Goal: Task Accomplishment & Management: Manage account settings

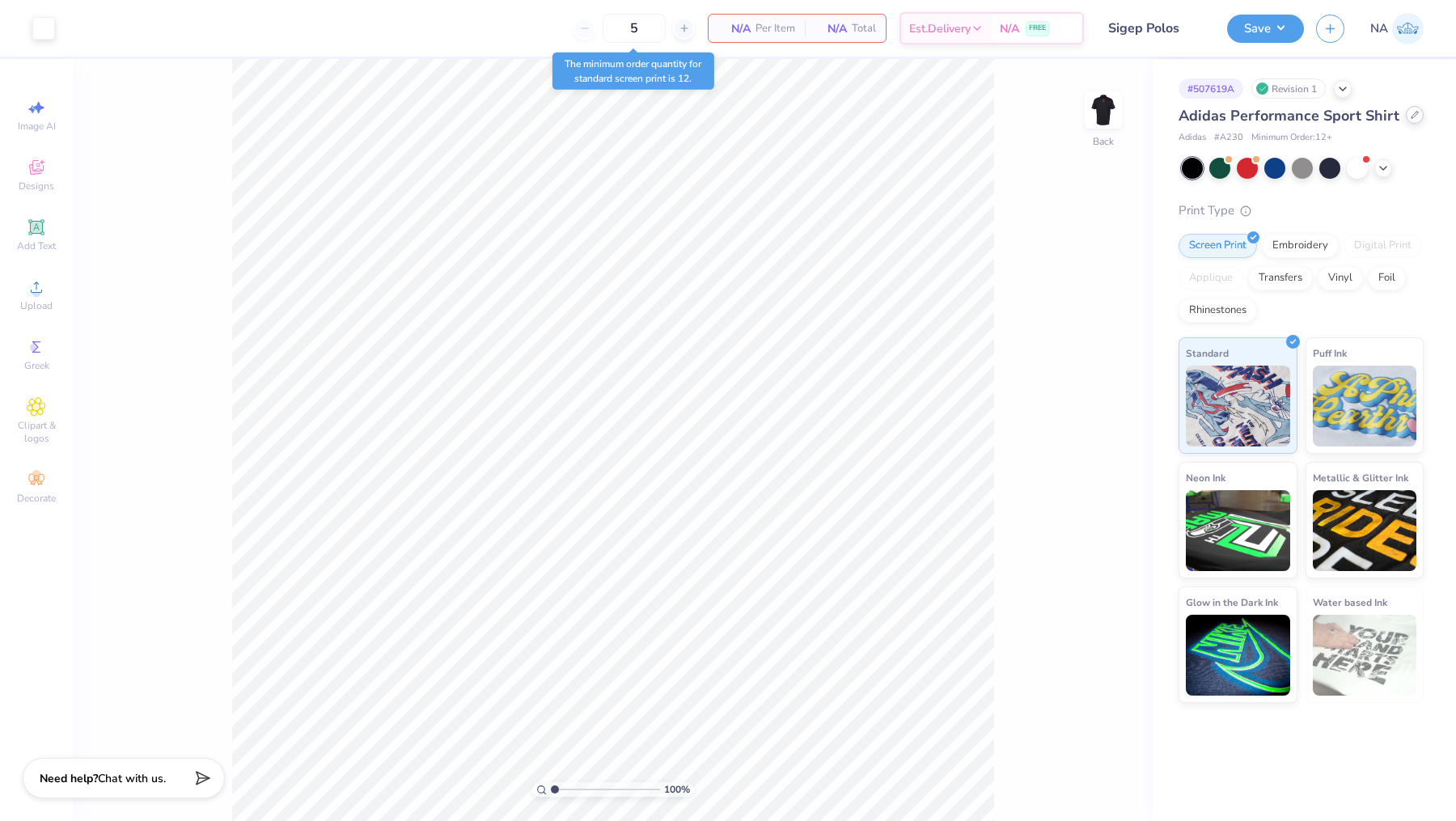
click at [1411, 114] on icon at bounding box center [1415, 115] width 8 height 8
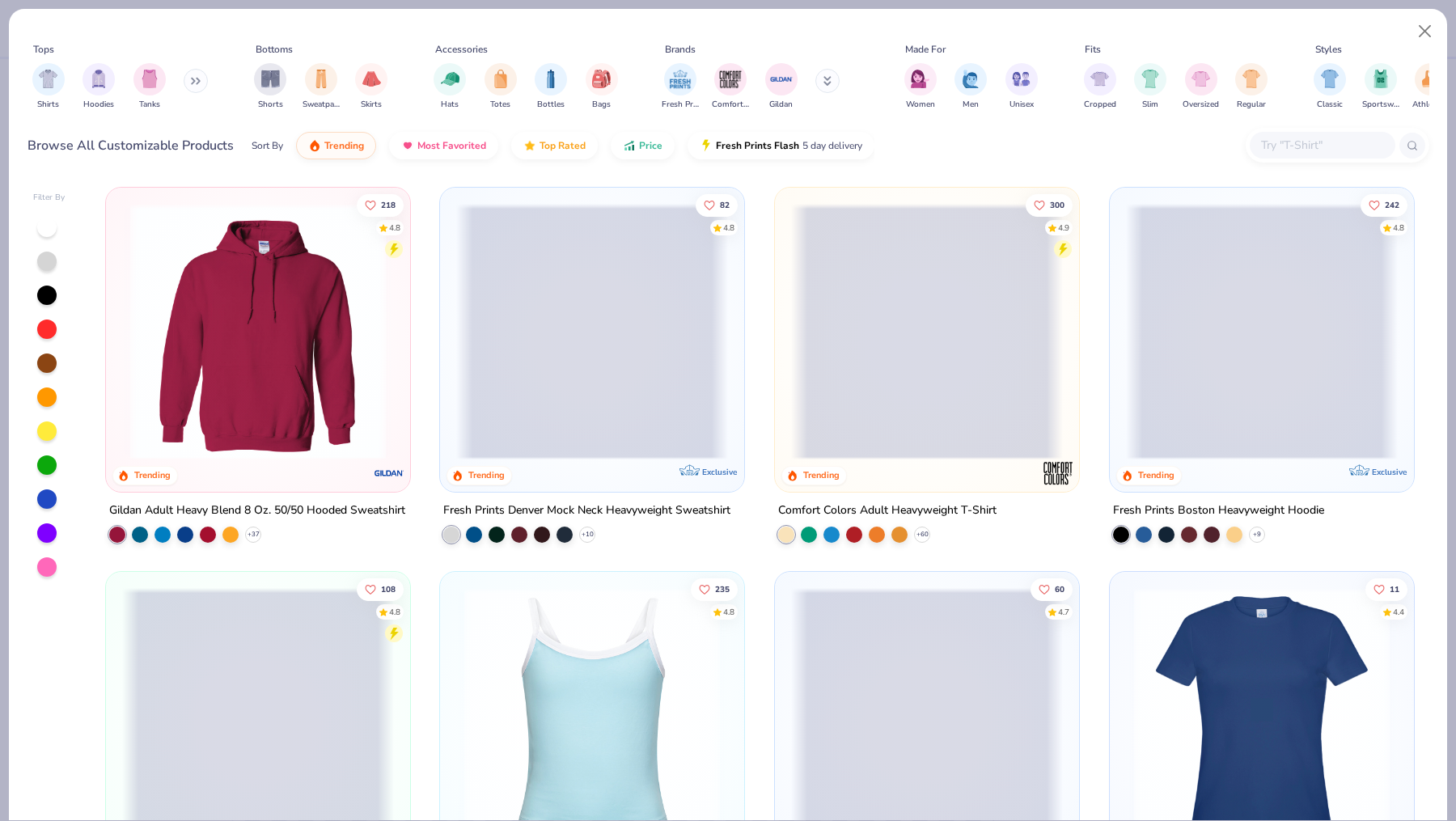
click at [1297, 147] on input "text" at bounding box center [1321, 145] width 125 height 19
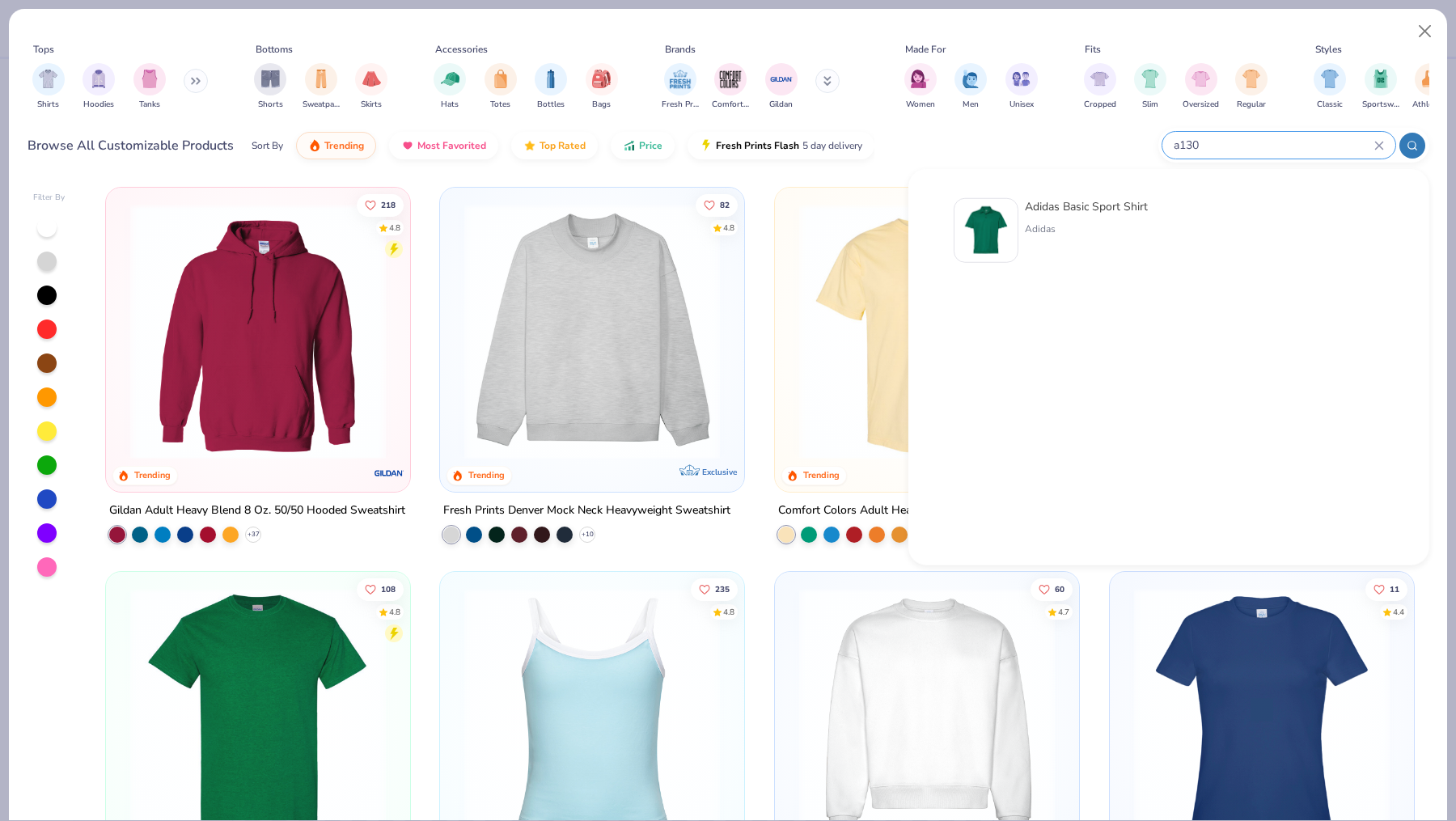
type input "a130"
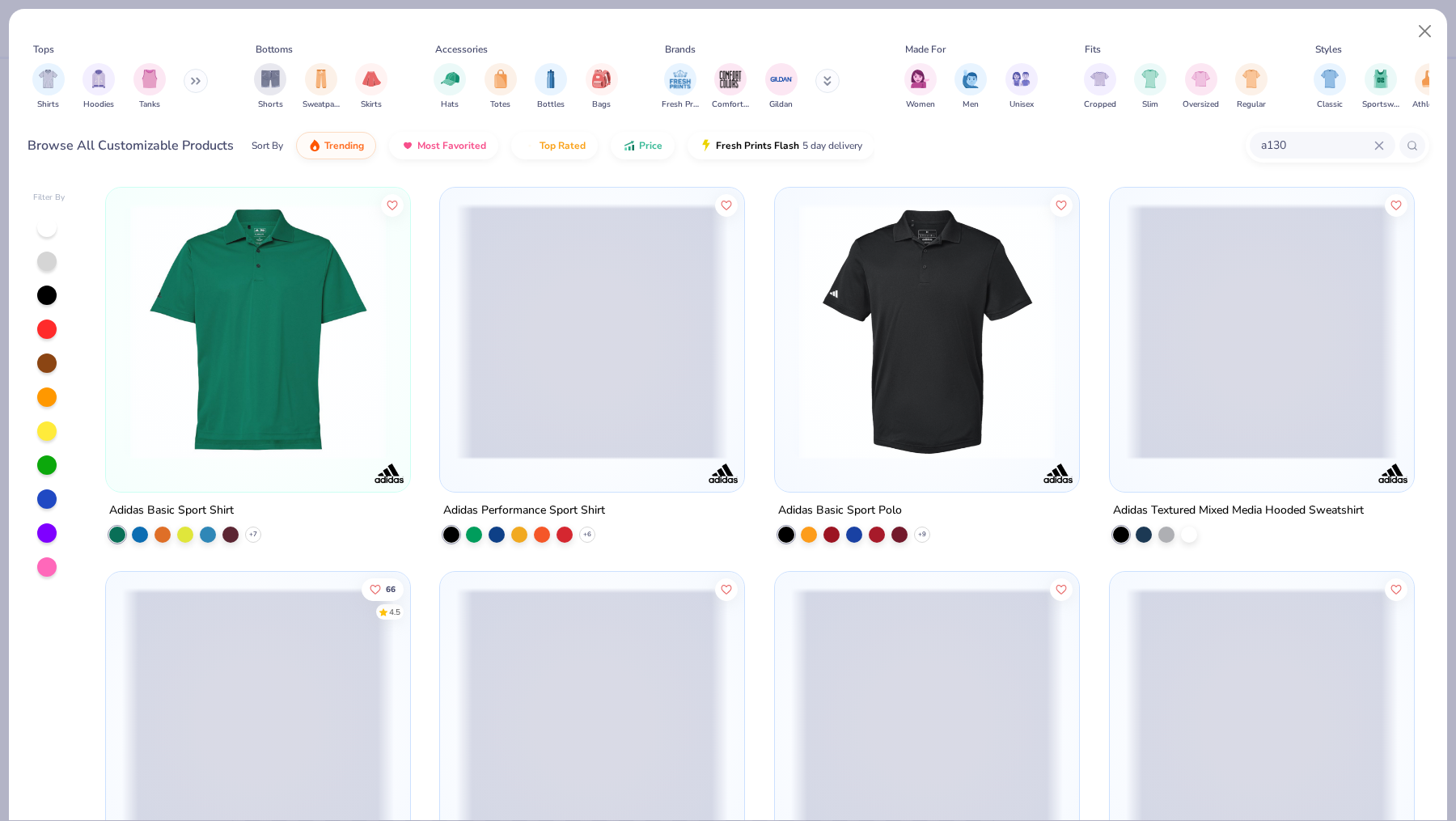
click at [267, 380] on img at bounding box center [258, 332] width 272 height 256
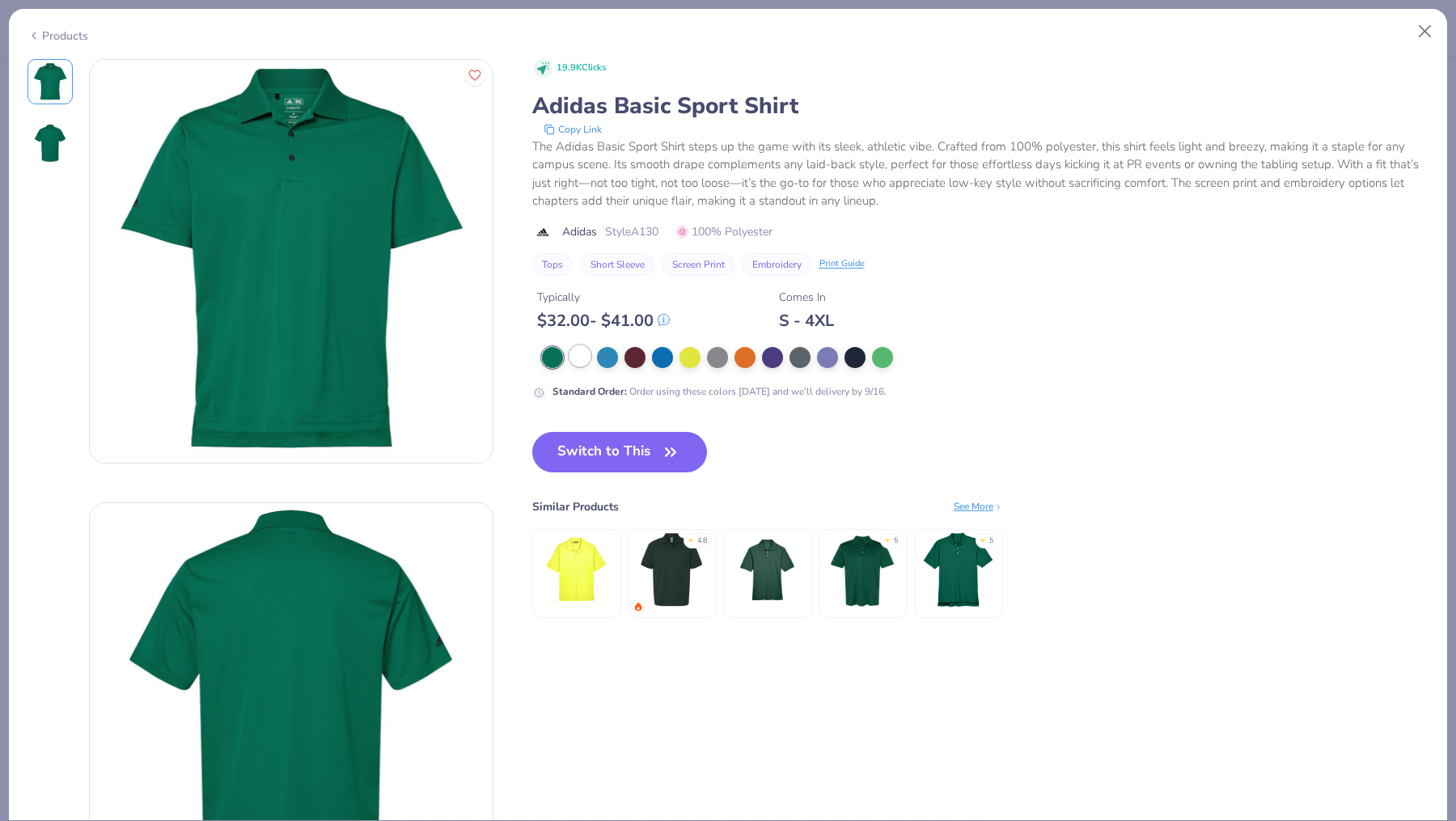
click at [576, 356] on div at bounding box center [580, 356] width 21 height 21
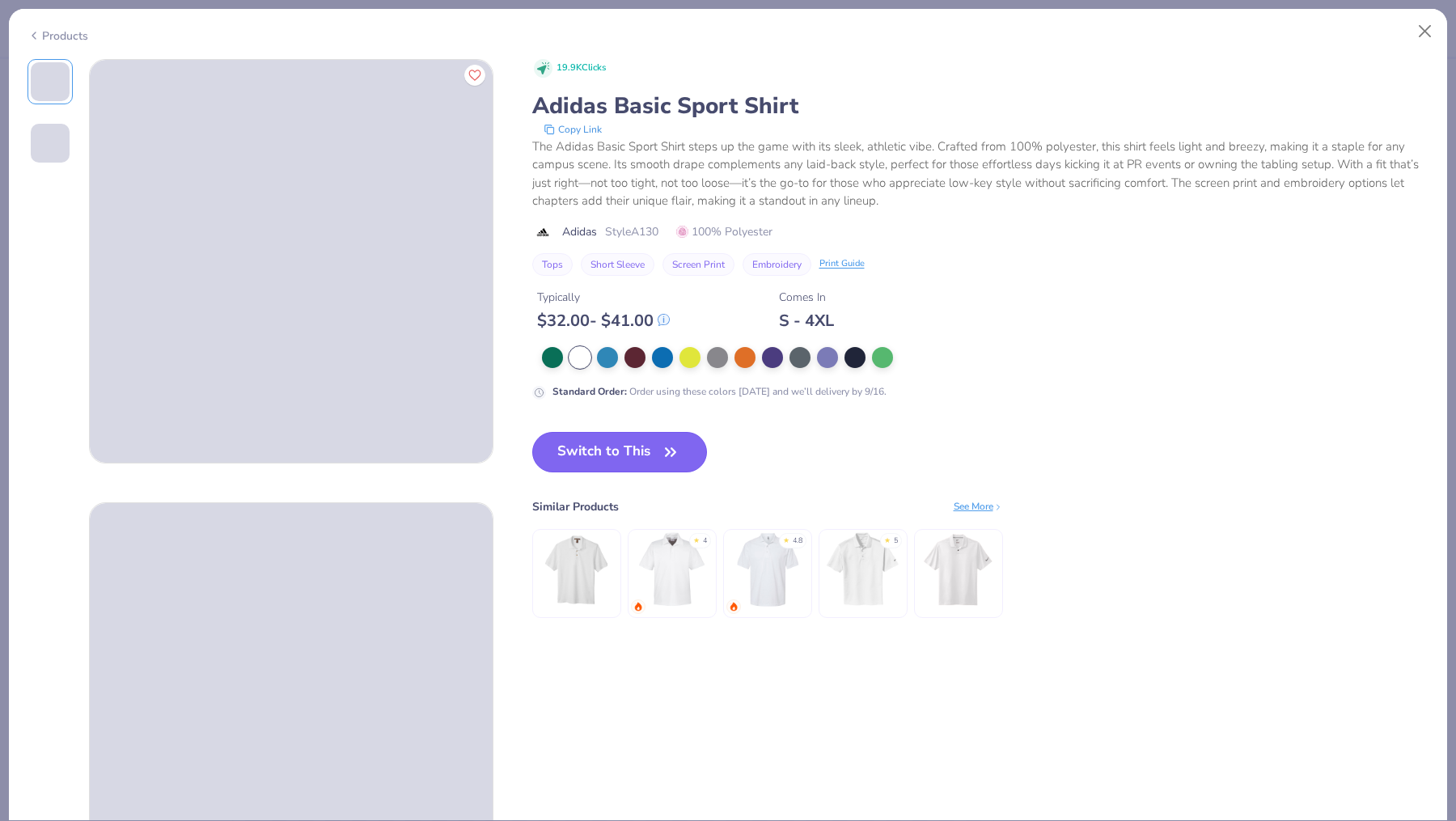
click at [586, 453] on button "Switch to This" at bounding box center [620, 452] width 175 height 41
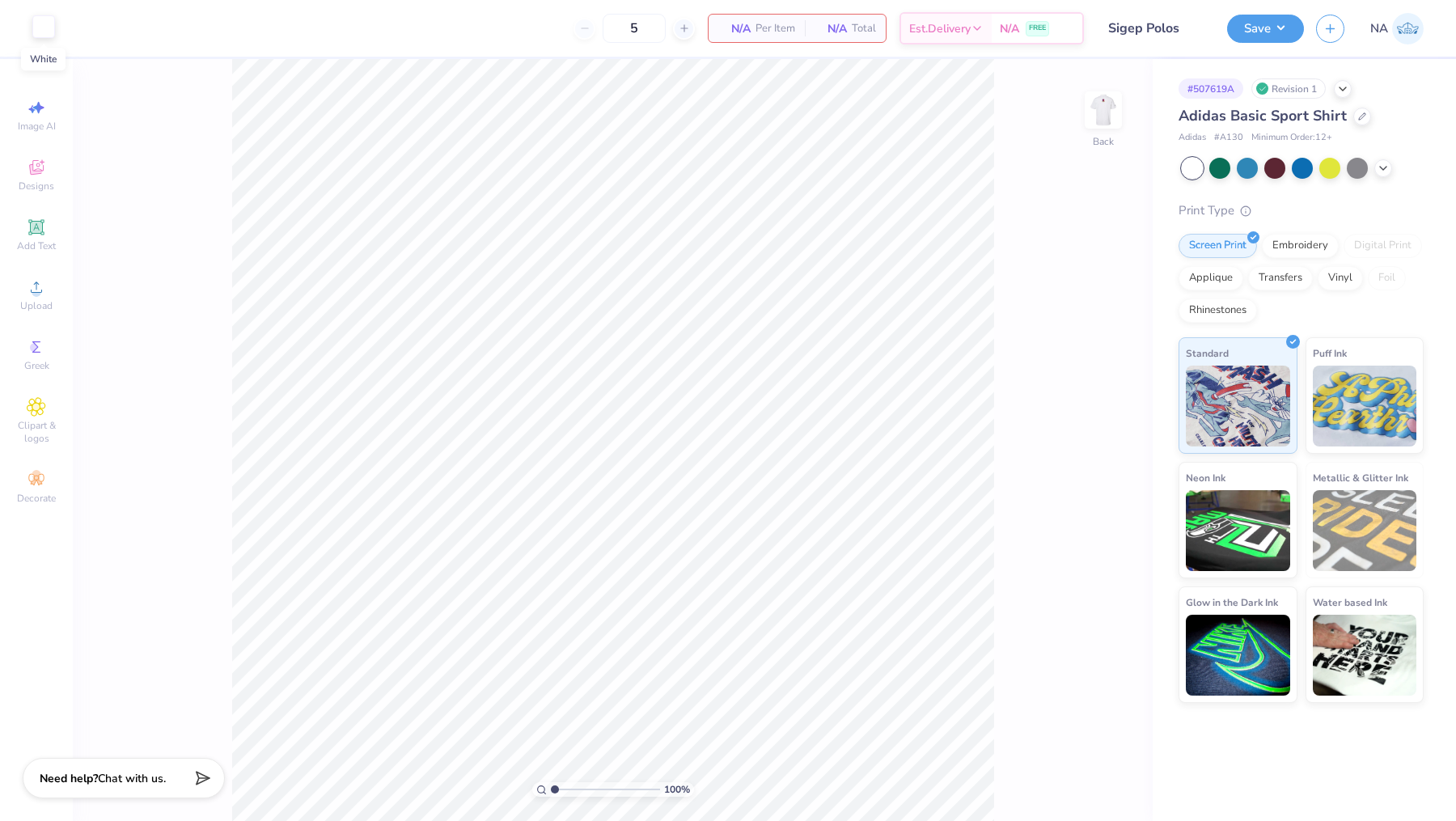
click at [38, 26] on div at bounding box center [43, 26] width 23 height 23
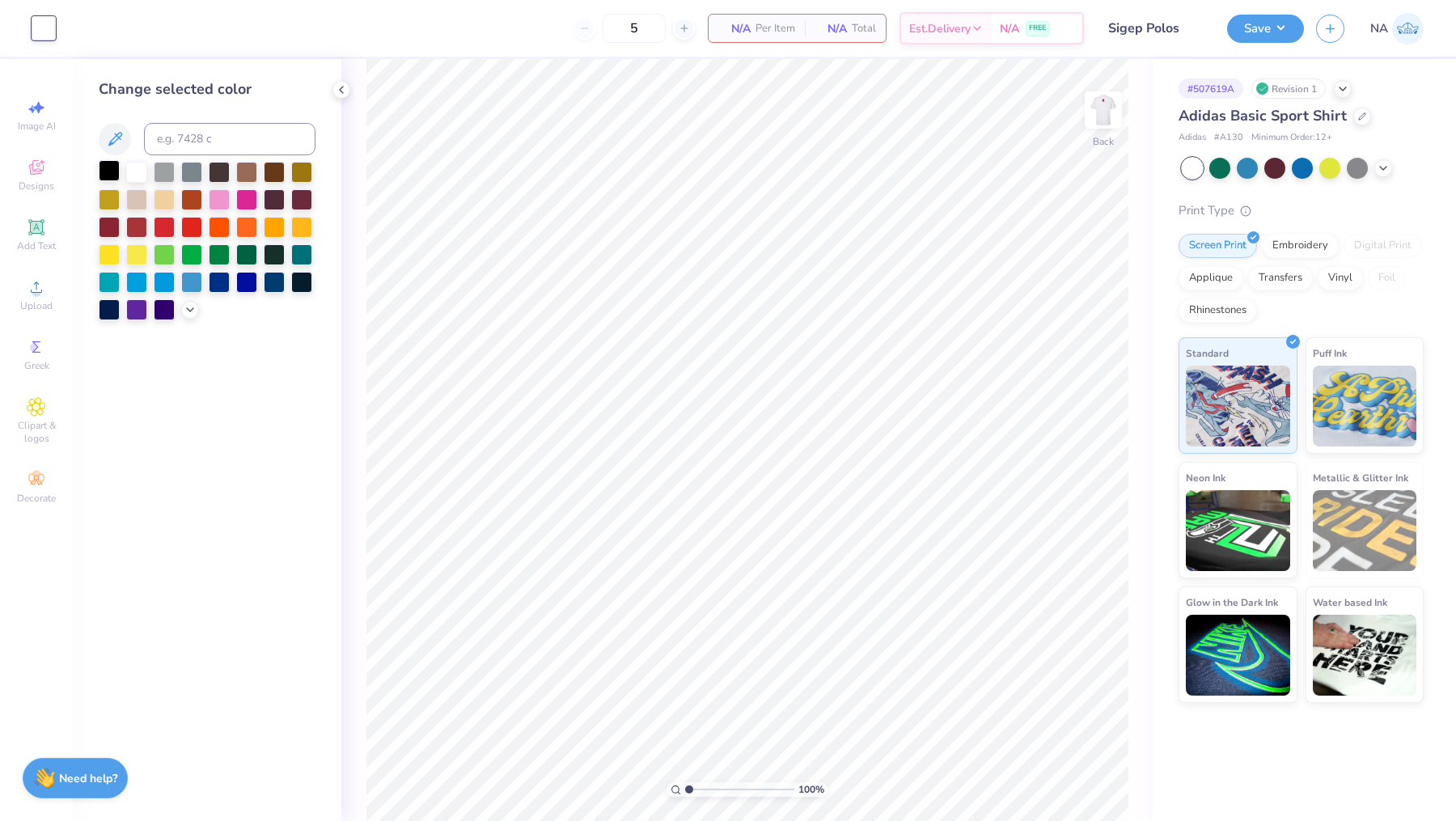
click at [113, 167] on div at bounding box center [108, 170] width 21 height 21
click at [1112, 114] on img at bounding box center [1103, 110] width 64 height 64
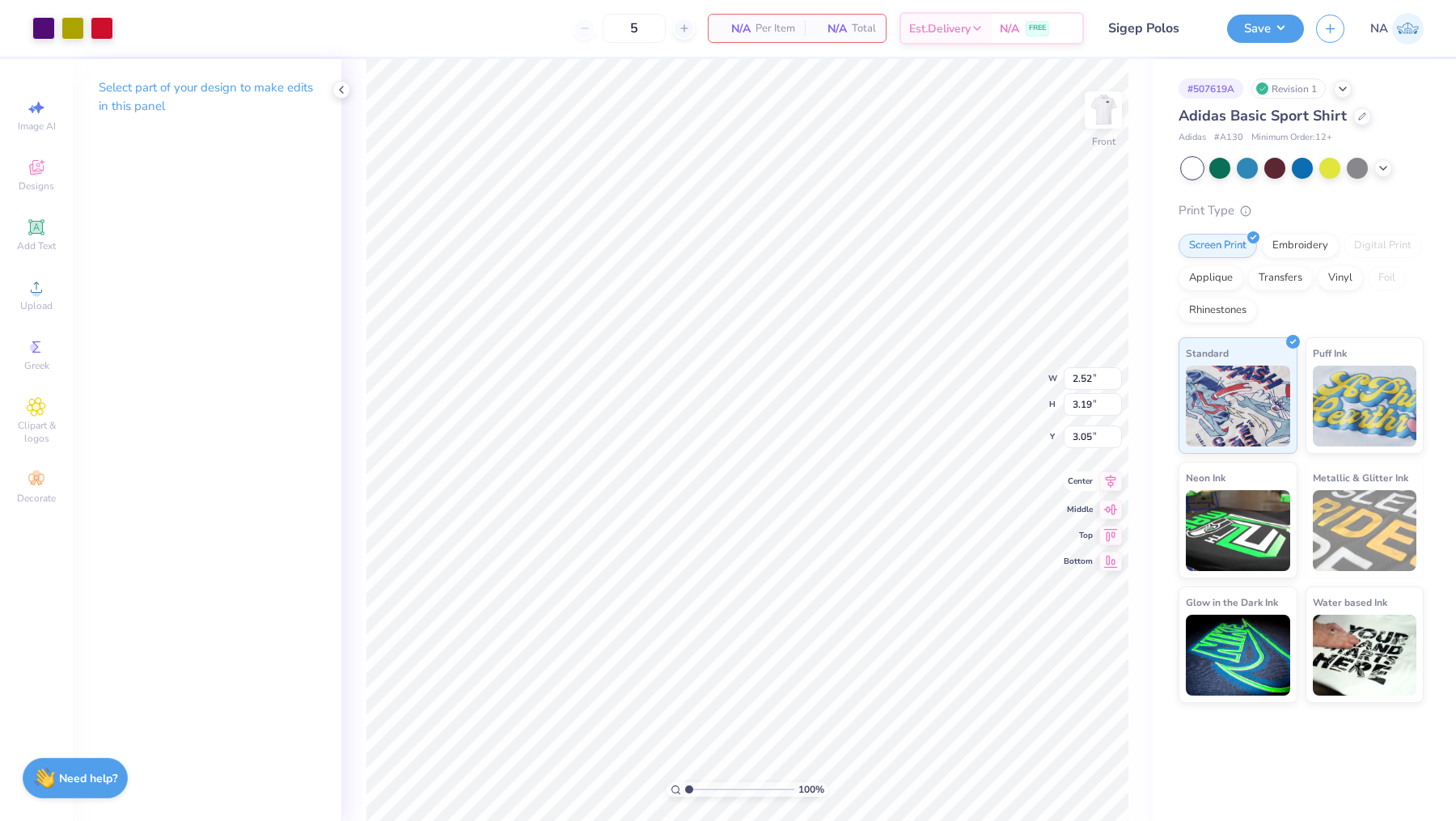
click at [1109, 478] on icon at bounding box center [1111, 480] width 10 height 14
drag, startPoint x: 648, startPoint y: 25, endPoint x: 592, endPoint y: 25, distance: 56.0
click at [592, 25] on div "5" at bounding box center [634, 28] width 121 height 29
click at [603, 33] on input "25" at bounding box center [571, 28] width 63 height 29
type input "25"
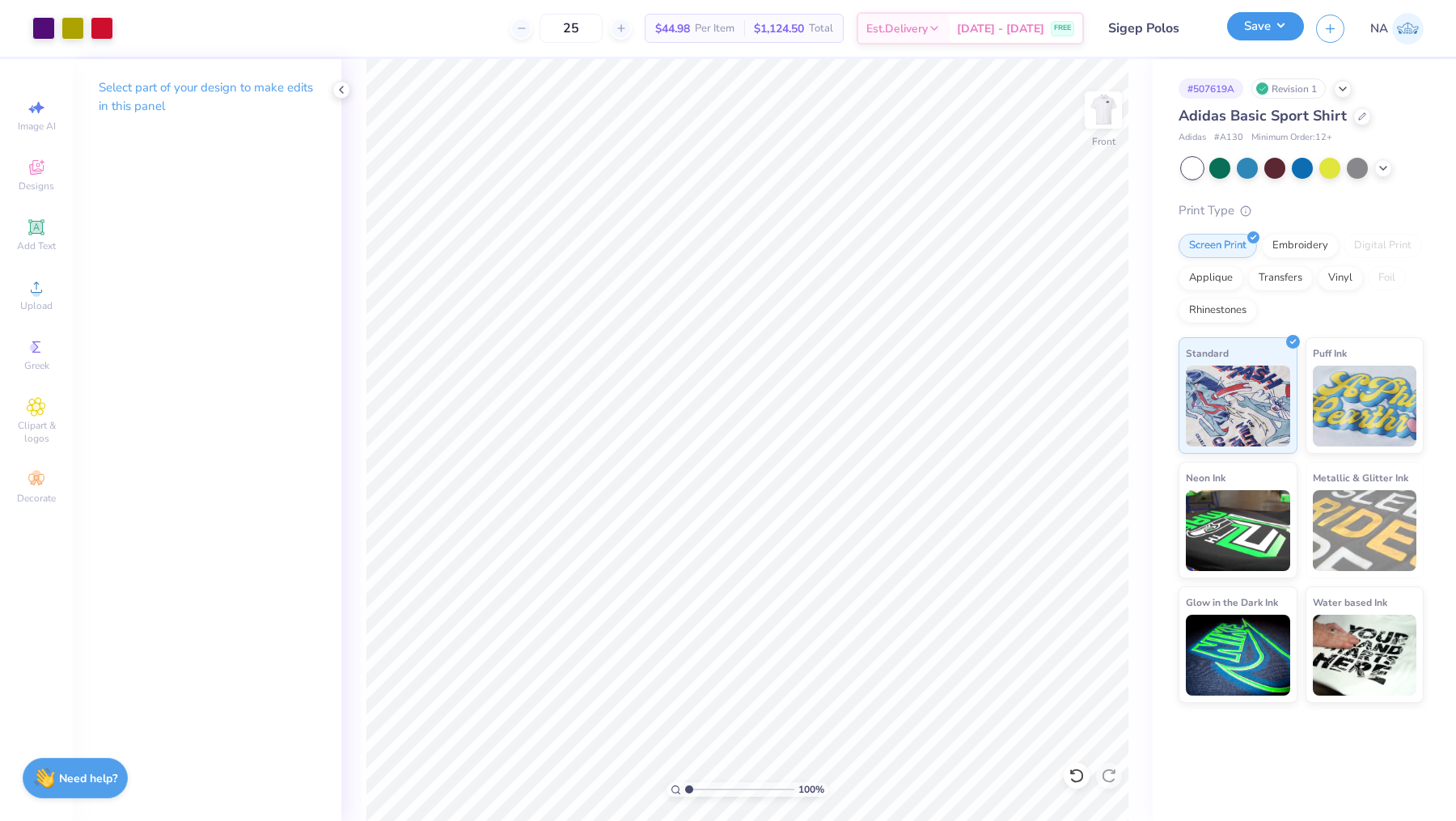
click at [1262, 33] on button "Save" at bounding box center [1265, 25] width 77 height 28
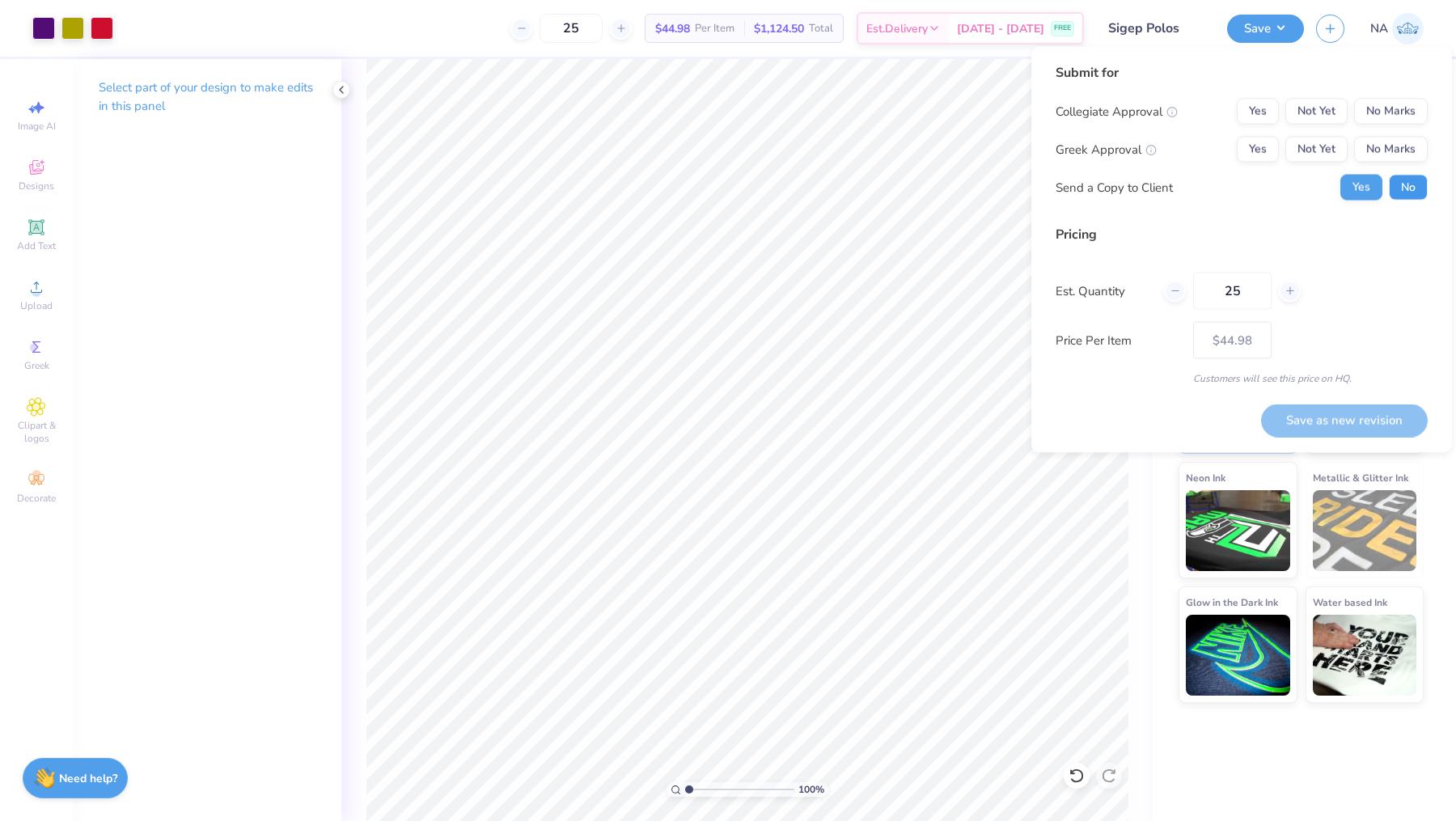
click at [1408, 190] on button "No" at bounding box center [1409, 187] width 39 height 26
click at [1398, 113] on button "No Marks" at bounding box center [1391, 111] width 74 height 26
click at [1273, 143] on button "Yes" at bounding box center [1258, 149] width 42 height 26
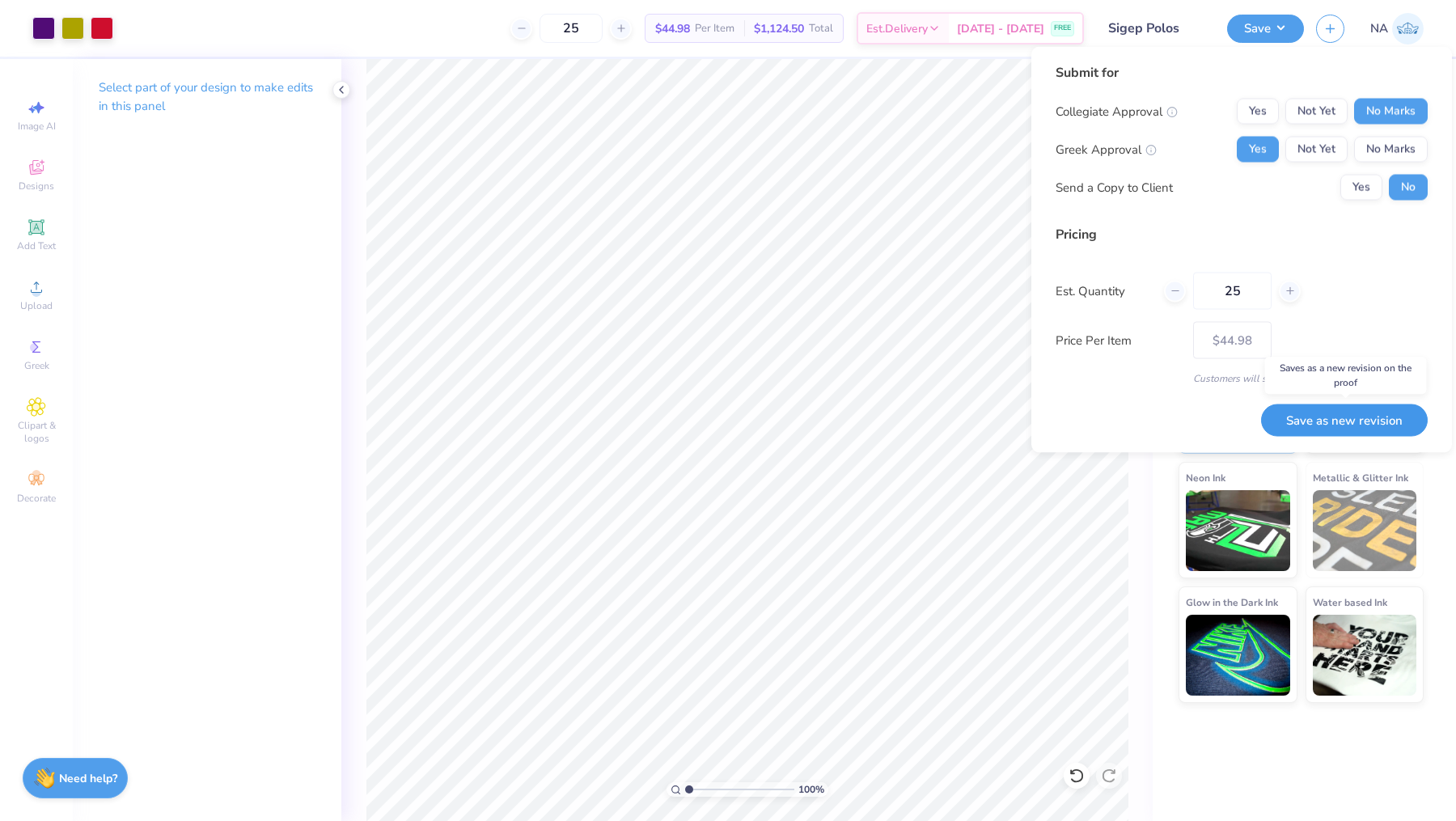
click at [1339, 425] on button "Save as new revision" at bounding box center [1344, 419] width 167 height 33
type input "$44.98"
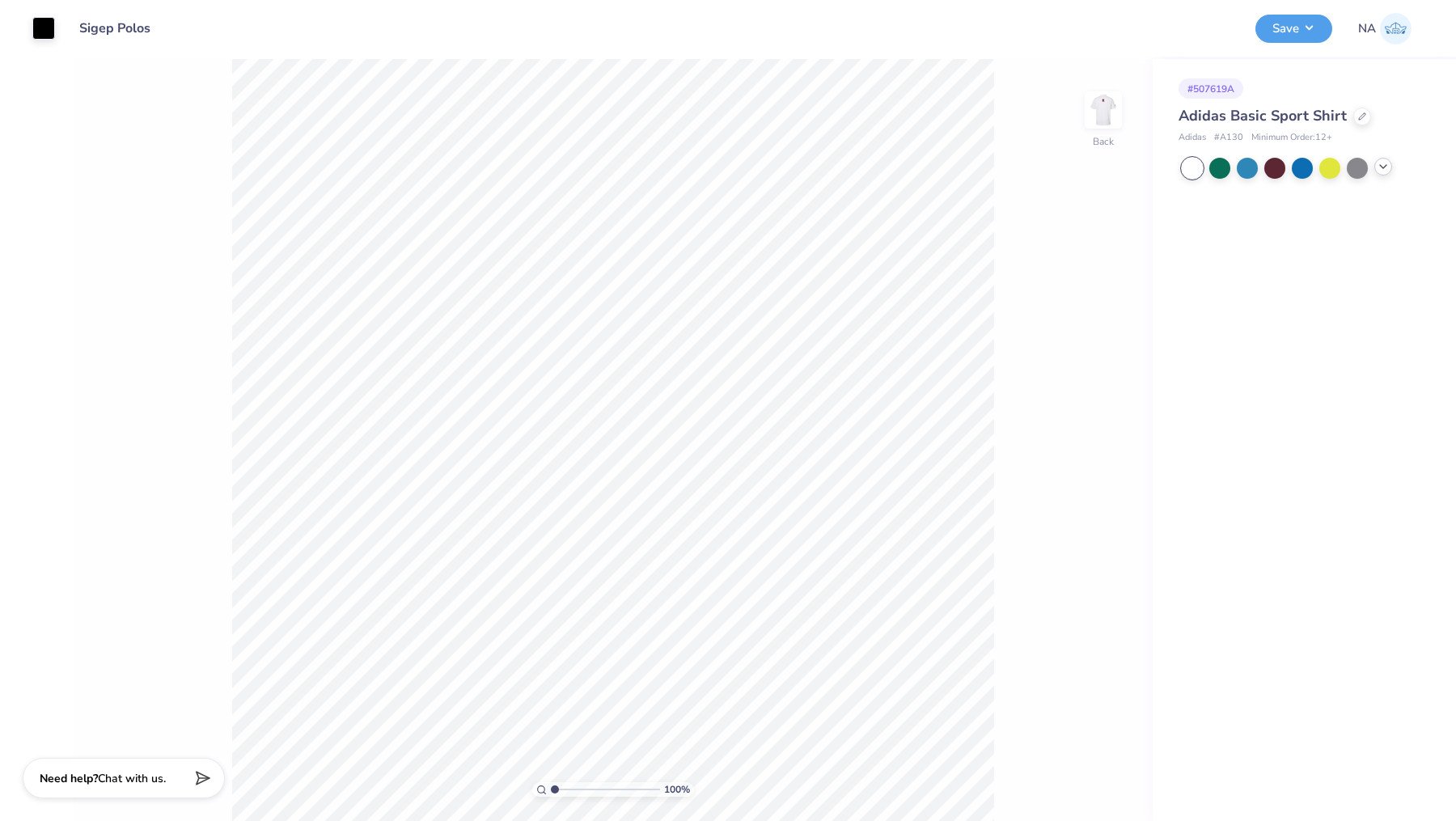
click at [1379, 170] on icon at bounding box center [1383, 166] width 13 height 13
click at [1247, 191] on div at bounding box center [1247, 194] width 21 height 21
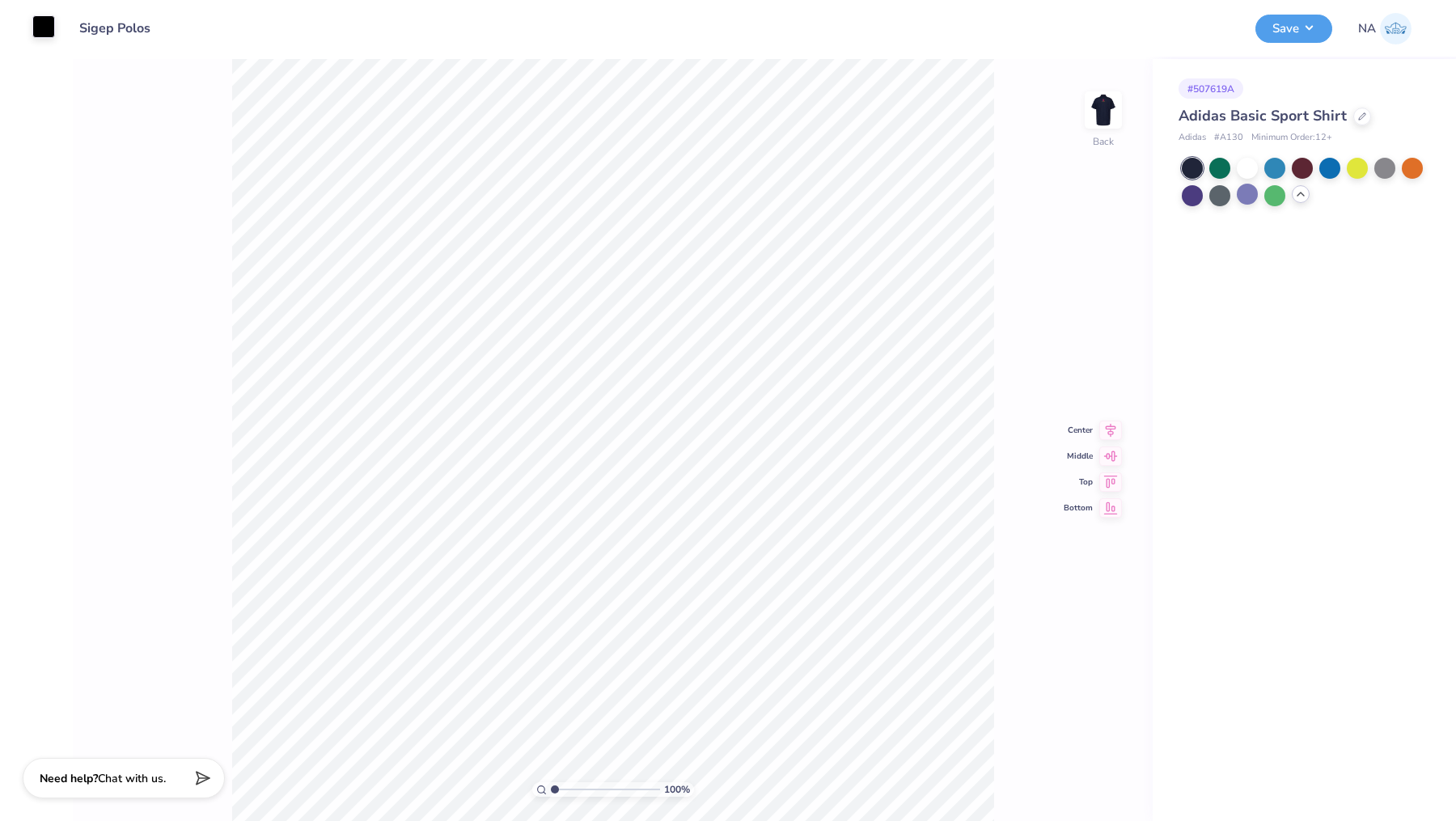
click at [32, 20] on div at bounding box center [43, 26] width 23 height 23
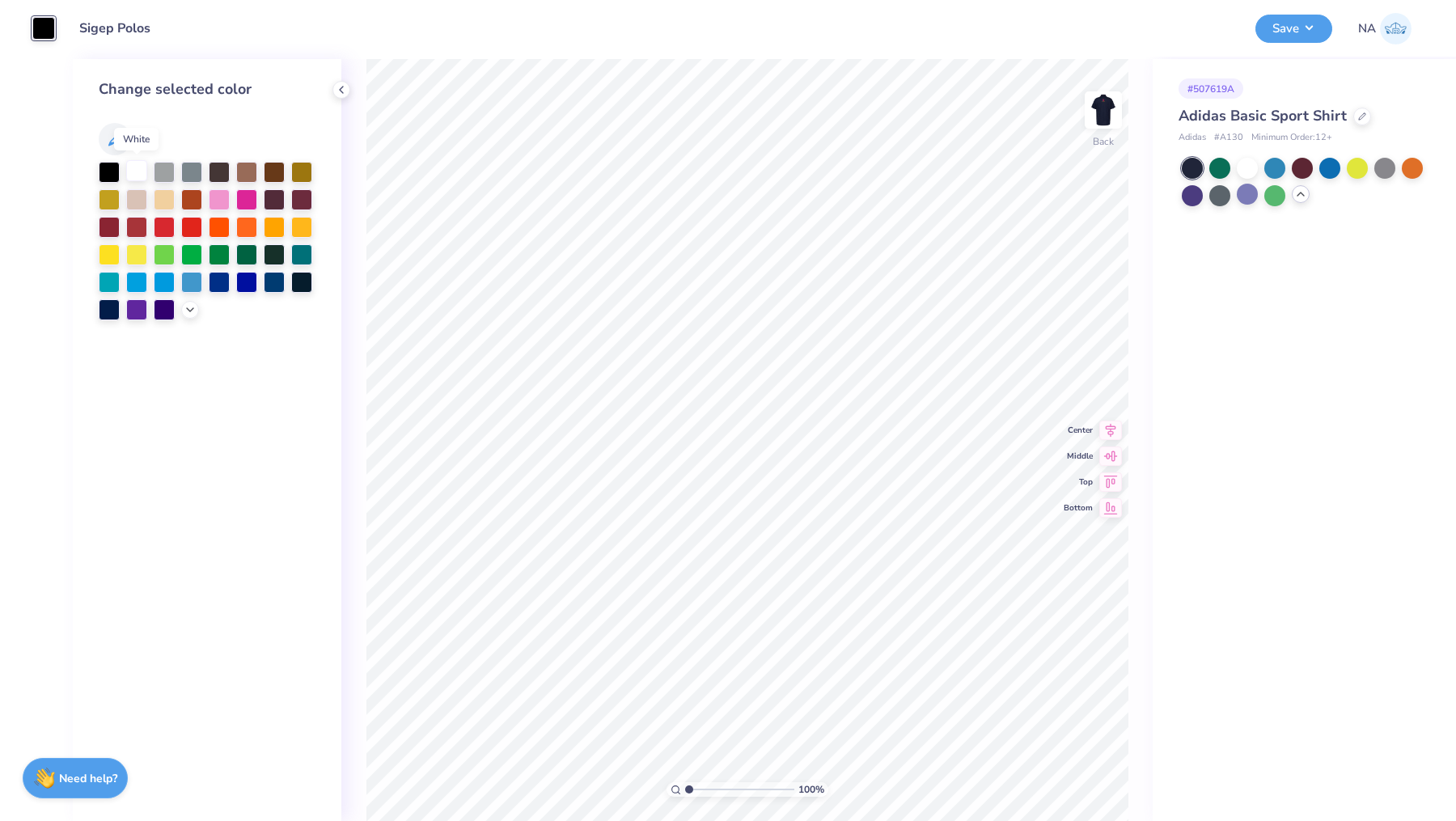
click at [136, 167] on div at bounding box center [136, 170] width 21 height 21
click at [1113, 117] on img at bounding box center [1103, 110] width 64 height 64
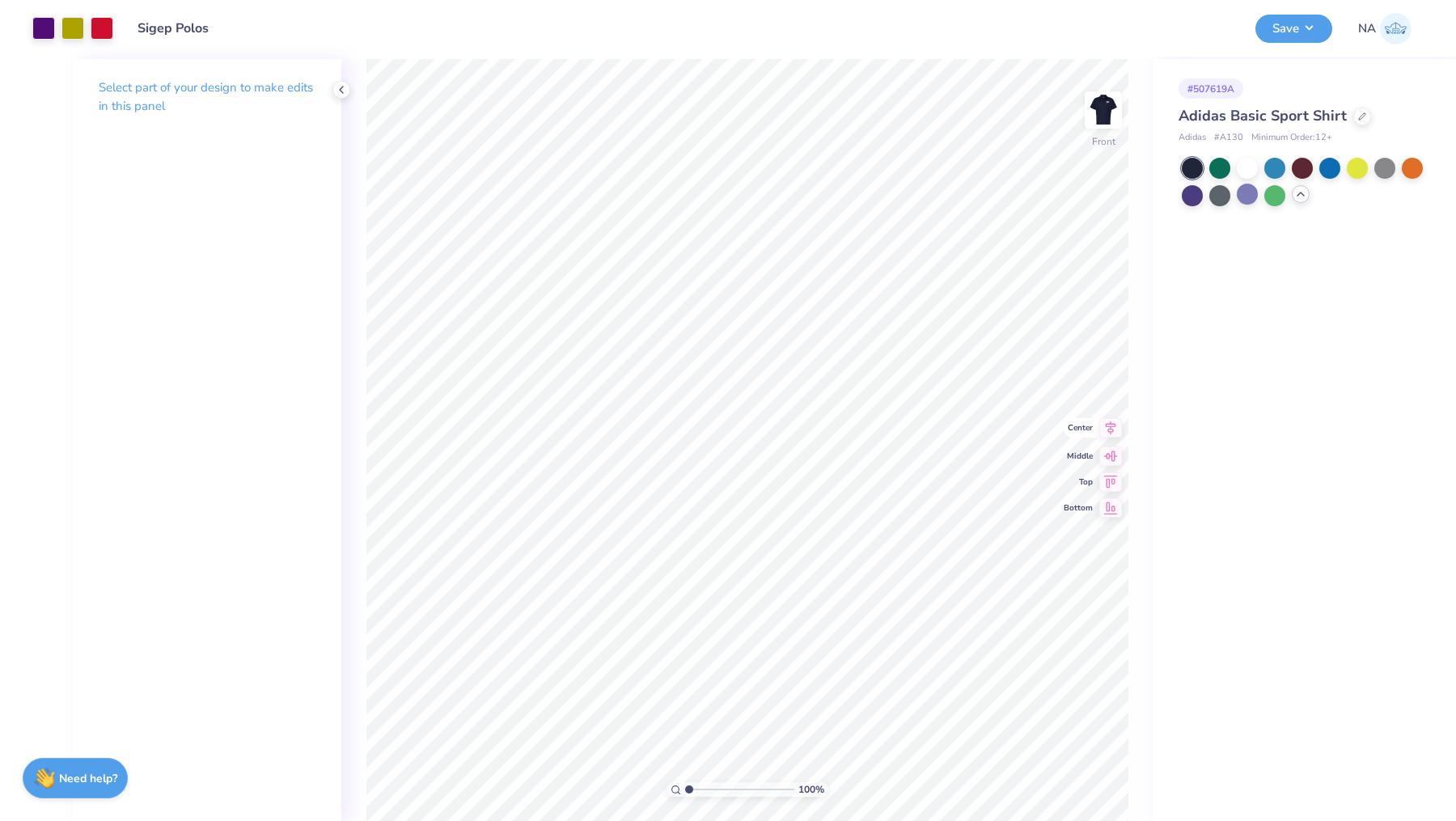
click at [1114, 426] on icon at bounding box center [1111, 427] width 10 height 14
click at [1294, 33] on button "Save" at bounding box center [1293, 25] width 77 height 28
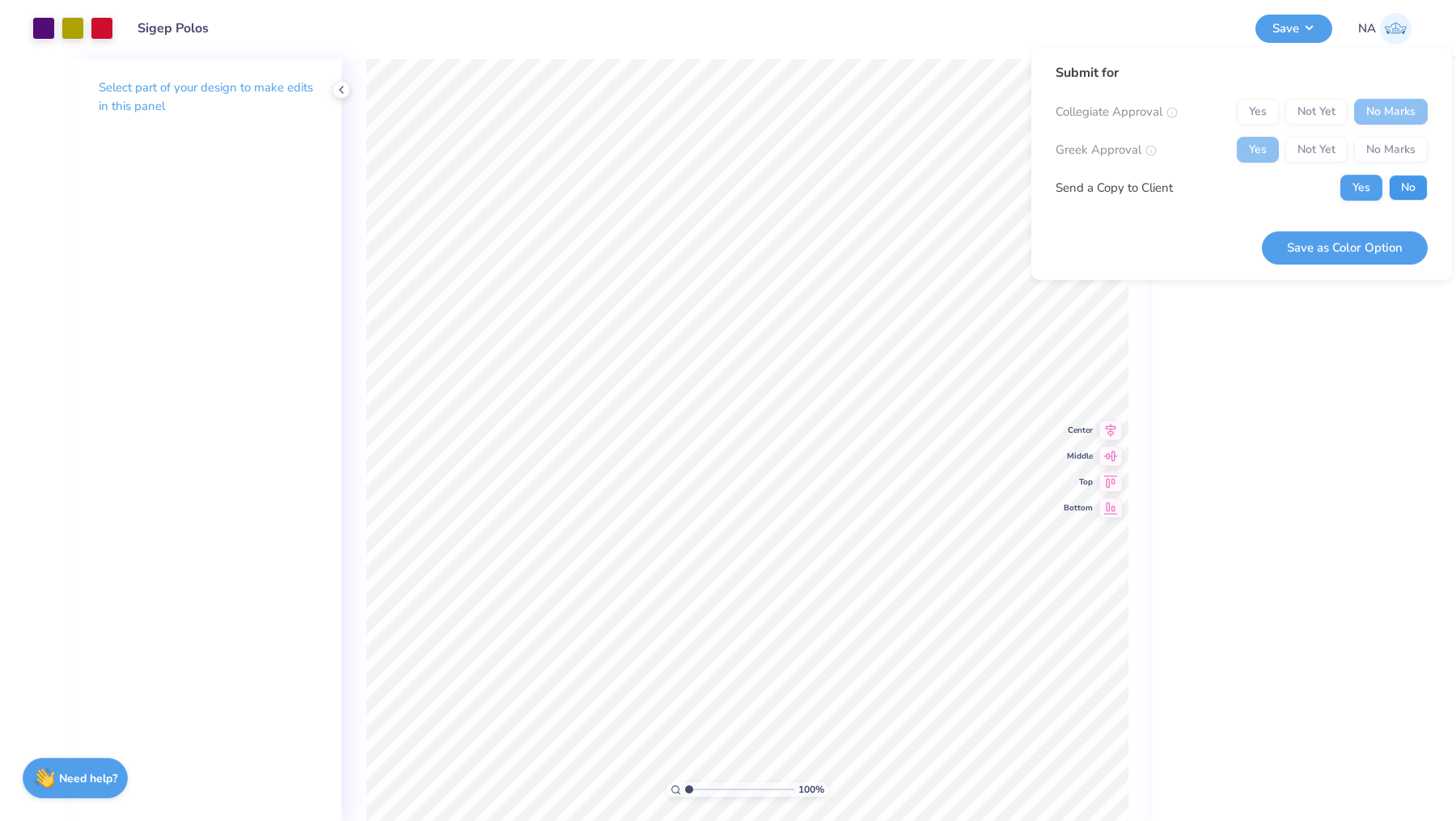
click at [1417, 191] on button "No" at bounding box center [1409, 187] width 39 height 26
click at [1359, 243] on button "Save as Color Option" at bounding box center [1345, 247] width 166 height 33
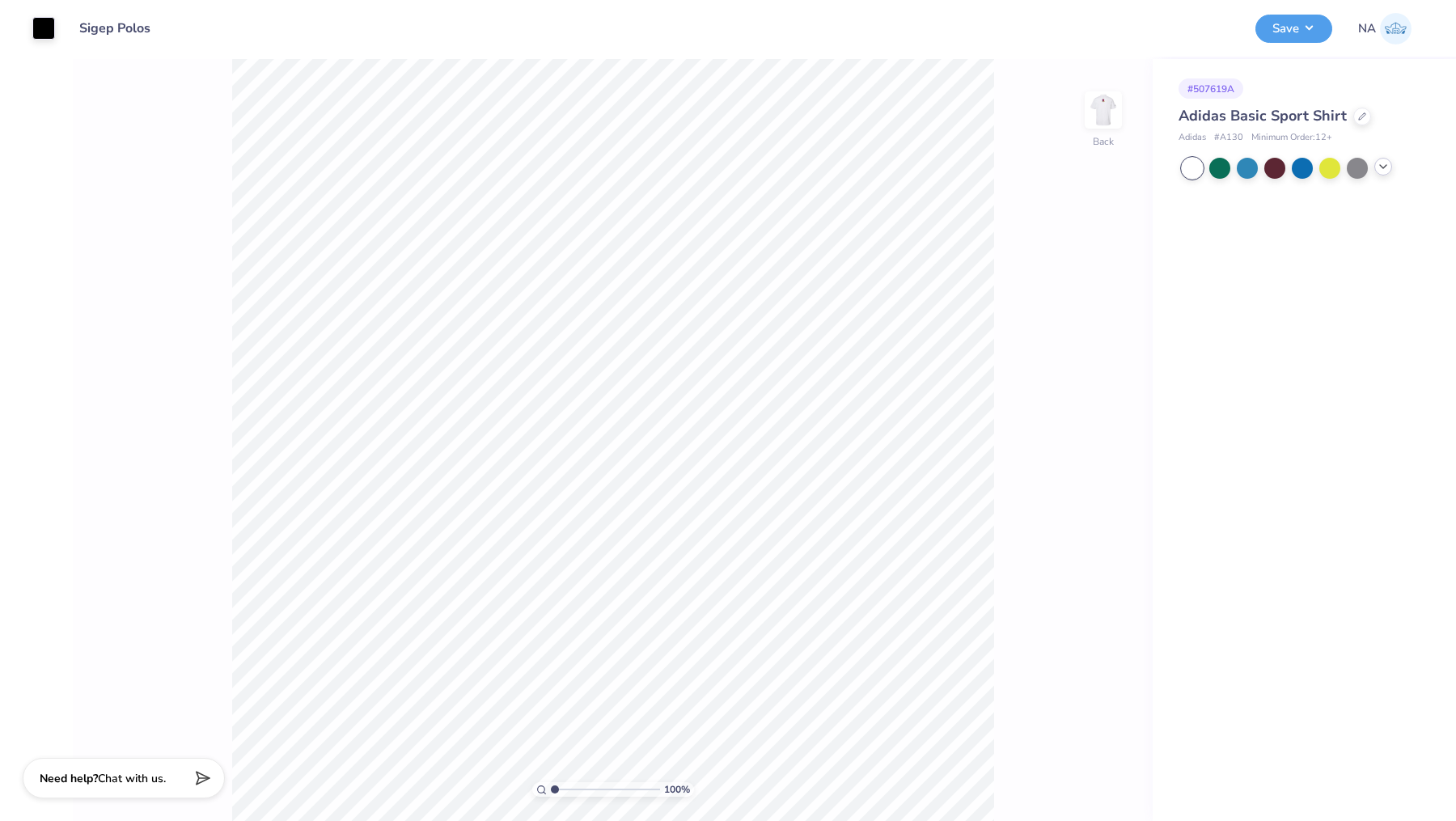
click at [1383, 165] on icon at bounding box center [1383, 166] width 13 height 13
click at [1383, 166] on div at bounding box center [1385, 168] width 21 height 21
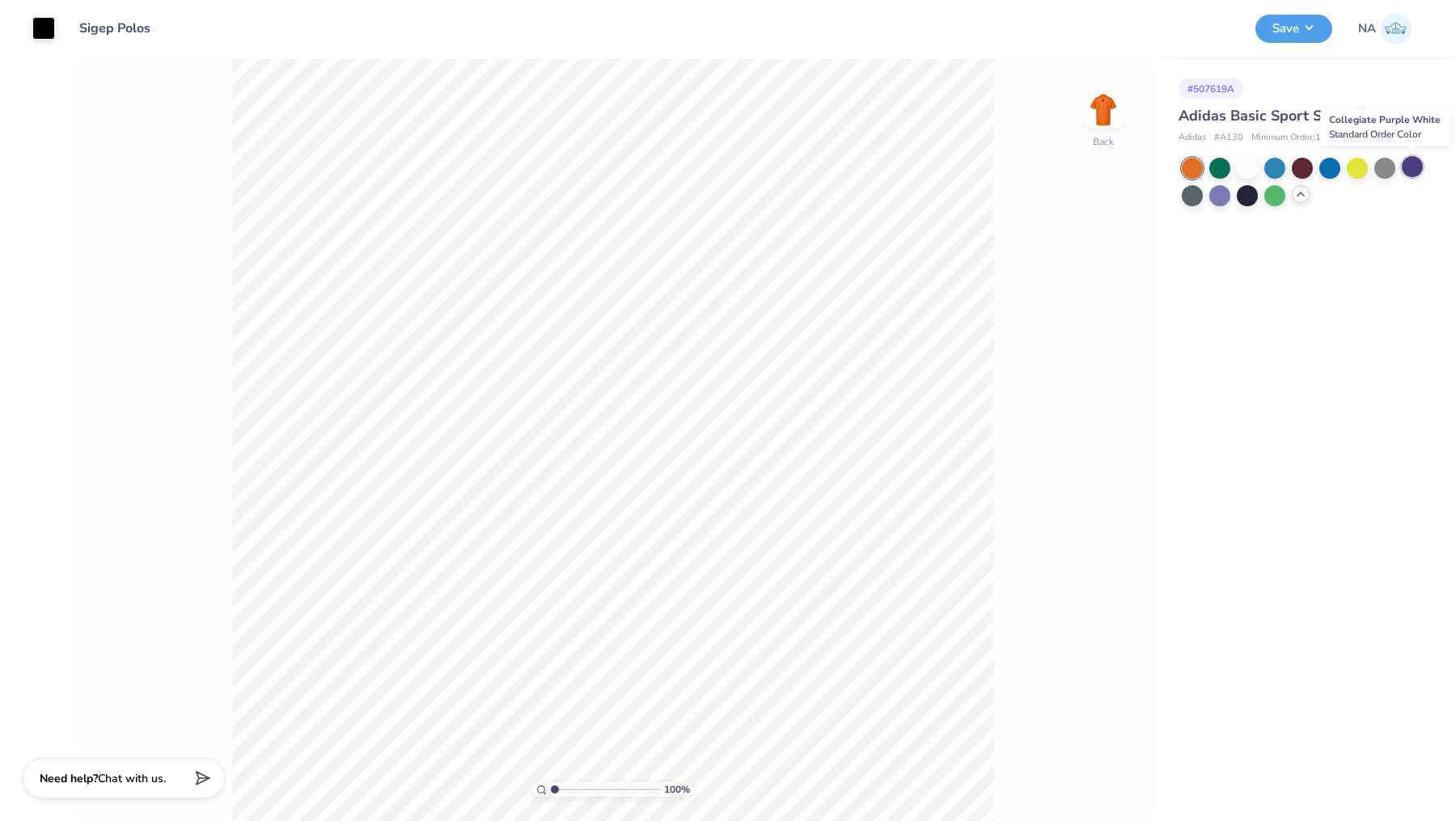
click at [1412, 169] on div at bounding box center [1412, 166] width 21 height 21
click at [44, 31] on div at bounding box center [43, 26] width 23 height 23
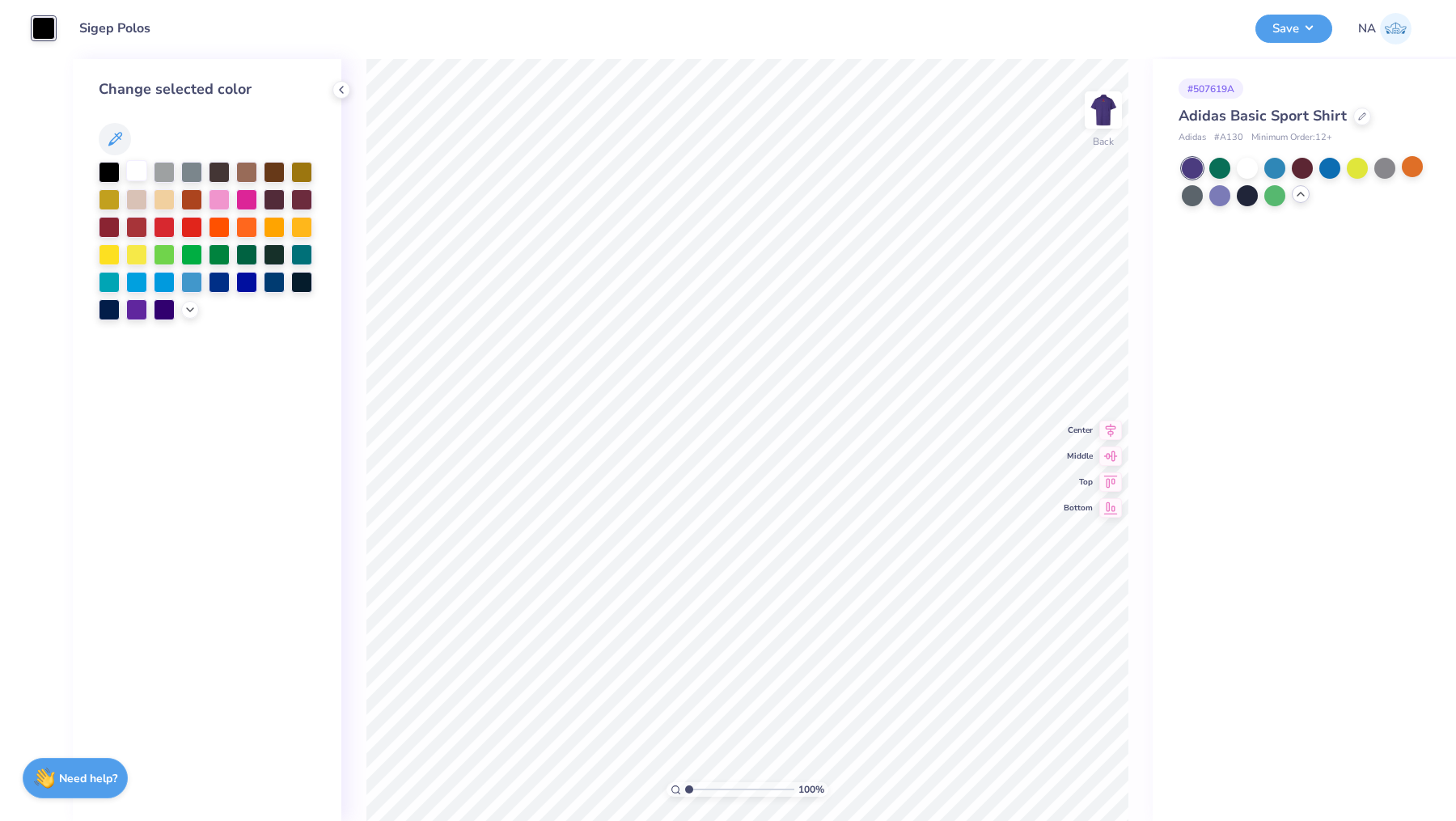
click at [134, 170] on div at bounding box center [136, 170] width 21 height 21
click at [1100, 108] on img at bounding box center [1103, 110] width 64 height 64
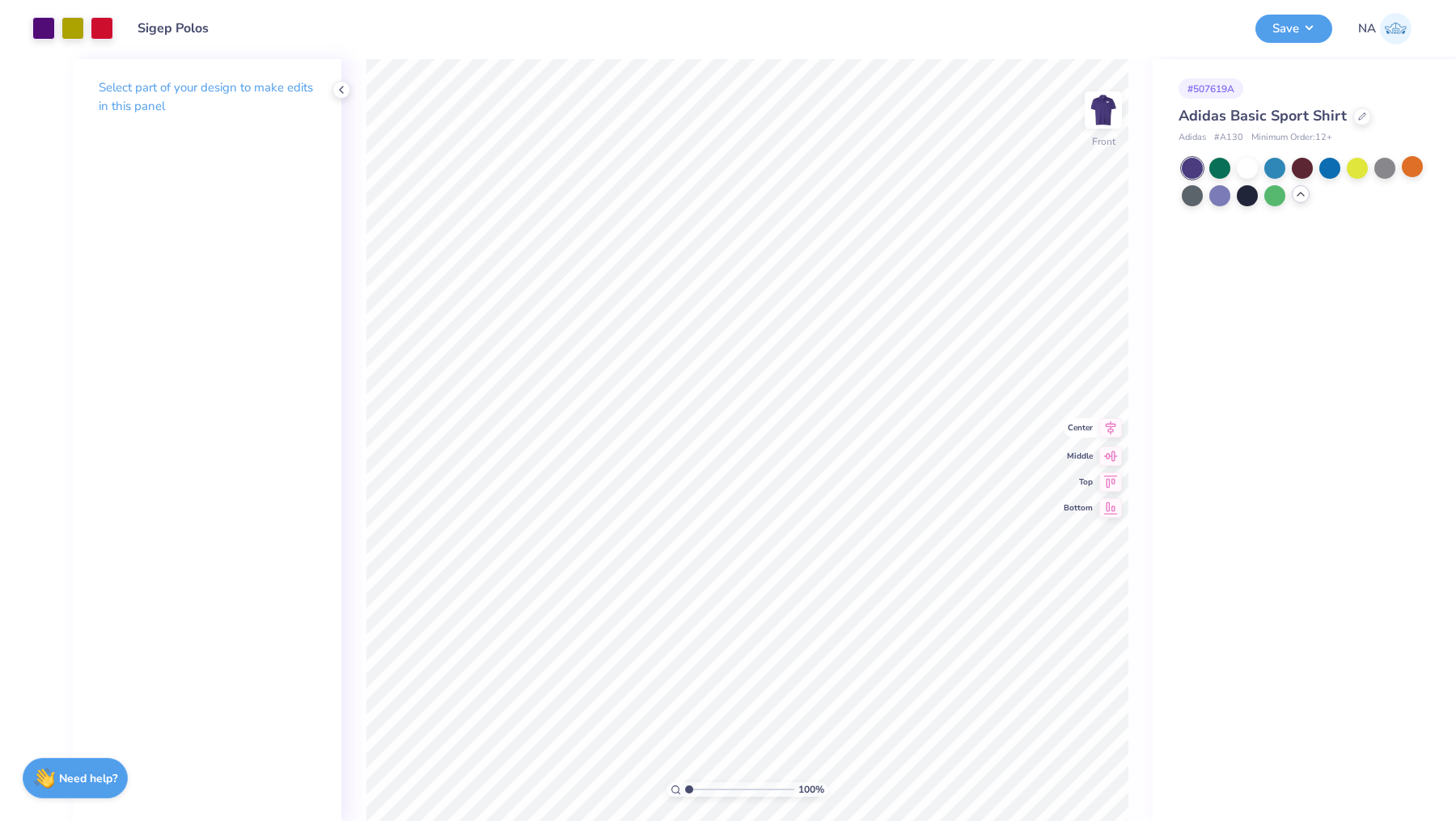
click at [1113, 427] on icon at bounding box center [1110, 427] width 23 height 19
click at [1309, 28] on button "Save" at bounding box center [1293, 25] width 77 height 28
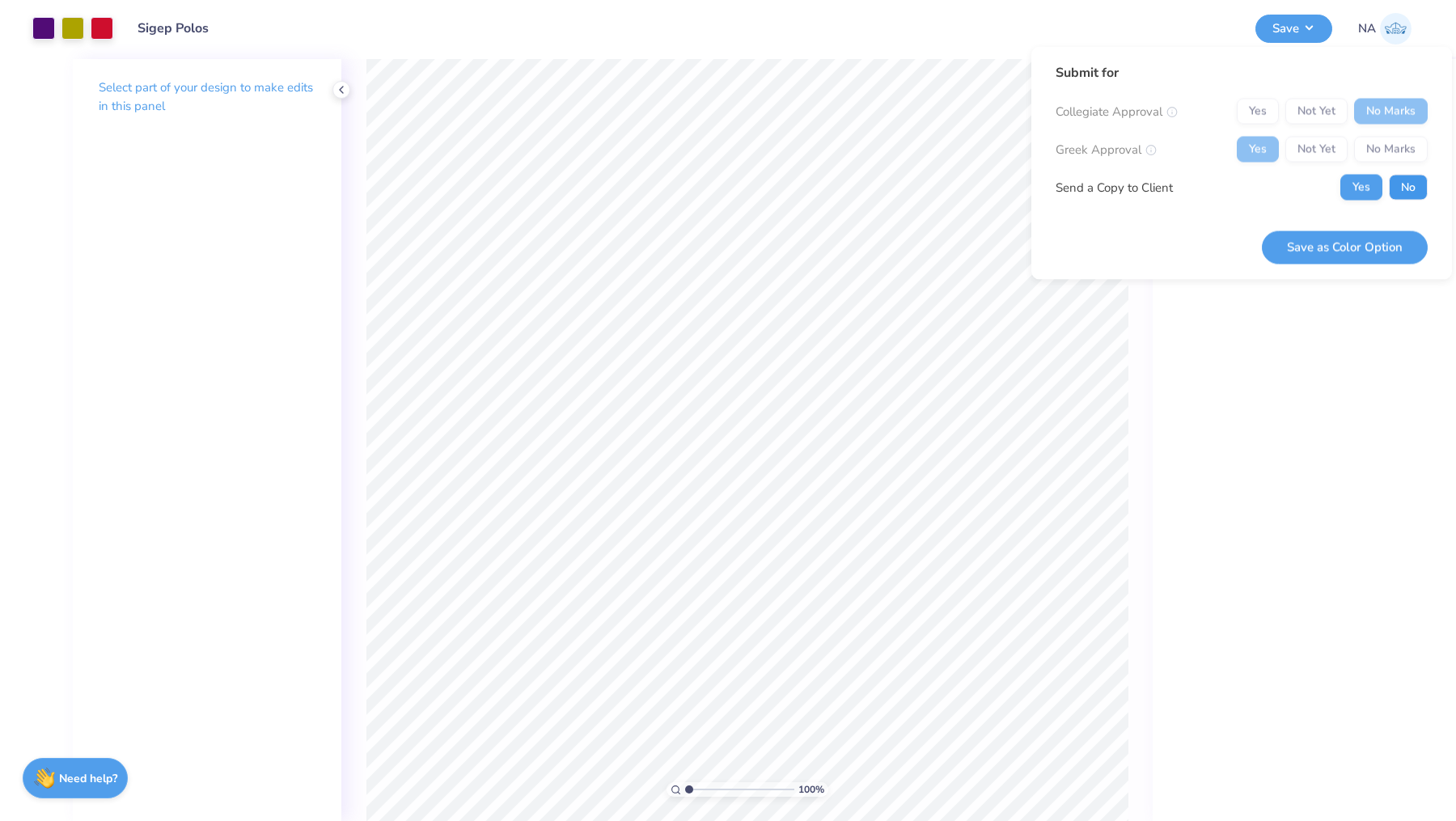
click at [1408, 183] on button "No" at bounding box center [1409, 187] width 39 height 26
click at [1376, 241] on button "Save as Color Option" at bounding box center [1345, 247] width 166 height 33
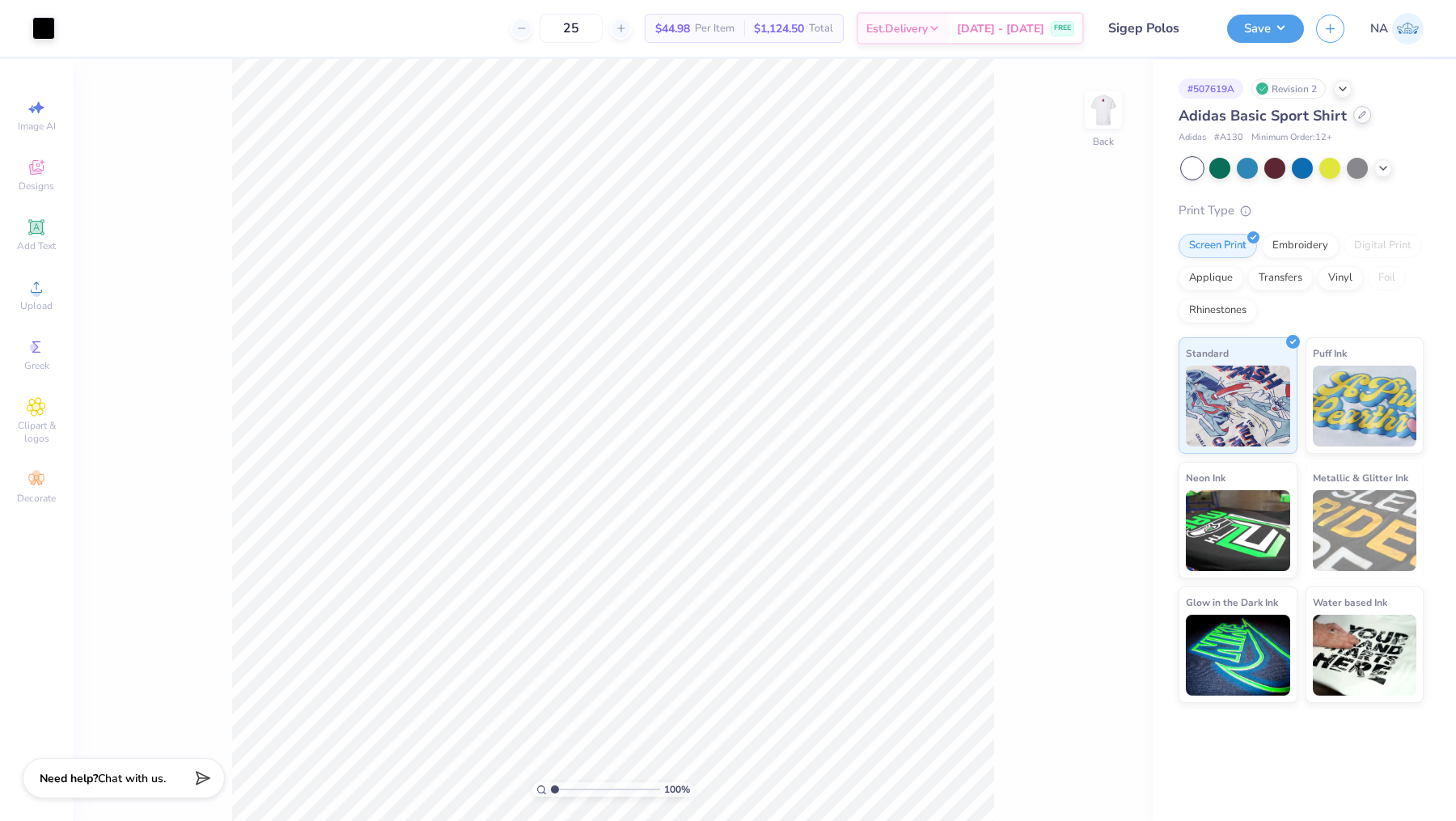
click at [1359, 117] on icon at bounding box center [1363, 115] width 8 height 8
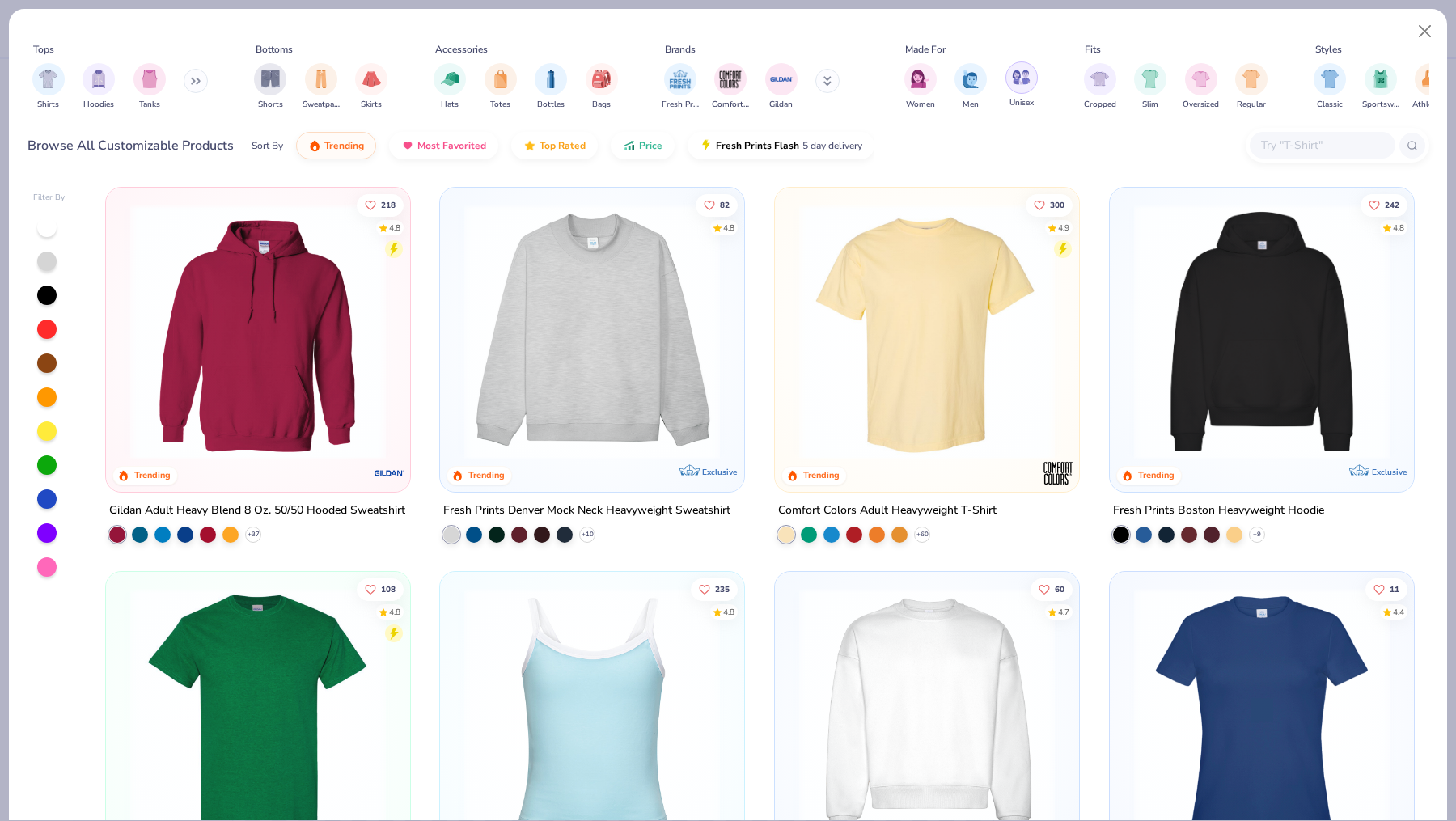
click at [1012, 79] on img "filter for Unisex" at bounding box center [1021, 77] width 19 height 19
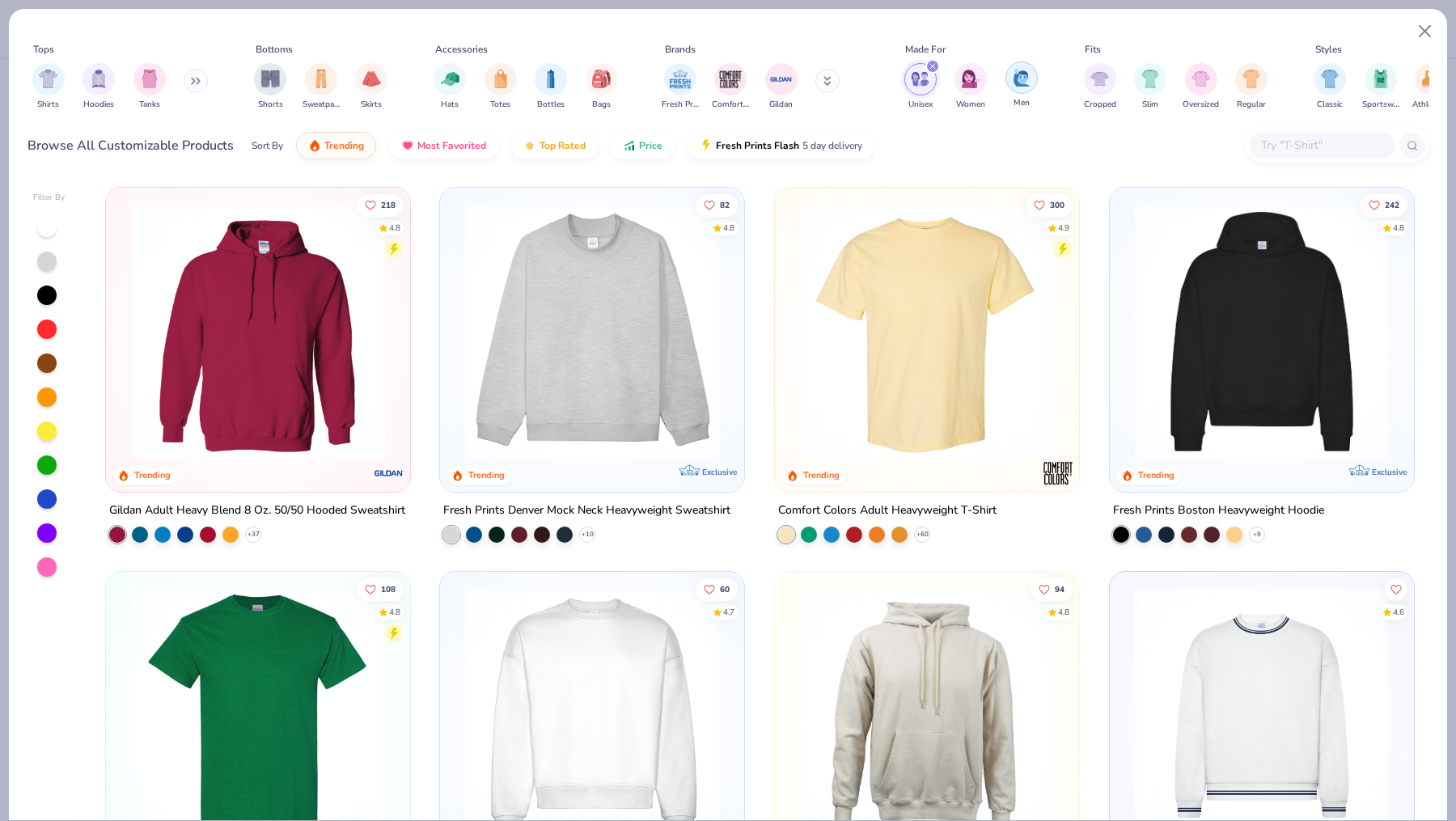
click at [1014, 79] on img "filter for Men" at bounding box center [1021, 77] width 18 height 19
click at [194, 79] on icon at bounding box center [192, 81] width 3 height 6
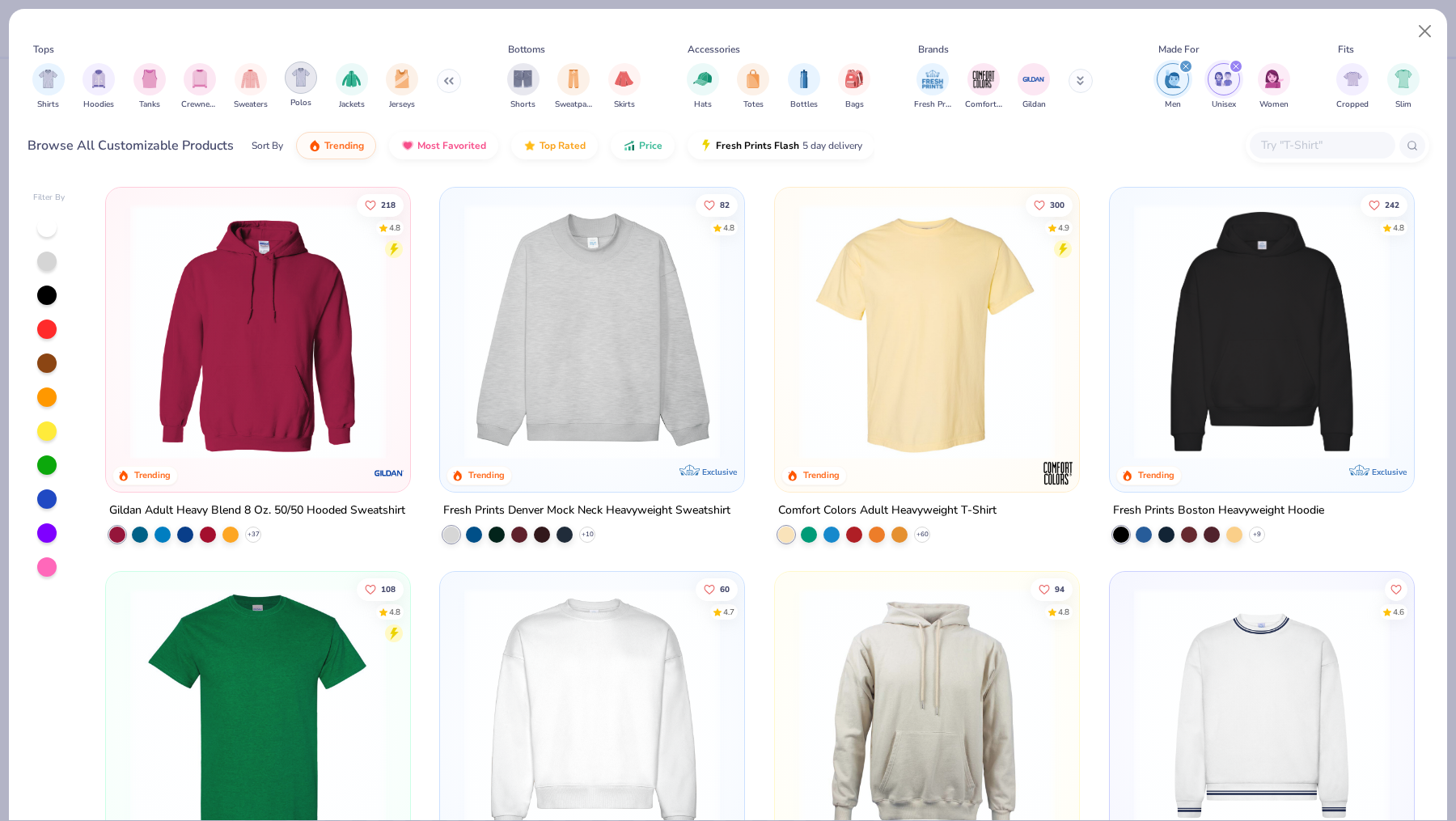
click at [306, 88] on div "filter for Polos" at bounding box center [301, 78] width 32 height 32
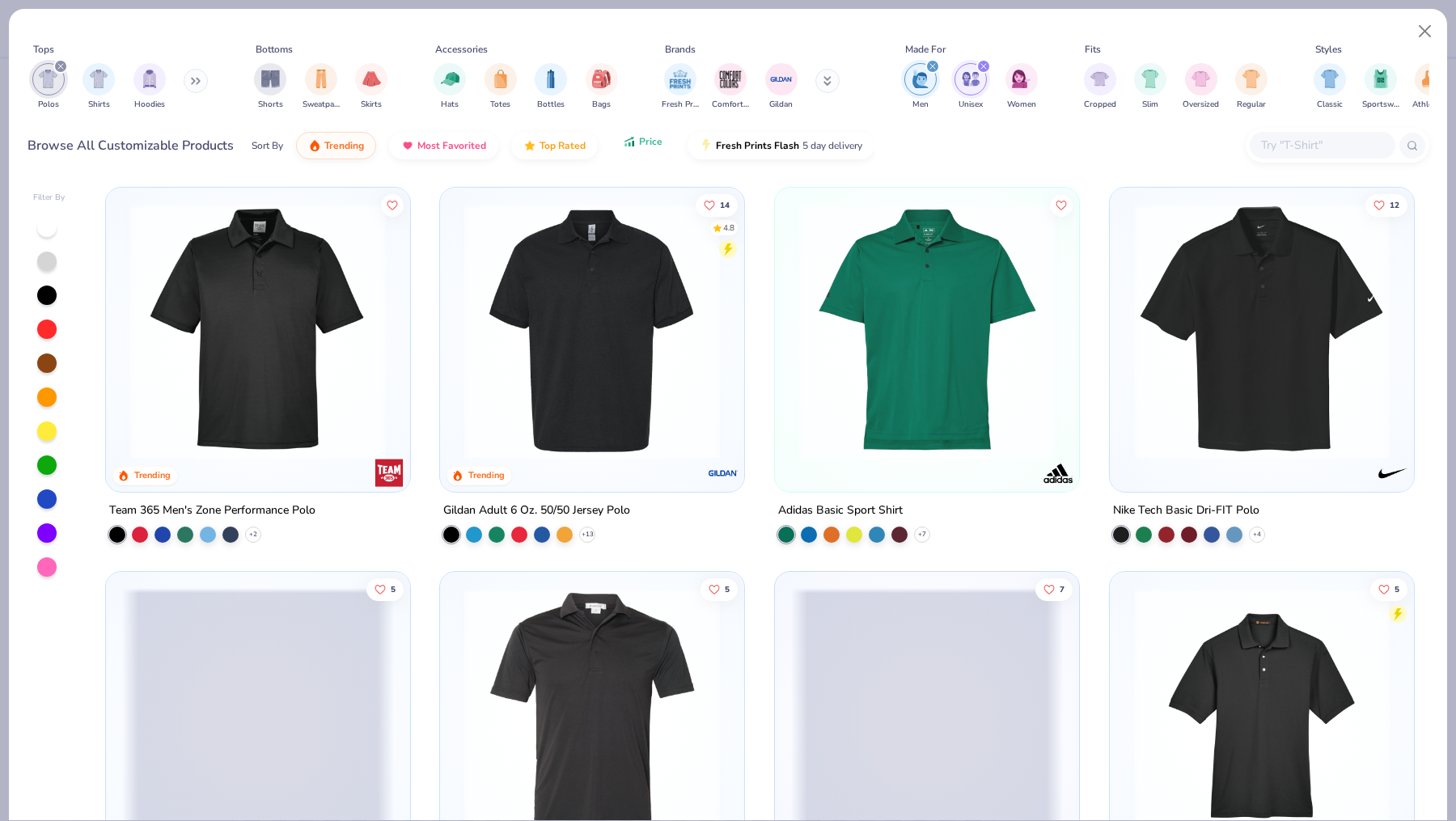
click at [643, 150] on button "Price" at bounding box center [642, 141] width 64 height 27
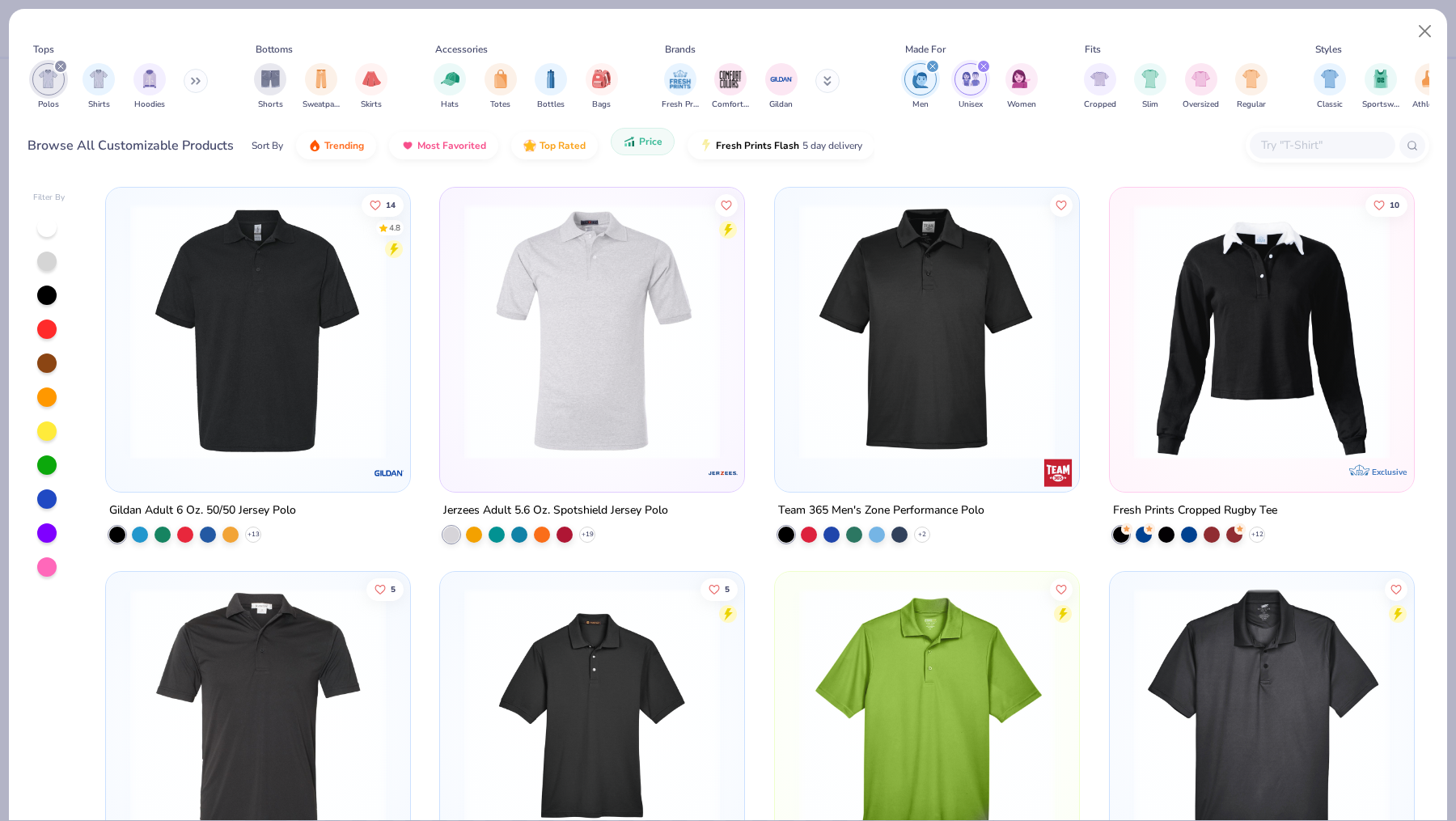
click at [643, 149] on button "Price" at bounding box center [642, 141] width 64 height 27
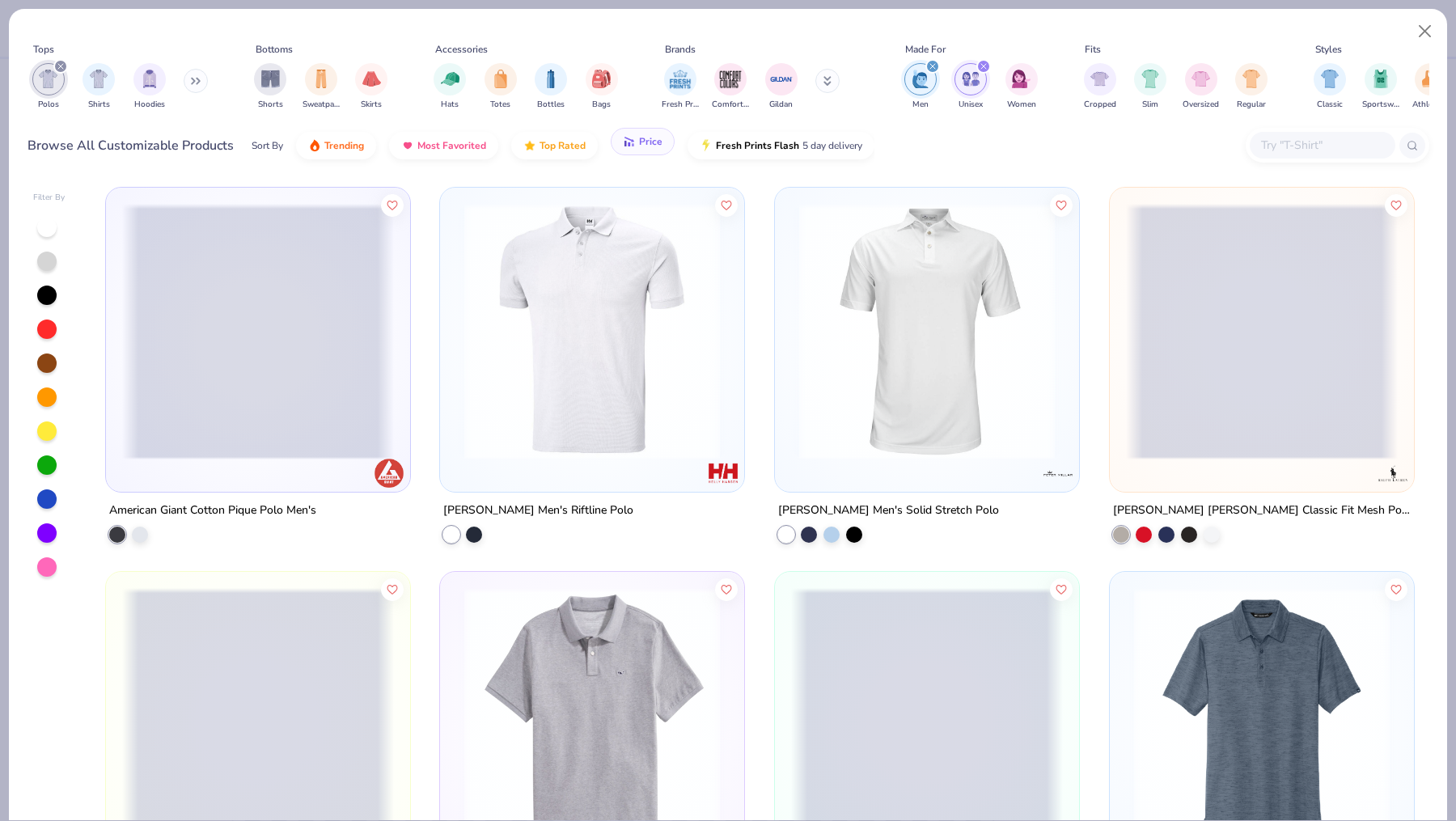
click at [643, 149] on button "Price" at bounding box center [642, 141] width 64 height 27
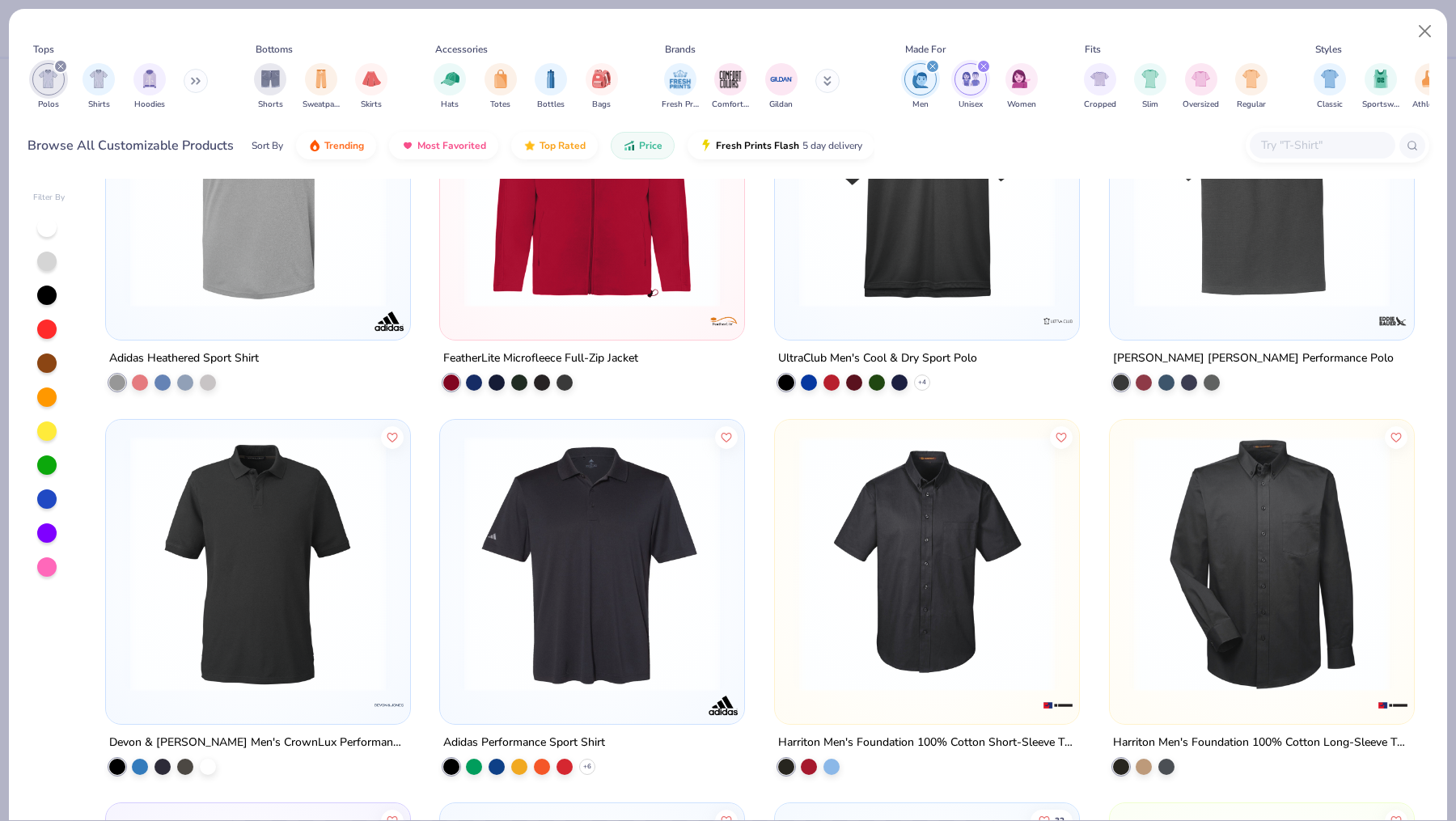
scroll to position [2074, 0]
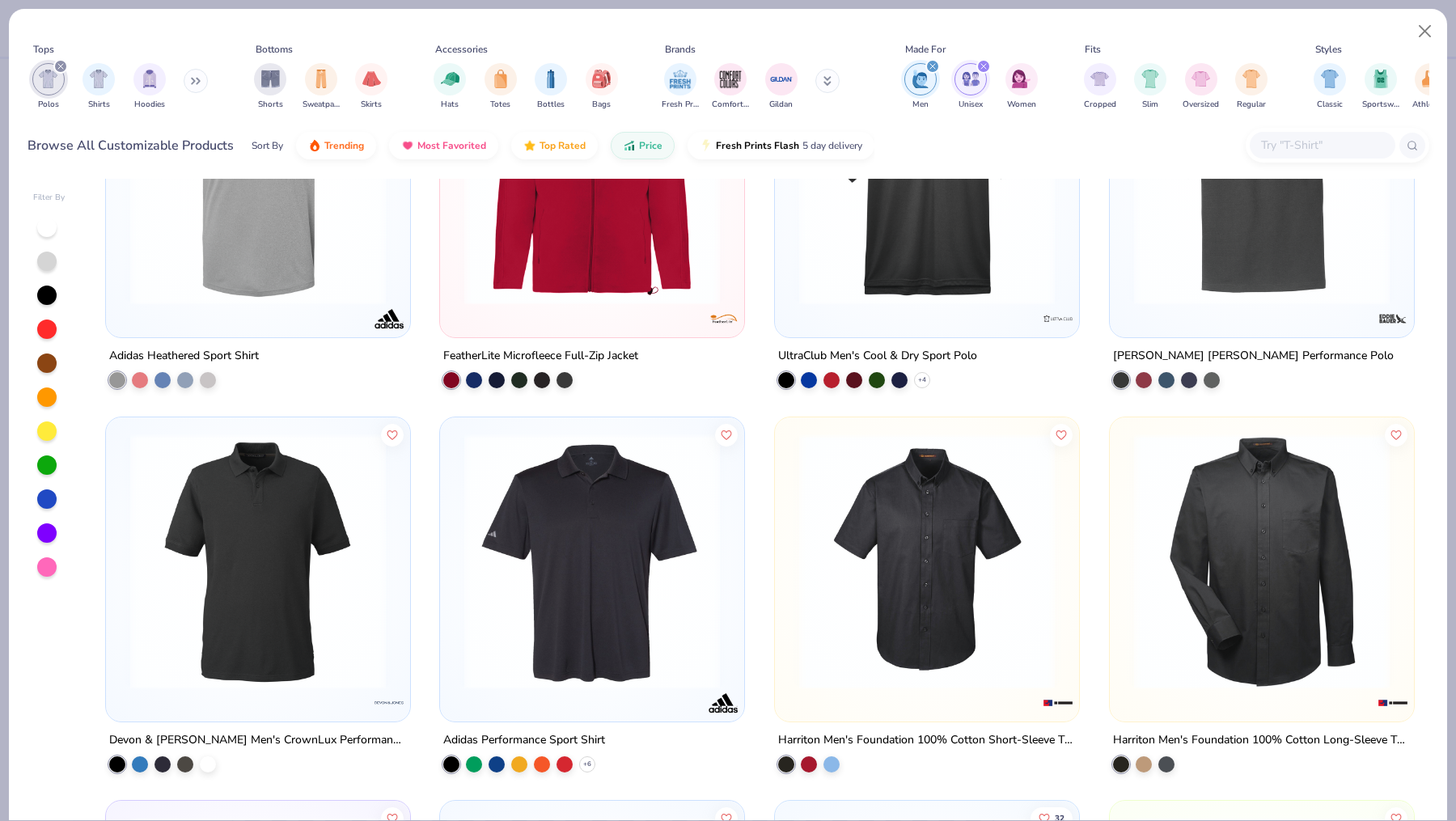
click at [604, 521] on img at bounding box center [592, 561] width 272 height 256
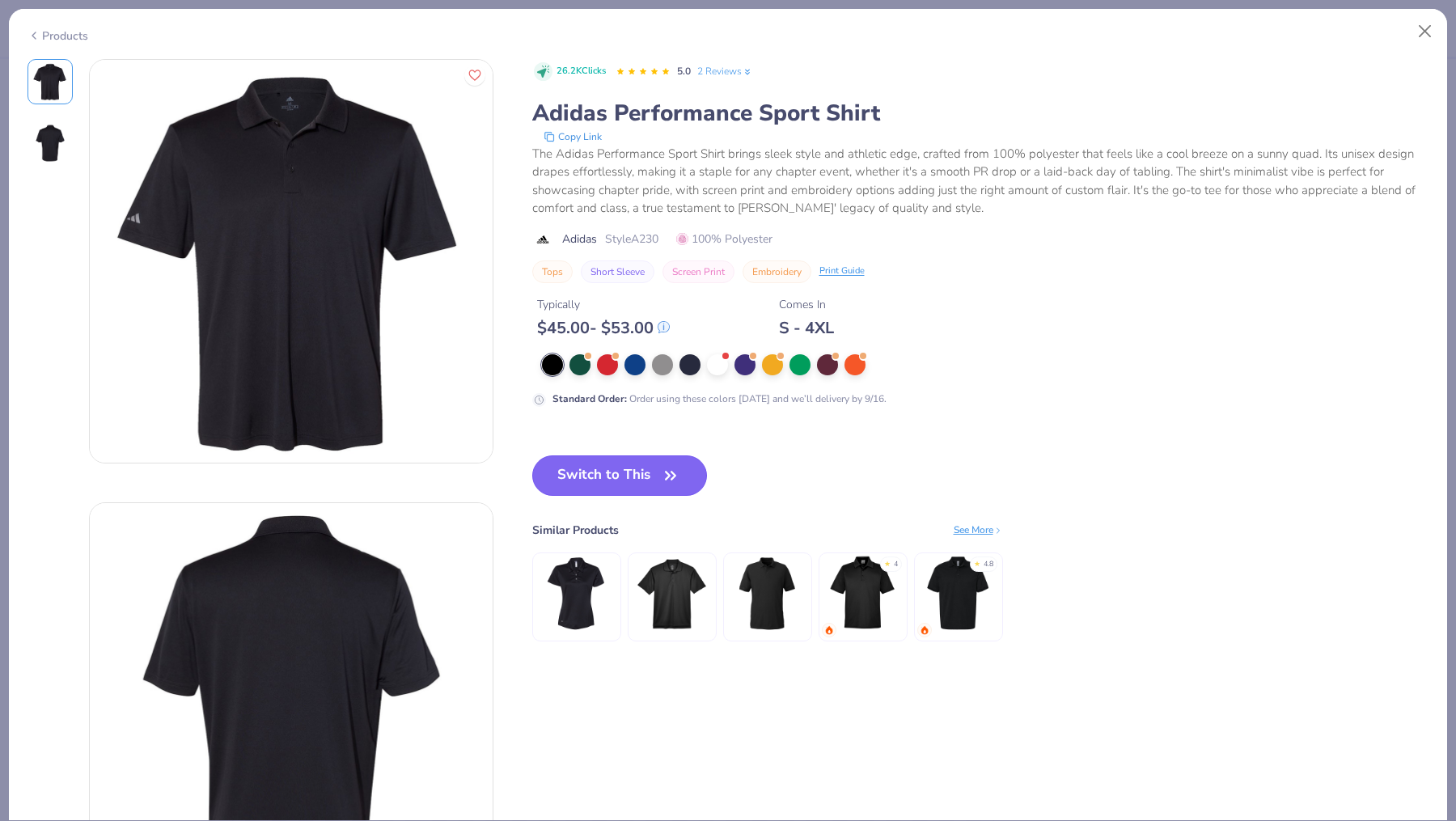
click at [581, 471] on button "Switch to This" at bounding box center [620, 475] width 175 height 41
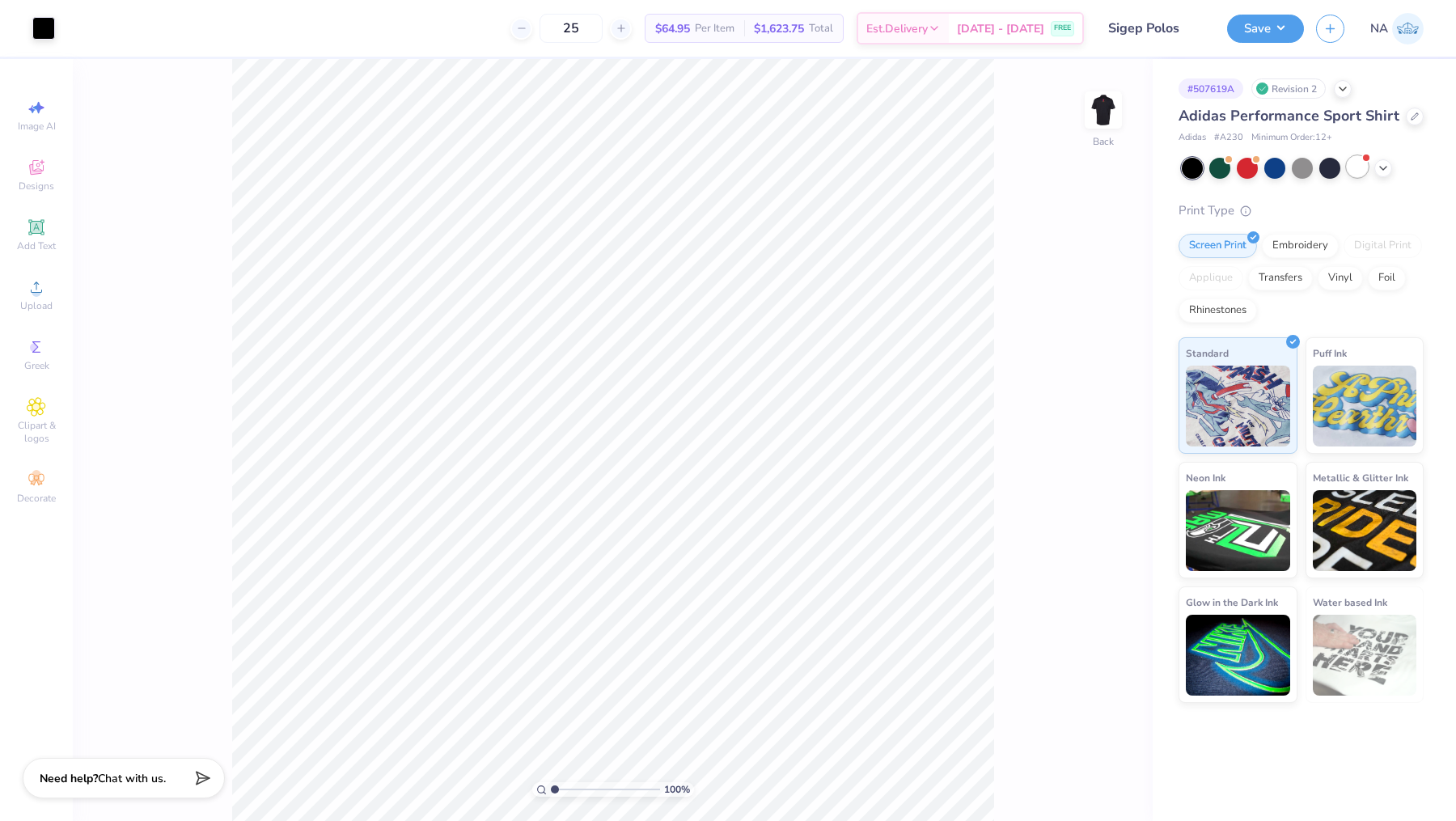
click at [1359, 164] on div at bounding box center [1357, 166] width 21 height 21
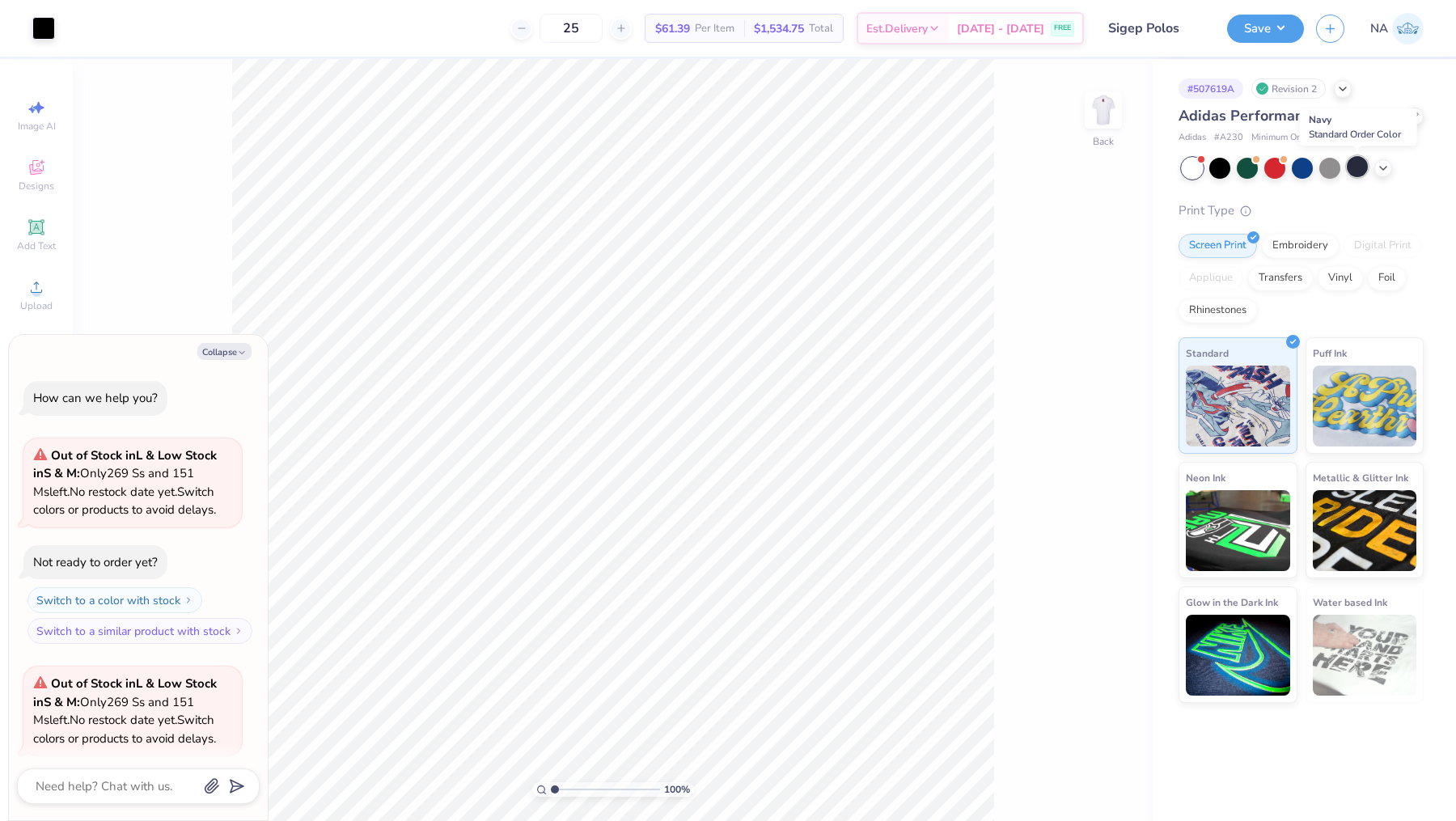
scroll to position [124, 0]
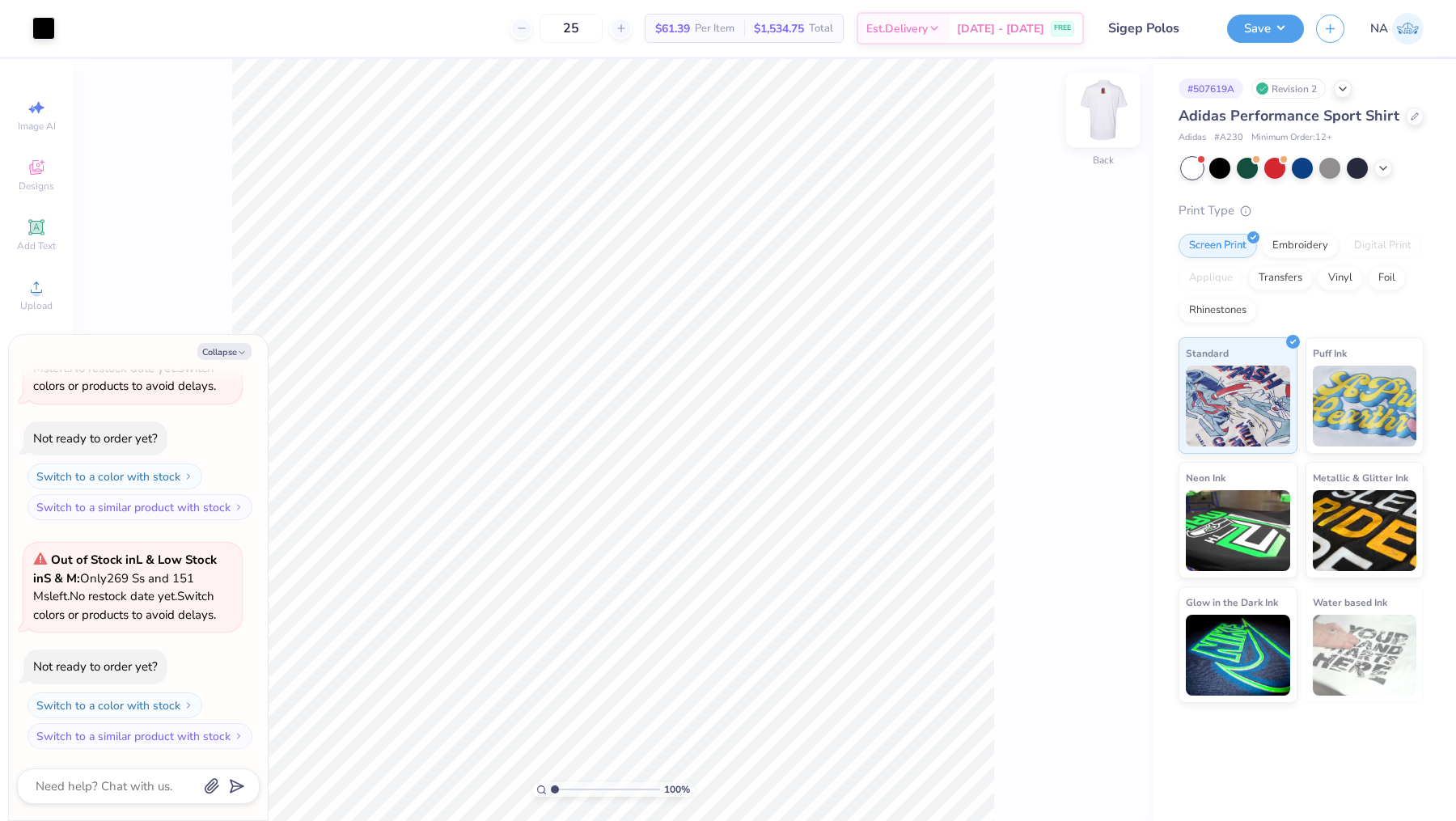
click at [1124, 115] on img at bounding box center [1103, 110] width 64 height 64
click at [1112, 473] on icon at bounding box center [1110, 480] width 23 height 19
click at [1270, 30] on button "Save" at bounding box center [1265, 25] width 77 height 28
type textarea "x"
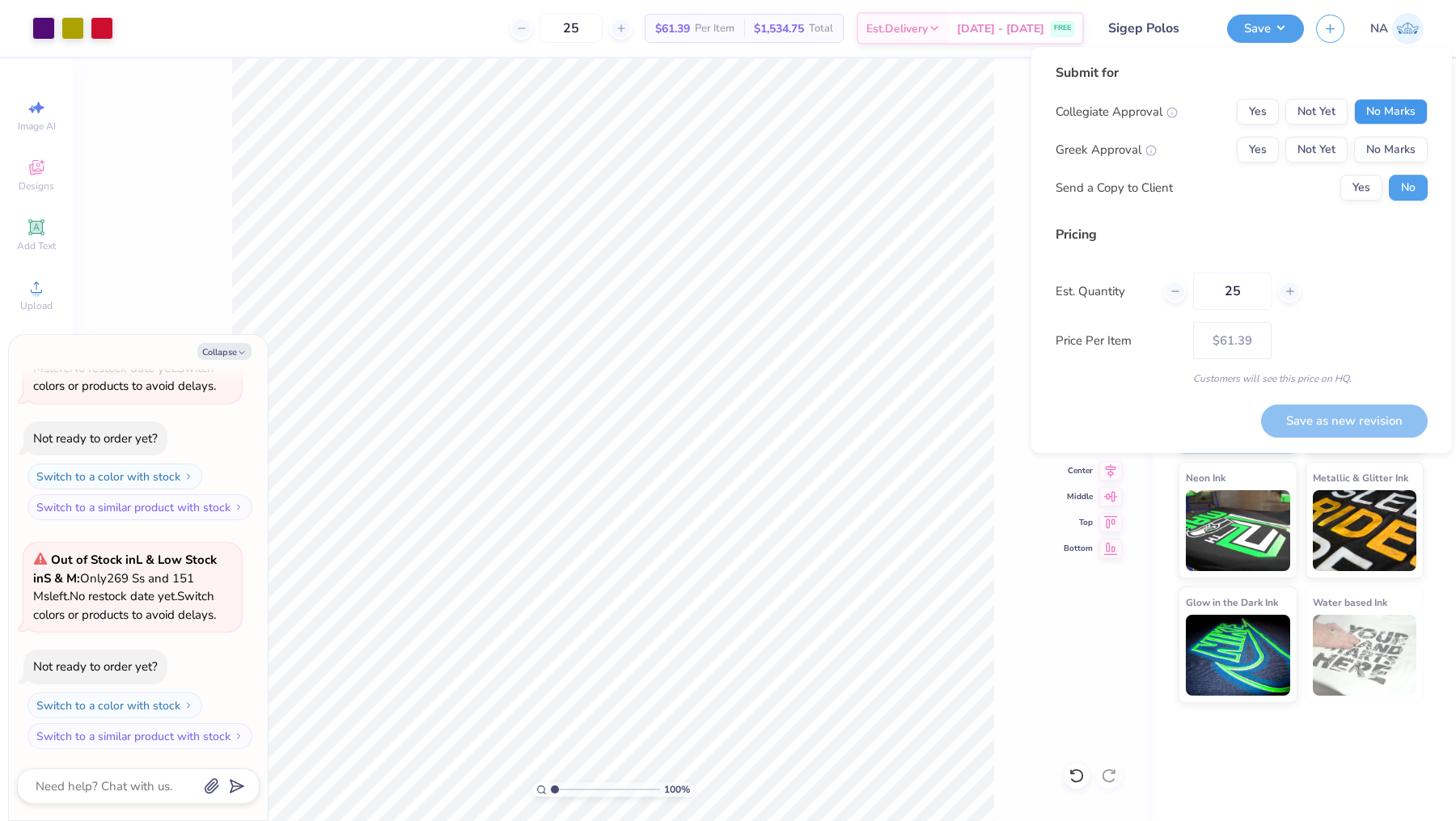
click at [1385, 107] on button "No Marks" at bounding box center [1391, 111] width 74 height 26
click at [1261, 140] on button "Yes" at bounding box center [1258, 149] width 42 height 26
click at [1326, 414] on button "Save as new revision" at bounding box center [1344, 420] width 167 height 33
type input "$61.39"
type textarea "x"
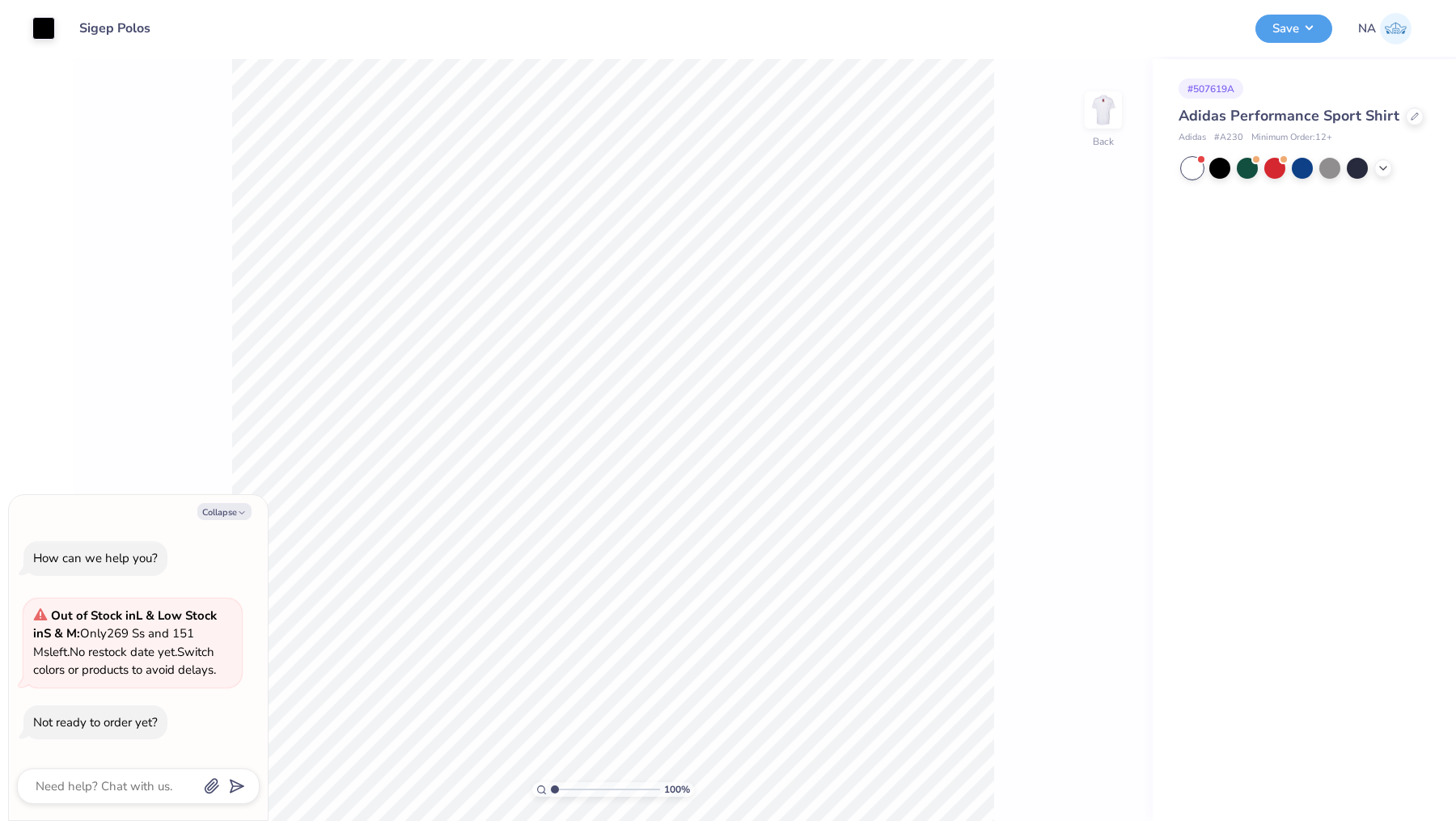
type textarea "x"
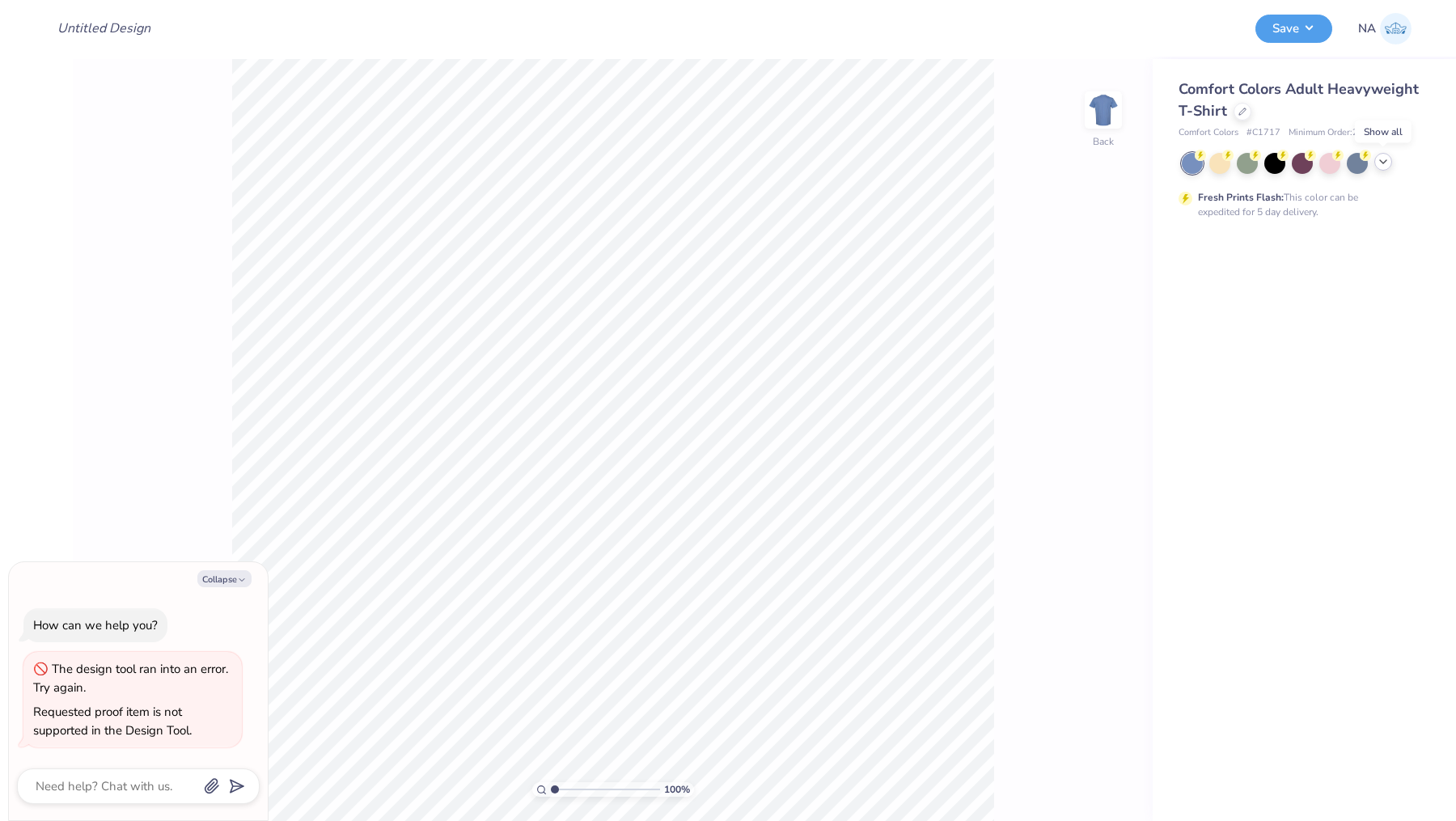
click at [1386, 164] on icon at bounding box center [1383, 161] width 13 height 13
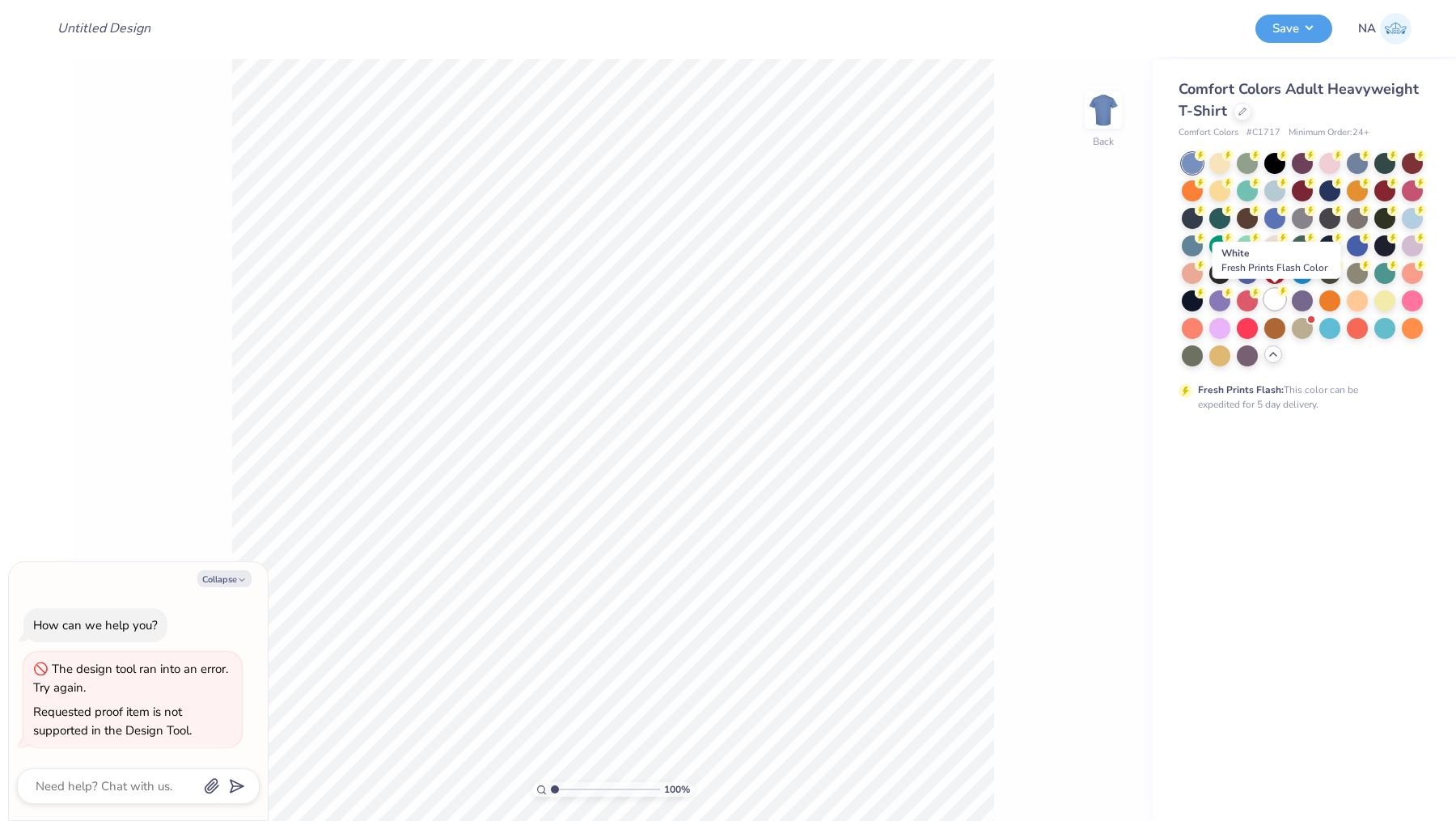
click at [1271, 294] on div at bounding box center [1275, 299] width 21 height 21
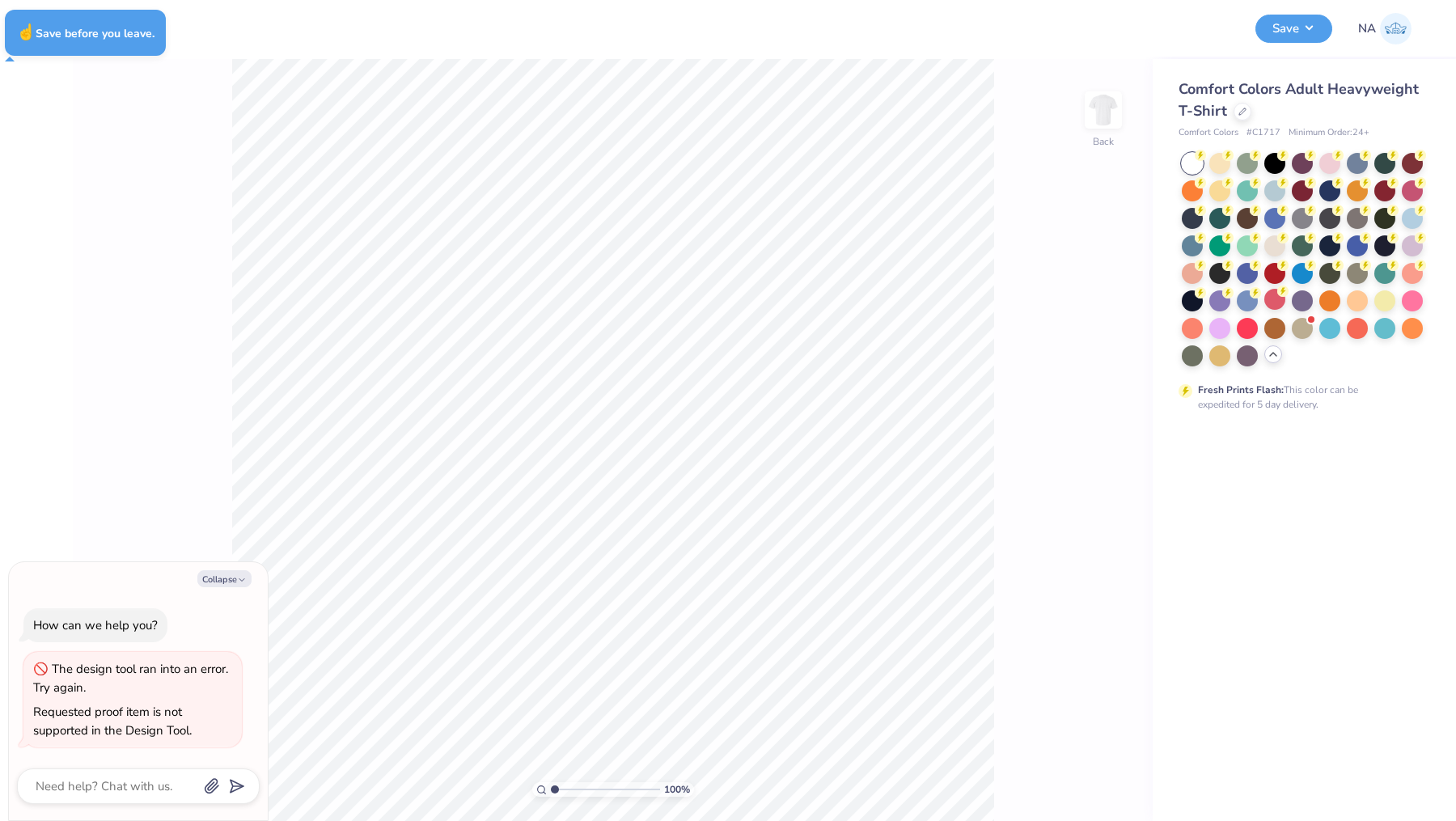
type textarea "x"
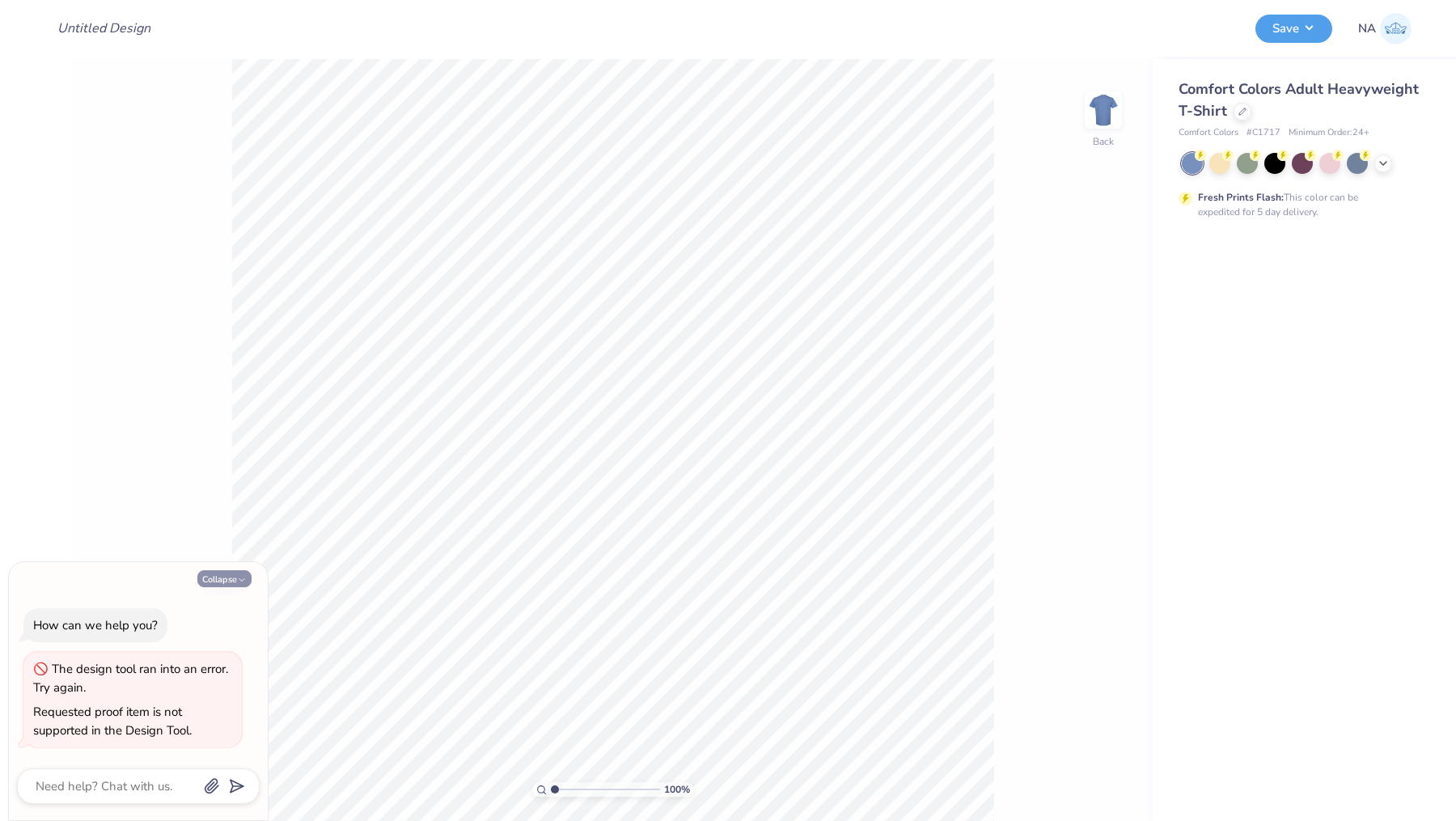
click at [240, 574] on button "Collapse" at bounding box center [225, 579] width 54 height 17
type textarea "x"
click at [1385, 158] on icon at bounding box center [1383, 161] width 13 height 13
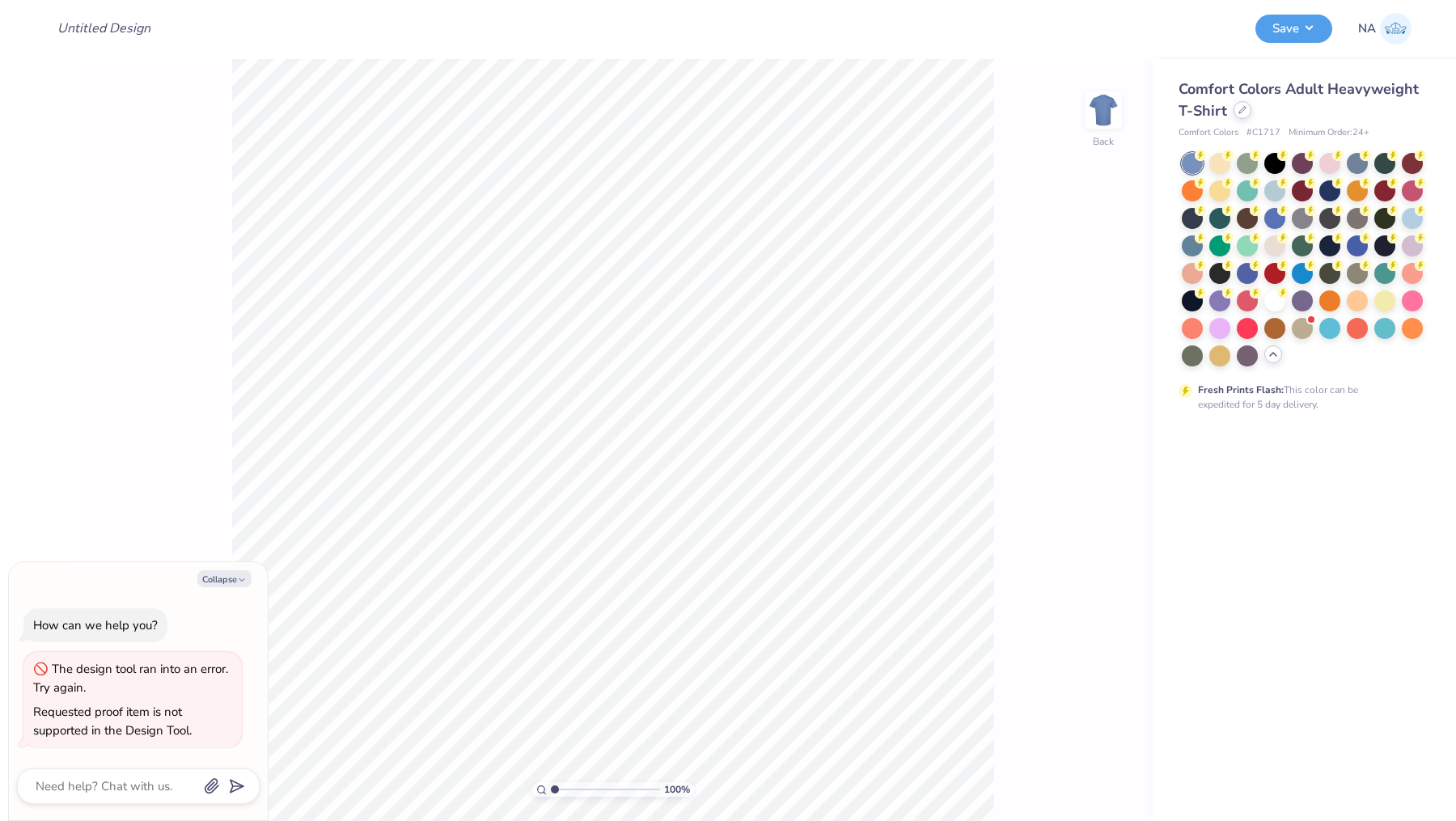
click at [1236, 109] on div at bounding box center [1242, 109] width 18 height 18
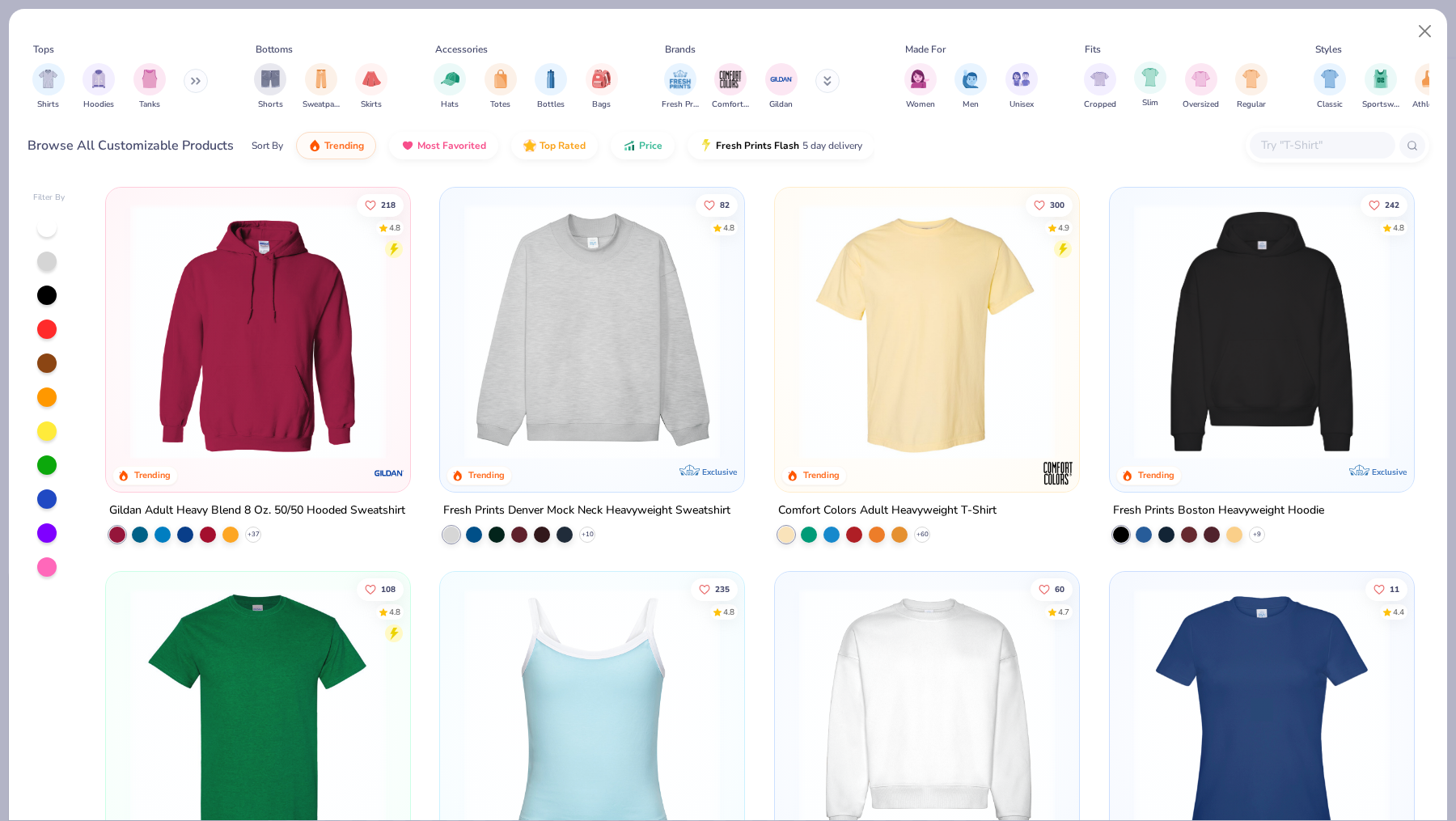
type textarea "x"
click at [1315, 153] on input "text" at bounding box center [1321, 145] width 125 height 19
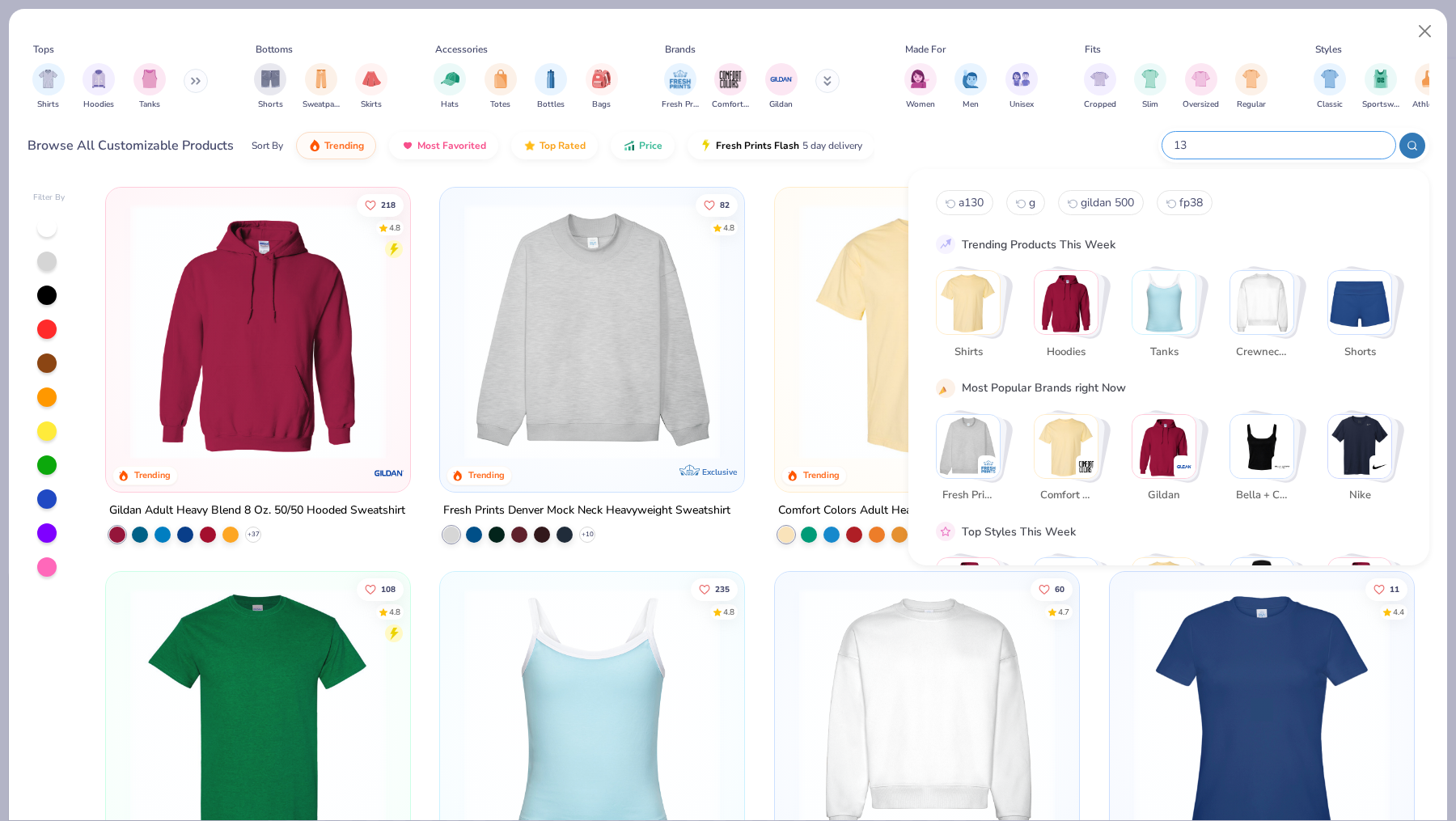
type input "130"
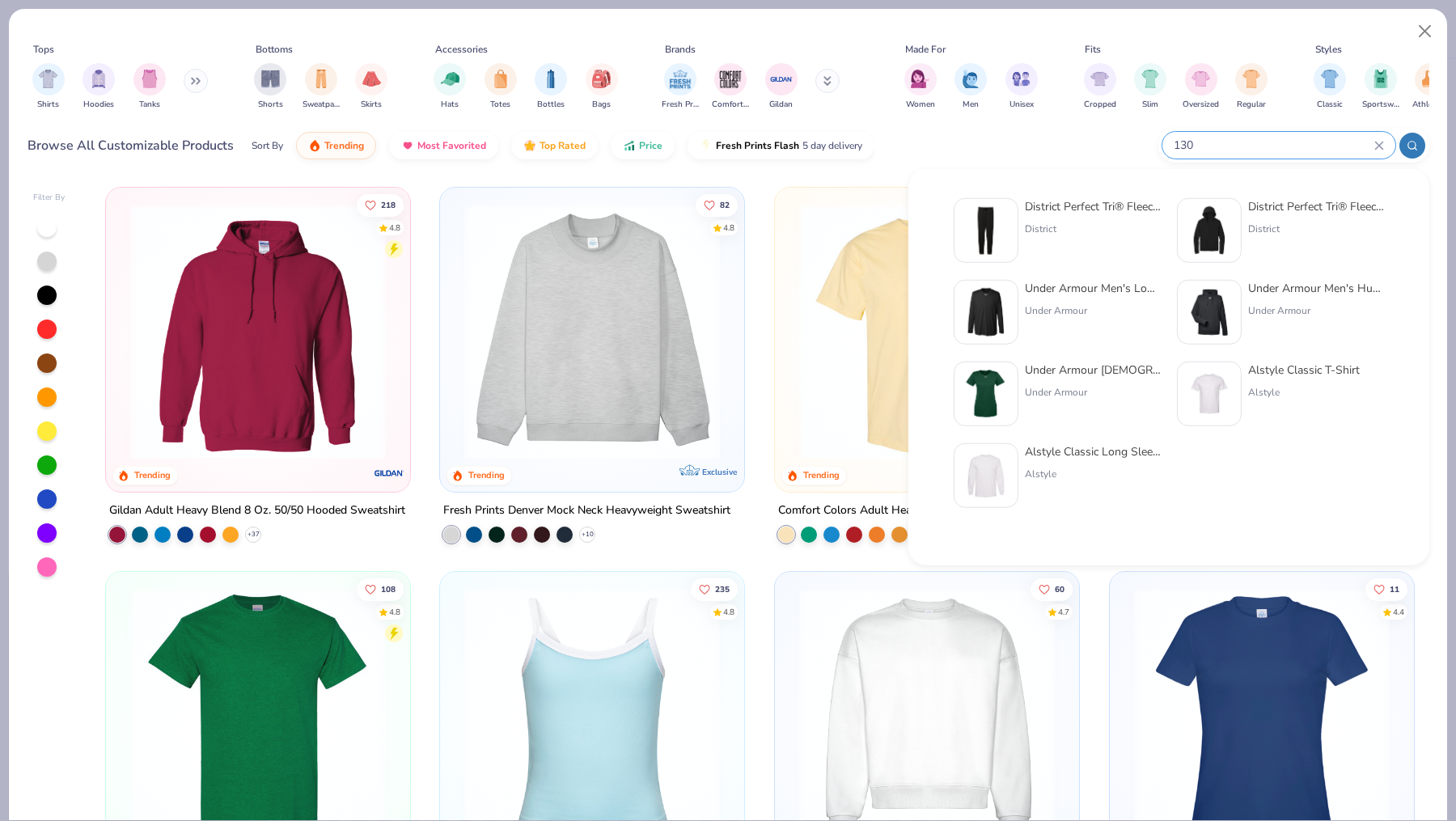
click at [1175, 143] on input "130" at bounding box center [1273, 145] width 203 height 19
drag, startPoint x: 1200, startPoint y: 143, endPoint x: 1159, endPoint y: 143, distance: 41.0
click at [1160, 143] on div "130" at bounding box center [1294, 145] width 271 height 35
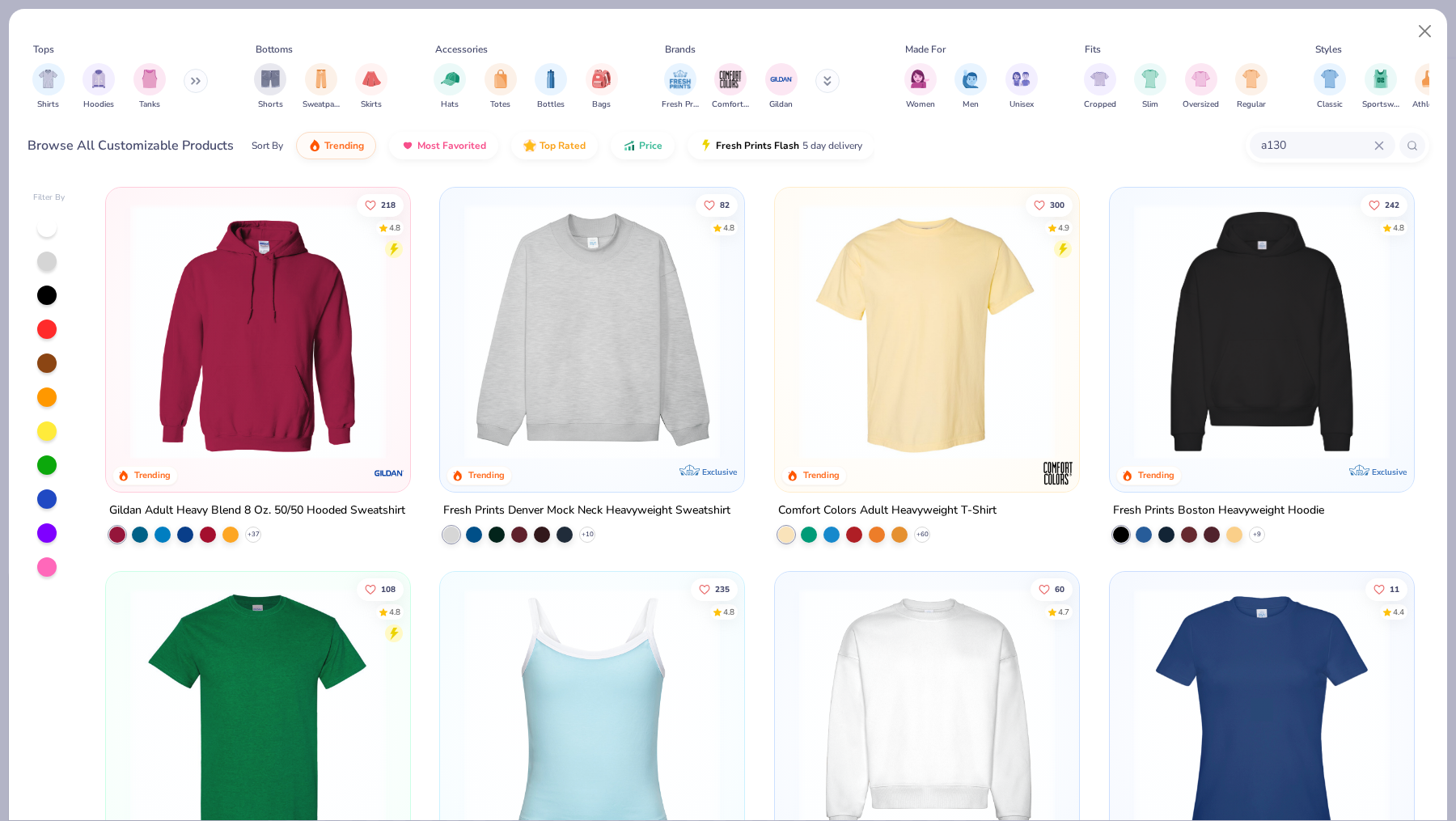
type input "a130"
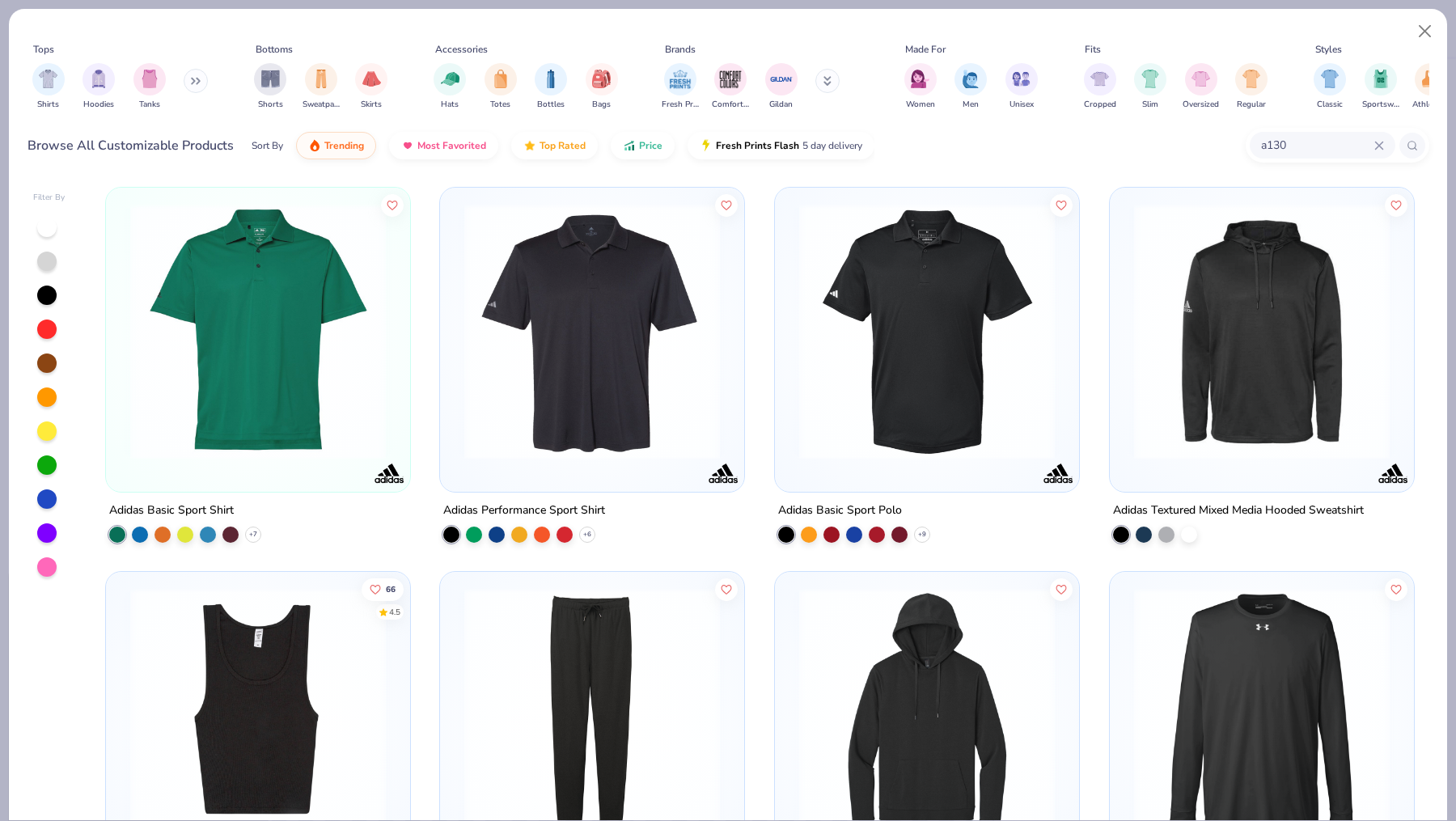
click at [304, 371] on img at bounding box center [258, 332] width 272 height 256
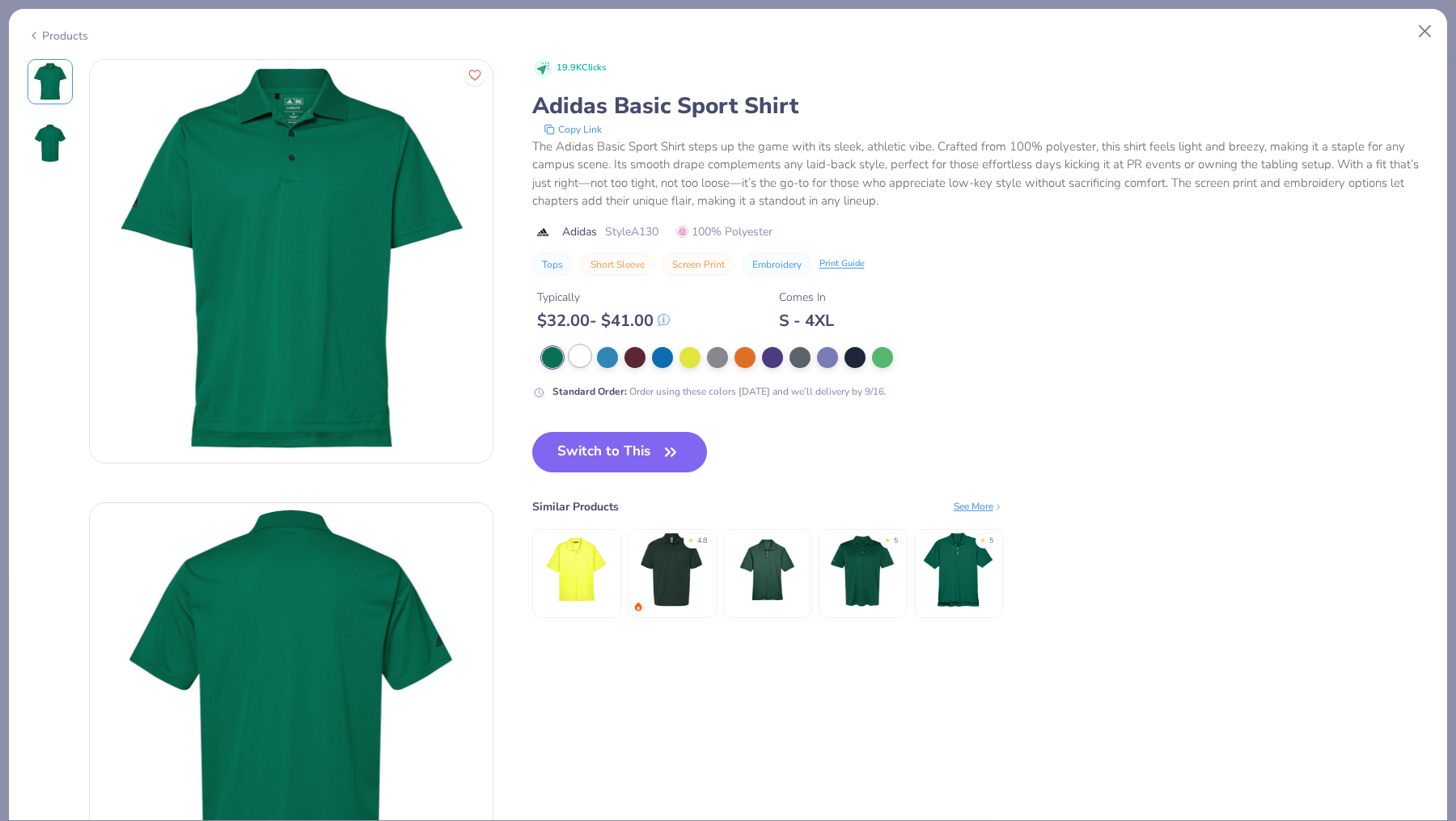
click at [582, 353] on div at bounding box center [580, 356] width 21 height 21
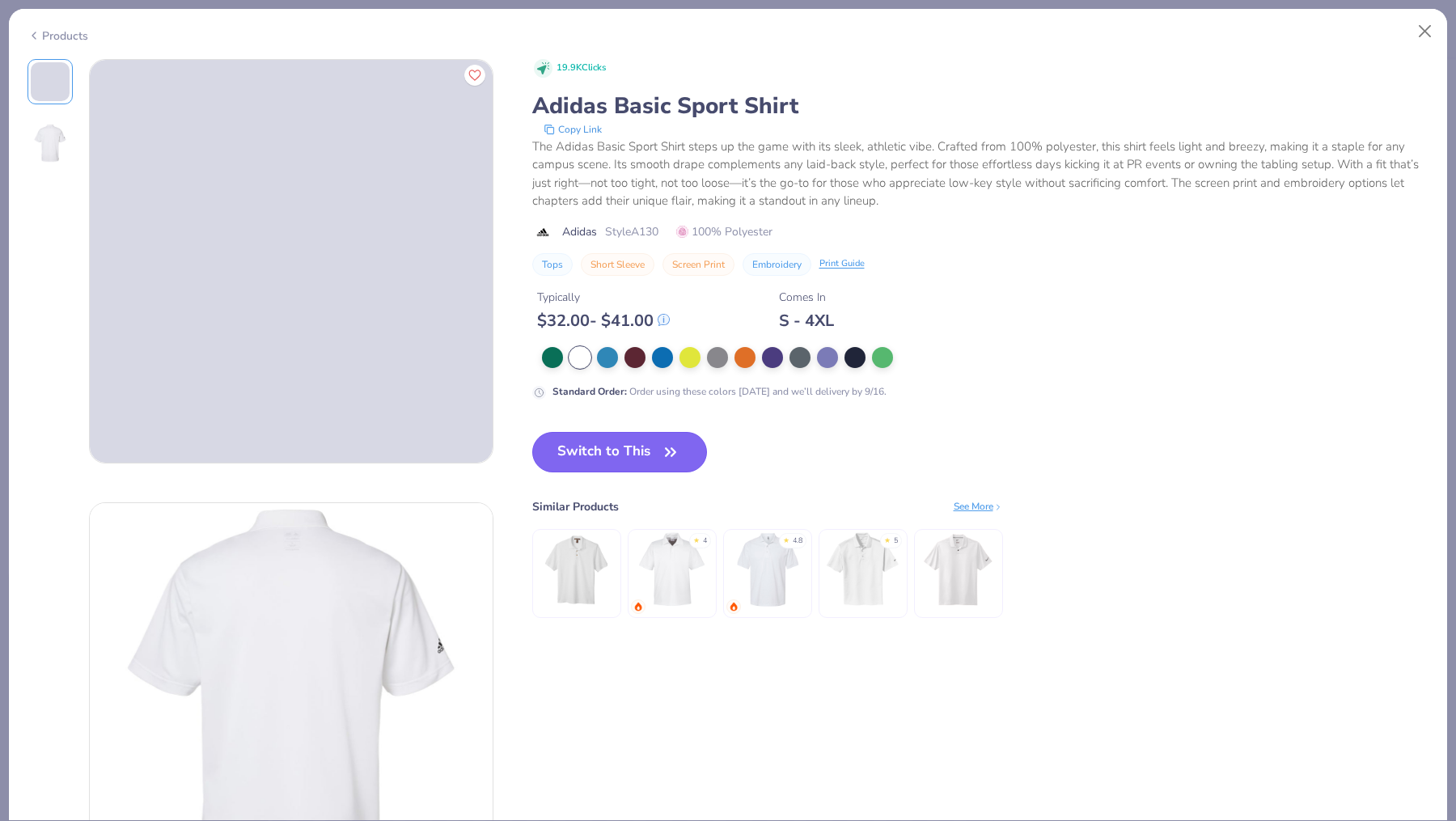
click at [581, 462] on button "Switch to This" at bounding box center [620, 452] width 175 height 41
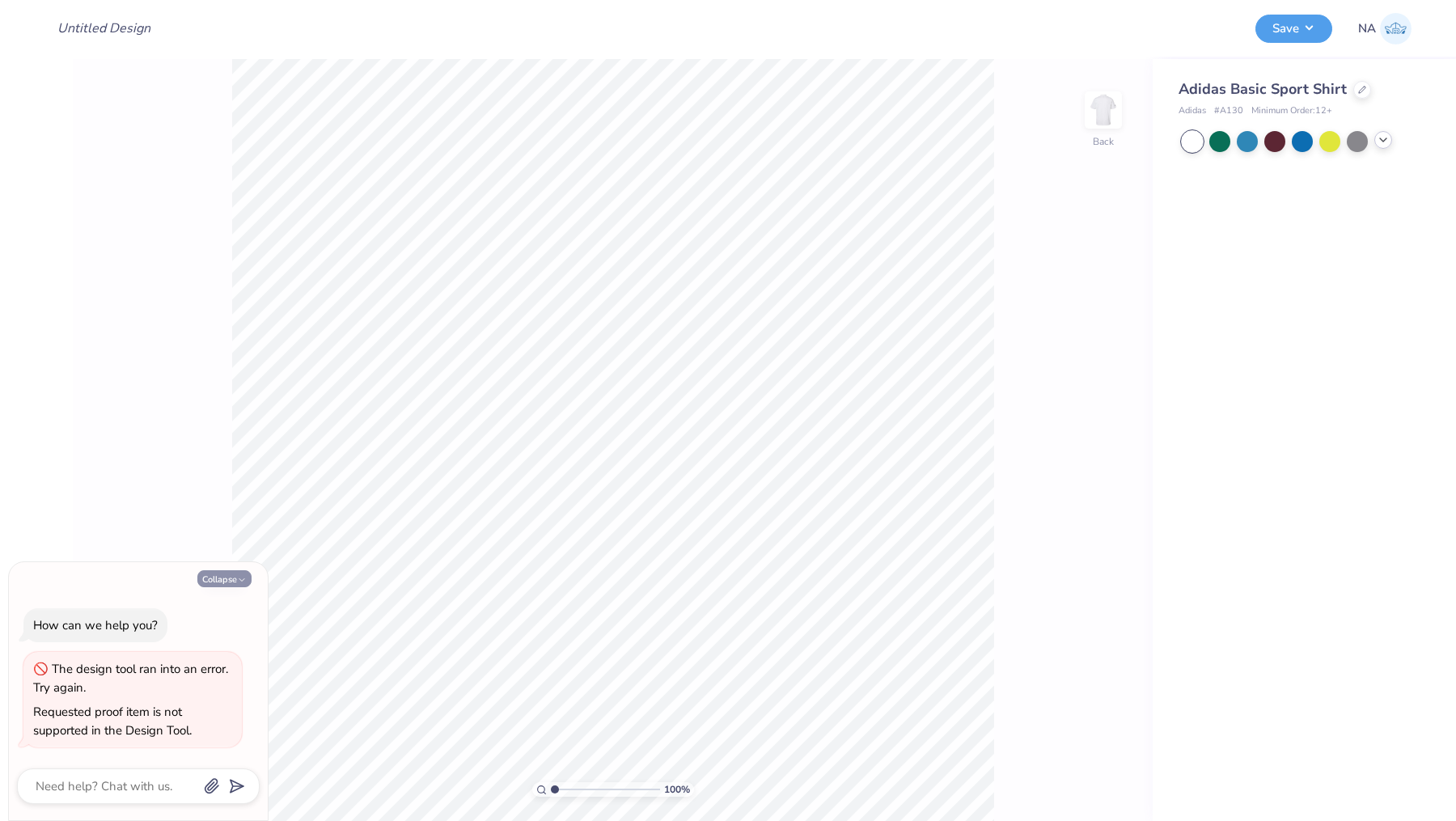
click at [231, 577] on button "Collapse" at bounding box center [225, 579] width 54 height 17
type textarea "x"
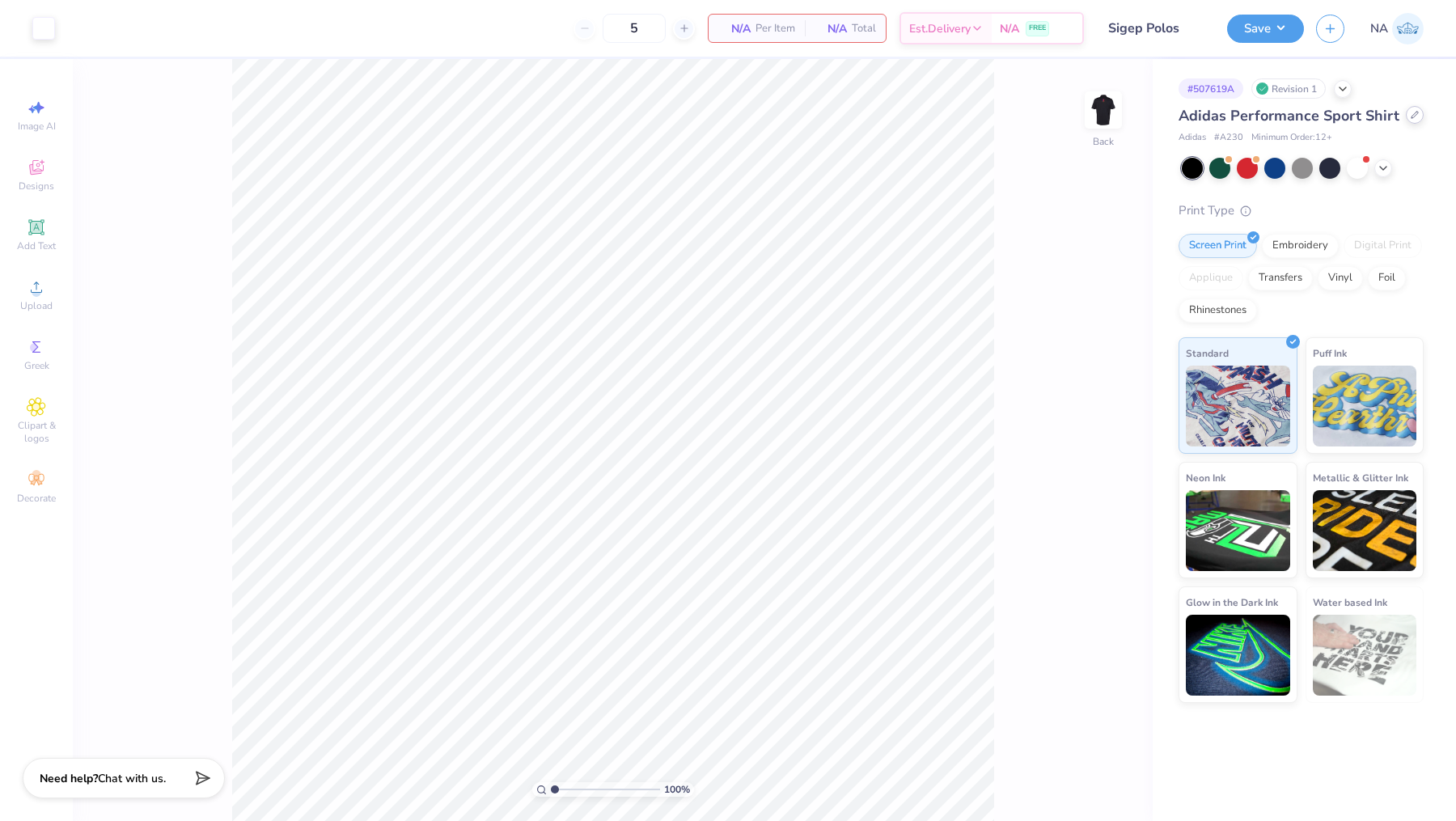
click at [1409, 119] on div at bounding box center [1414, 114] width 18 height 18
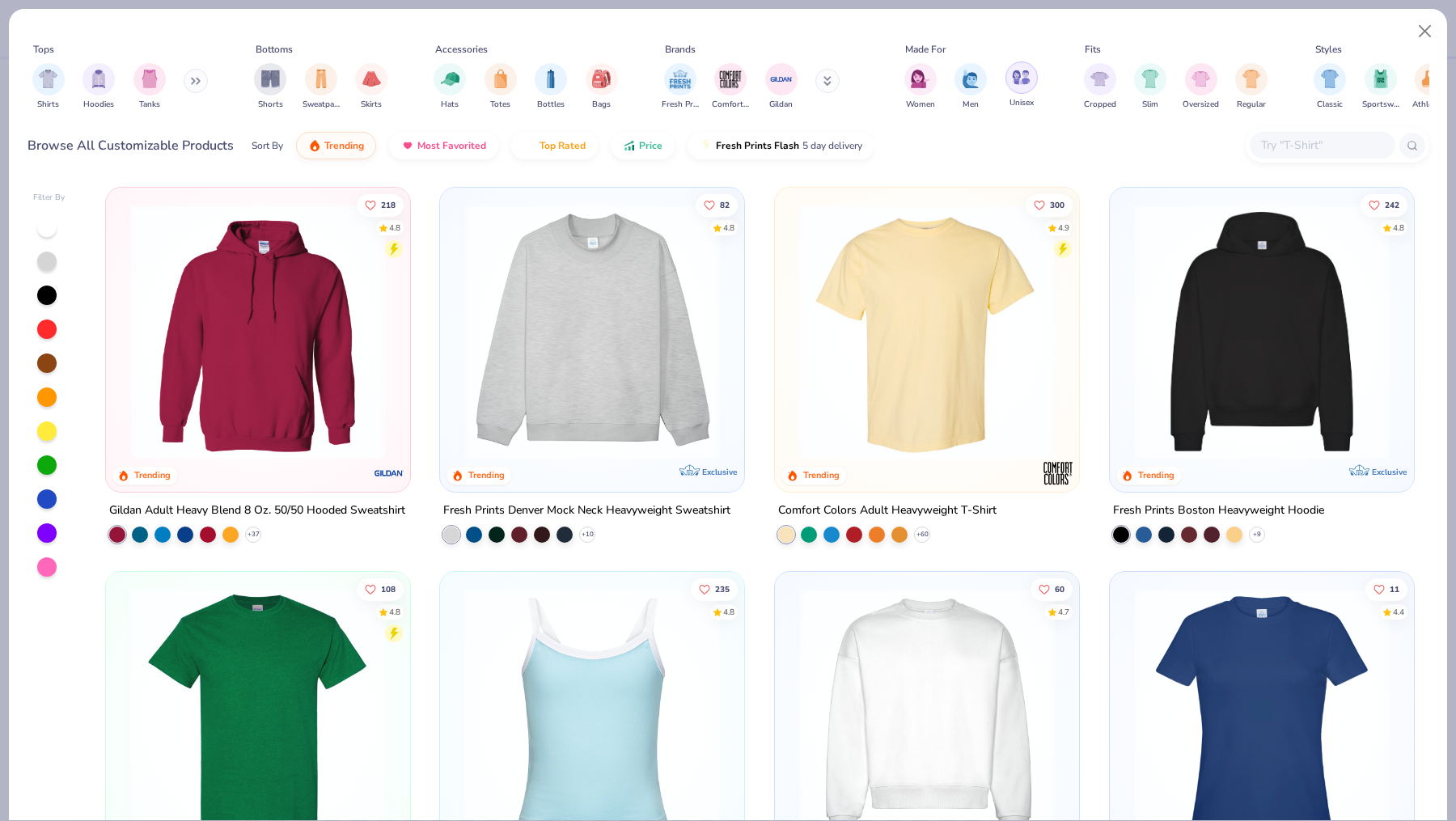
click at [1021, 94] on div "Unisex" at bounding box center [1021, 86] width 32 height 47
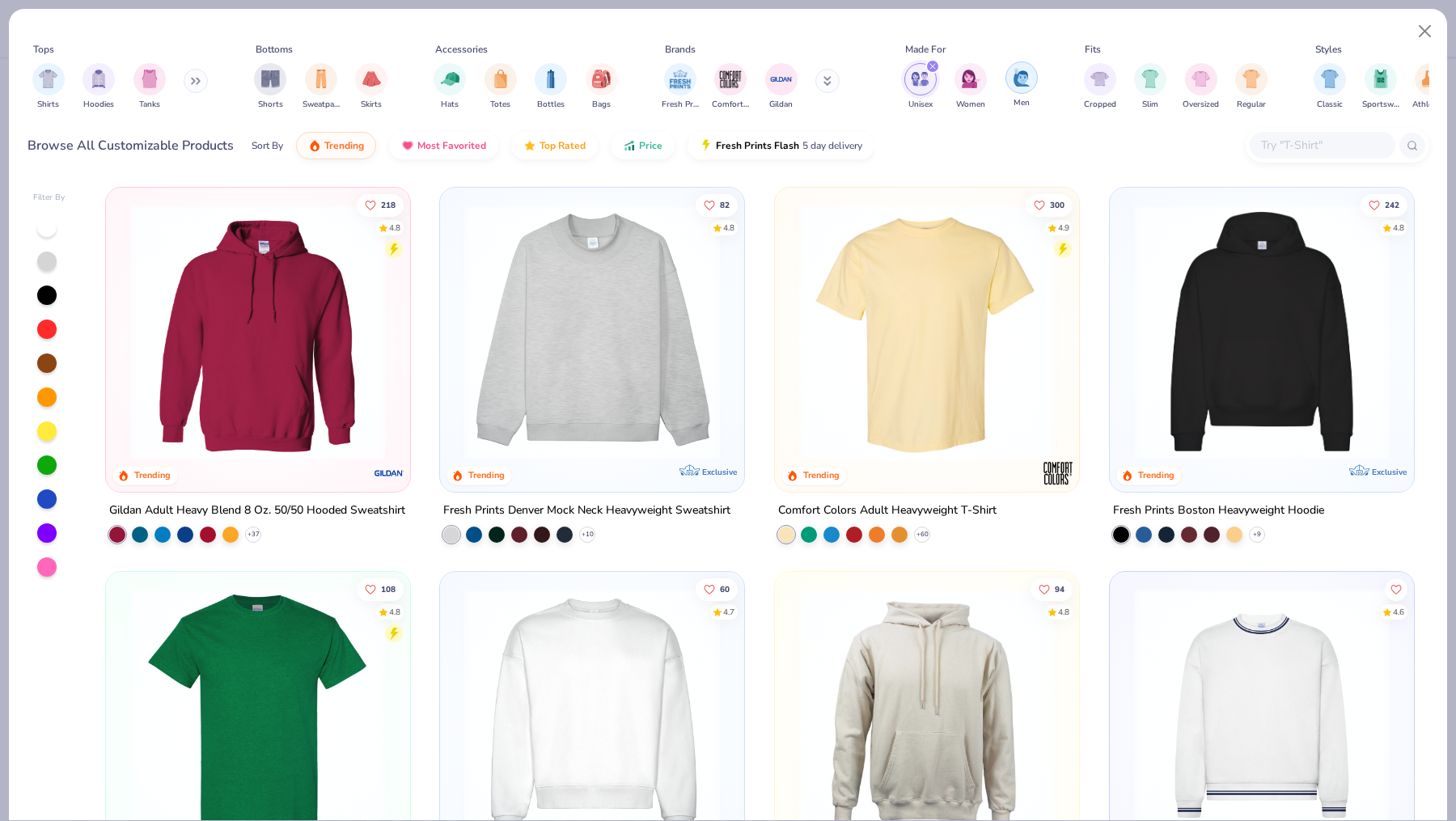
click at [1024, 83] on img "filter for Men" at bounding box center [1021, 77] width 18 height 19
click at [203, 91] on button at bounding box center [196, 80] width 25 height 25
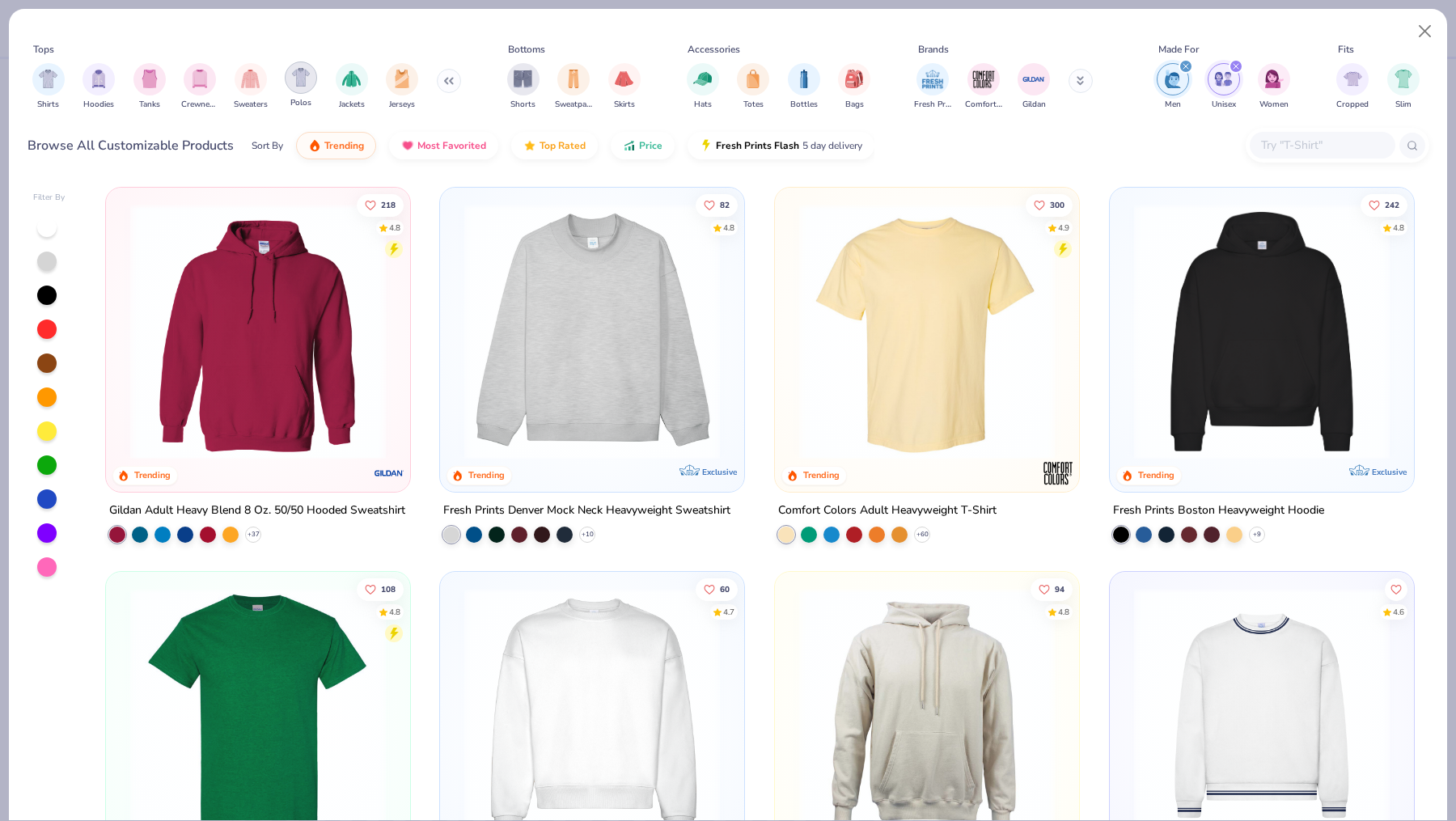
click at [314, 71] on div "filter for Polos" at bounding box center [301, 78] width 32 height 32
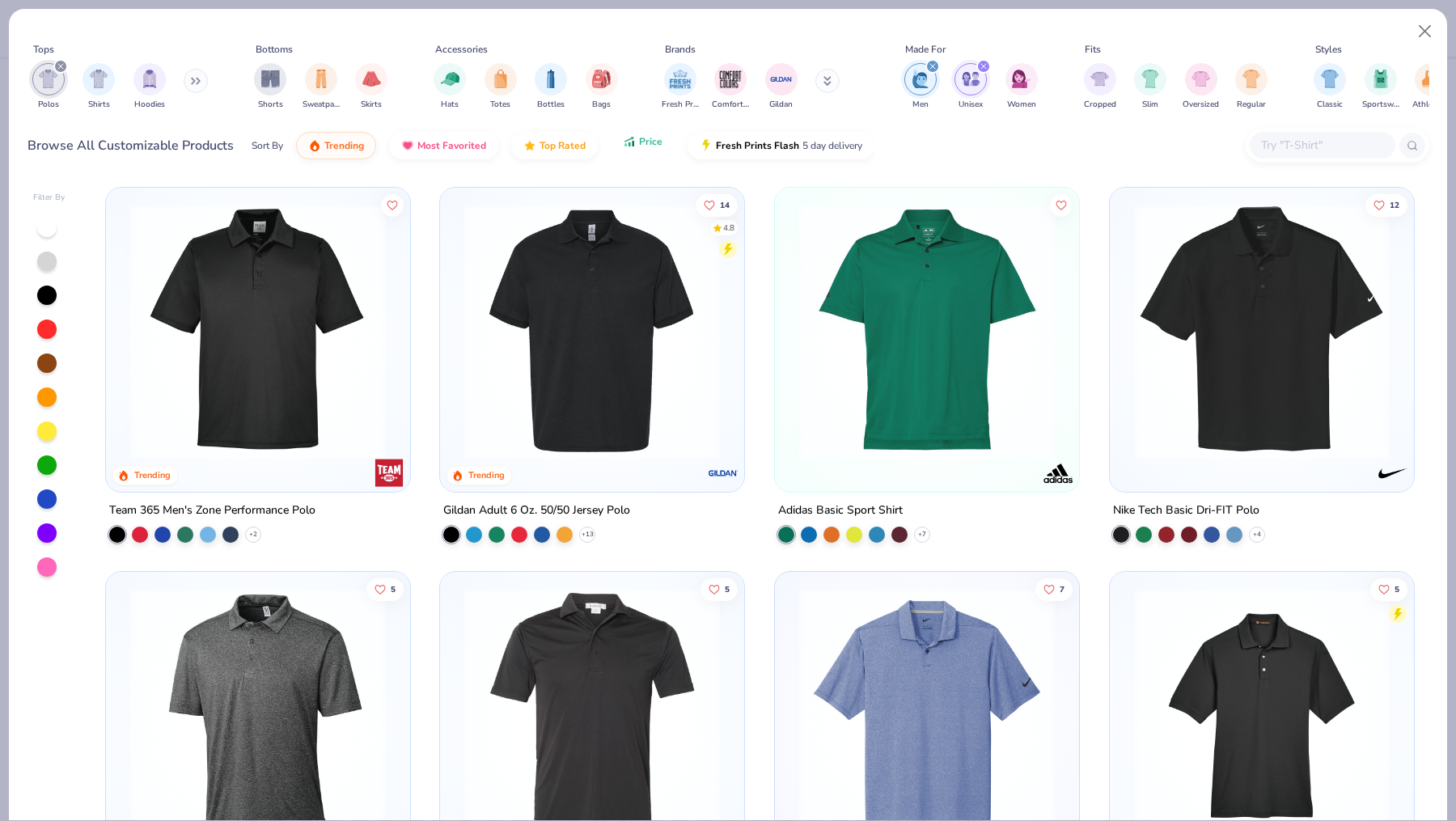
click at [643, 145] on span "Price" at bounding box center [651, 141] width 24 height 13
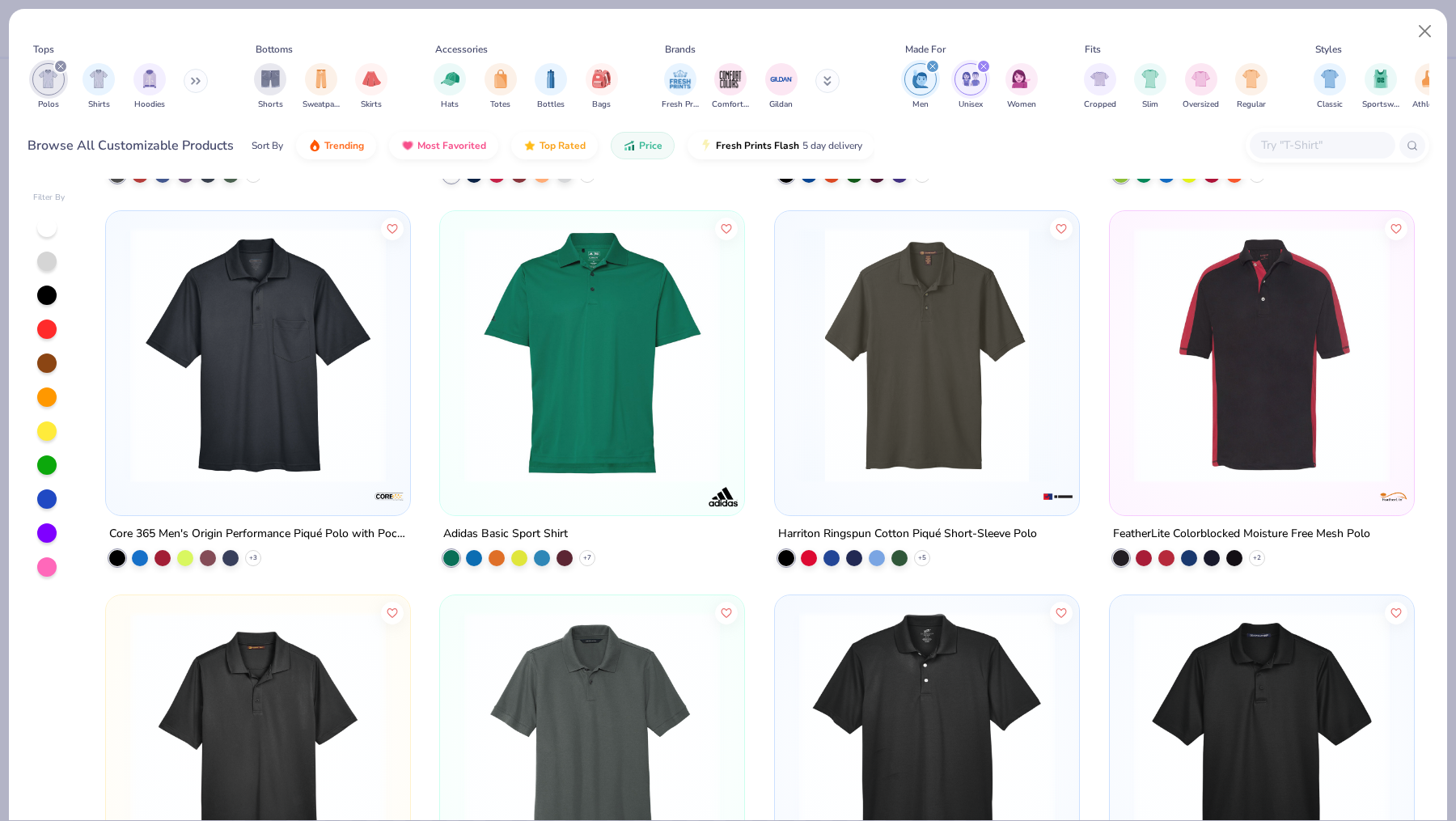
scroll to position [1126, 0]
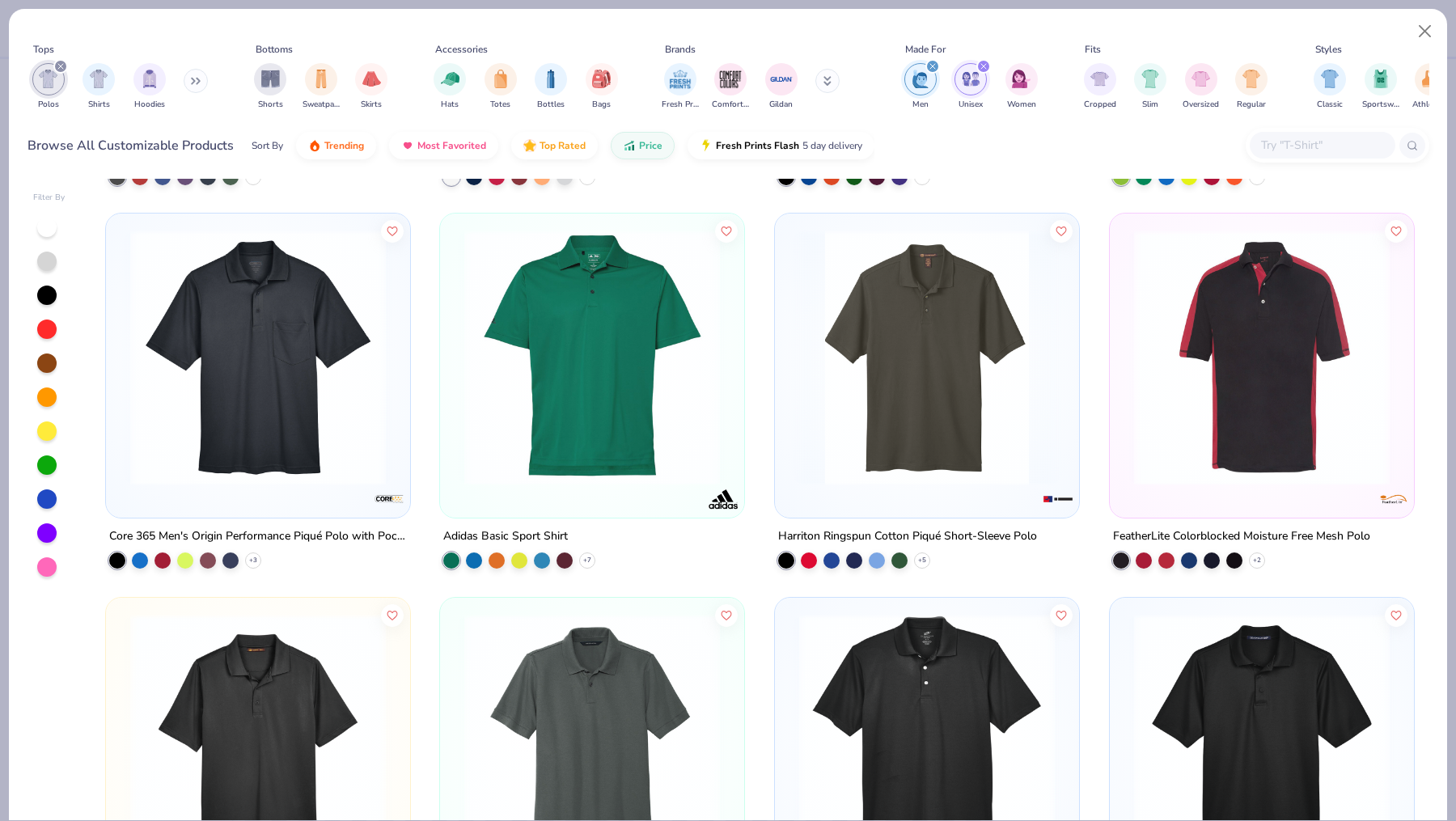
click at [889, 371] on img at bounding box center [927, 358] width 272 height 256
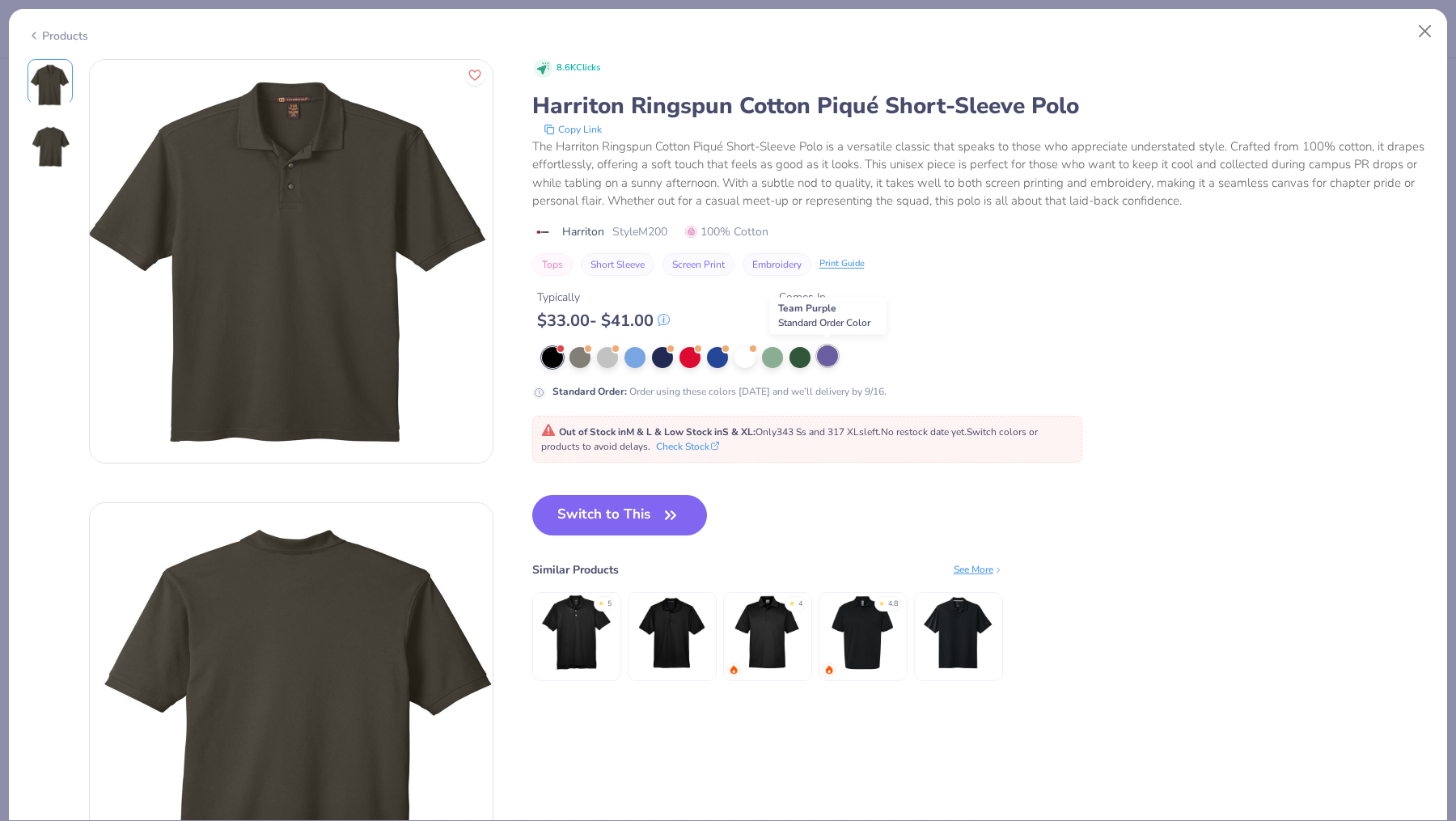
click at [820, 358] on div at bounding box center [827, 356] width 21 height 21
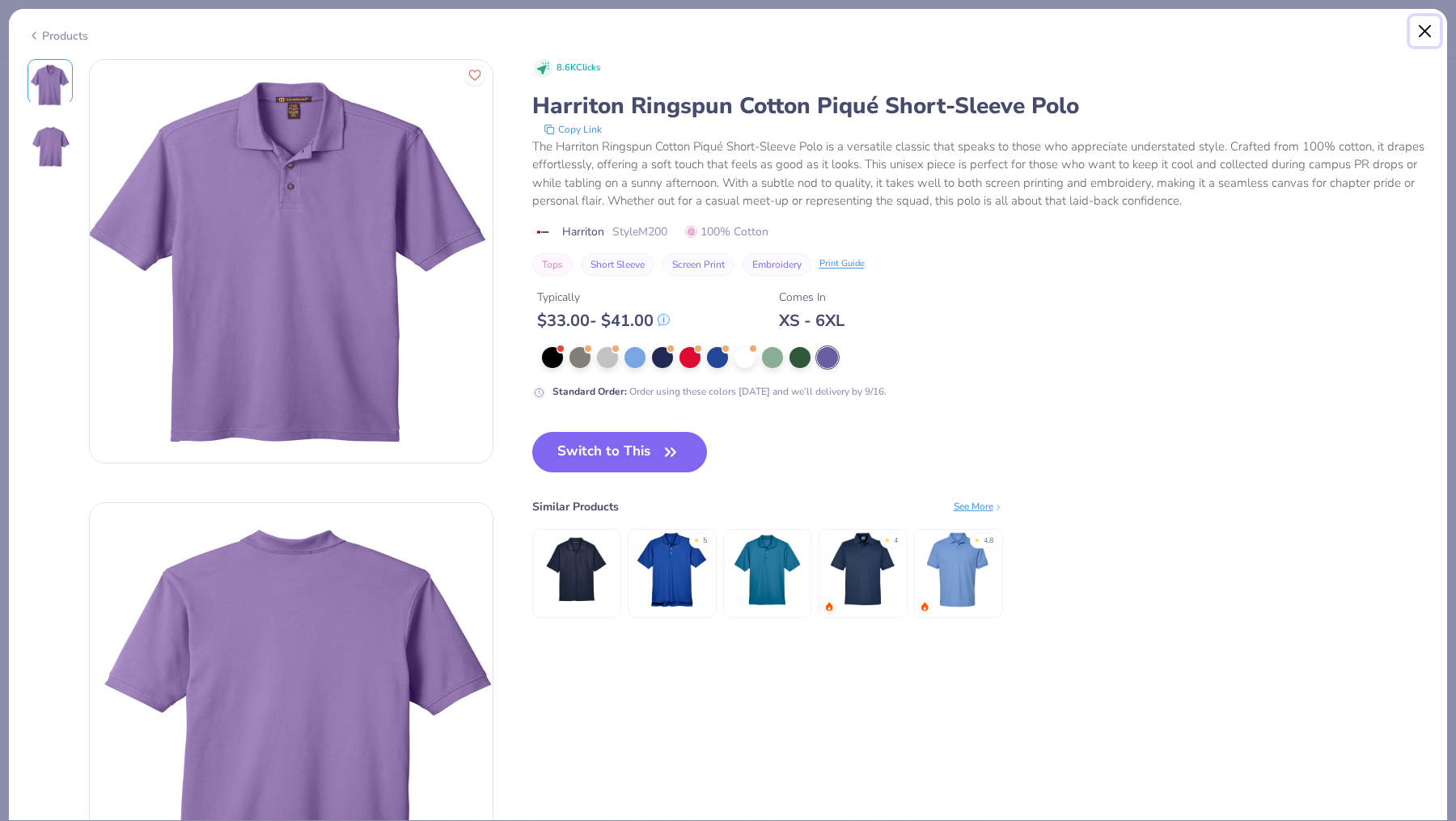
click at [1422, 36] on button "Close" at bounding box center [1425, 31] width 31 height 31
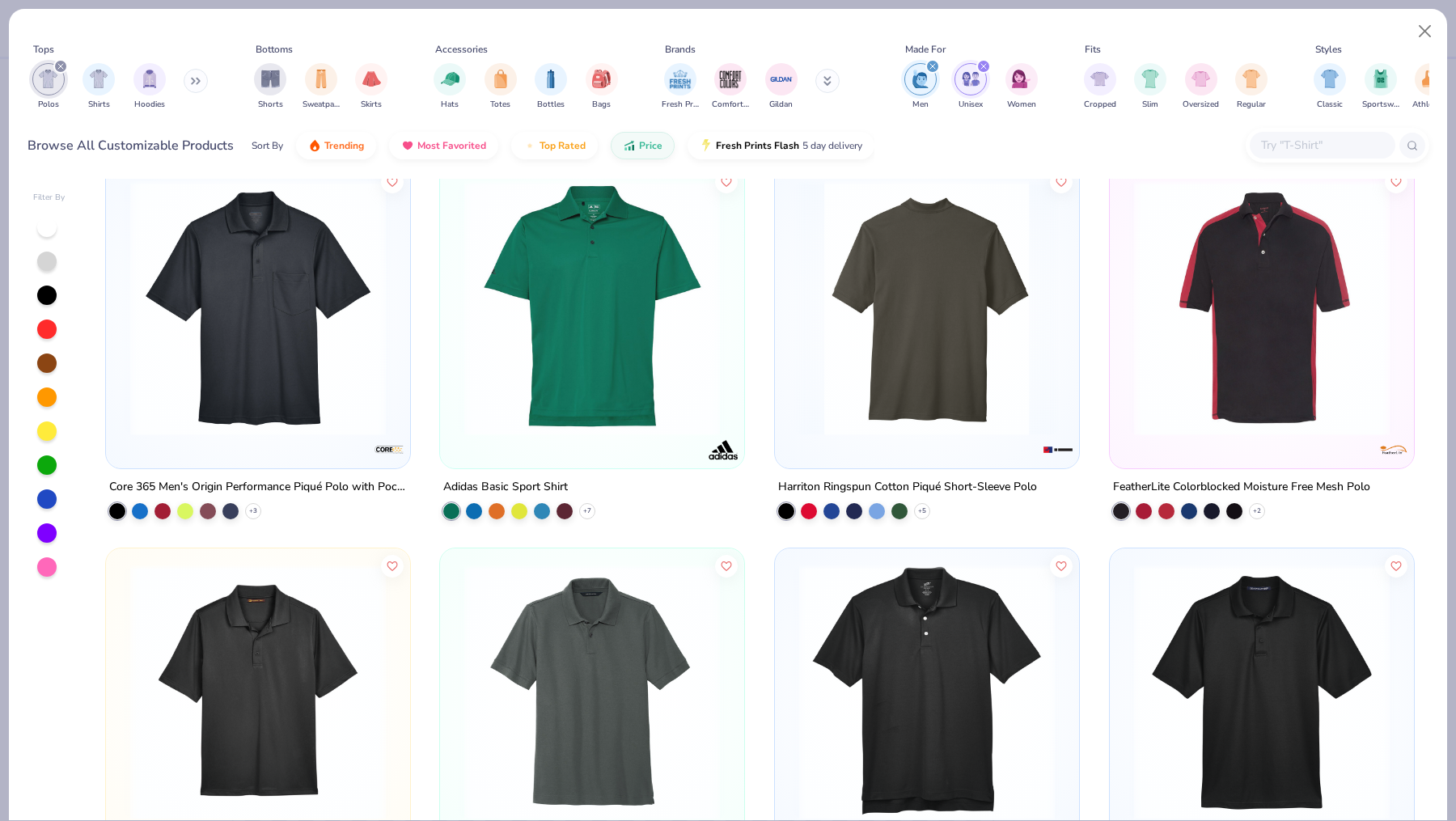
scroll to position [1165, 0]
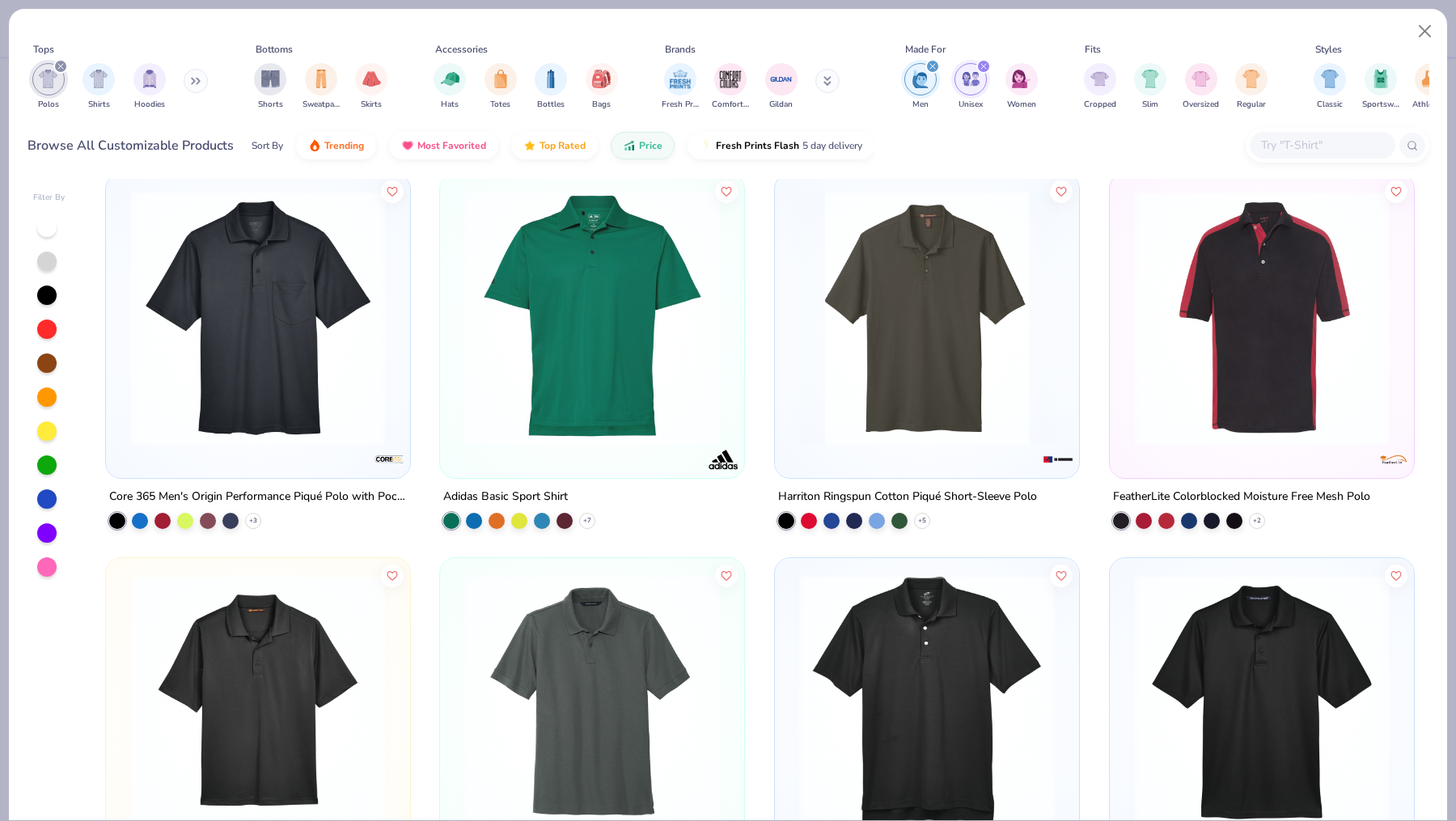
click at [949, 363] on img at bounding box center [927, 318] width 272 height 256
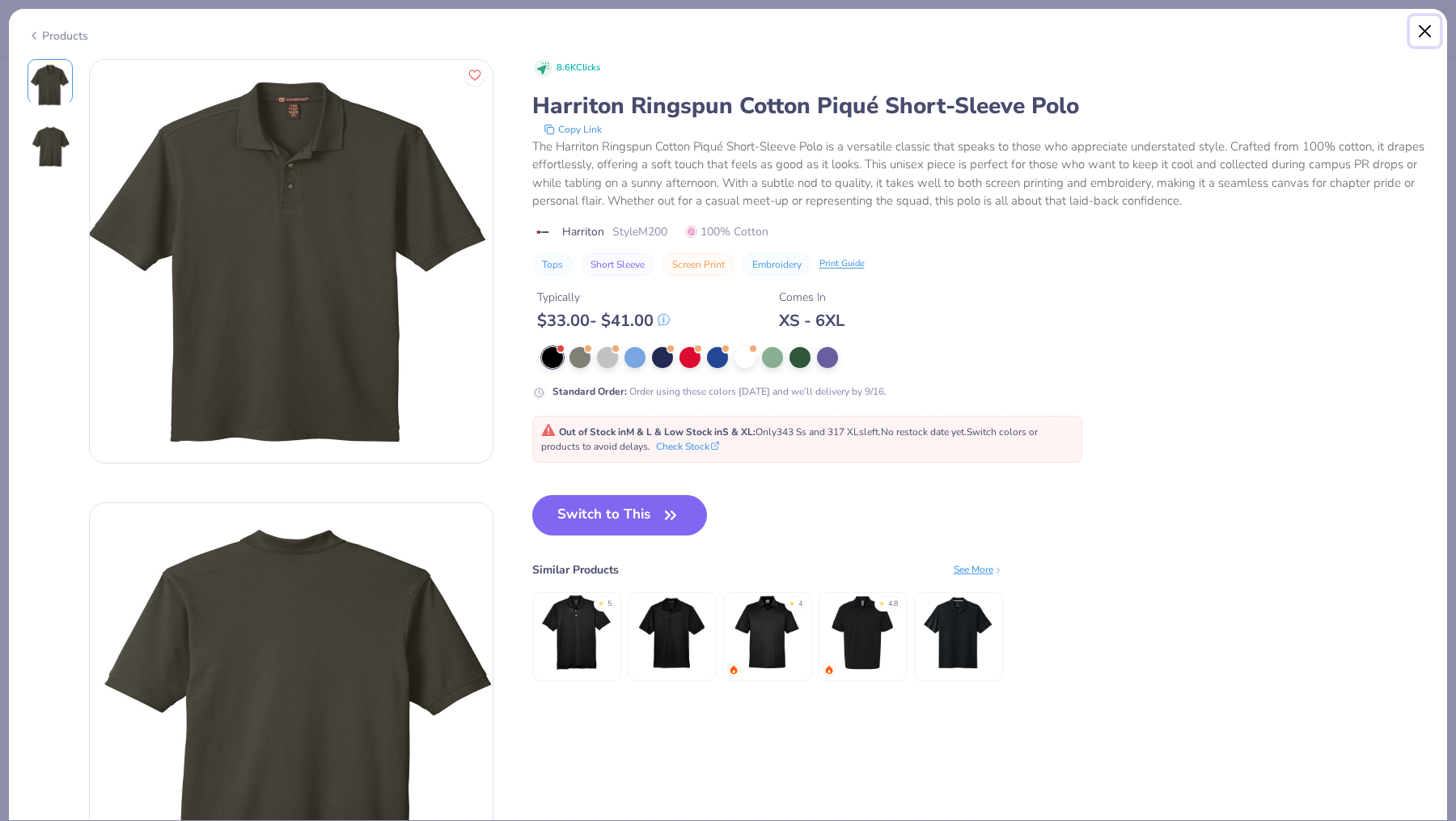
click at [1430, 28] on button "Close" at bounding box center [1425, 31] width 31 height 31
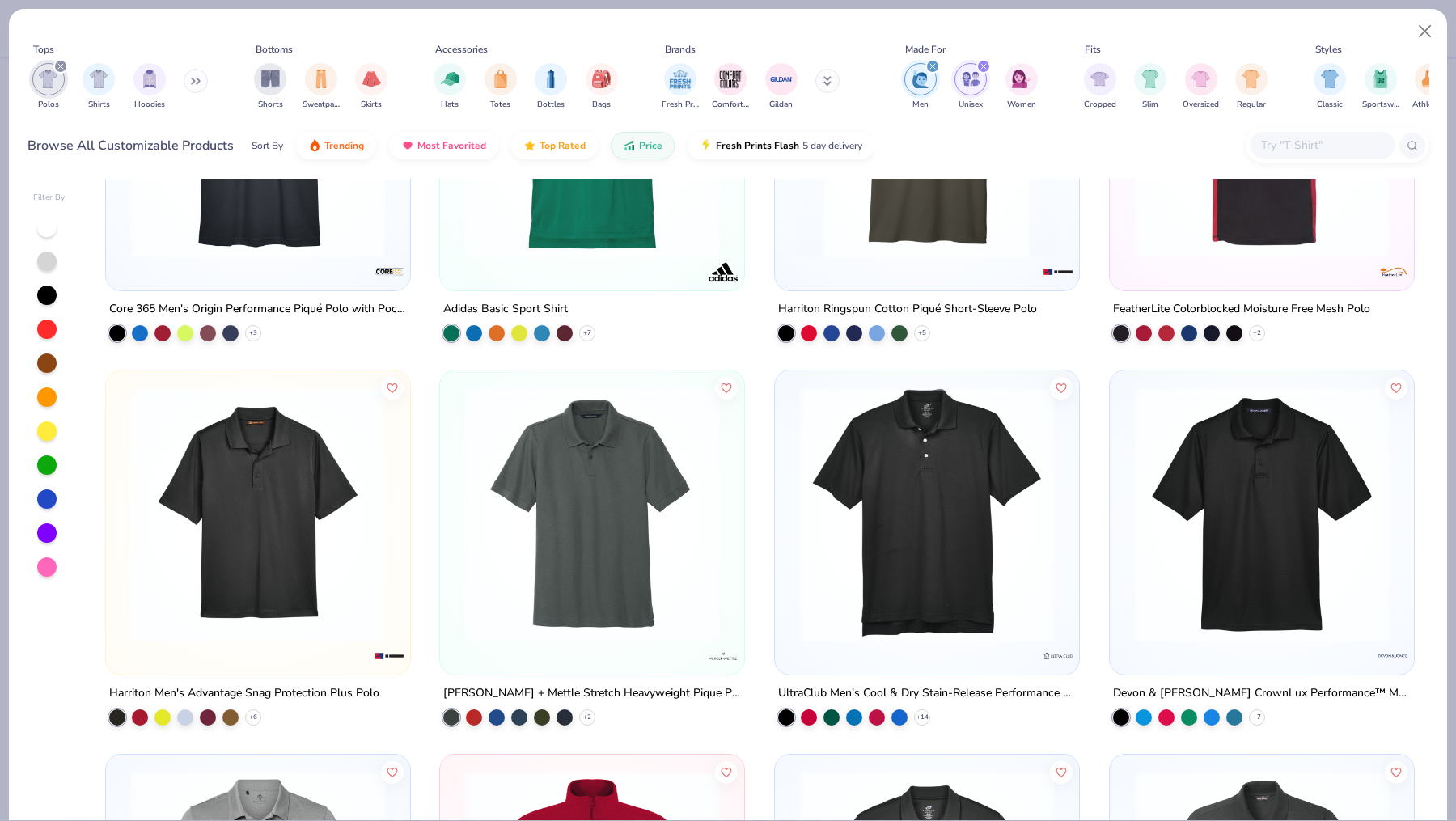
scroll to position [1363, 0]
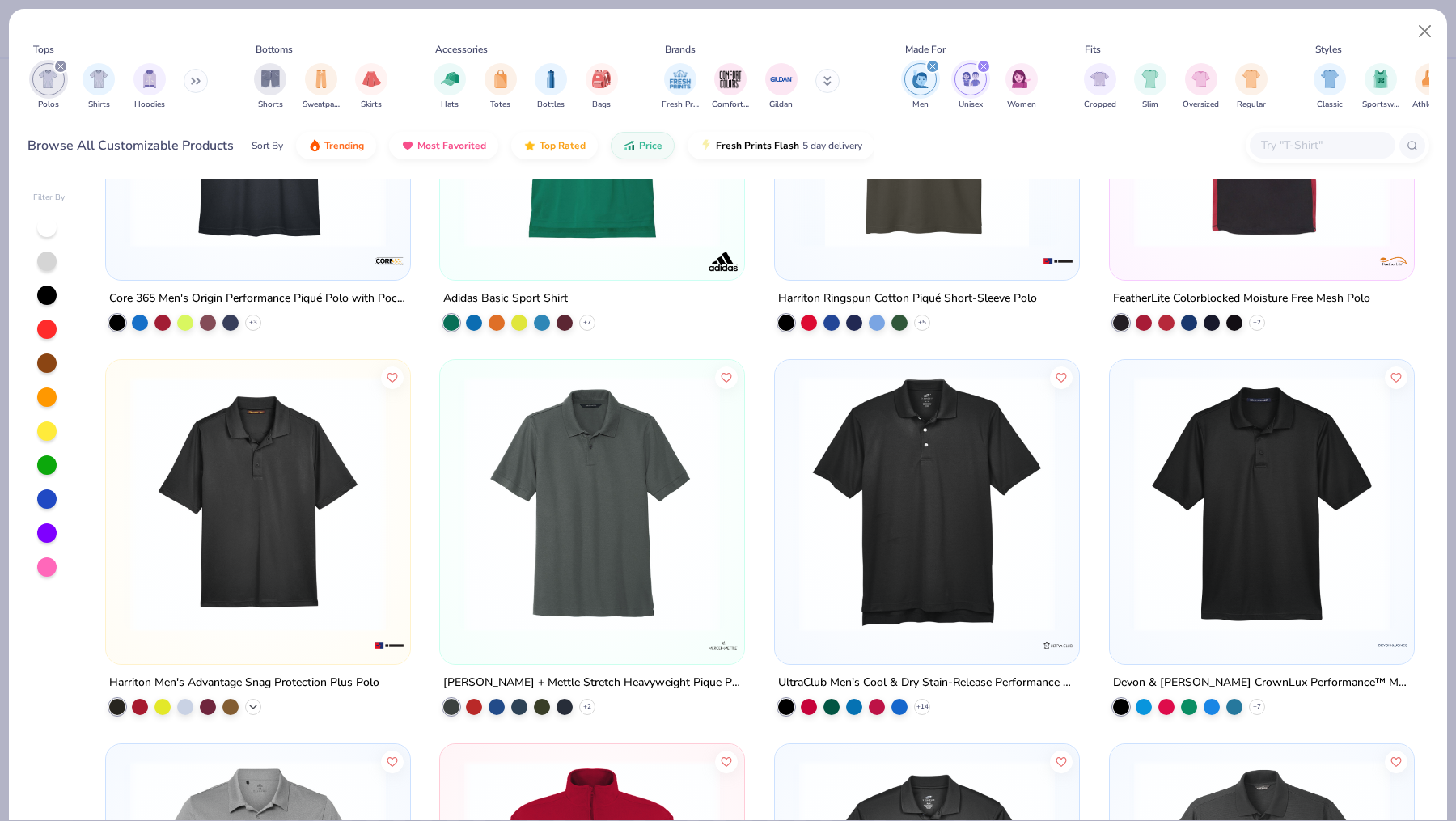
click at [254, 702] on icon at bounding box center [253, 707] width 13 height 13
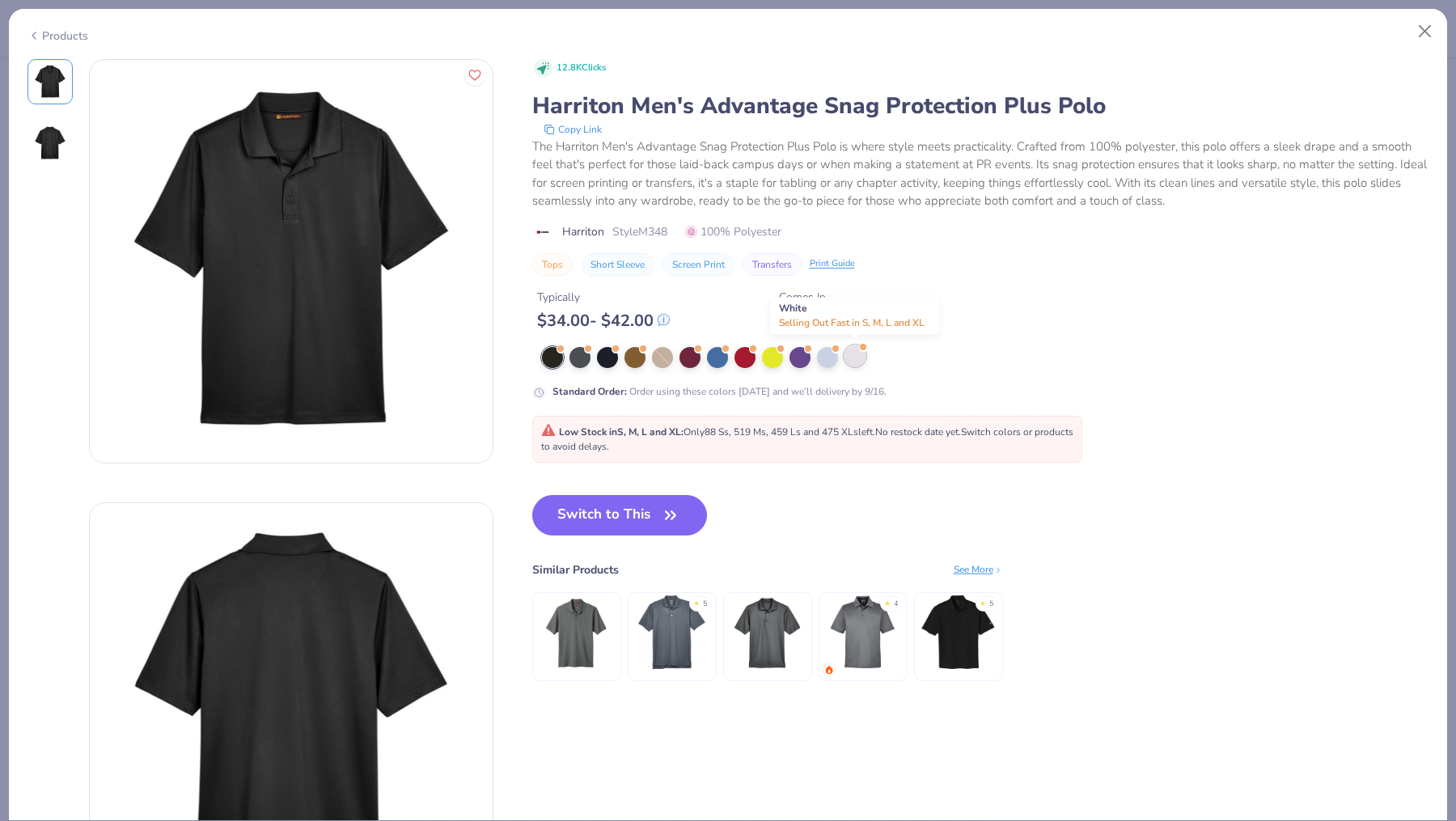
click at [864, 352] on div at bounding box center [855, 356] width 21 height 21
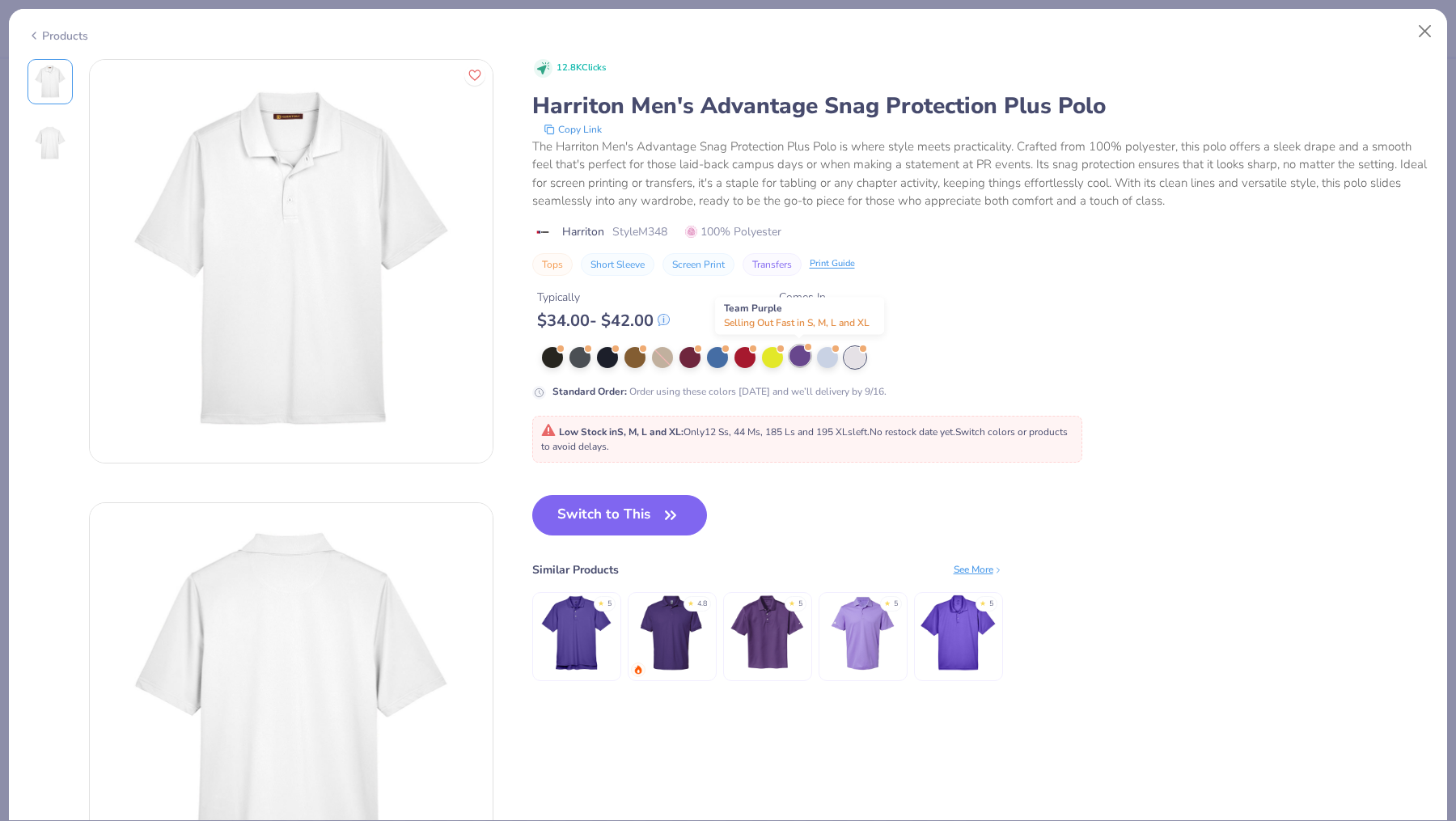
click at [802, 356] on div at bounding box center [800, 356] width 21 height 21
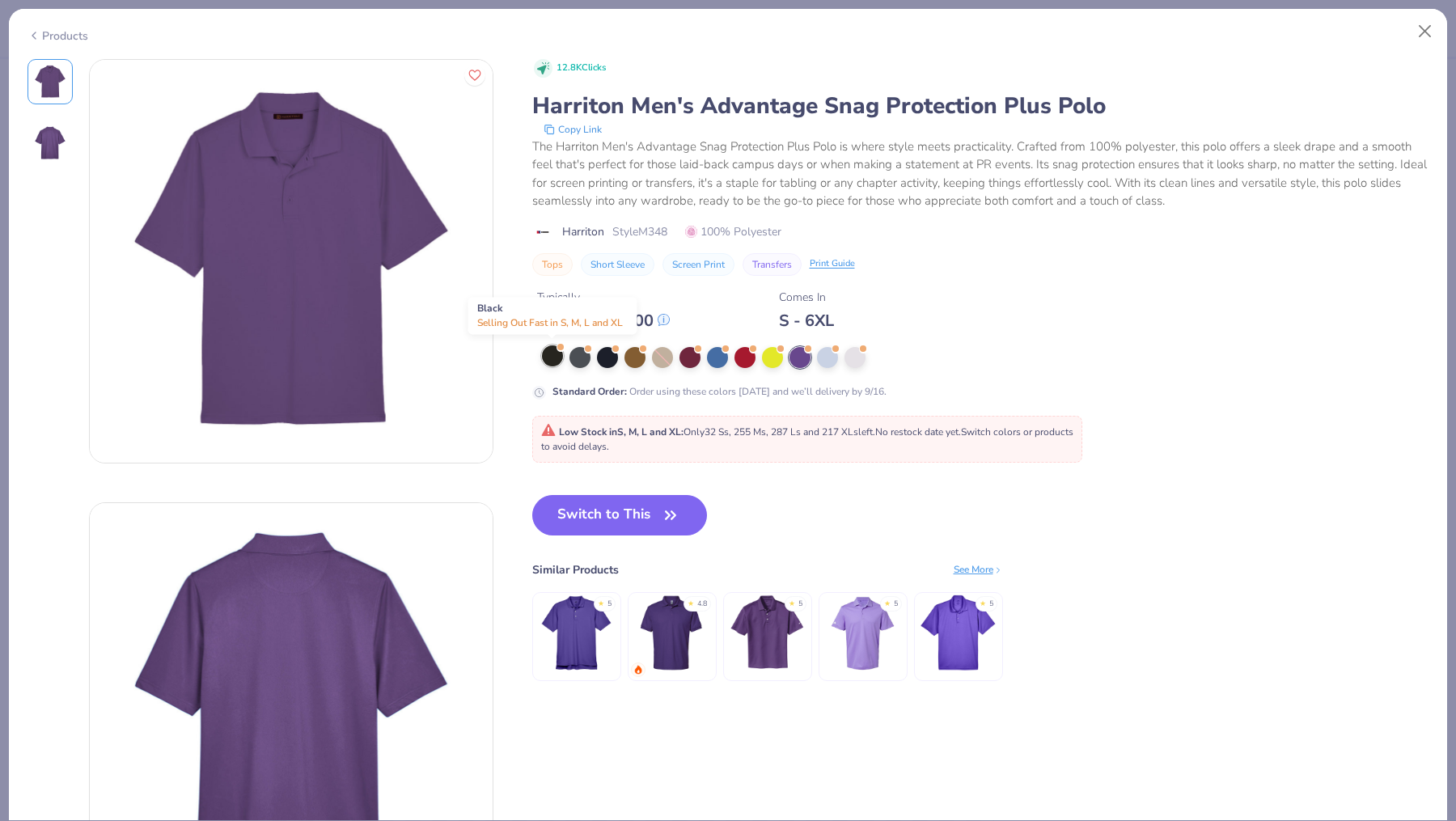
click at [550, 358] on div at bounding box center [553, 356] width 21 height 21
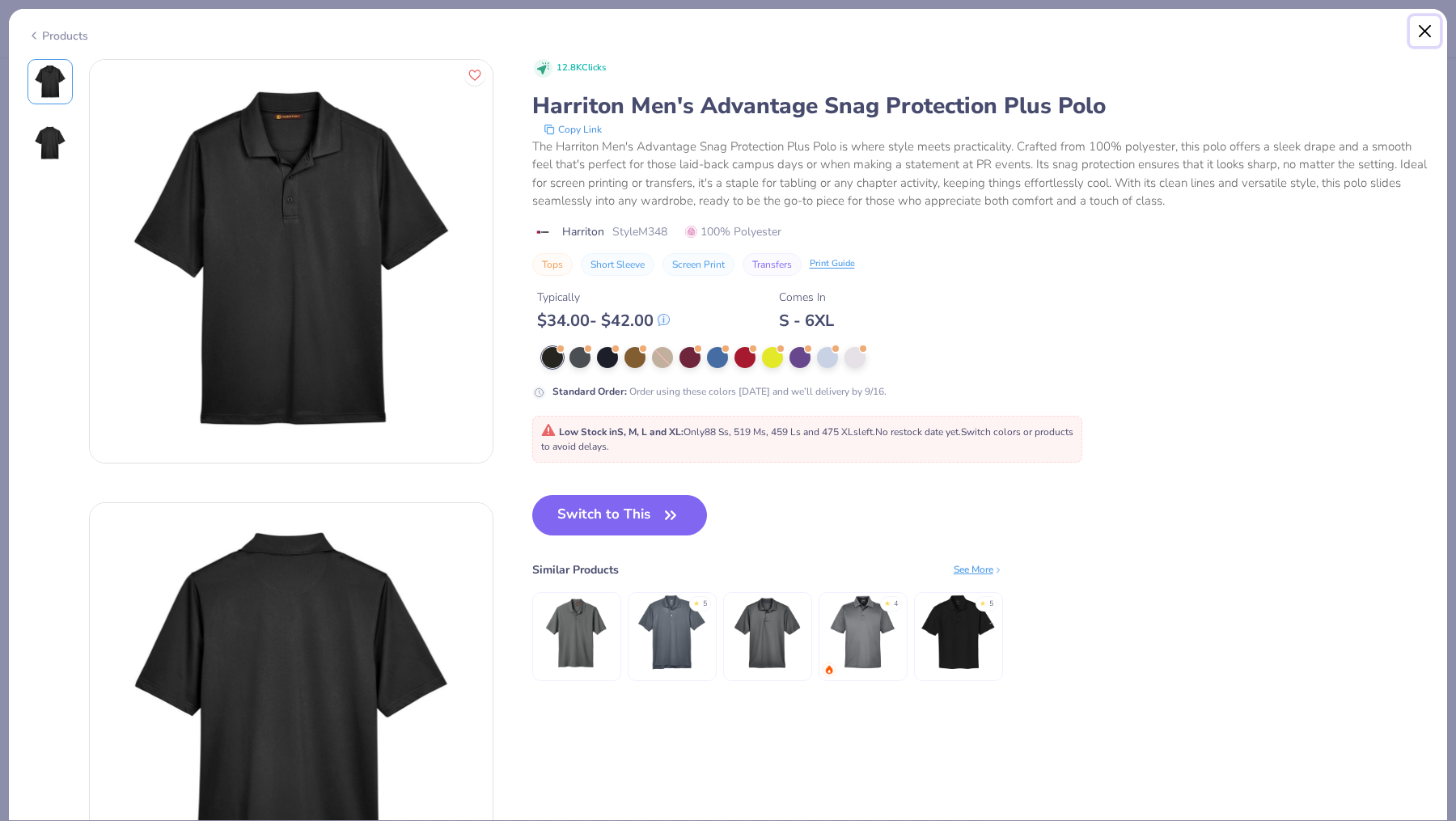
click at [1426, 20] on button "Close" at bounding box center [1425, 31] width 31 height 31
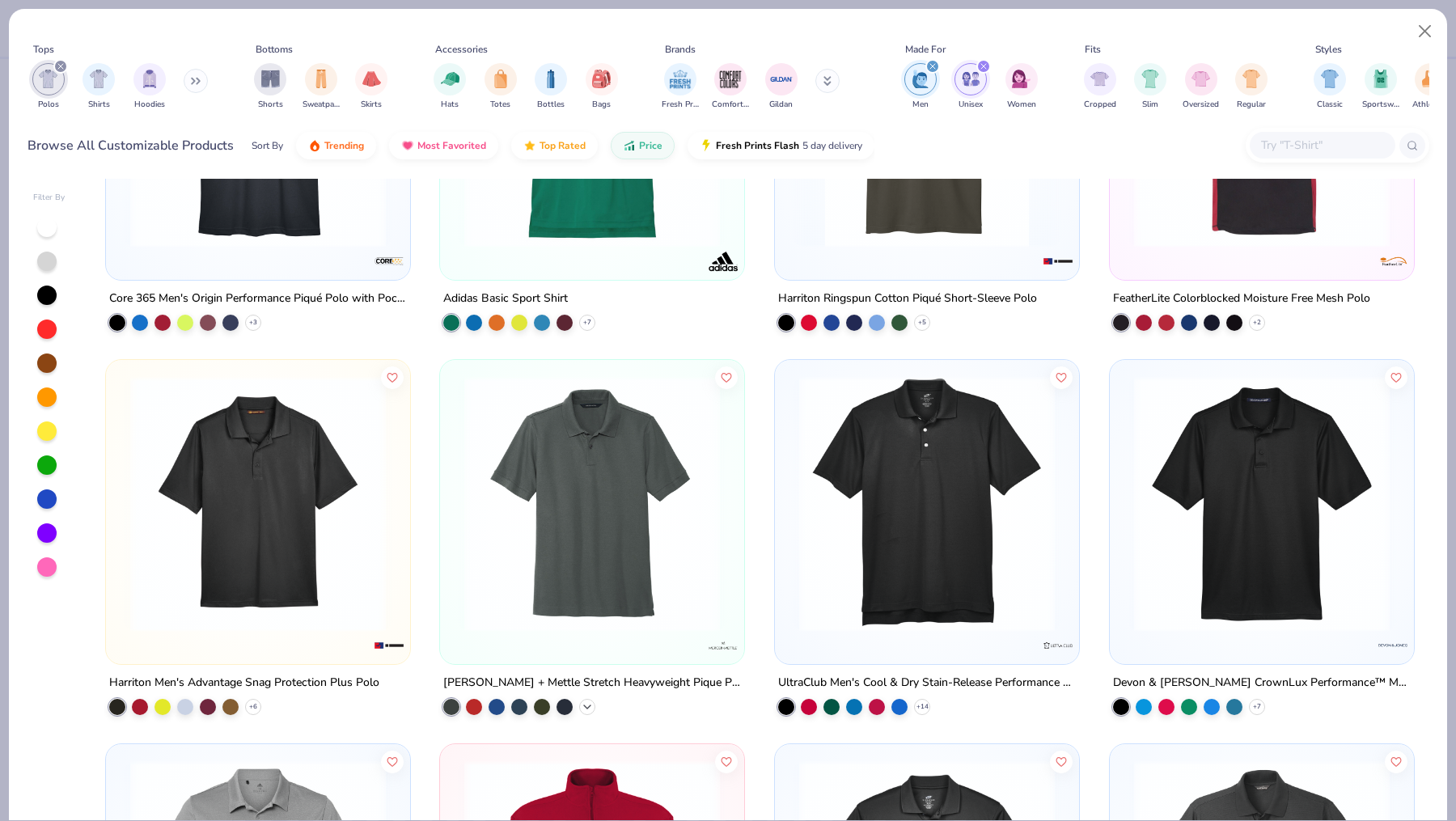
click at [587, 709] on icon at bounding box center [586, 707] width 13 height 13
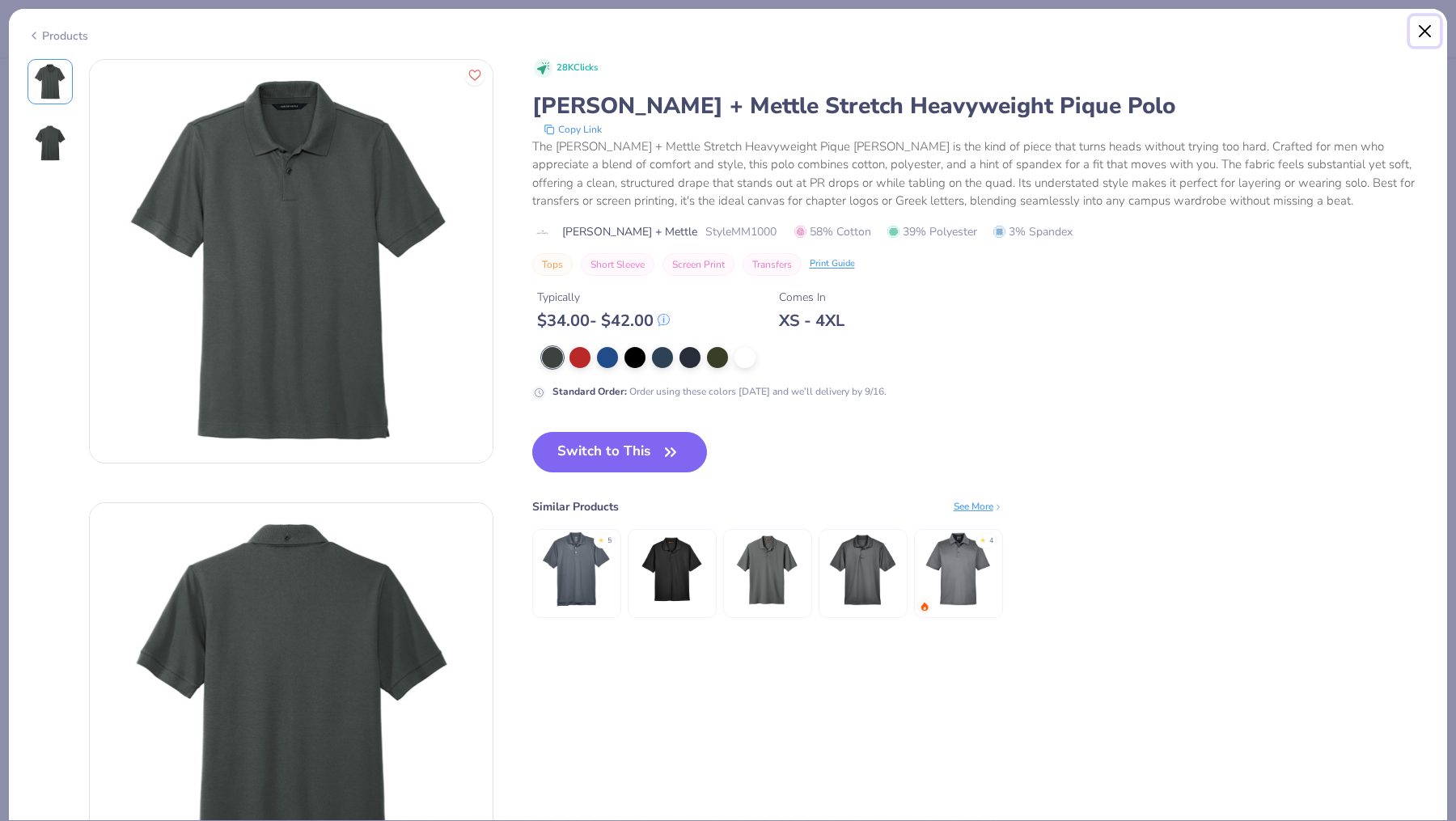
click at [1421, 29] on button "Close" at bounding box center [1425, 31] width 31 height 31
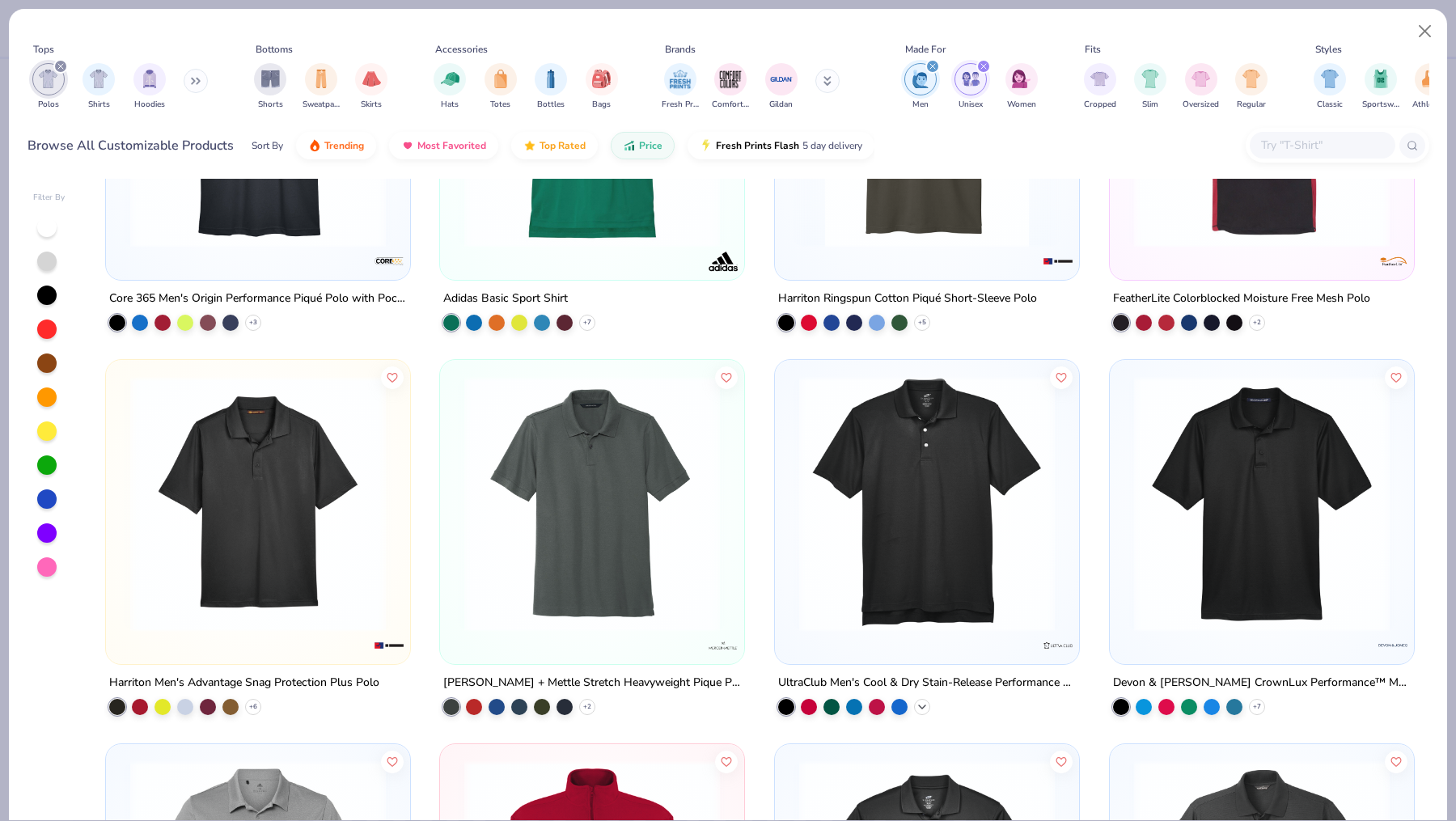
click at [924, 702] on icon at bounding box center [922, 707] width 13 height 13
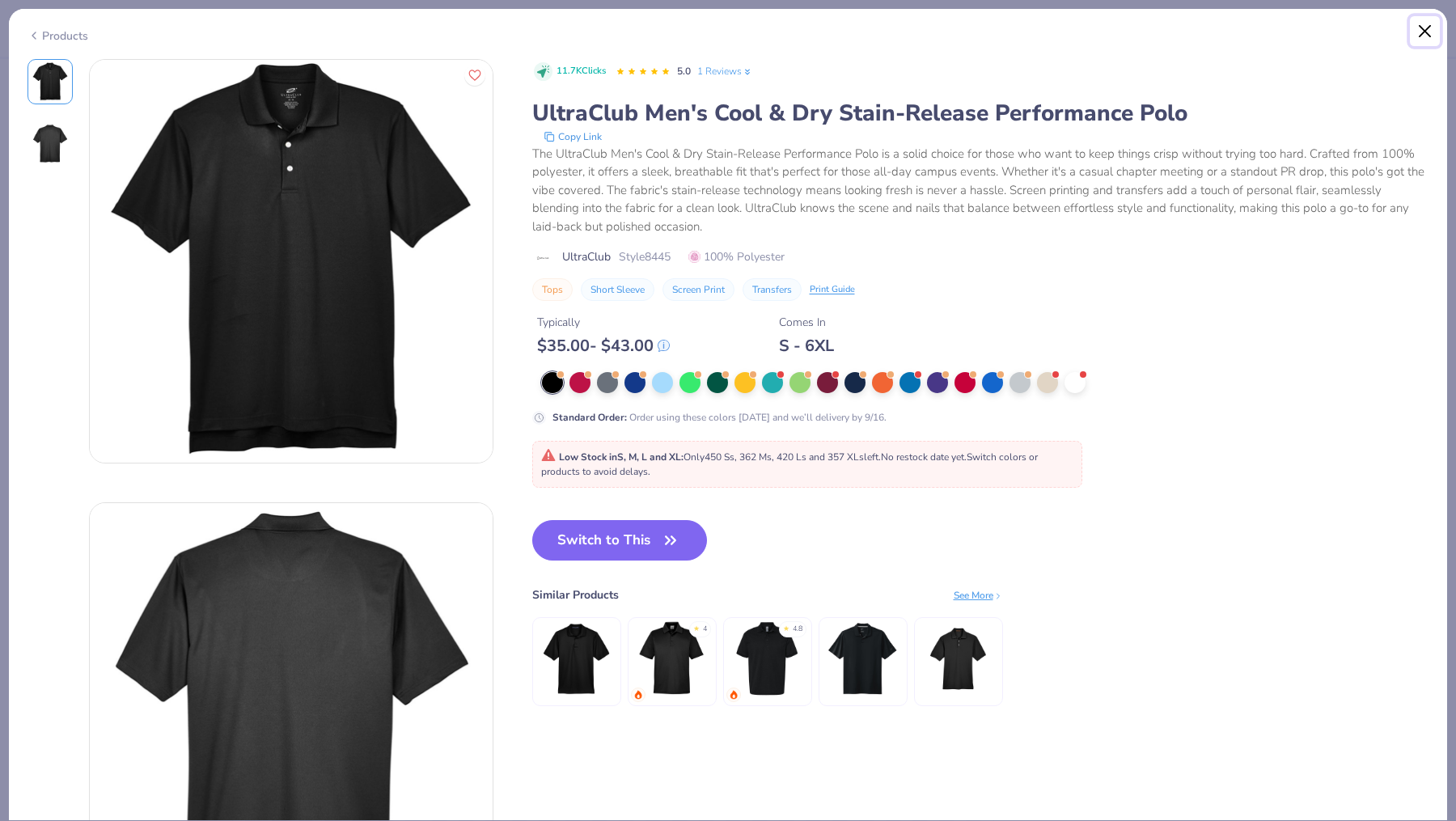
click at [1420, 30] on button "Close" at bounding box center [1425, 31] width 31 height 31
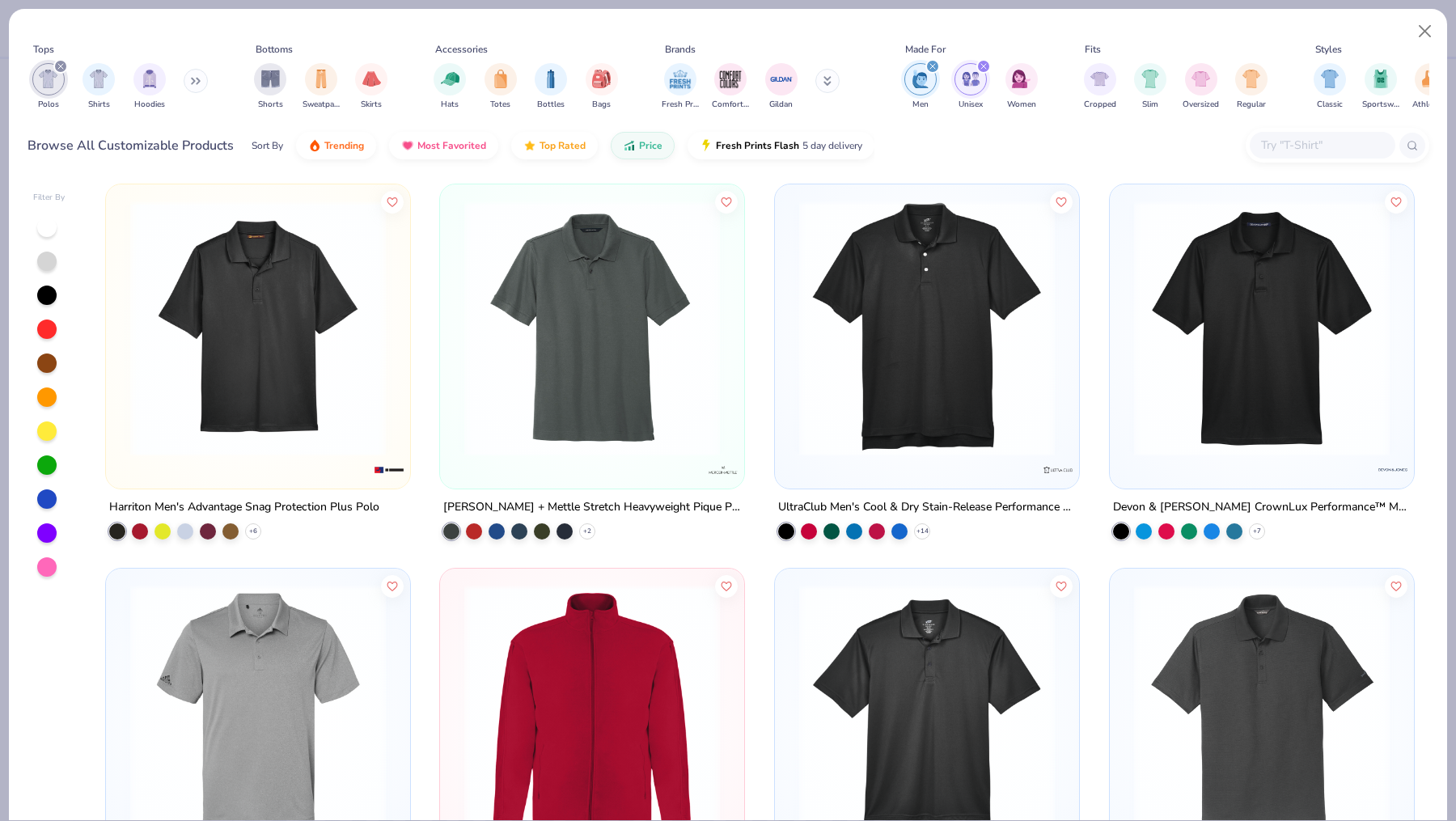
scroll to position [1563, 0]
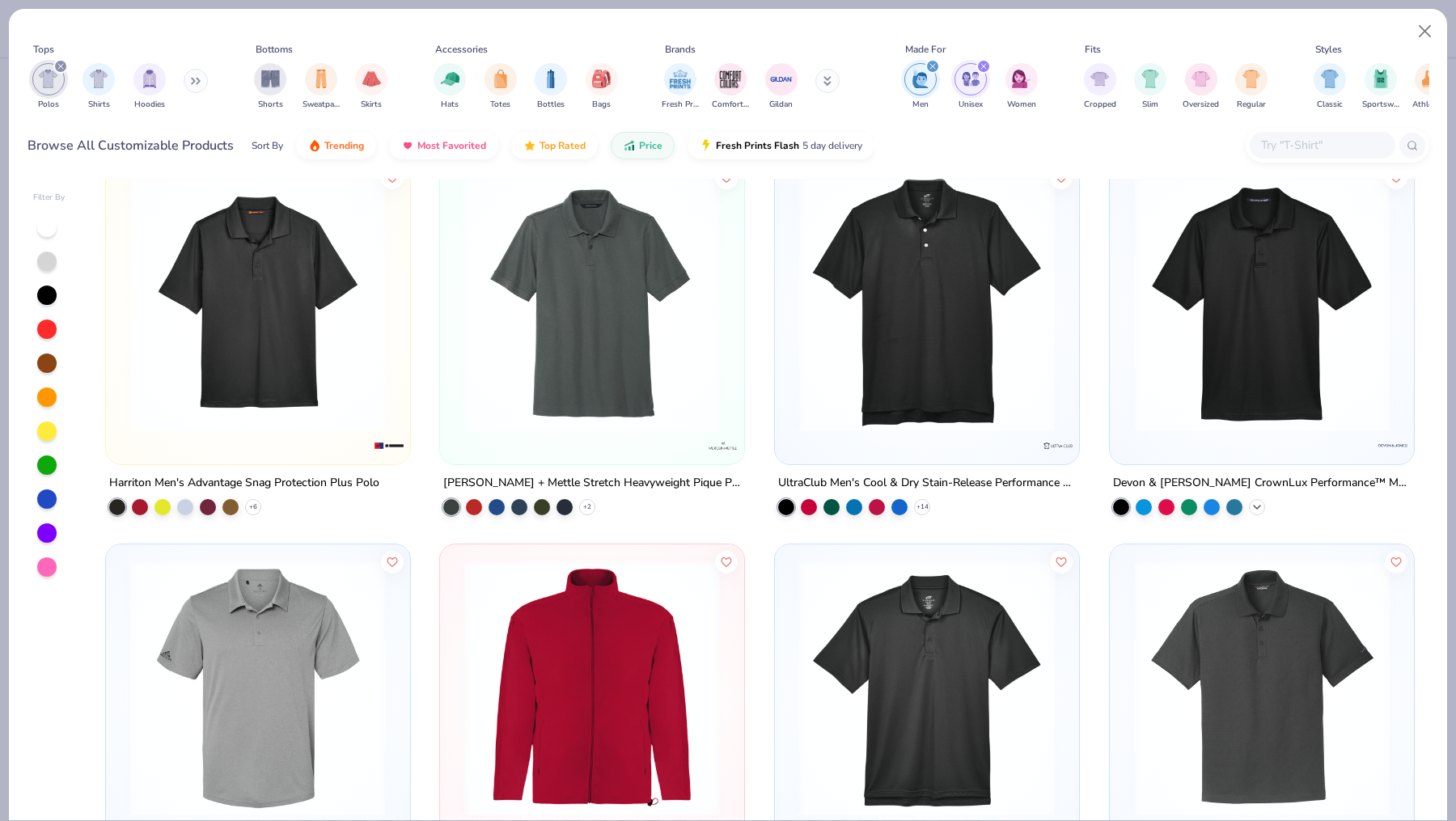
click at [1256, 502] on icon at bounding box center [1257, 507] width 13 height 13
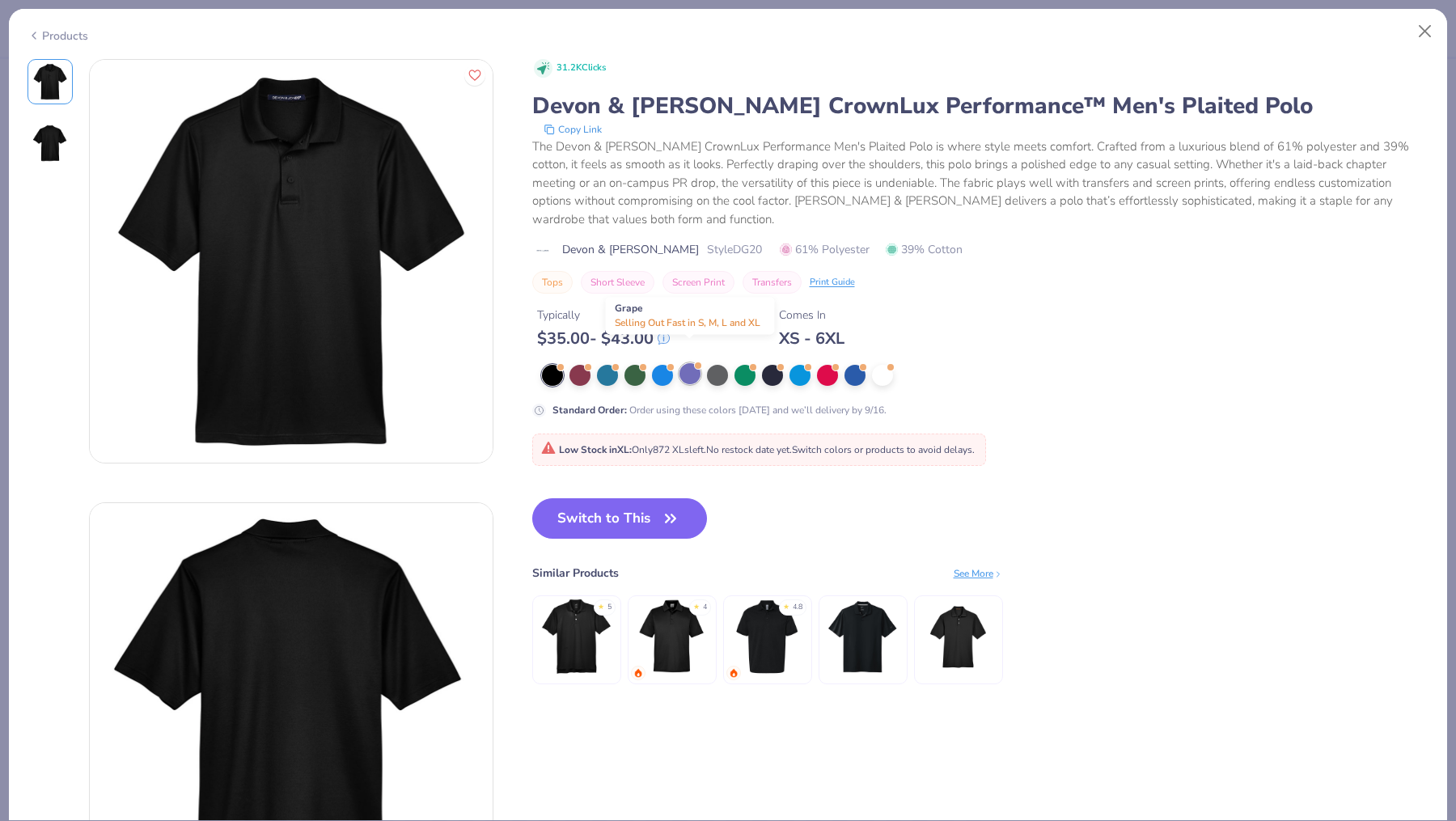
click at [694, 363] on div at bounding box center [690, 374] width 21 height 21
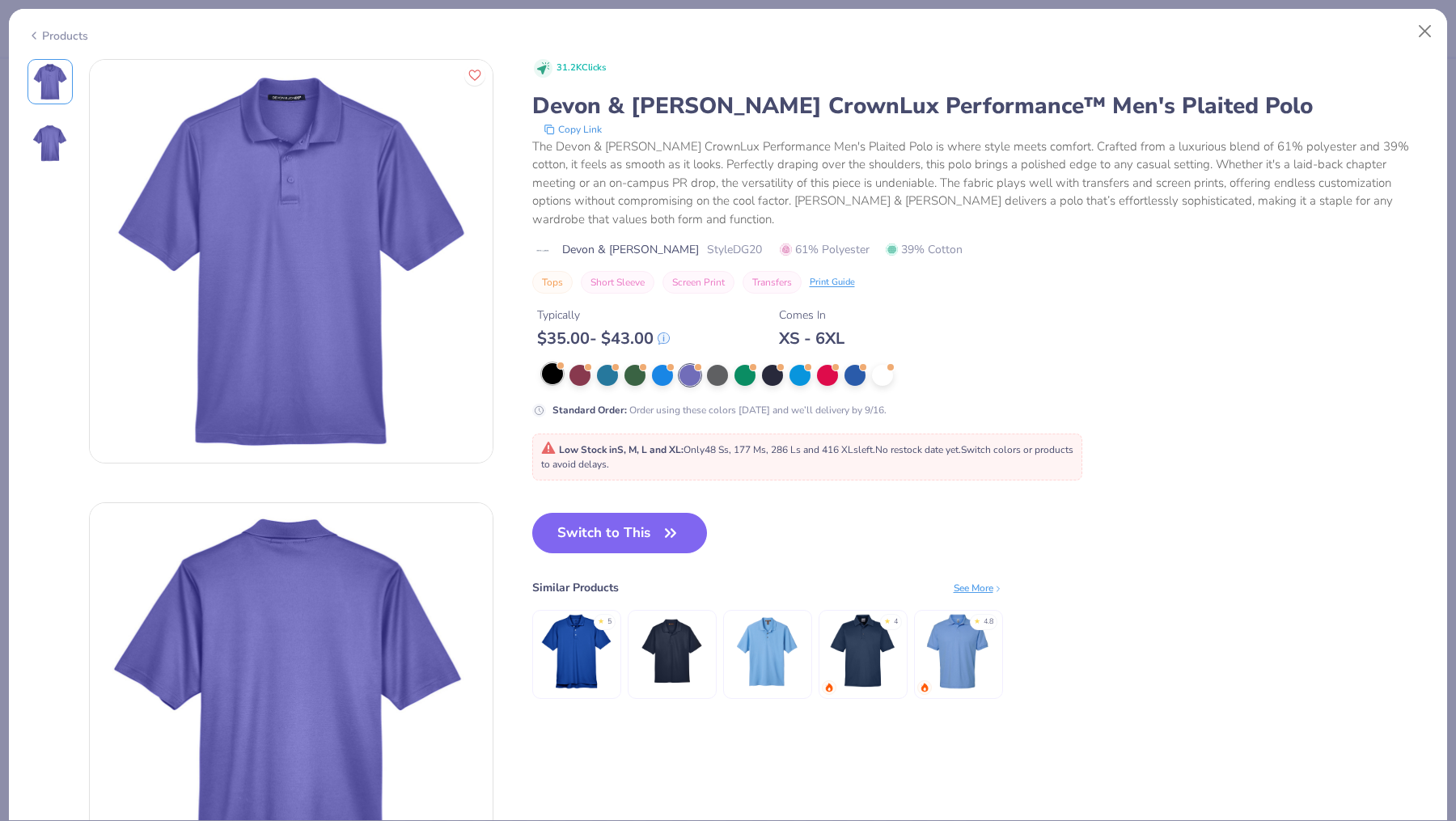
click at [557, 363] on div at bounding box center [553, 374] width 21 height 21
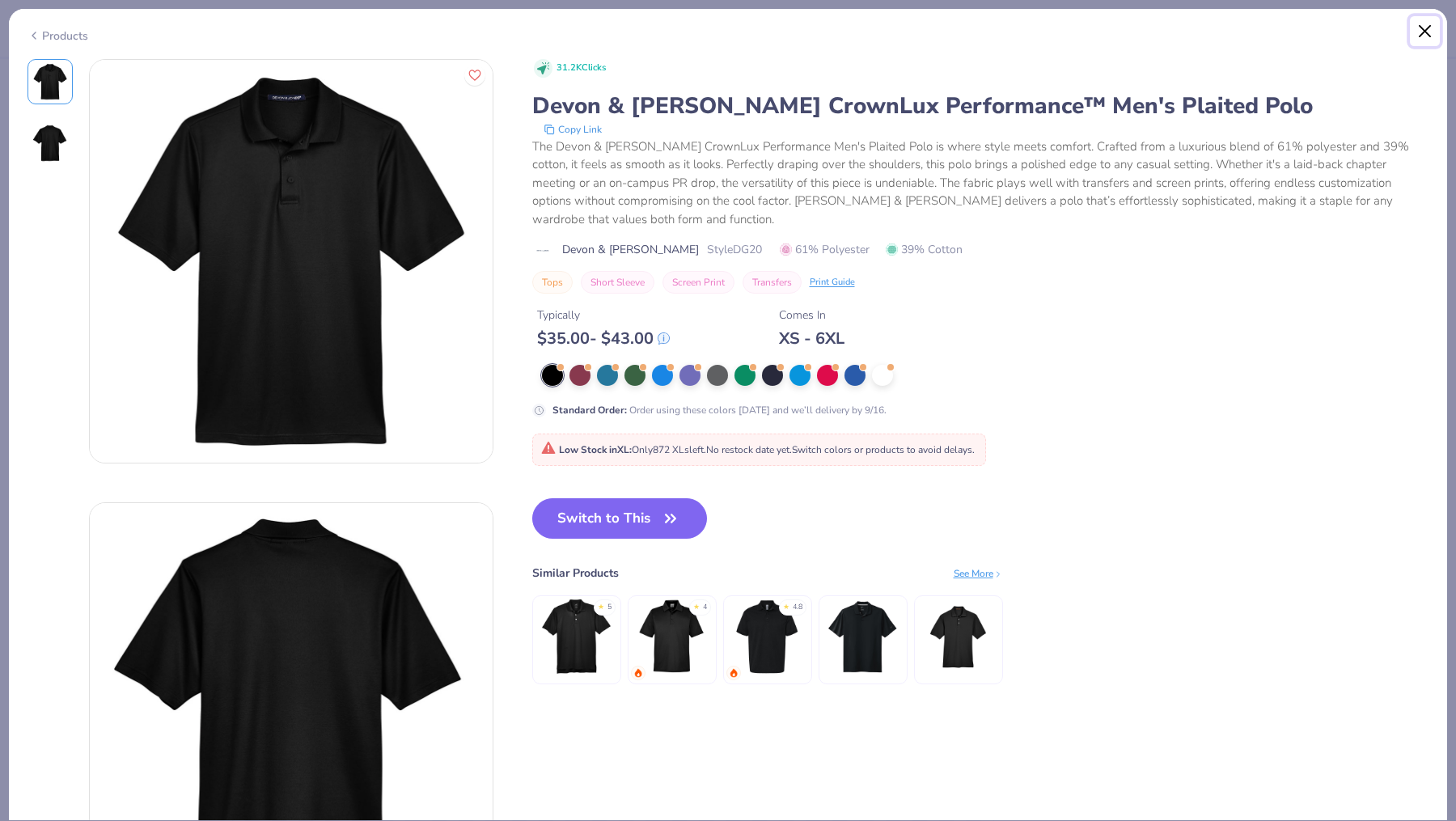
click at [1428, 25] on button "Close" at bounding box center [1425, 31] width 31 height 31
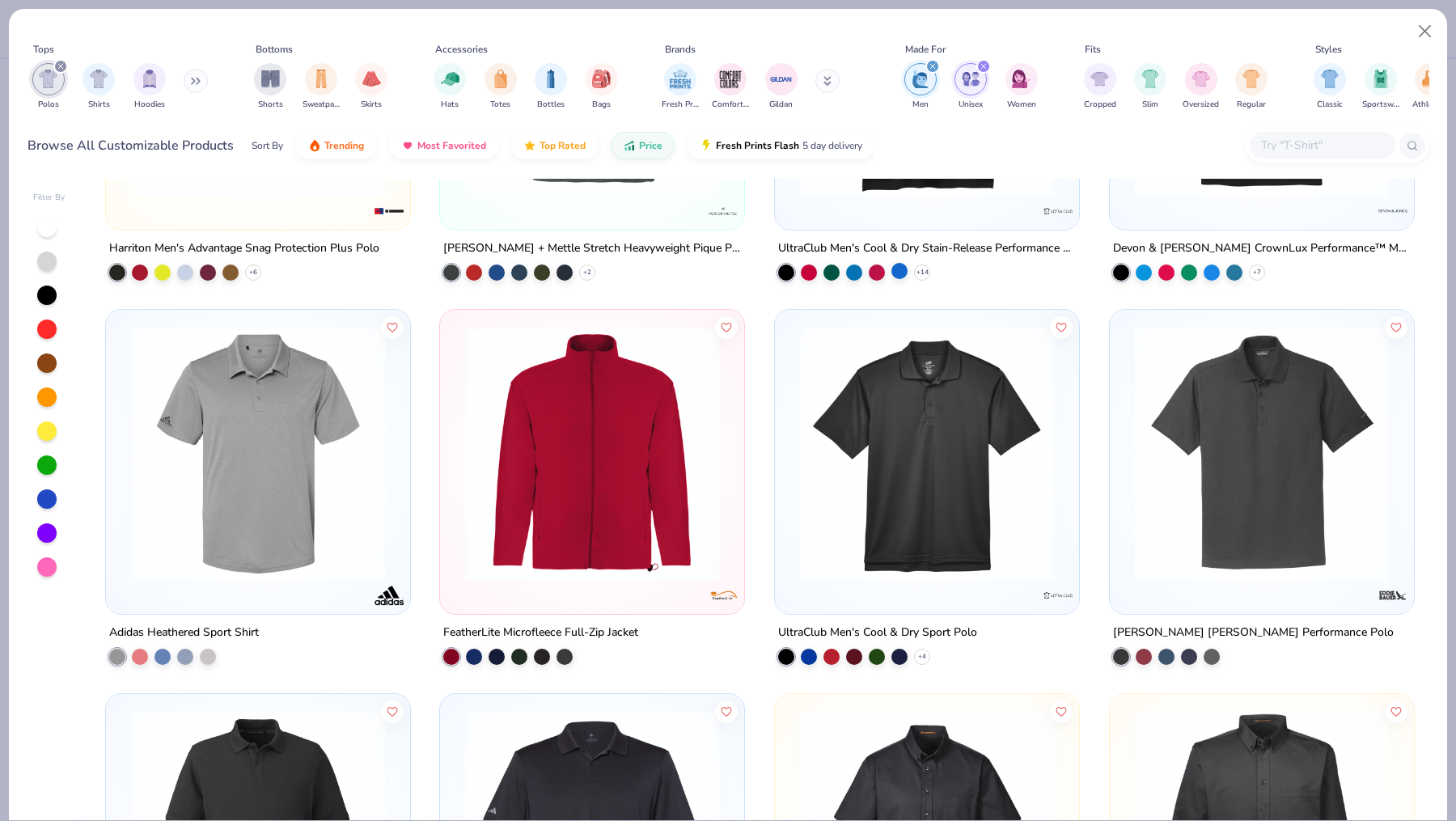
scroll to position [1828, 0]
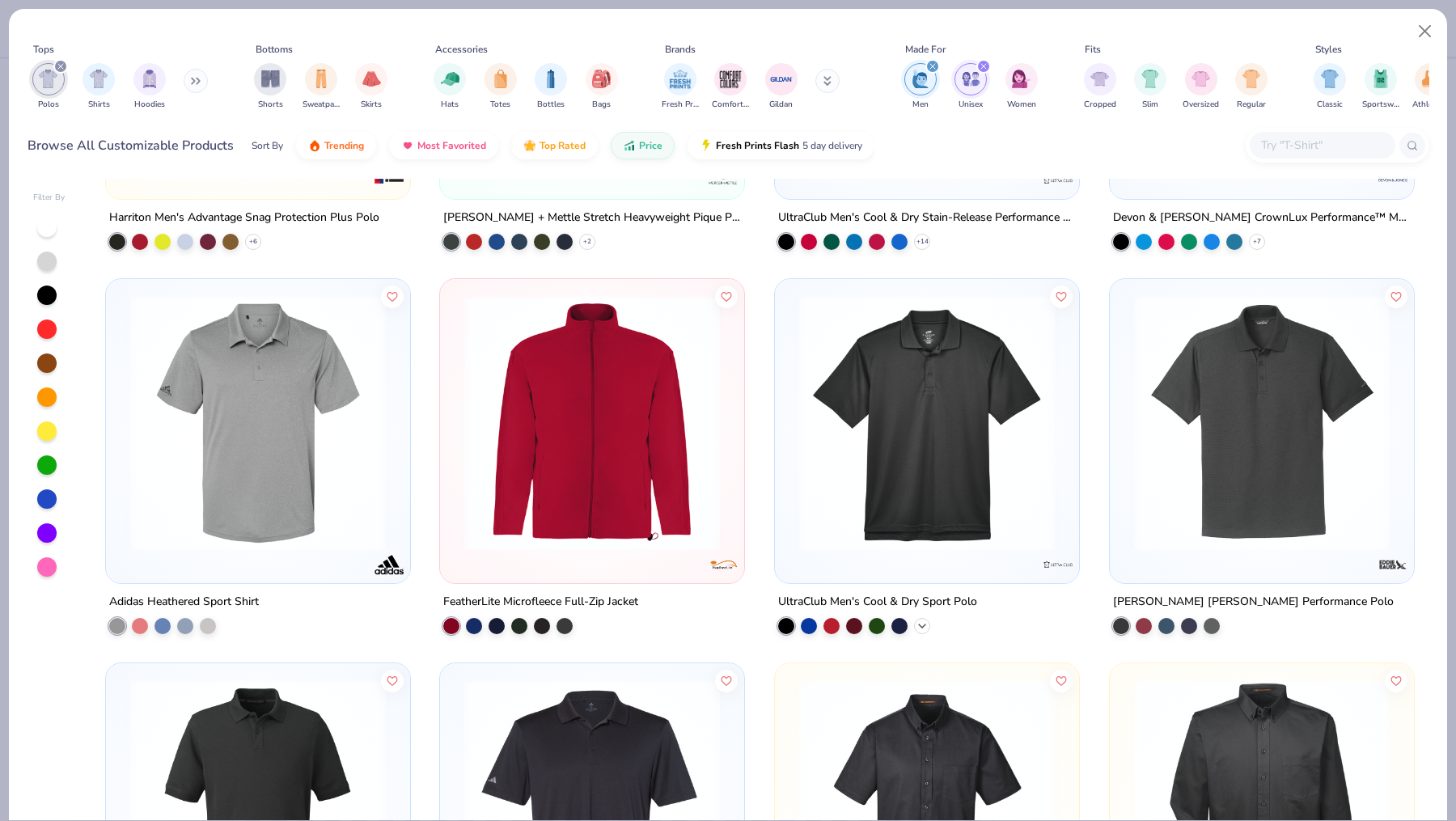
click at [917, 619] on icon at bounding box center [922, 624] width 13 height 13
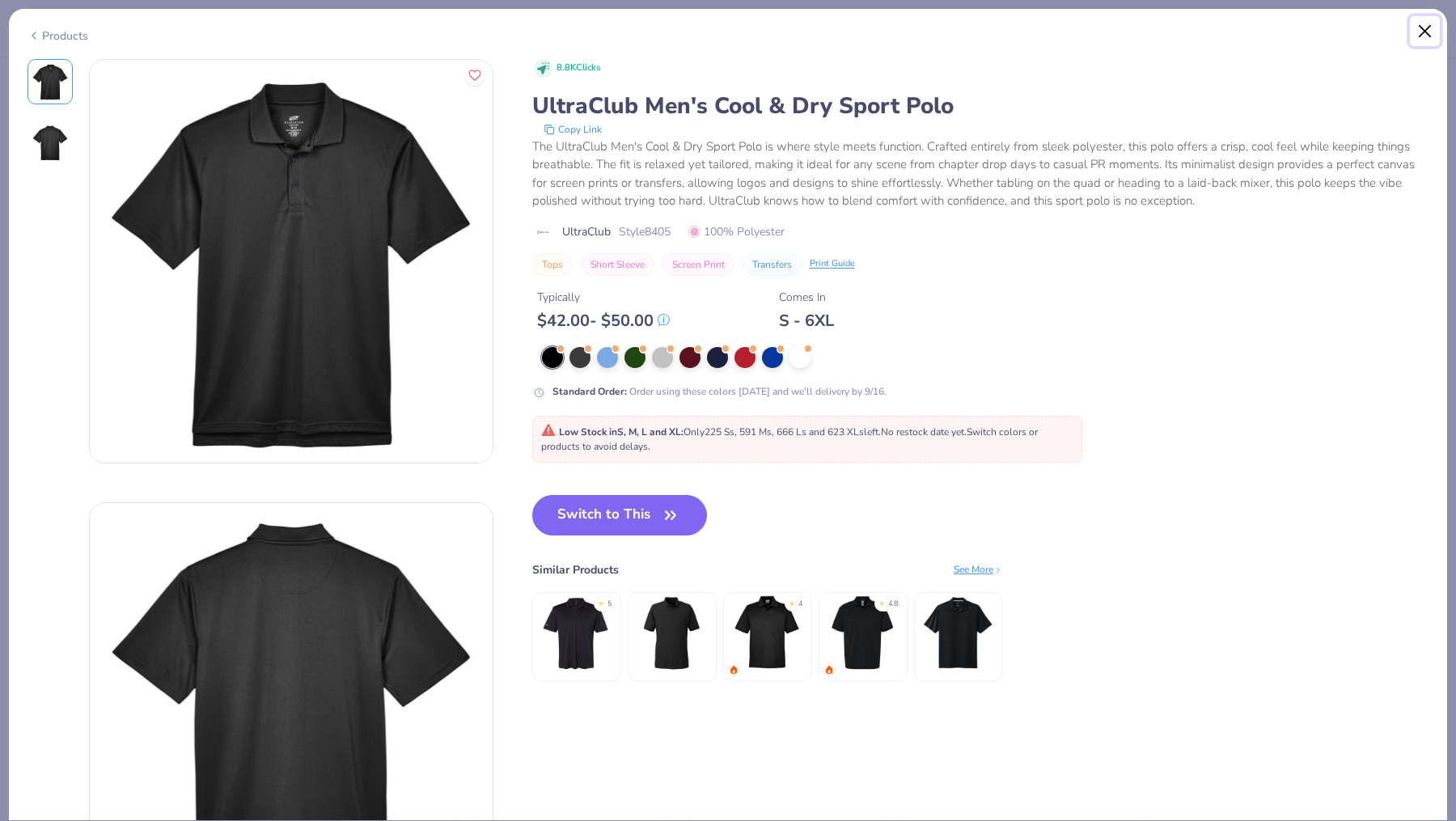
click at [1429, 27] on button "Close" at bounding box center [1425, 31] width 31 height 31
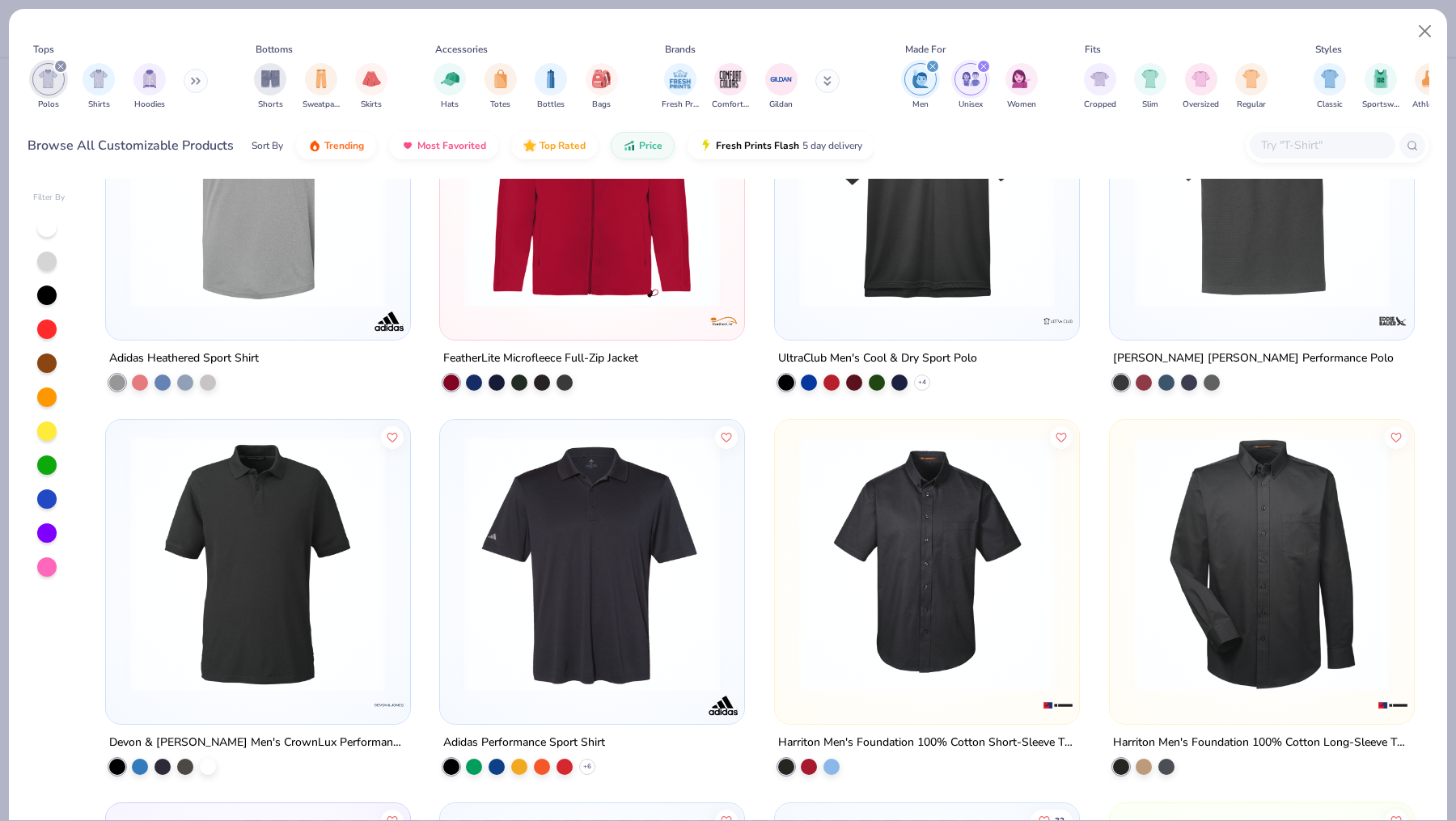
scroll to position [2072, 0]
click at [583, 772] on div "+ 6" at bounding box center [586, 766] width 16 height 16
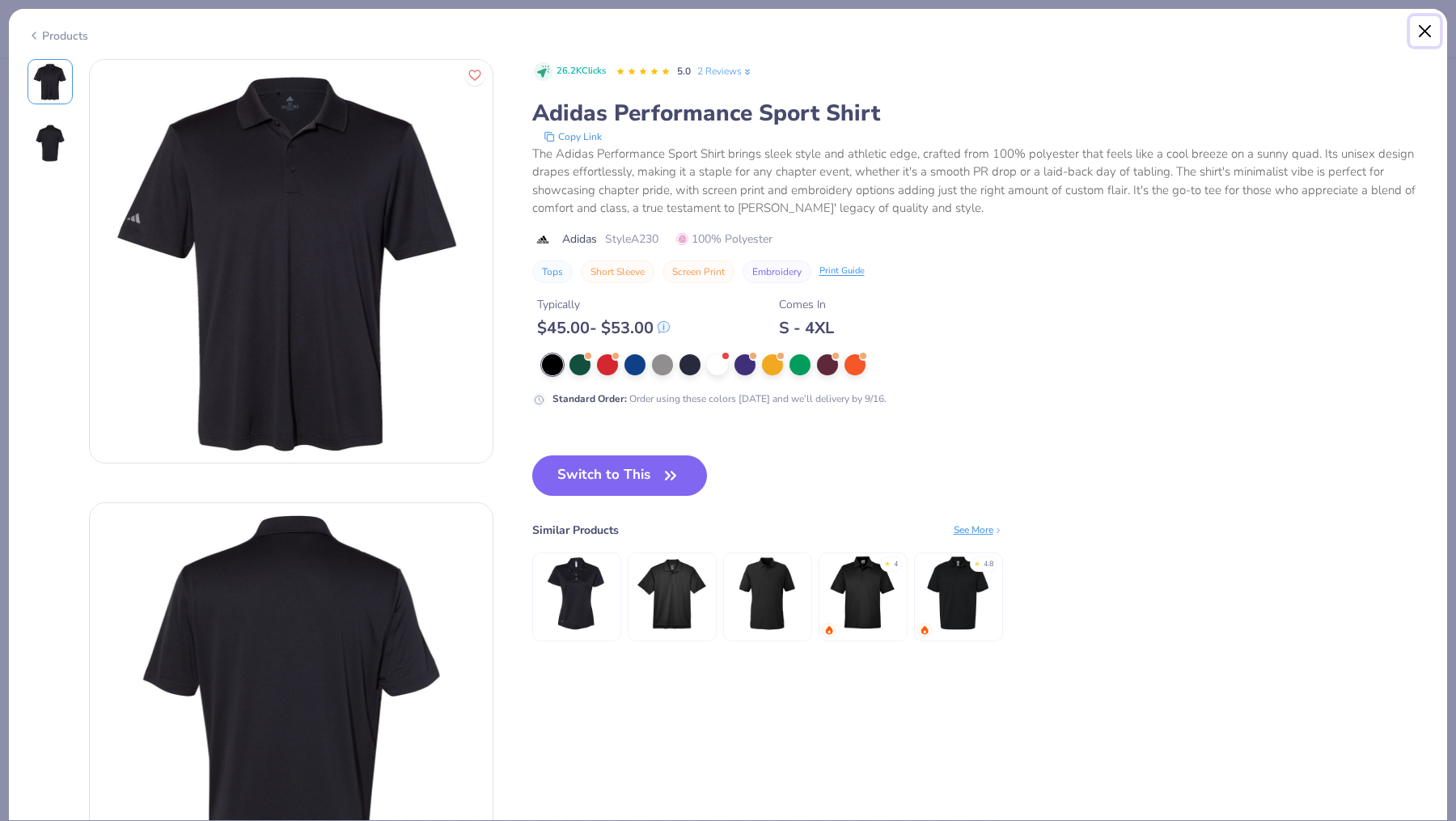
click at [1424, 25] on button "Close" at bounding box center [1425, 31] width 31 height 31
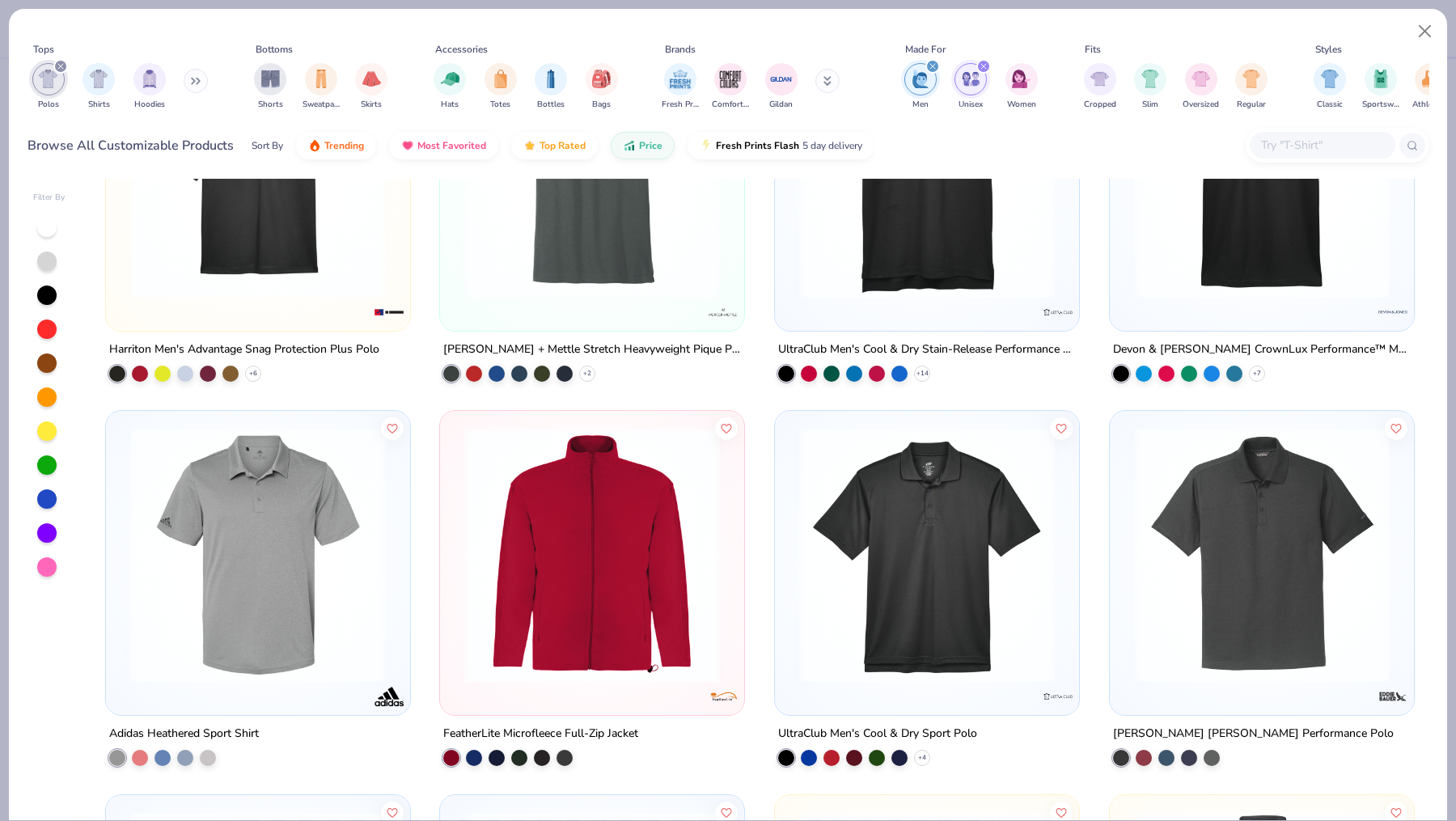
scroll to position [1696, 0]
click at [922, 756] on polyline at bounding box center [922, 757] width 7 height 3
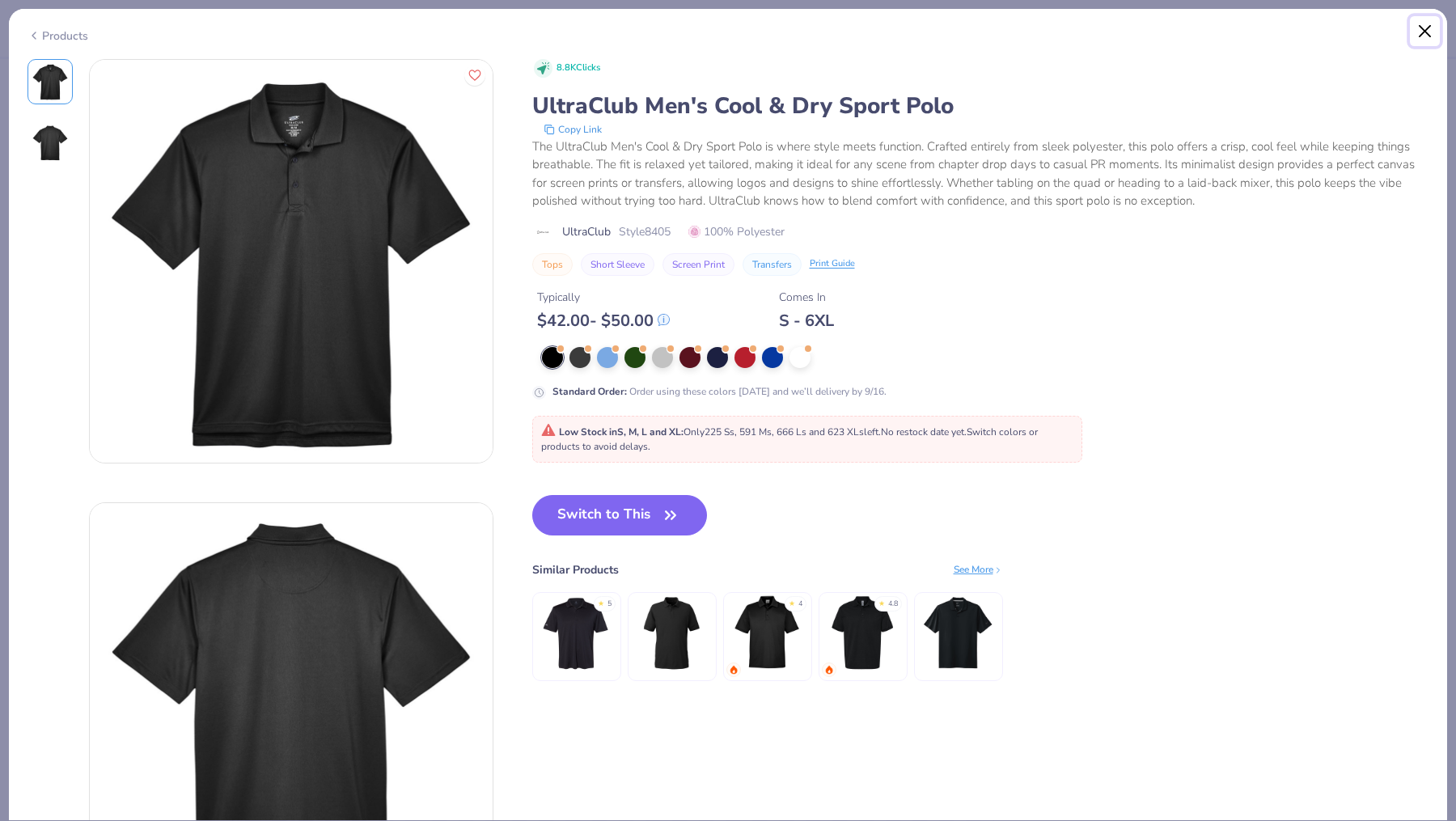
click at [1420, 24] on button "Close" at bounding box center [1425, 31] width 31 height 31
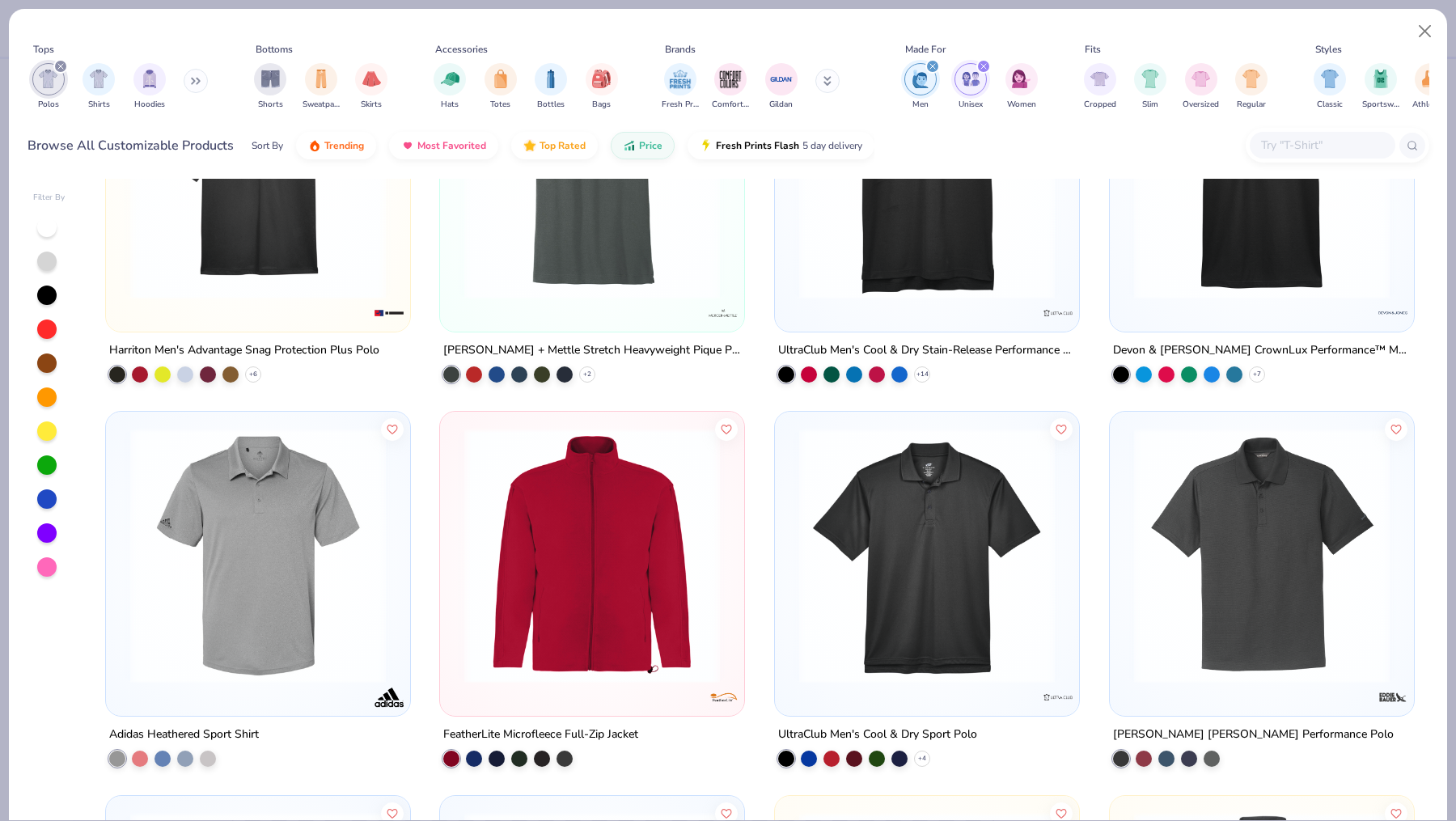
click at [1287, 313] on div at bounding box center [1262, 179] width 304 height 304
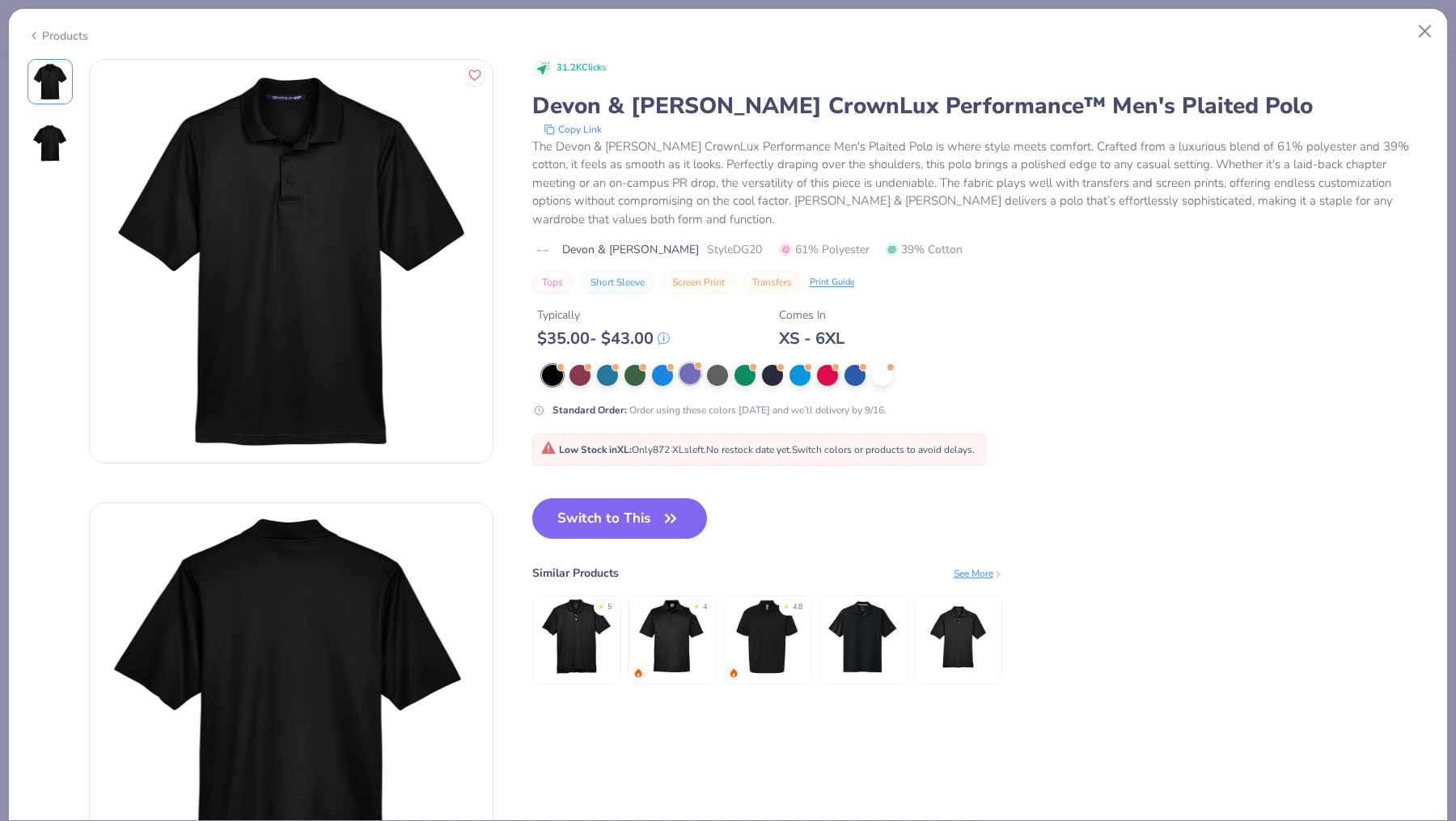
click at [692, 363] on div at bounding box center [690, 374] width 21 height 21
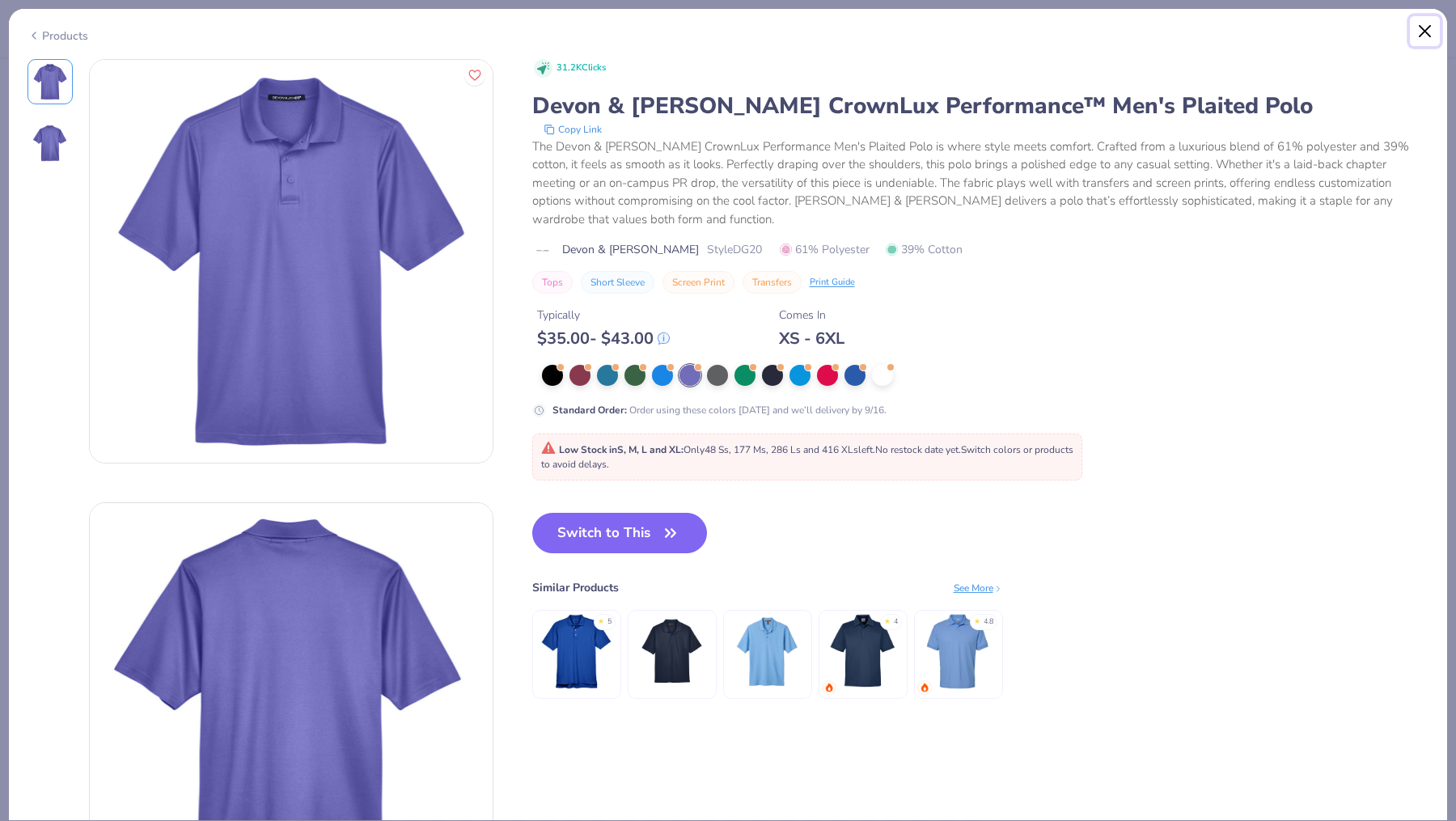
click at [1430, 36] on button "Close" at bounding box center [1425, 31] width 31 height 31
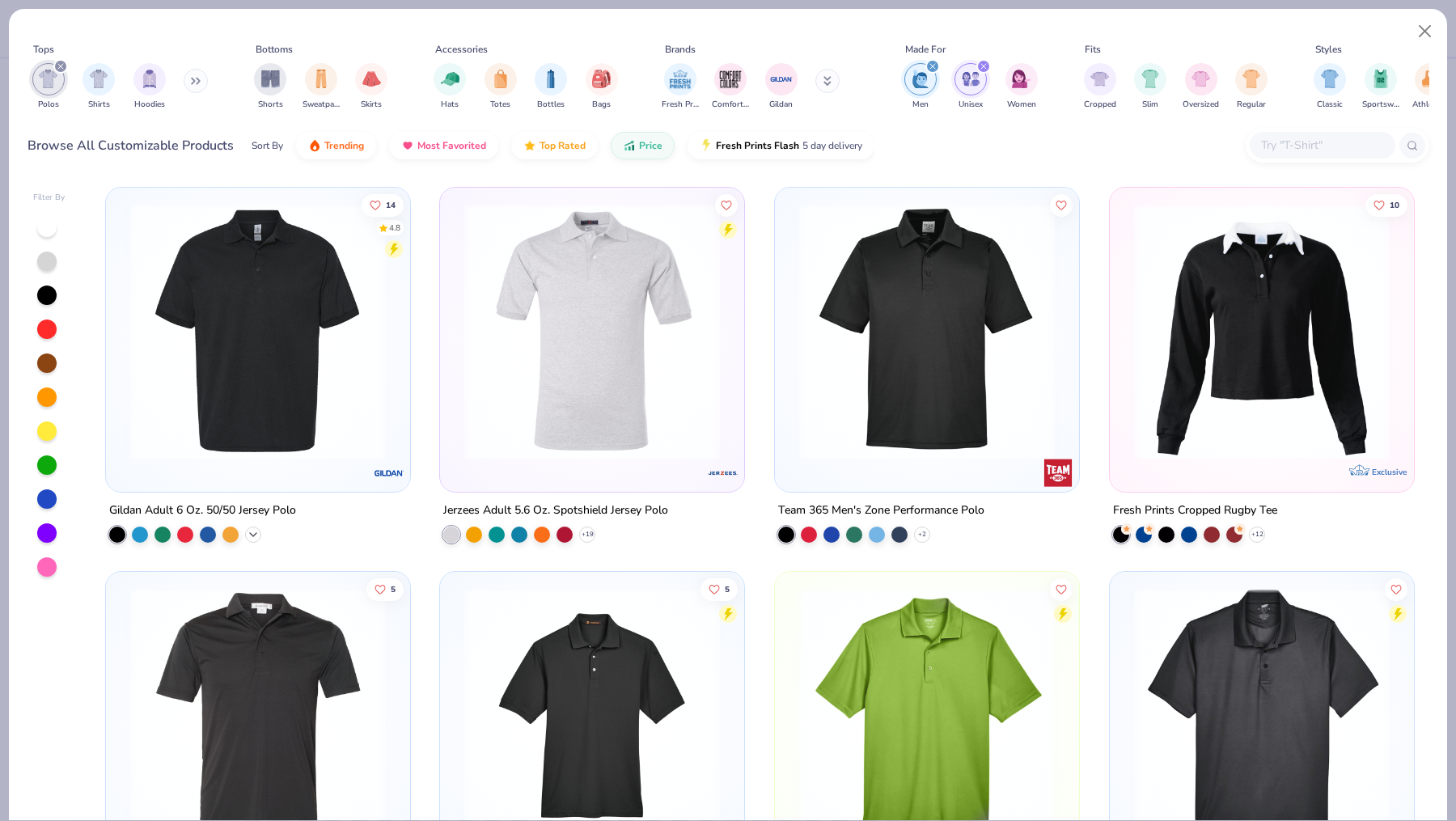
click at [256, 532] on icon at bounding box center [253, 534] width 13 height 13
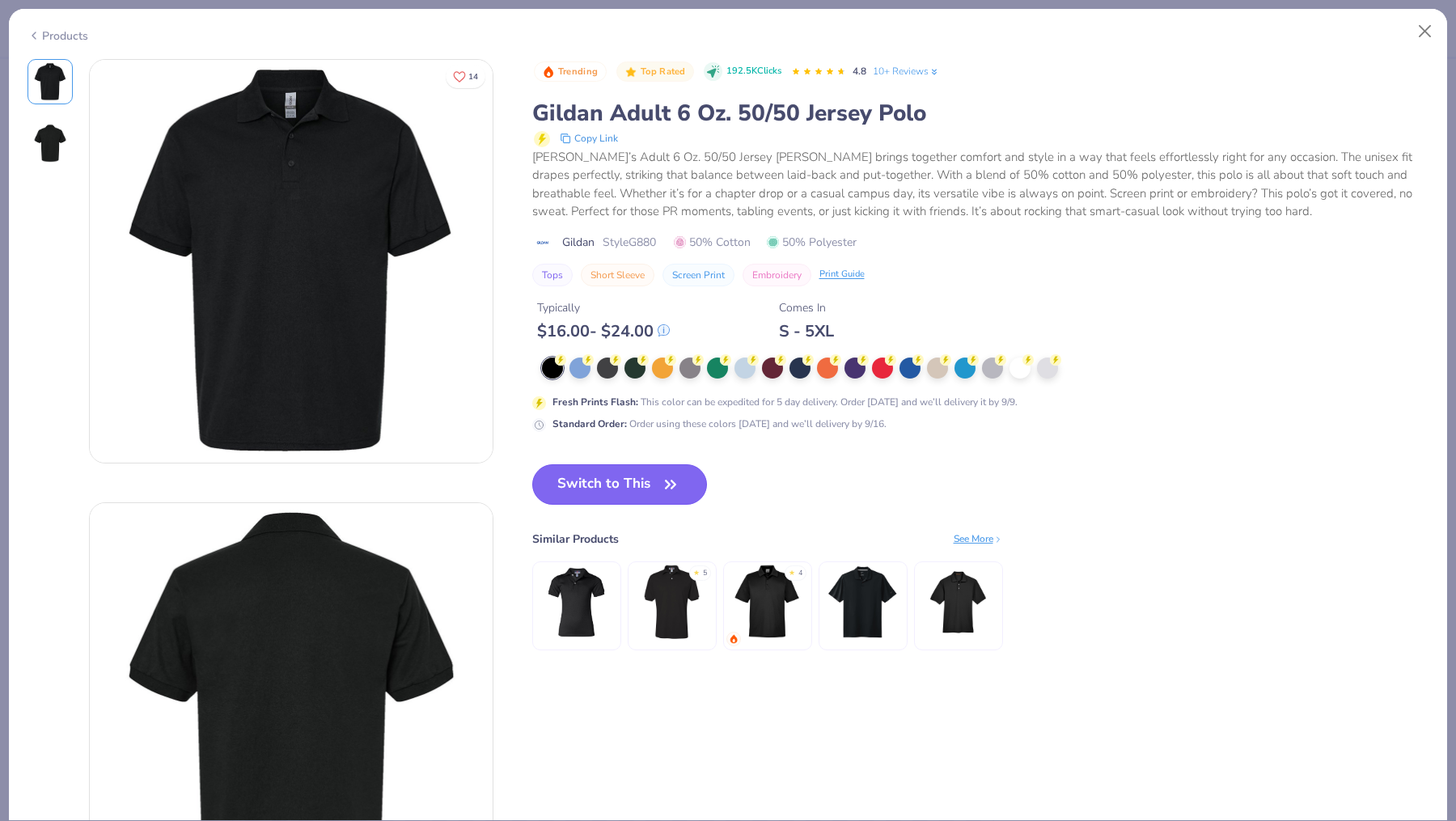
click at [603, 483] on button "Switch to This" at bounding box center [620, 485] width 175 height 41
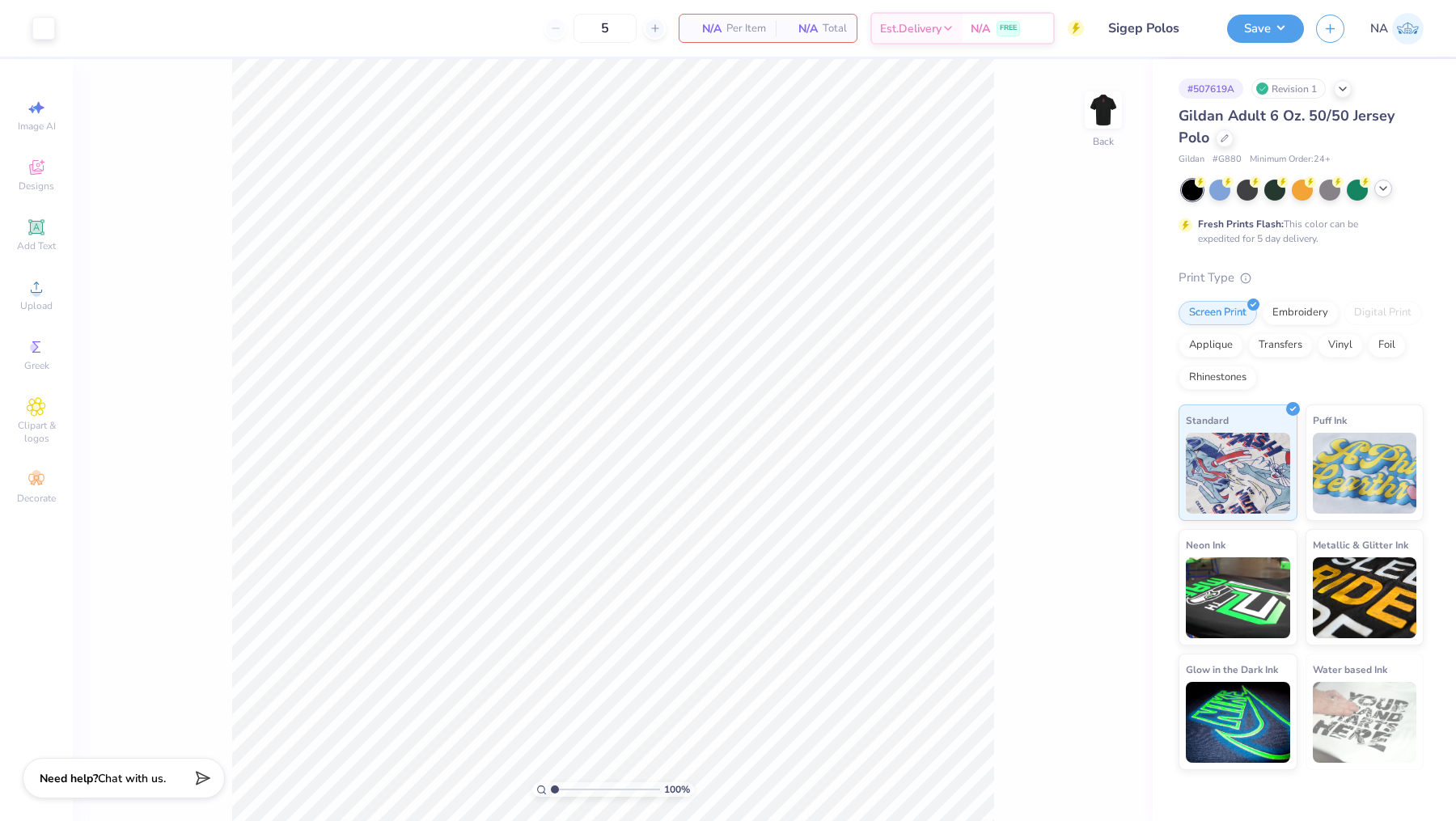
click at [1385, 191] on icon at bounding box center [1383, 188] width 13 height 13
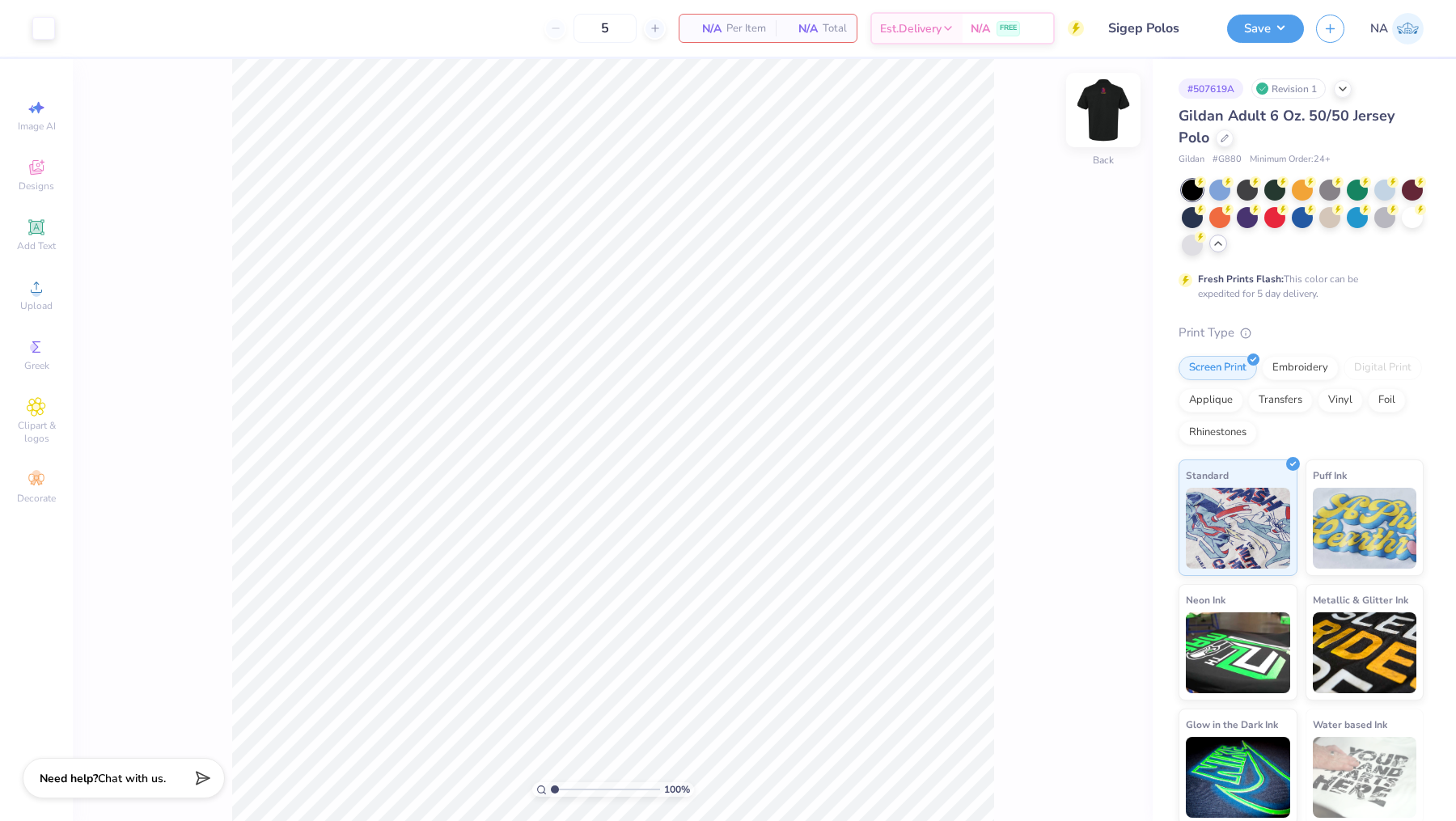
click at [1098, 130] on img at bounding box center [1103, 110] width 64 height 64
click at [1098, 483] on div "Center" at bounding box center [1092, 480] width 58 height 19
click at [1255, 31] on button "Save" at bounding box center [1265, 25] width 77 height 28
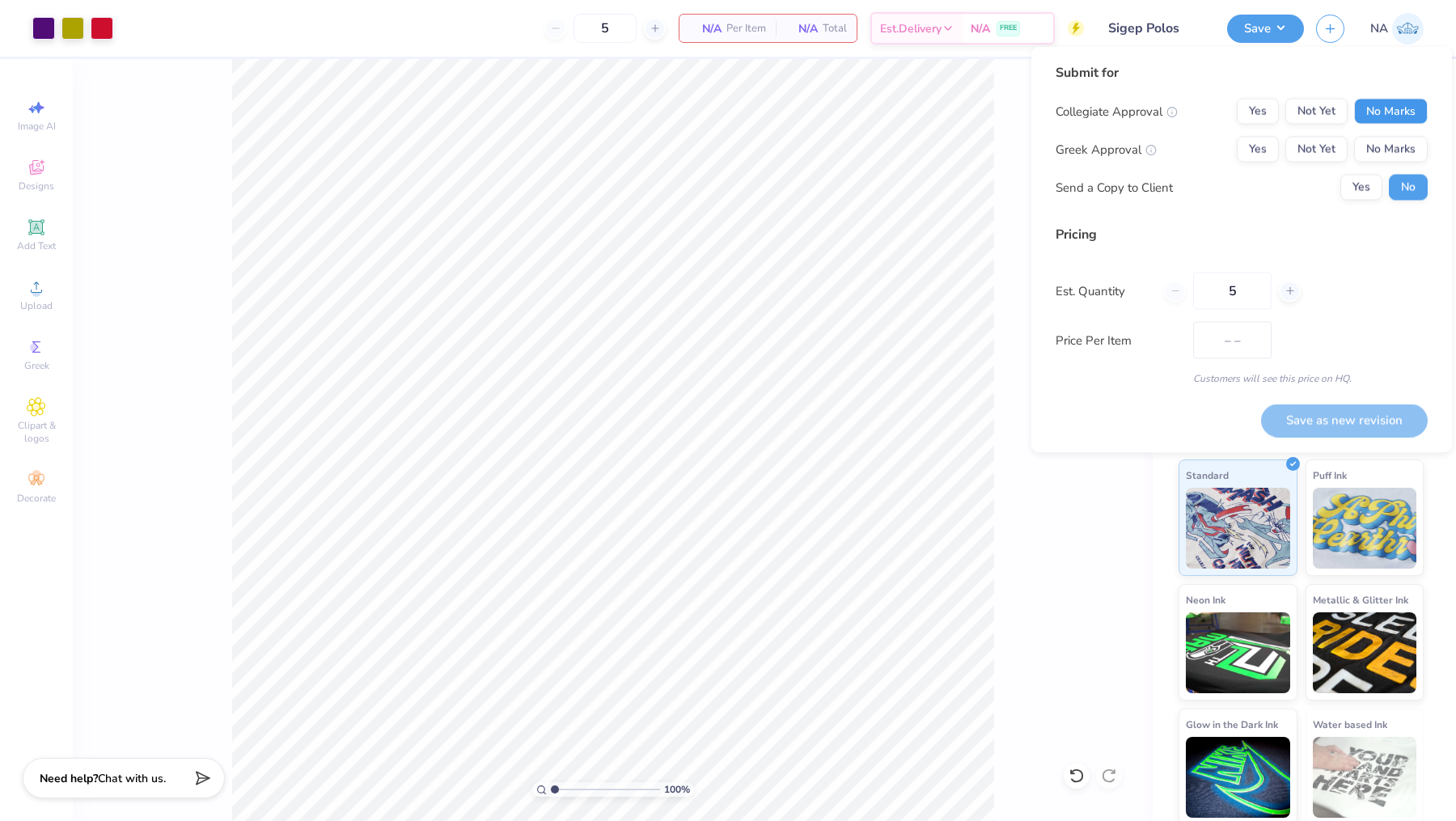
click at [1404, 112] on button "No Marks" at bounding box center [1391, 111] width 74 height 26
click at [1259, 141] on button "Yes" at bounding box center [1258, 149] width 42 height 26
click at [1304, 414] on button "Save as new revision" at bounding box center [1344, 419] width 167 height 33
type input "$102.78"
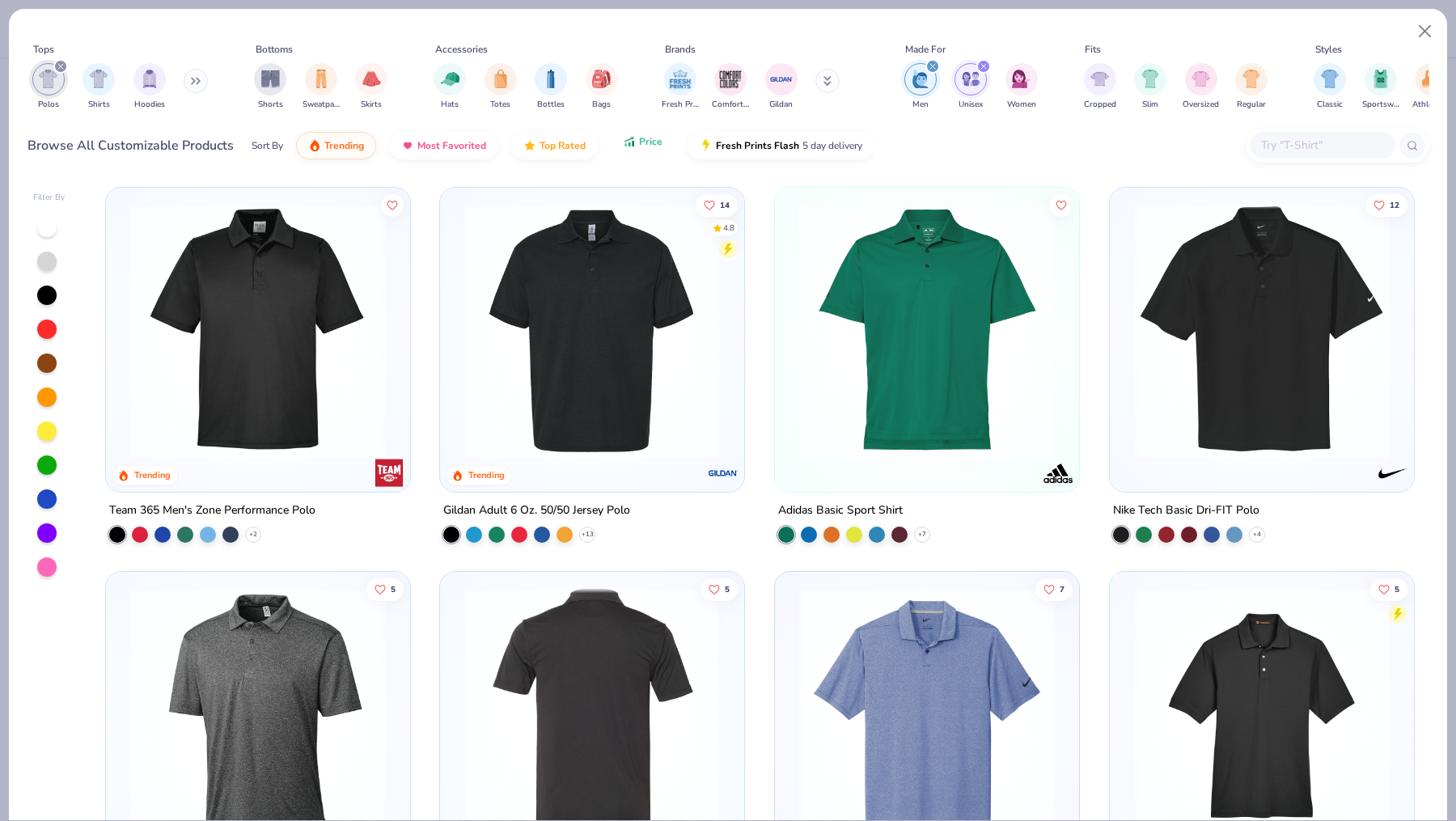
click at [639, 139] on span "Price" at bounding box center [651, 141] width 24 height 13
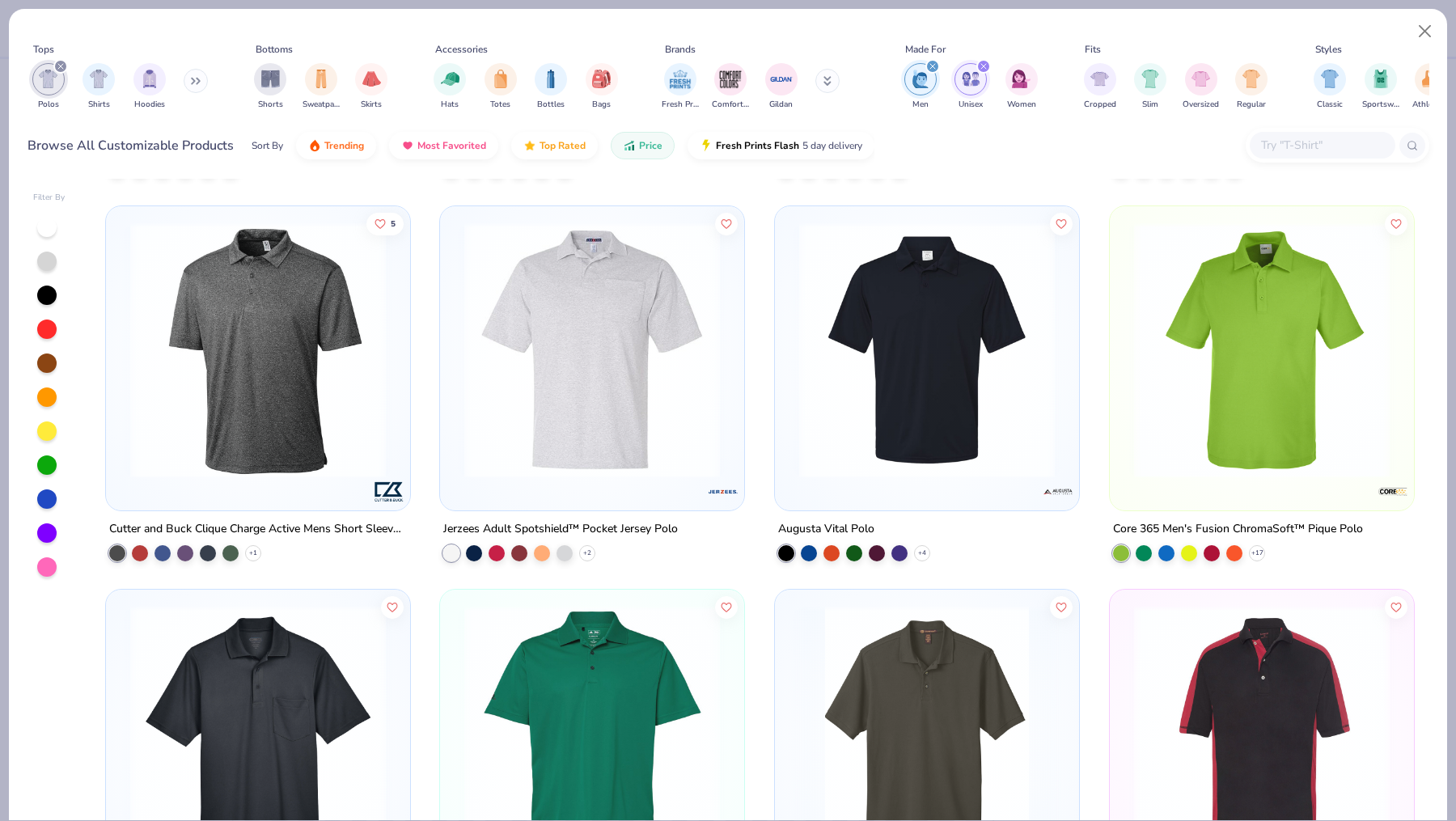
scroll to position [721, 0]
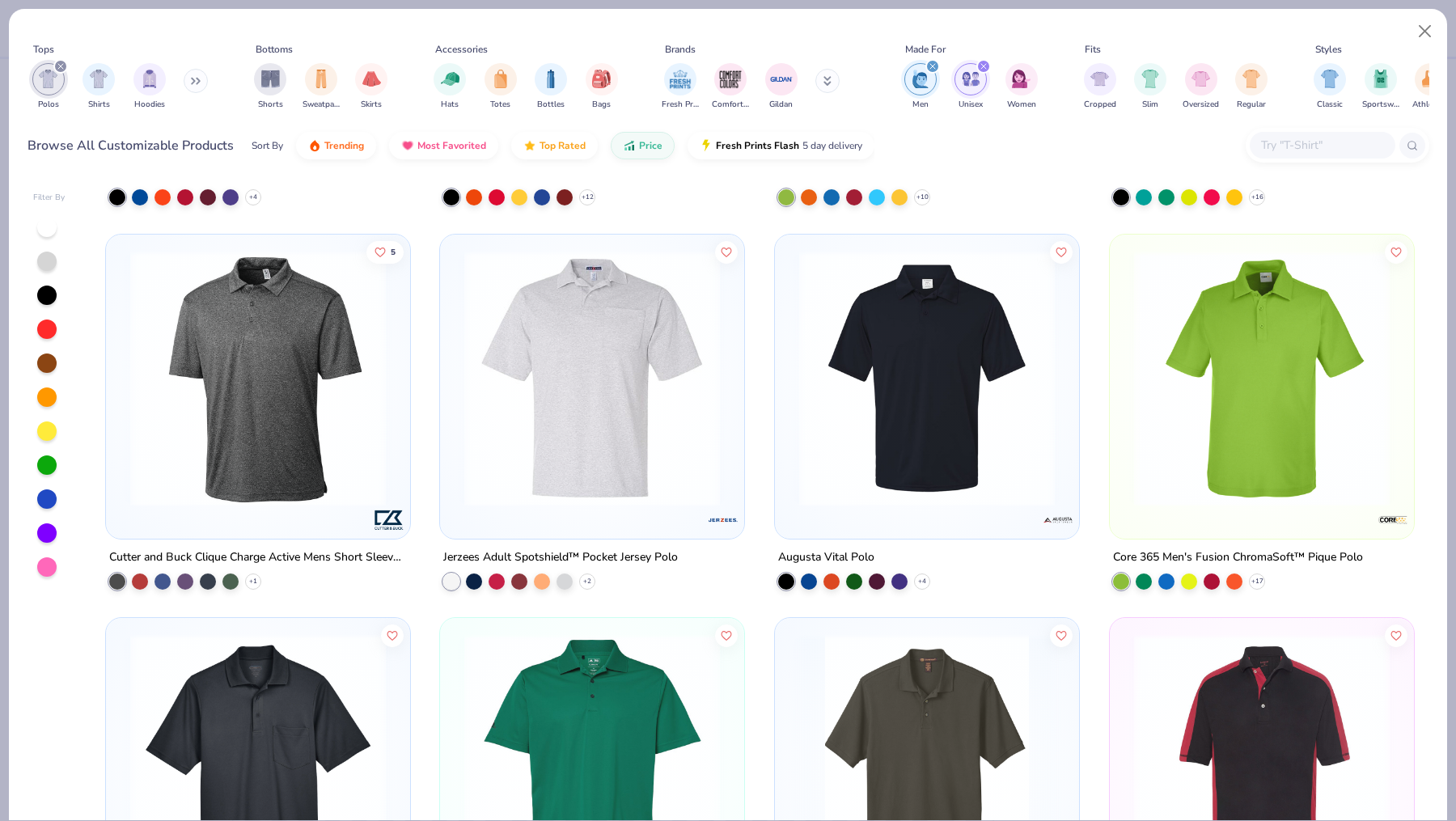
click at [912, 396] on img at bounding box center [927, 378] width 272 height 256
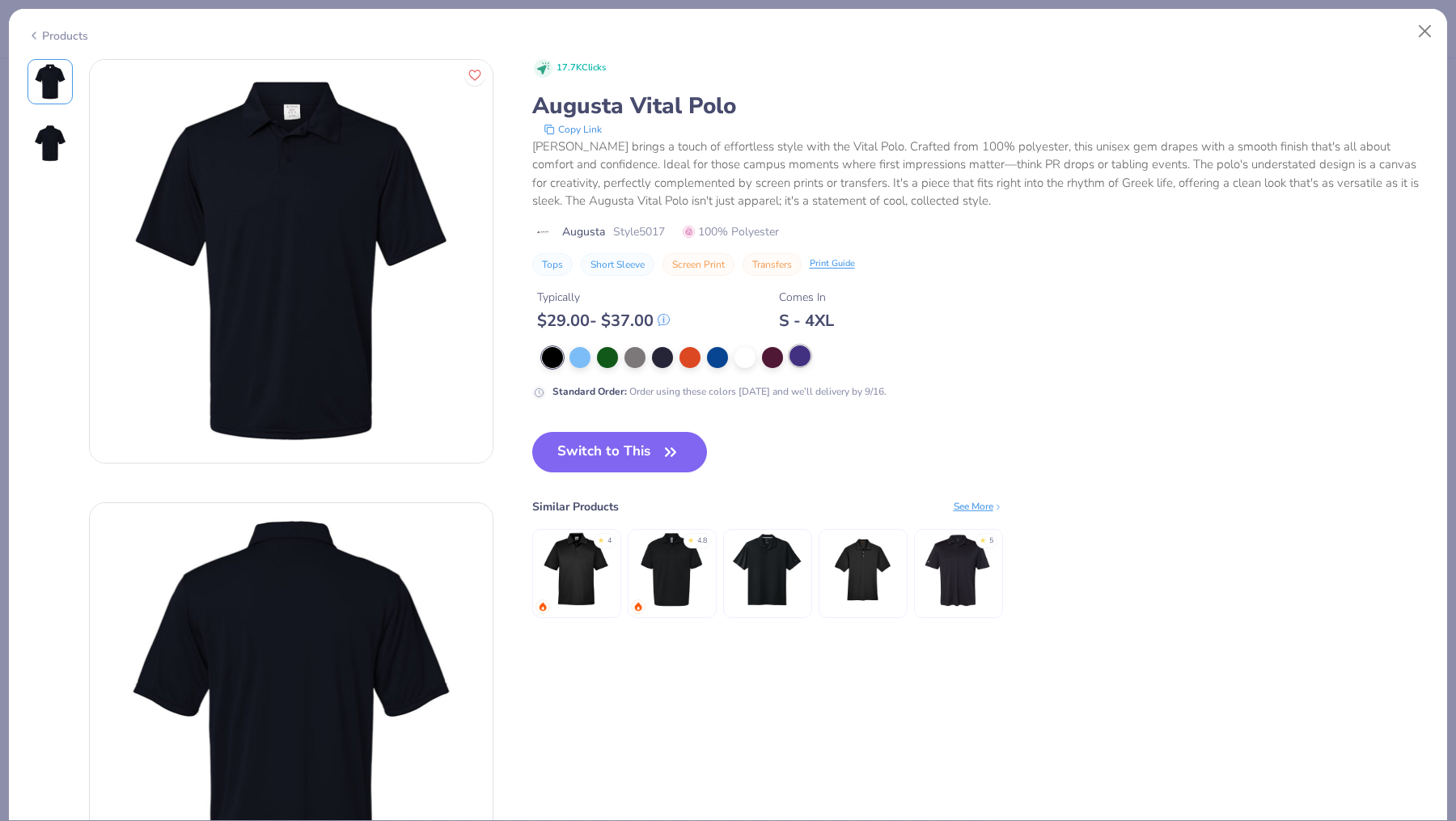
click at [806, 354] on div at bounding box center [800, 356] width 21 height 21
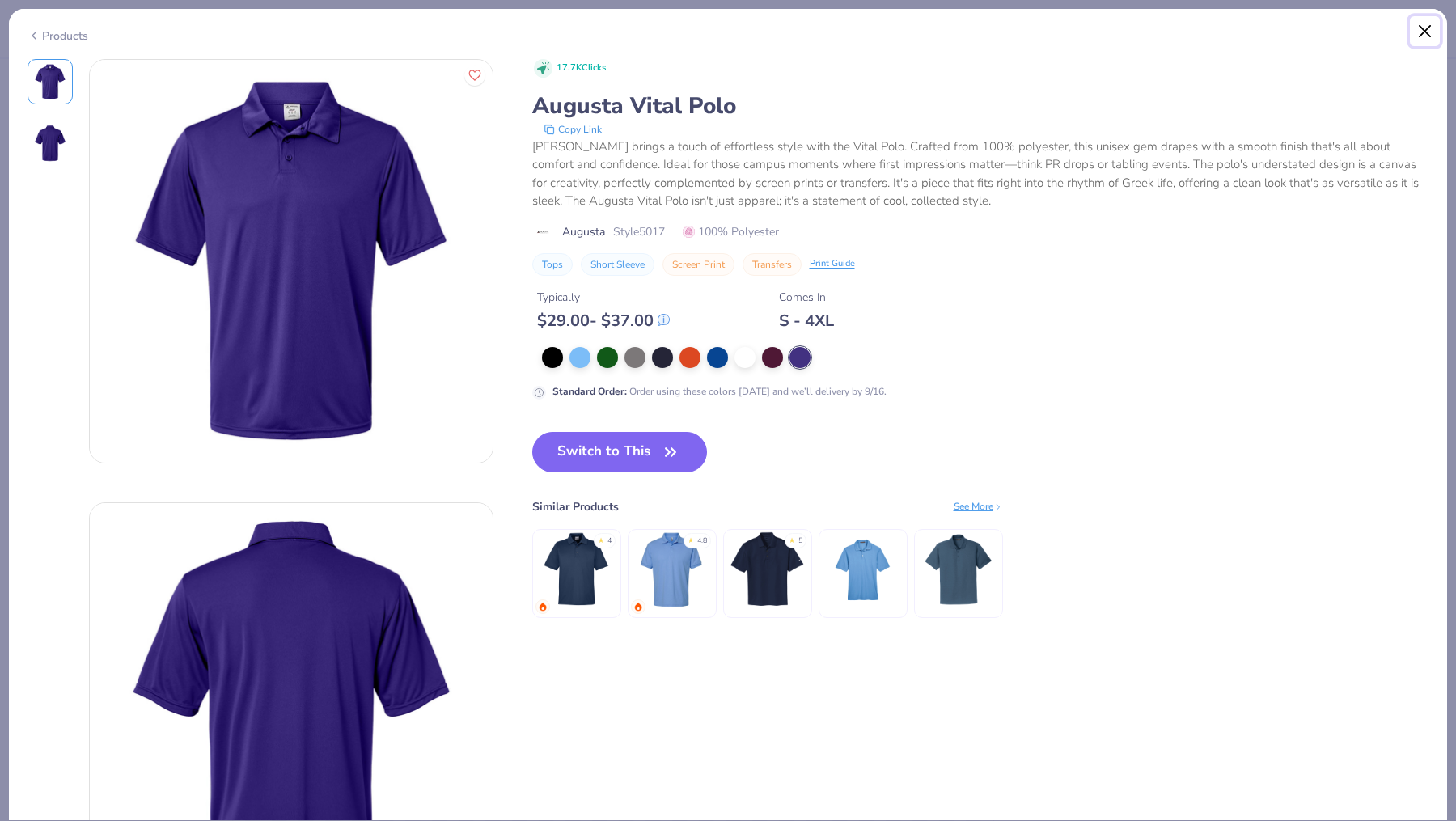
click at [1425, 28] on button "Close" at bounding box center [1425, 31] width 31 height 31
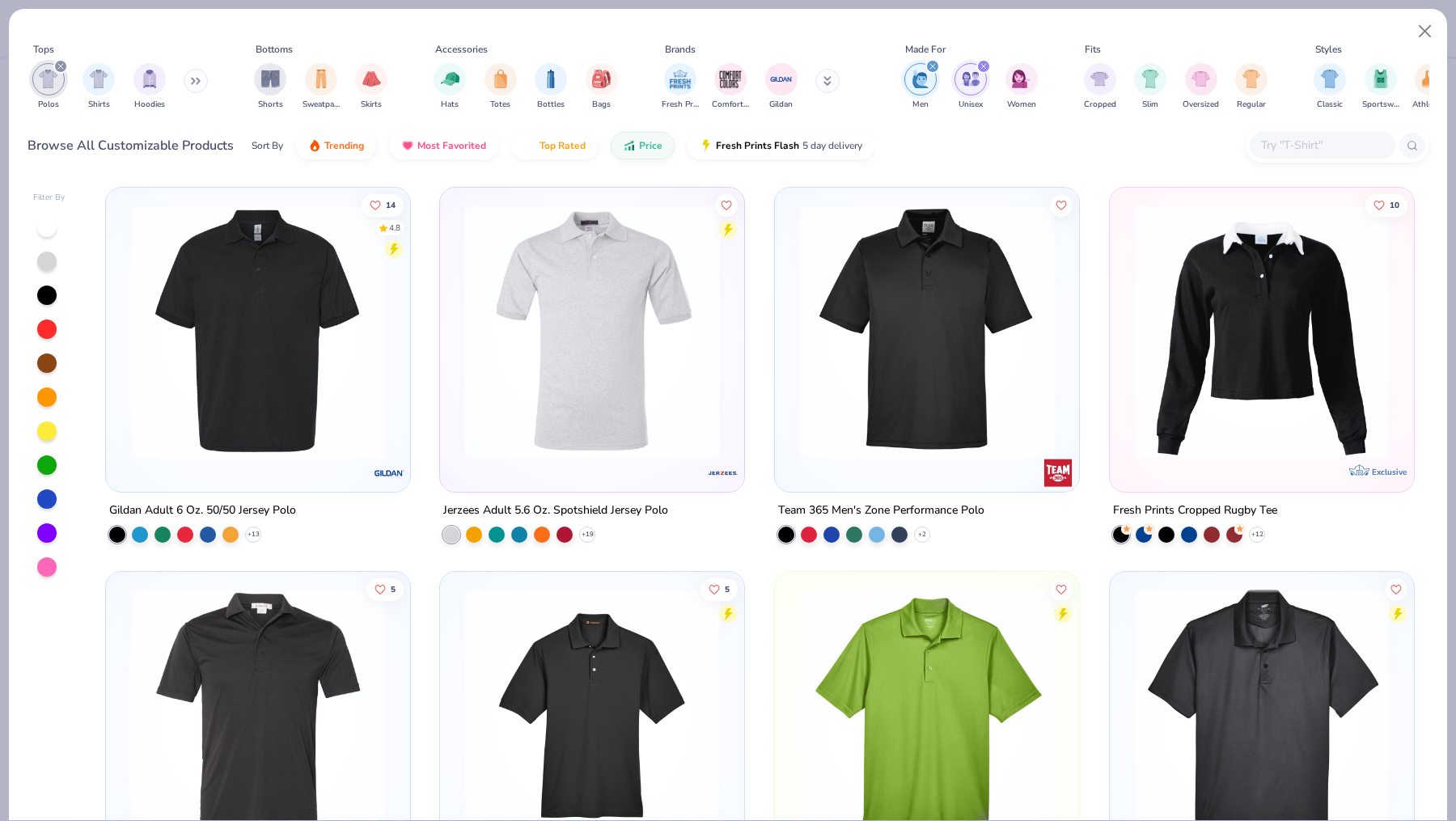
scroll to position [211, 0]
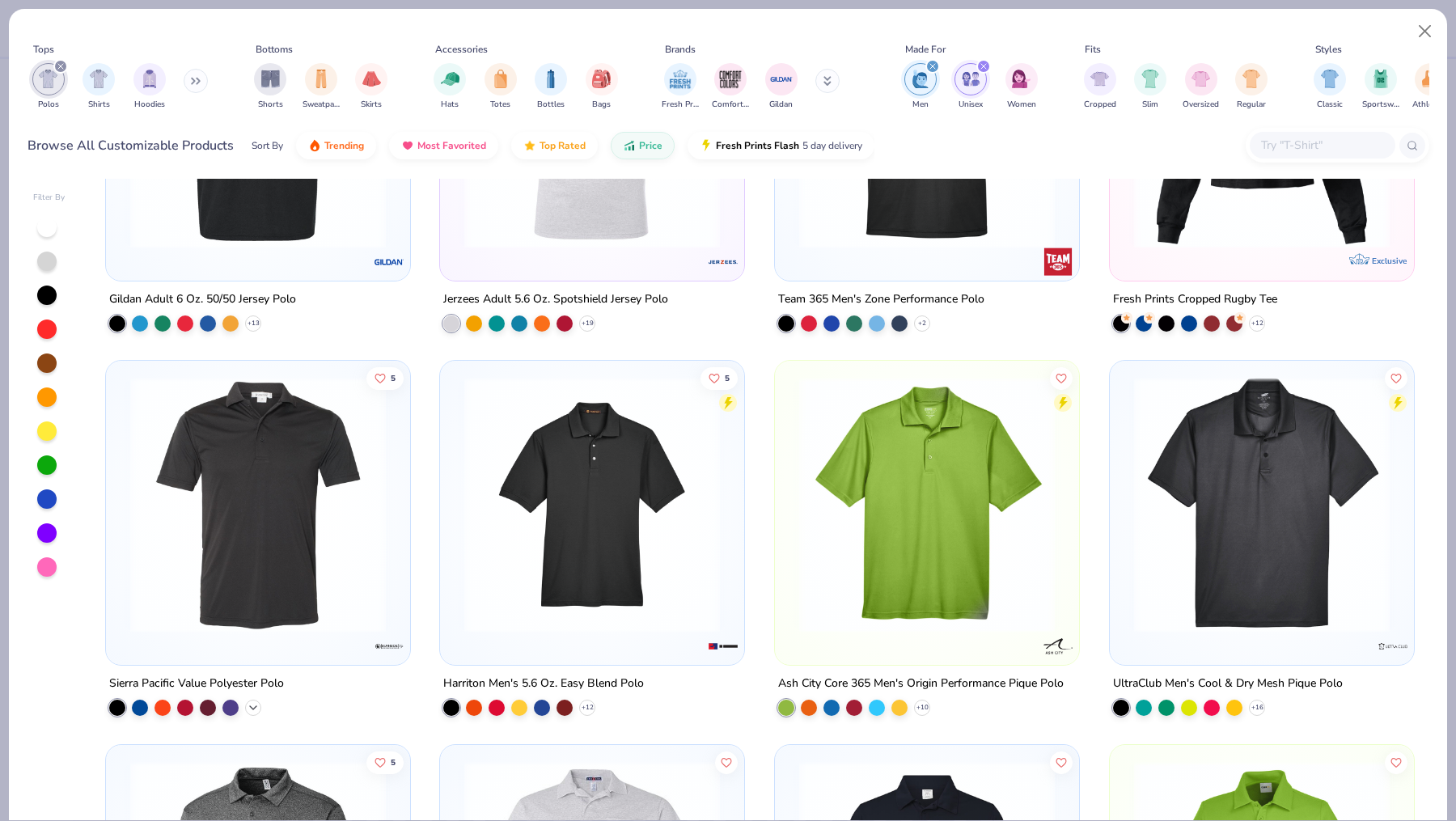
click at [259, 705] on div "+ 4" at bounding box center [253, 707] width 16 height 16
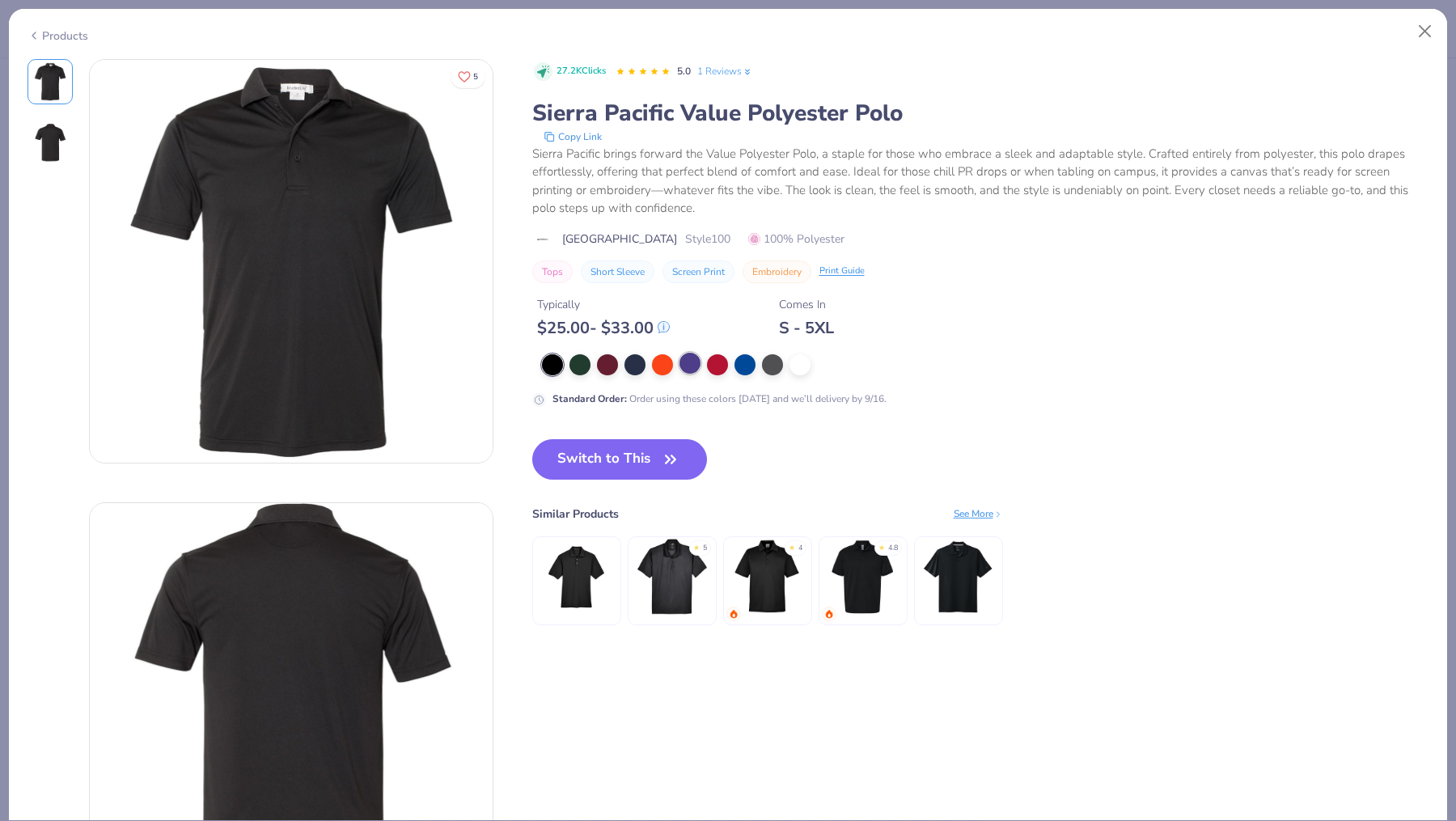
click at [690, 360] on div at bounding box center [690, 363] width 21 height 21
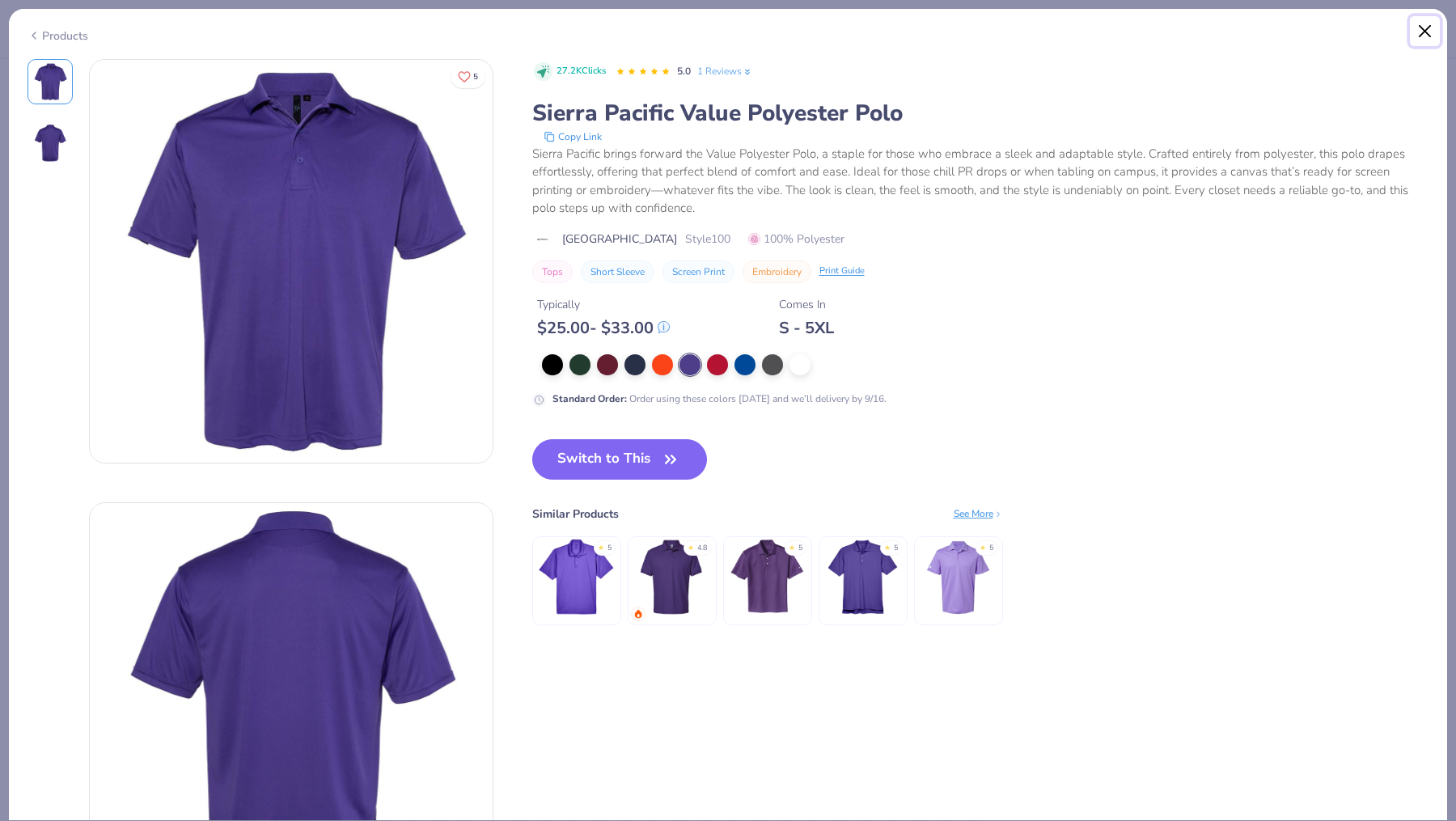
click at [1414, 29] on button "Close" at bounding box center [1425, 31] width 31 height 31
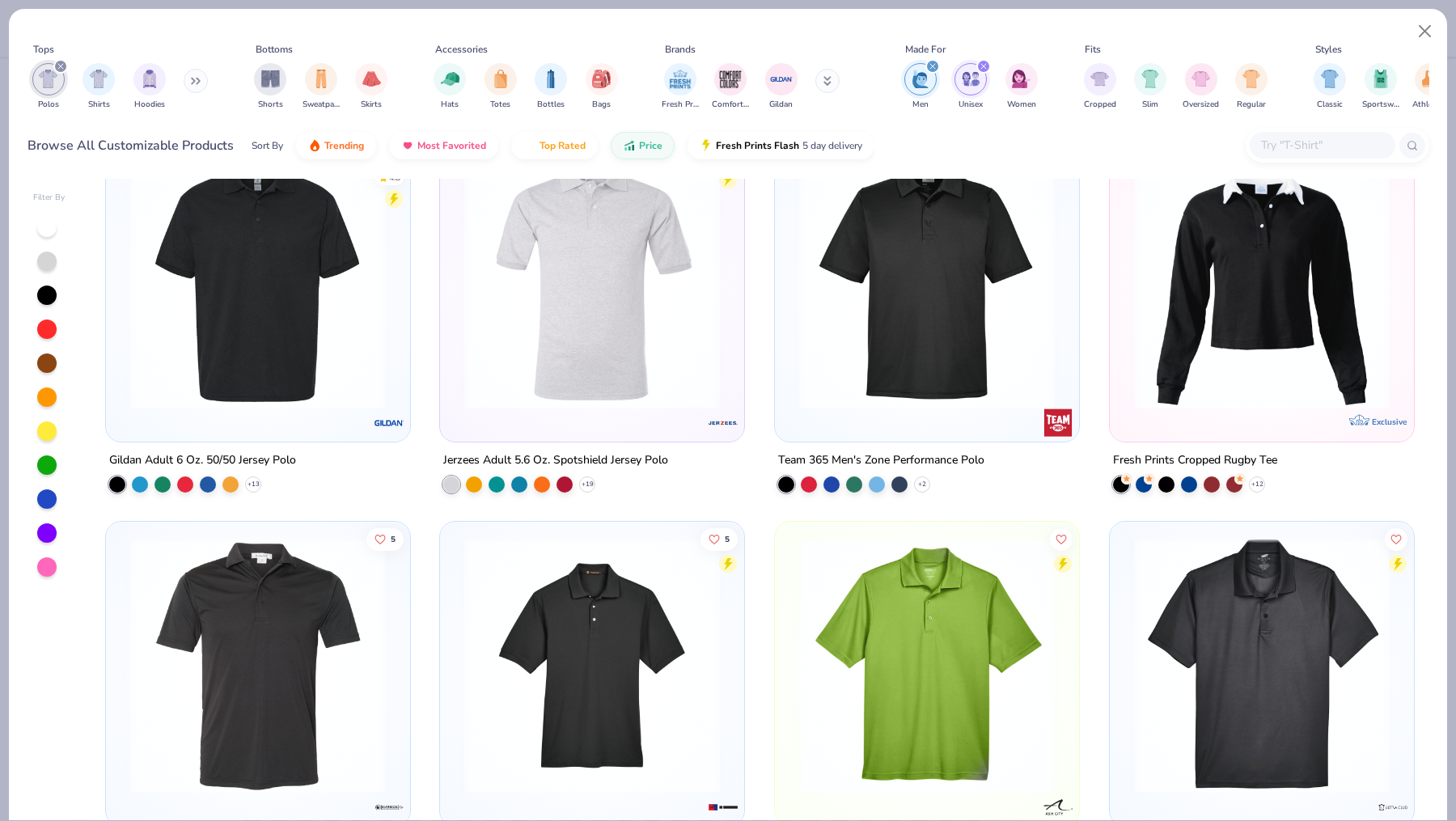
scroll to position [5, 0]
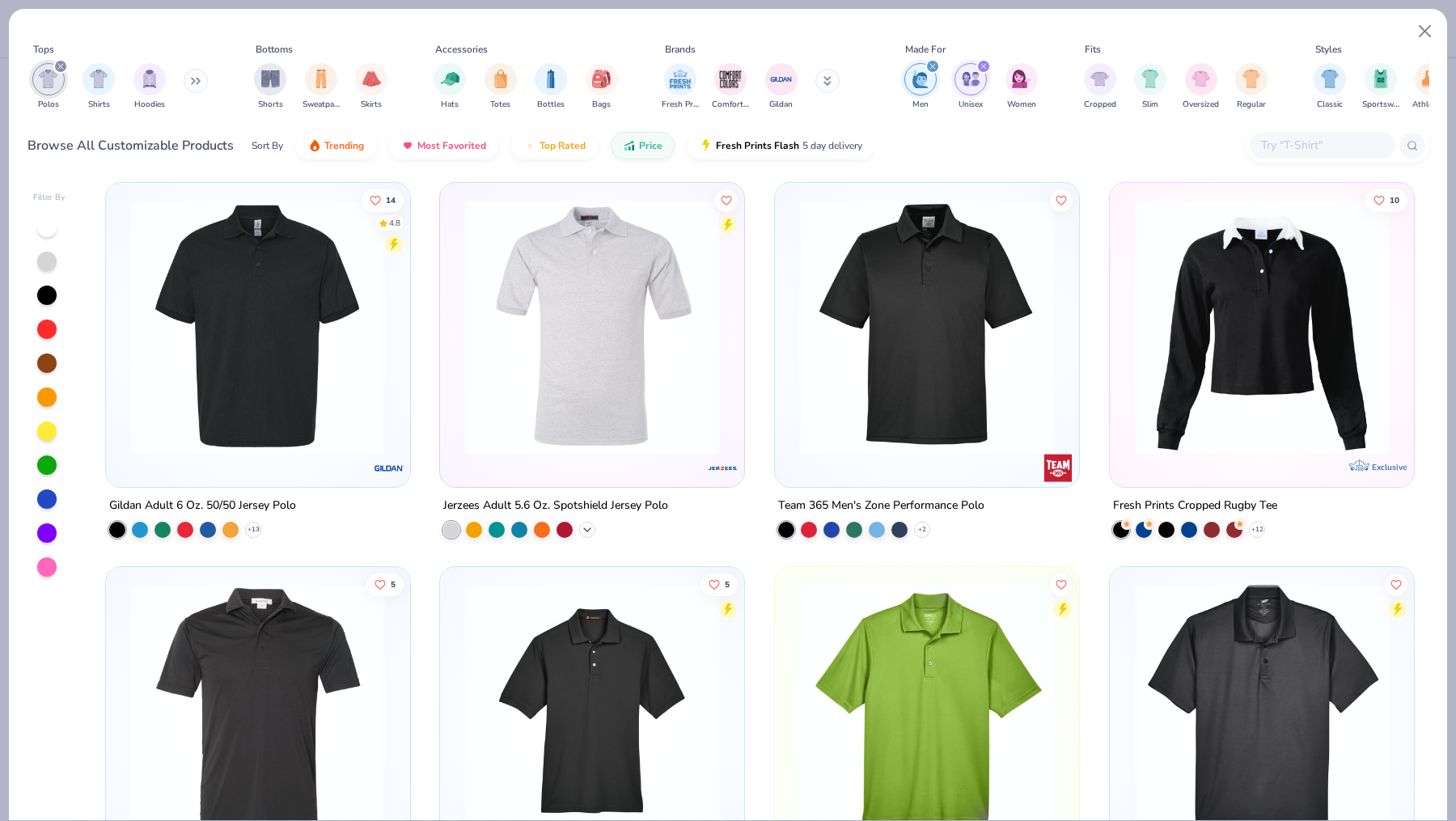
click at [582, 526] on icon at bounding box center [586, 530] width 13 height 13
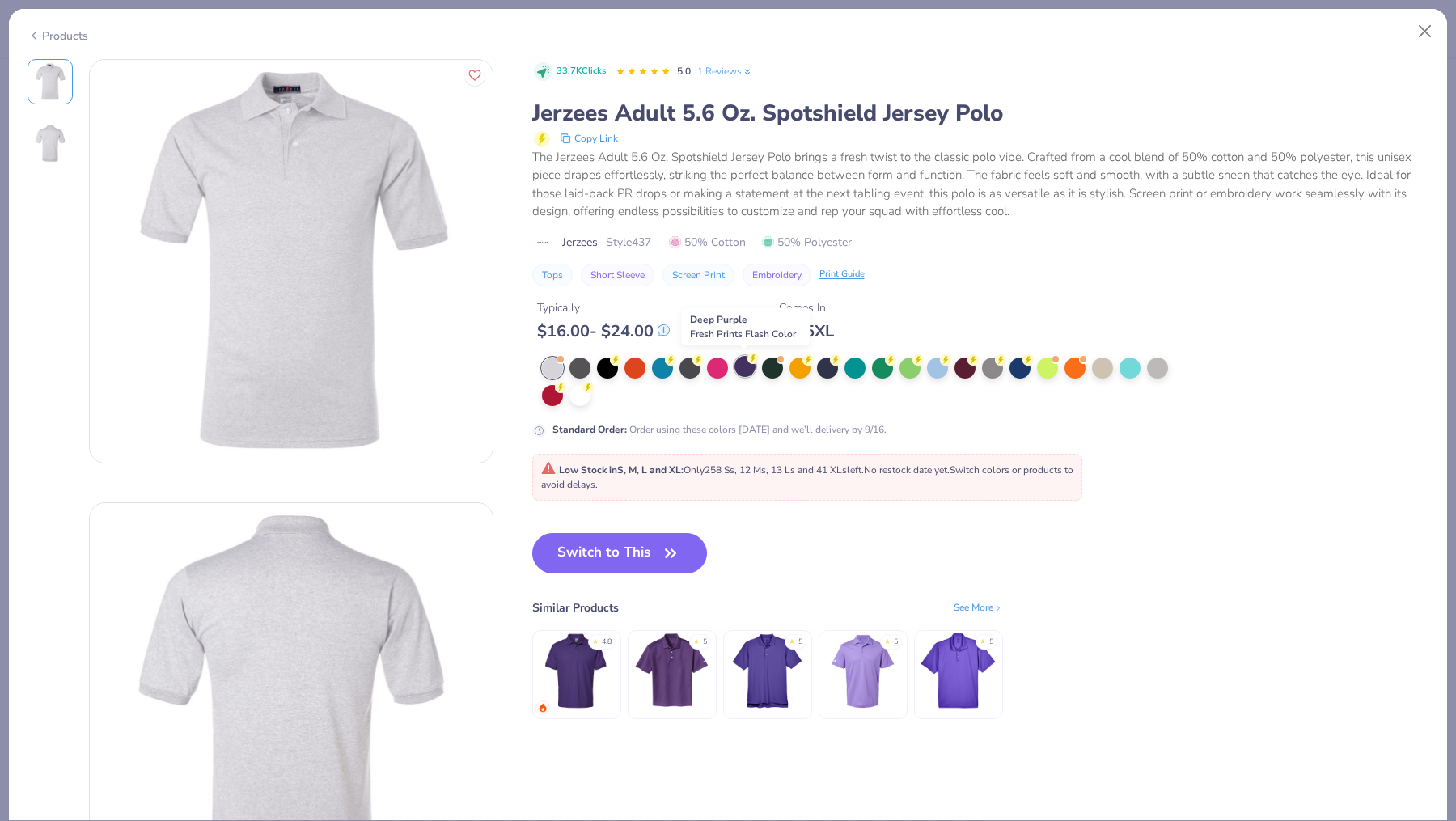
click at [741, 371] on div at bounding box center [745, 366] width 21 height 21
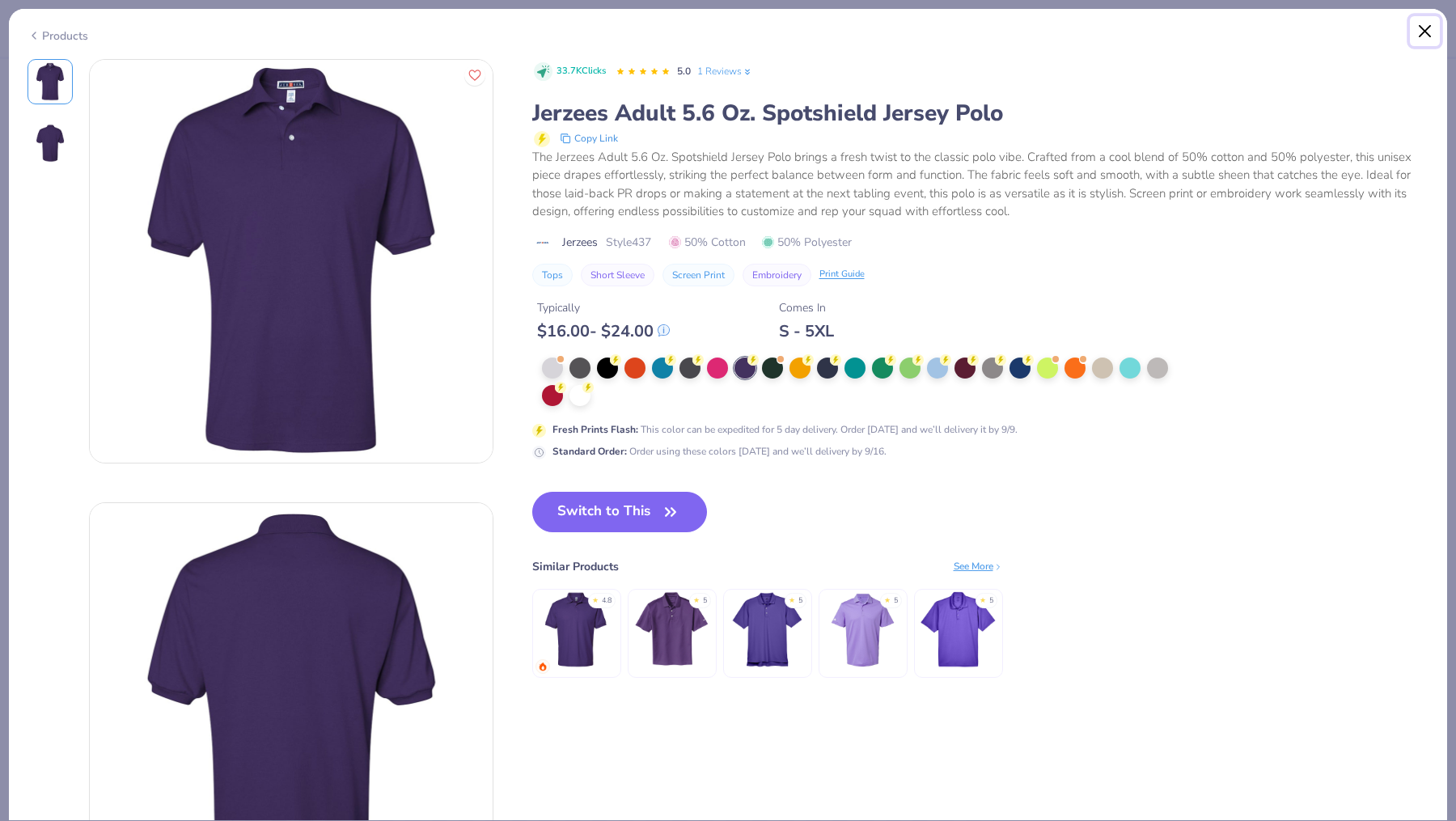
click at [1422, 31] on button "Close" at bounding box center [1425, 31] width 31 height 31
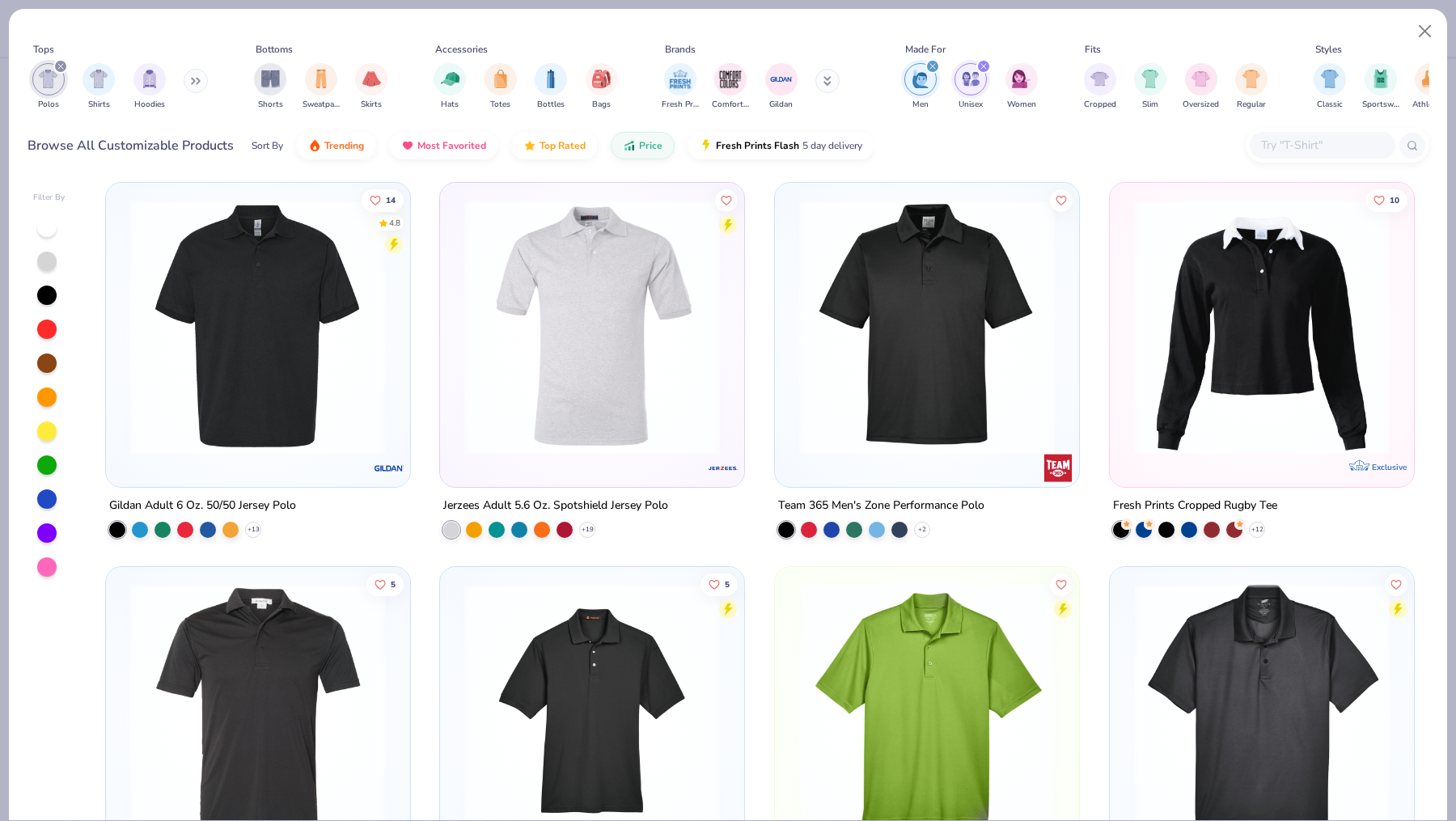
click at [928, 309] on img at bounding box center [927, 327] width 272 height 256
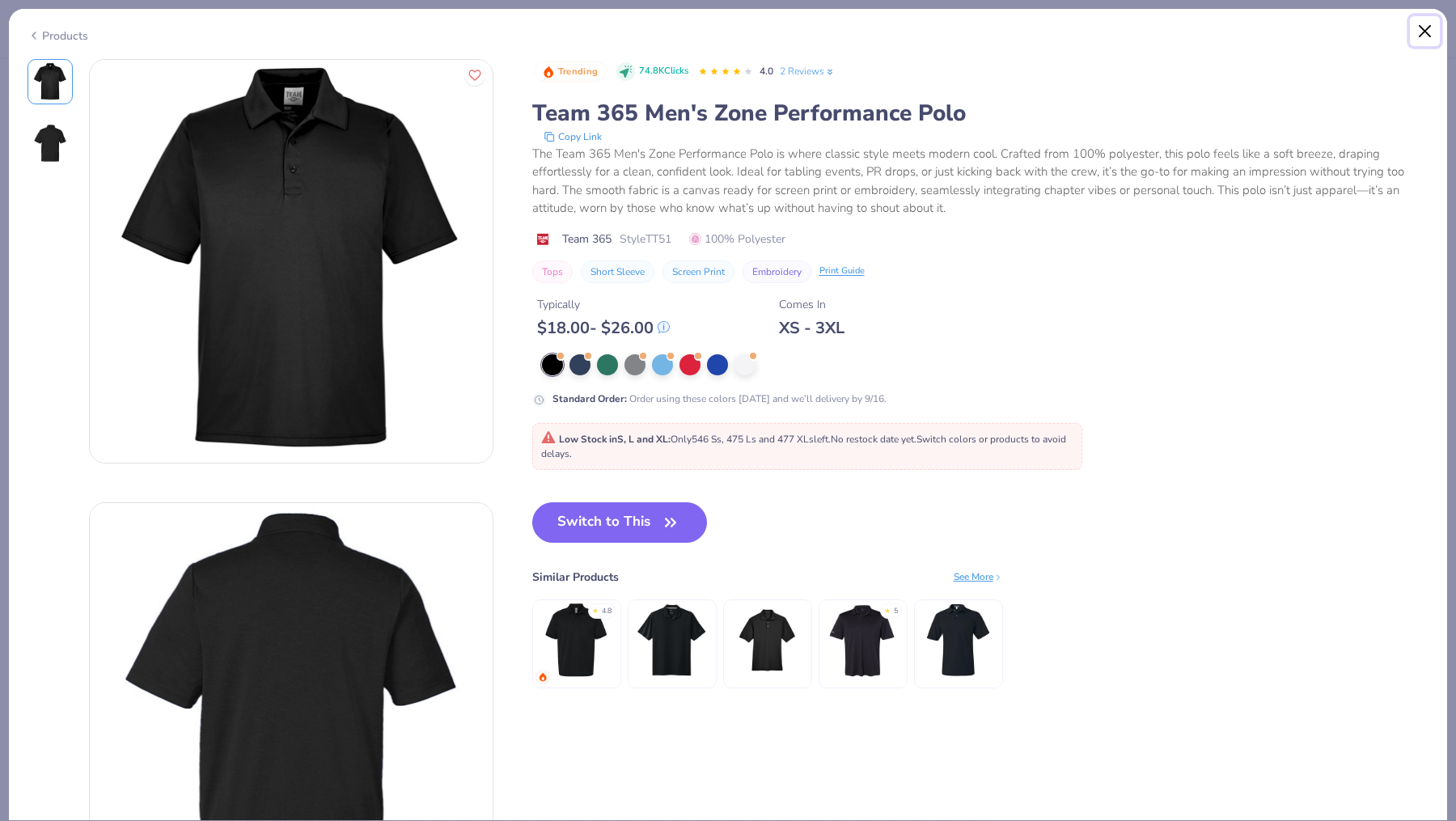
click at [1432, 29] on button "Close" at bounding box center [1425, 31] width 31 height 31
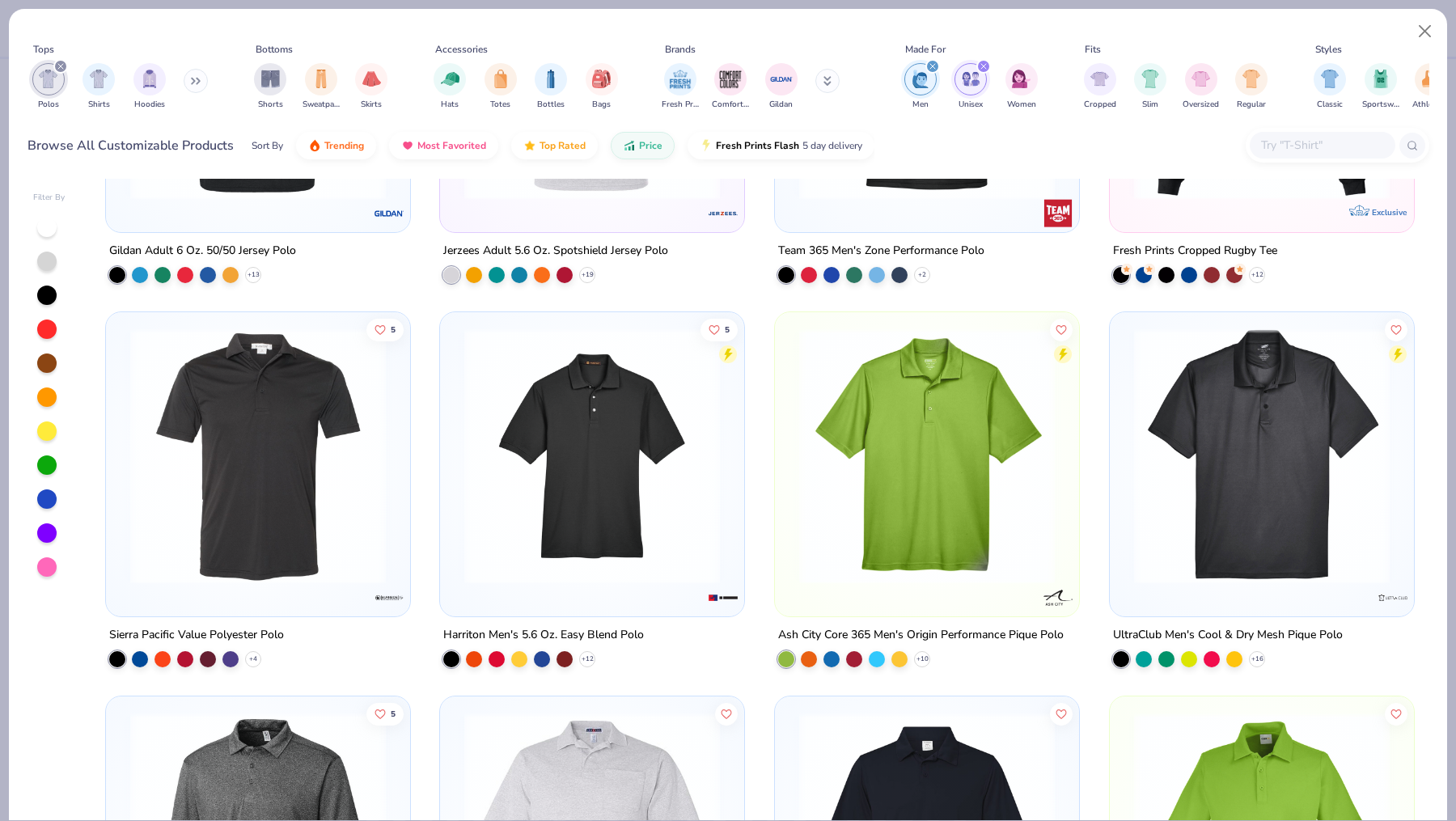
scroll to position [258, 0]
click at [672, 560] on img at bounding box center [592, 457] width 272 height 256
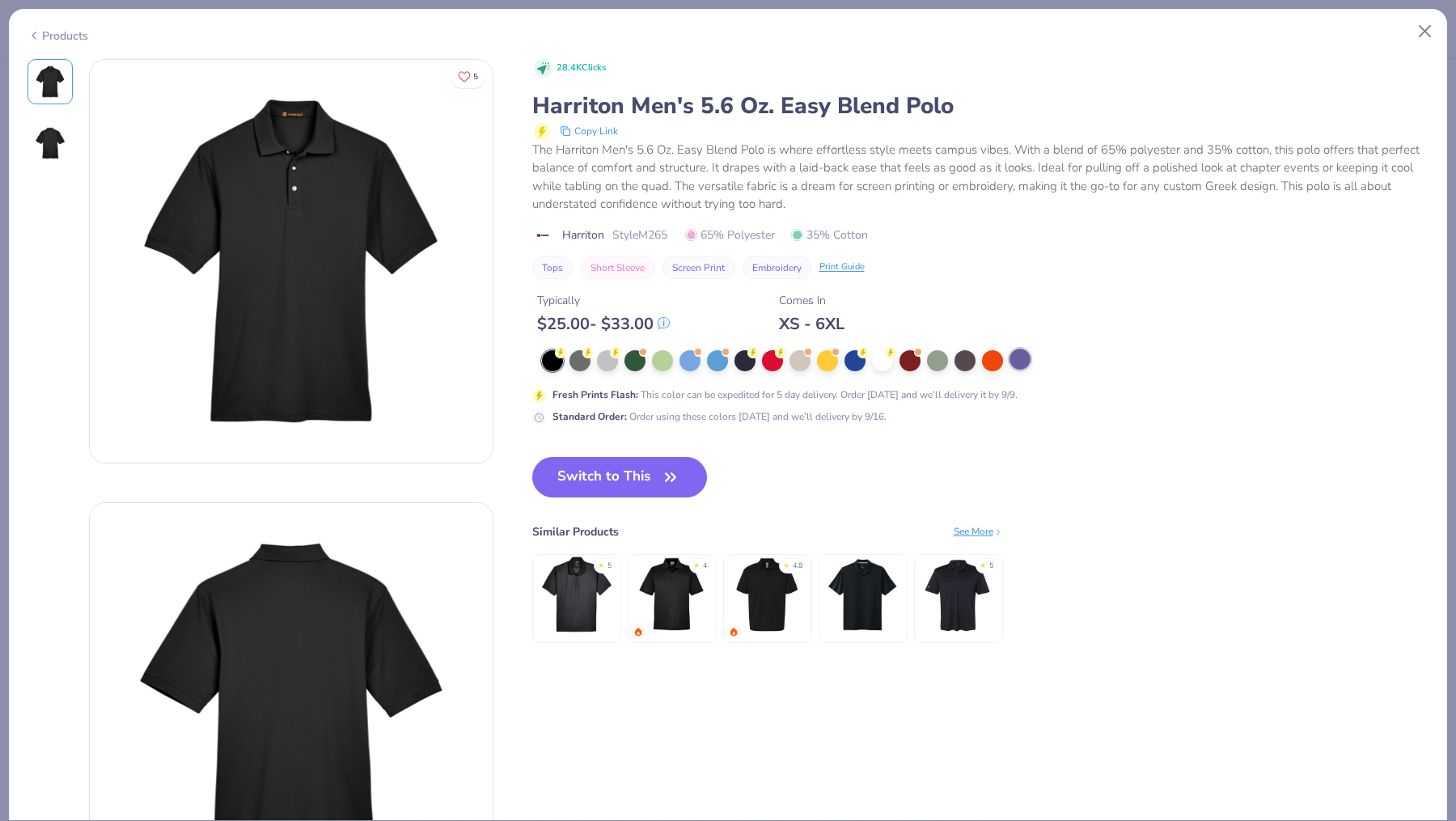
click at [1024, 363] on div at bounding box center [1020, 358] width 21 height 21
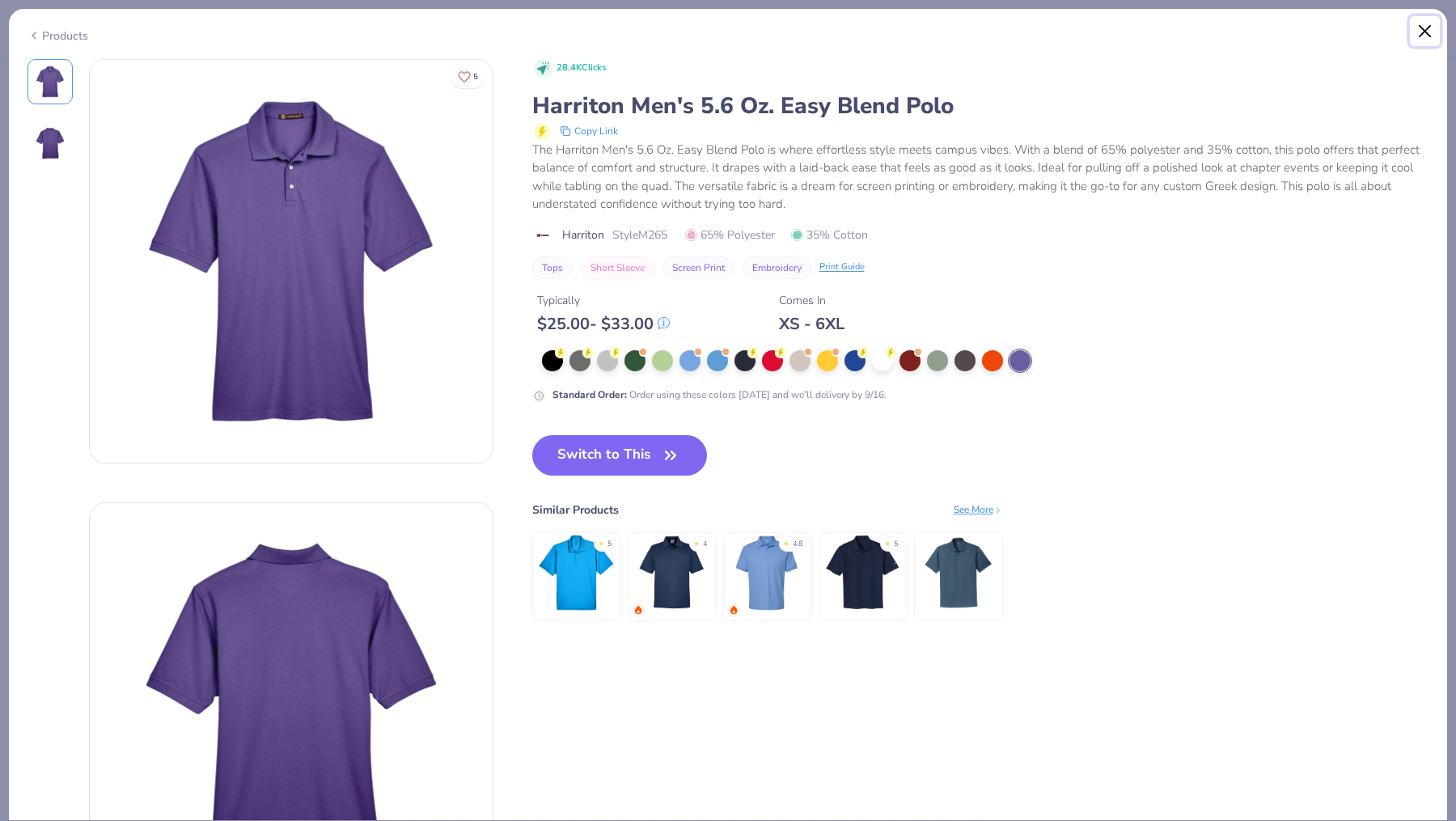
click at [1431, 31] on button "Close" at bounding box center [1425, 31] width 31 height 31
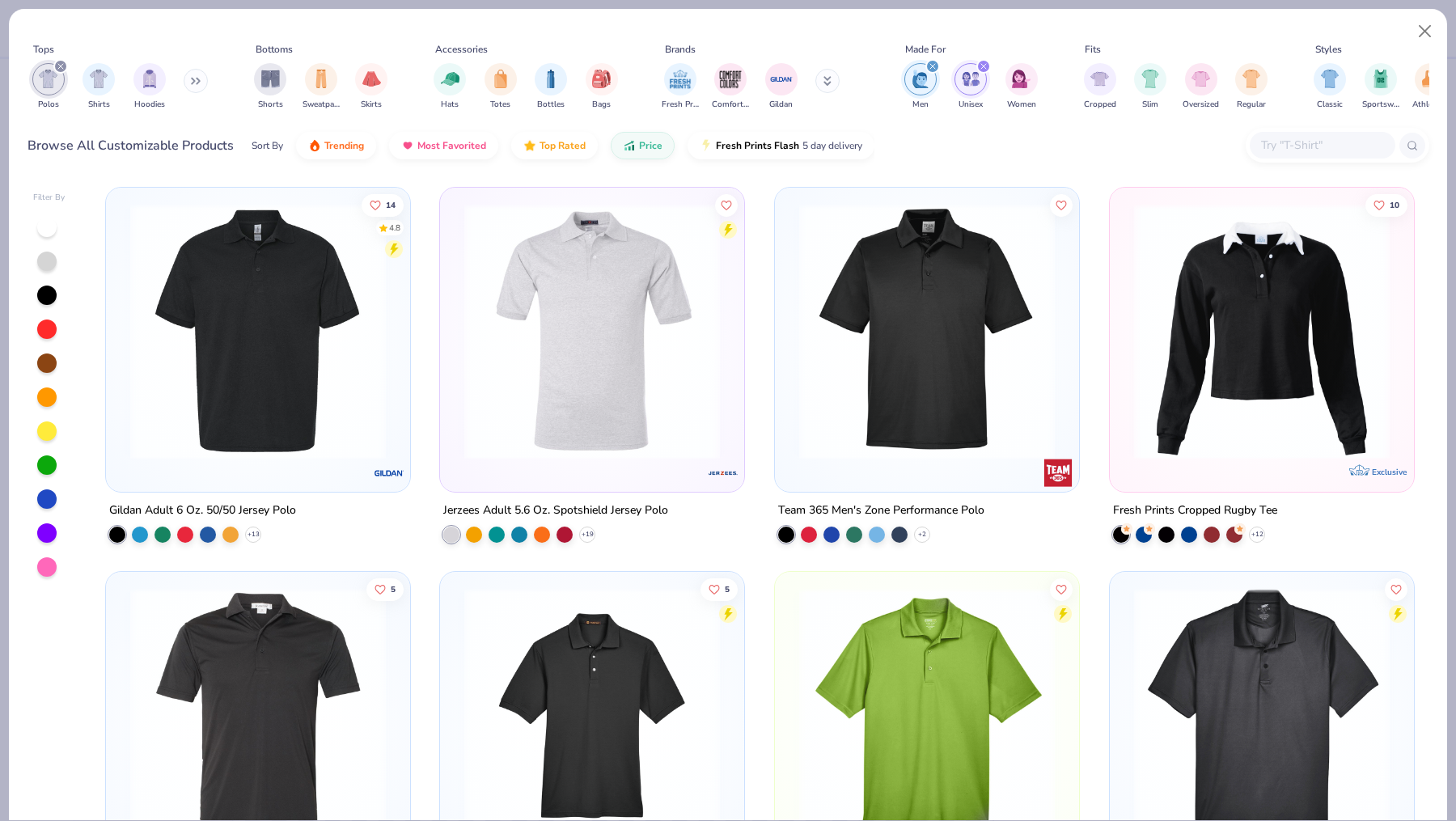
click at [585, 418] on img at bounding box center [592, 332] width 272 height 256
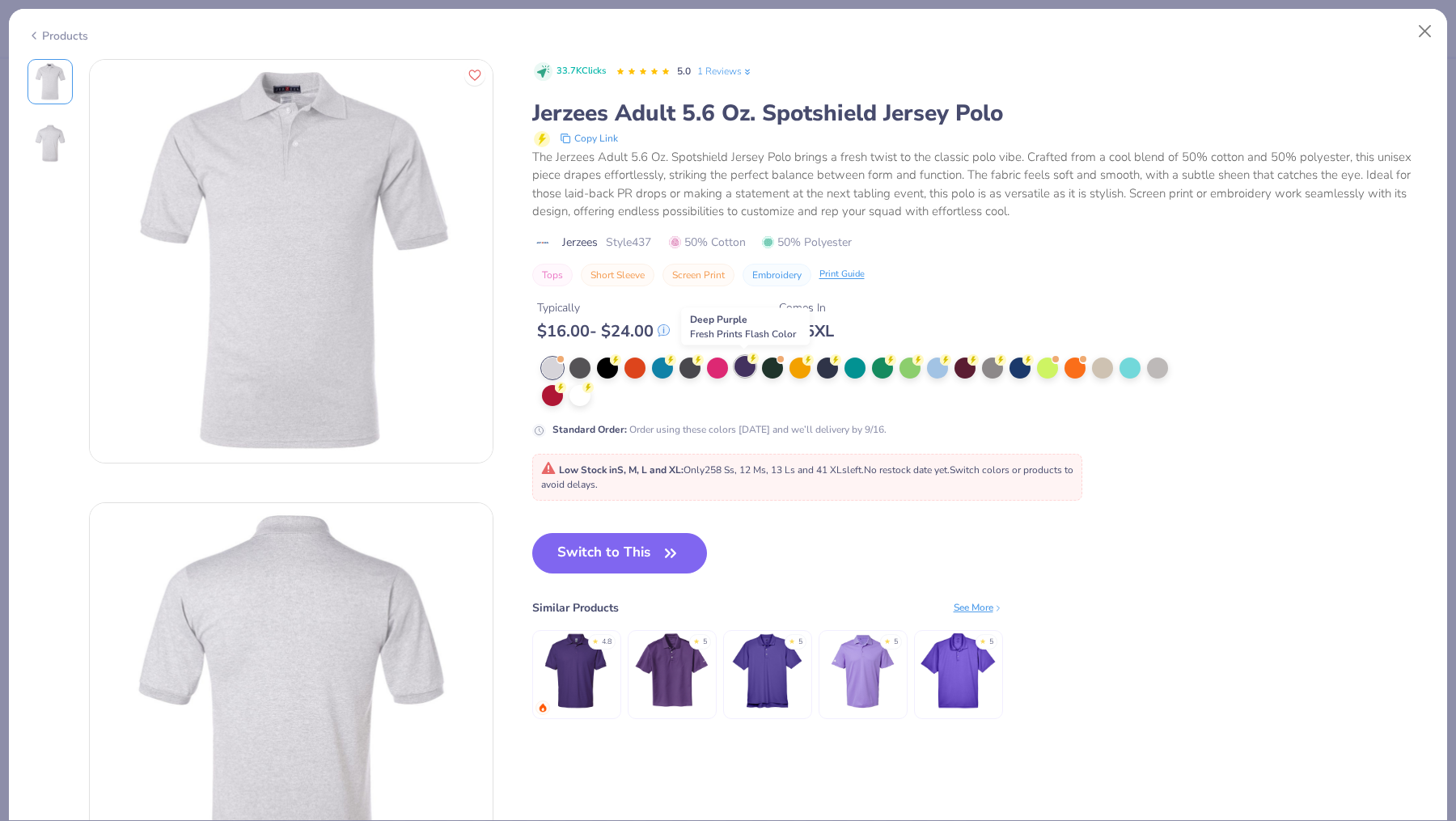
click at [747, 363] on div at bounding box center [745, 366] width 21 height 21
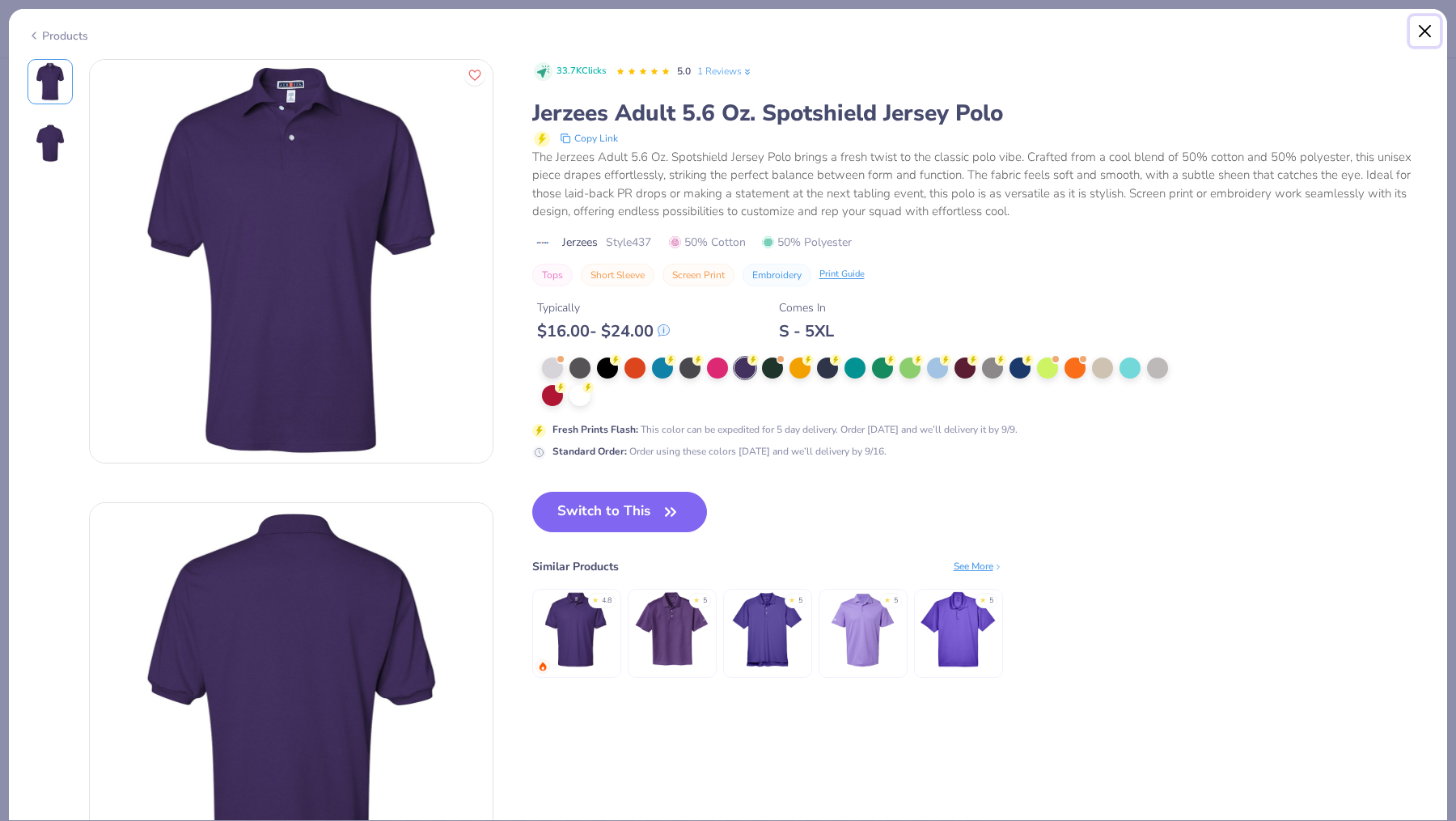
click at [1432, 33] on button "Close" at bounding box center [1425, 31] width 31 height 31
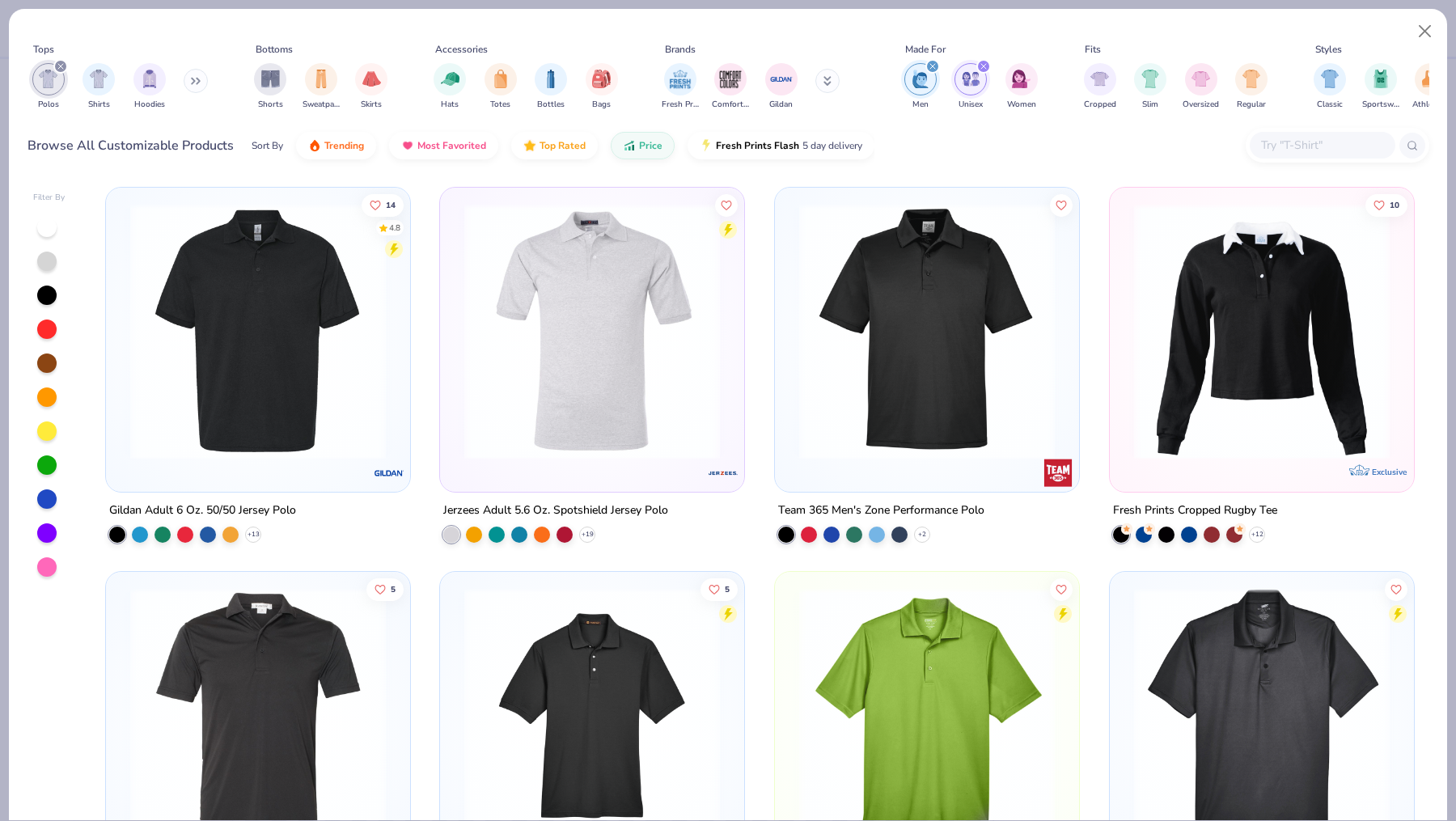
click at [904, 362] on img at bounding box center [927, 332] width 272 height 256
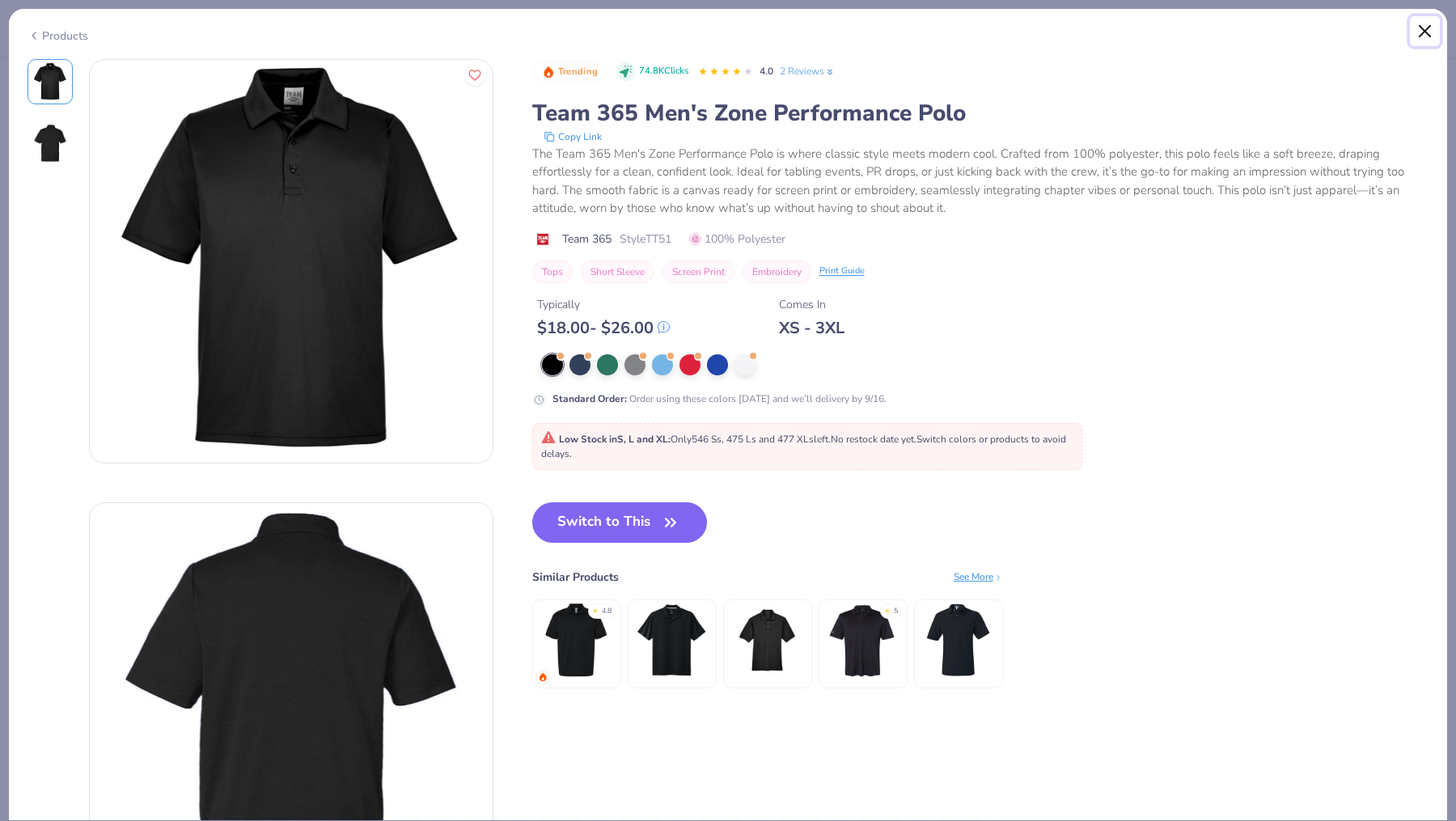
click at [1420, 36] on button "Close" at bounding box center [1425, 31] width 31 height 31
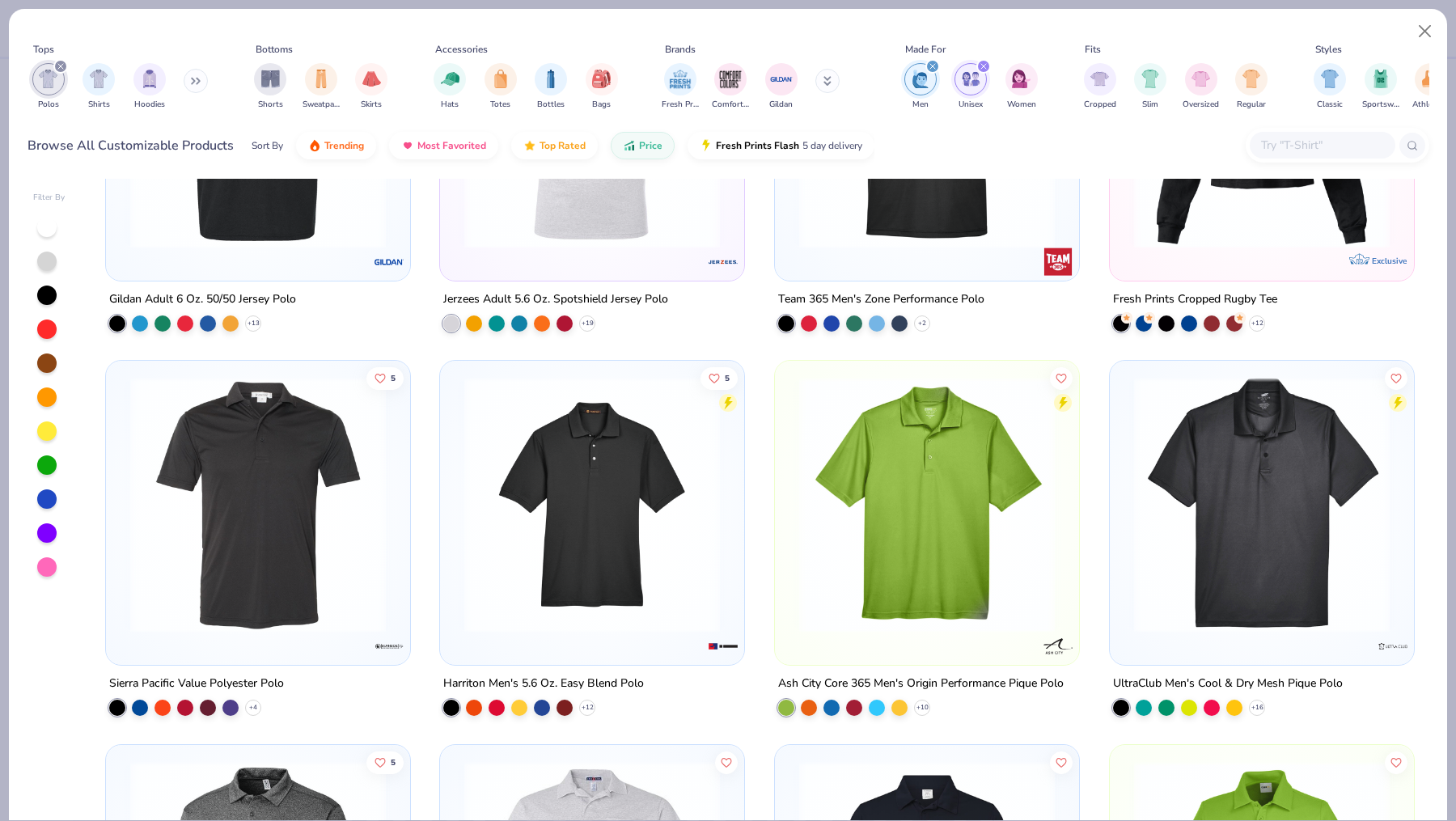
scroll to position [235, 0]
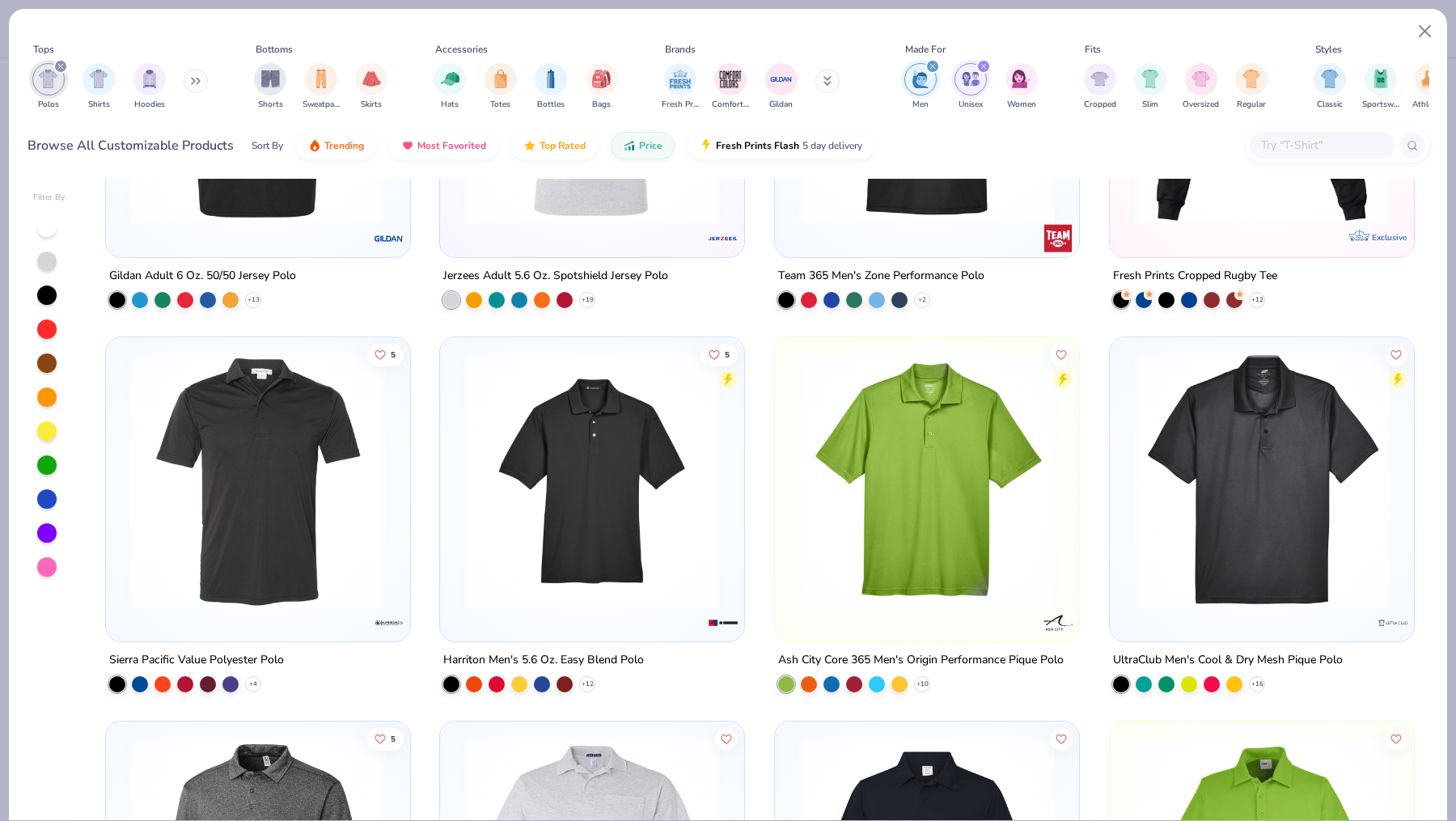
click at [303, 516] on img at bounding box center [258, 481] width 272 height 256
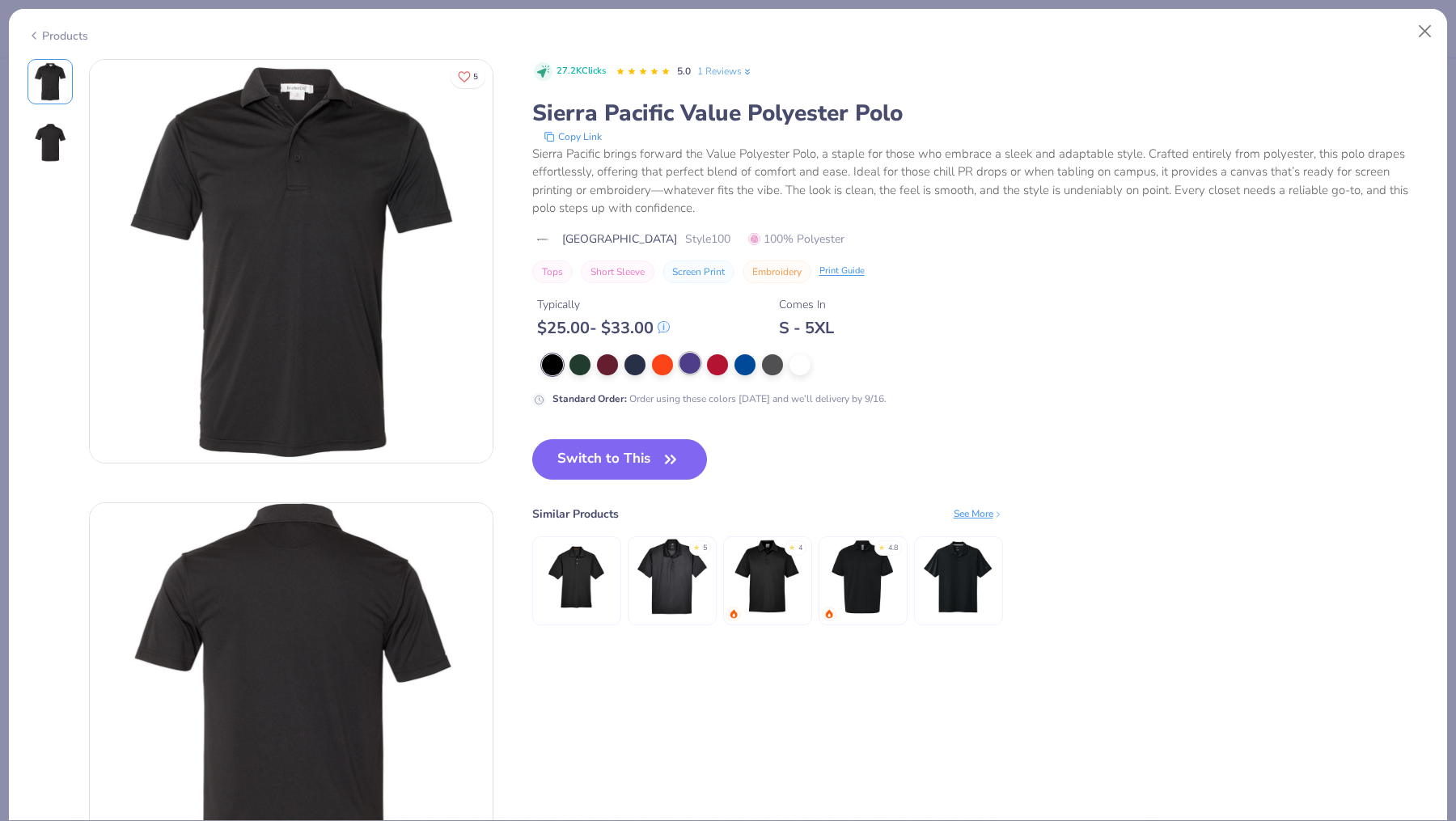
click at [686, 371] on div at bounding box center [690, 363] width 21 height 21
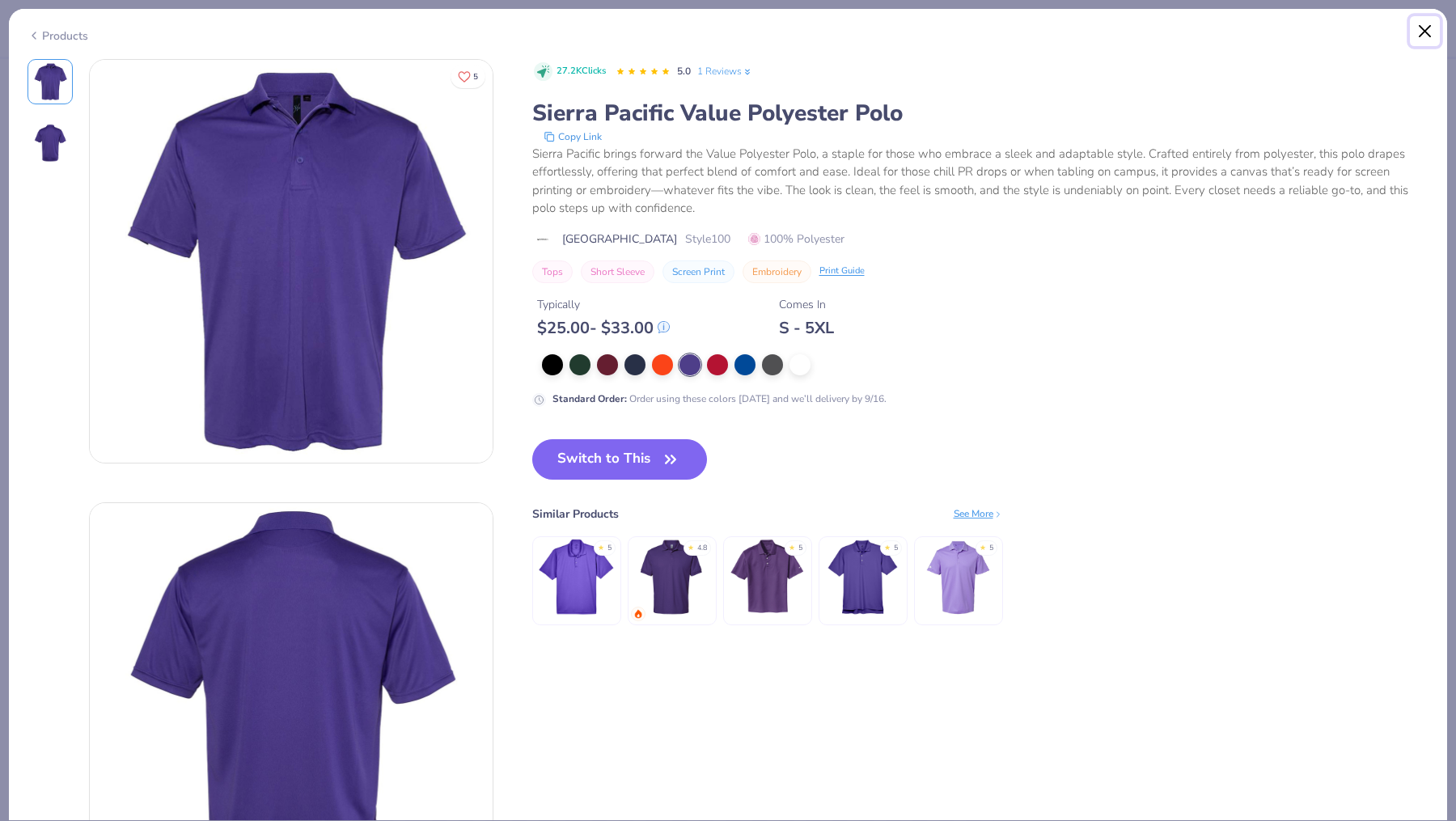
click at [1427, 38] on button "Close" at bounding box center [1425, 31] width 31 height 31
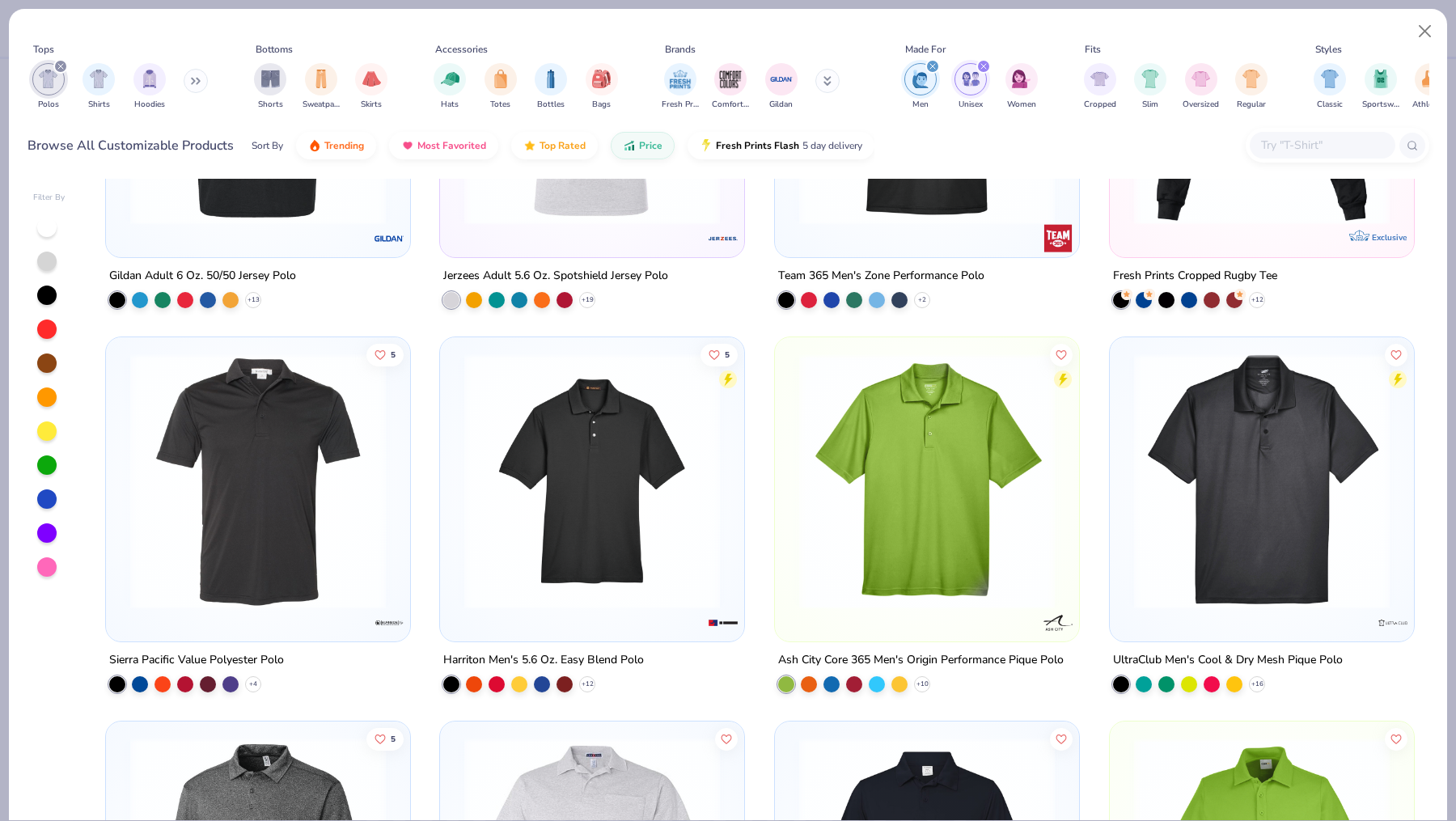
click at [578, 554] on img at bounding box center [592, 481] width 272 height 256
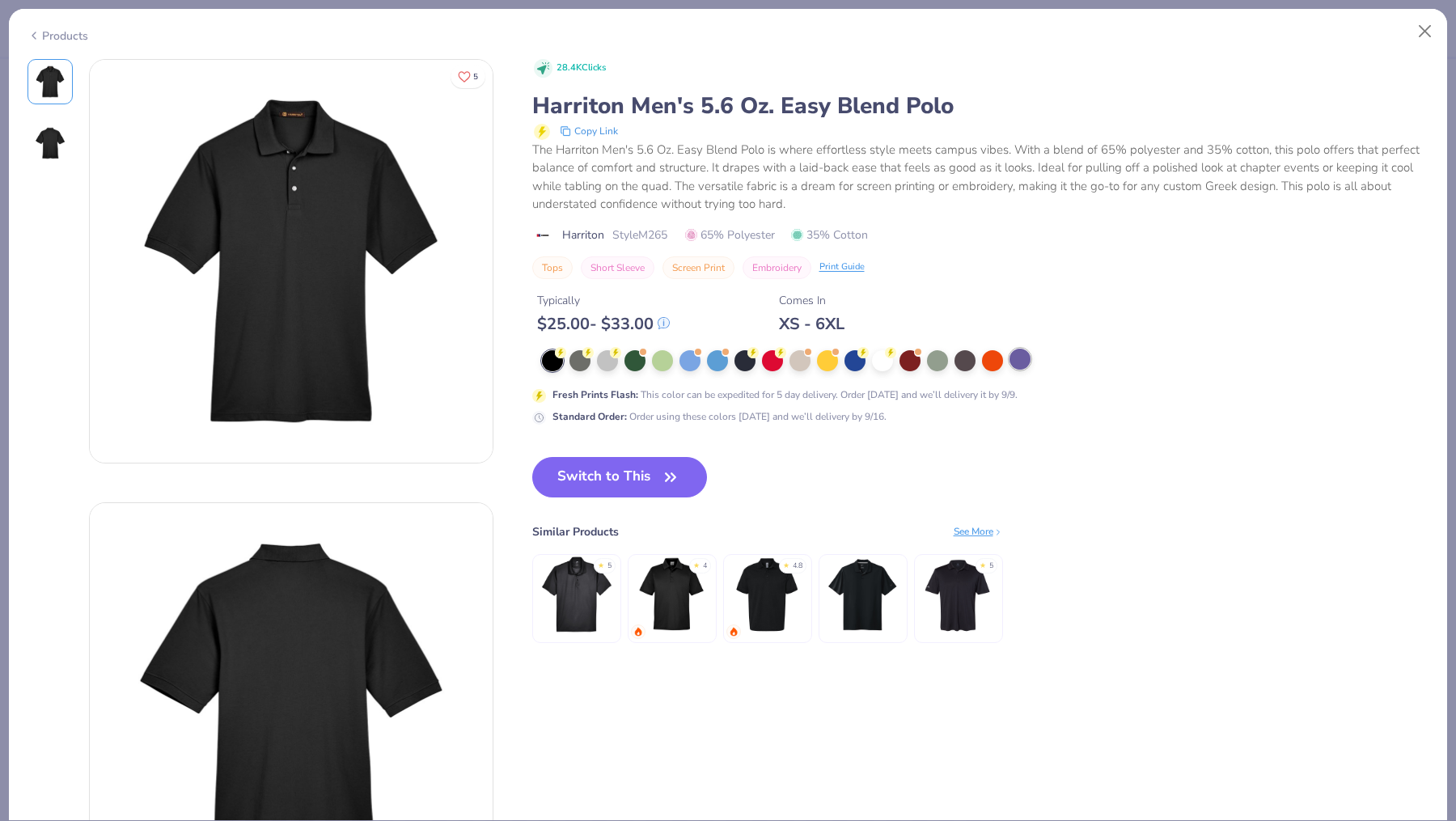
click at [1021, 358] on div at bounding box center [1020, 358] width 21 height 21
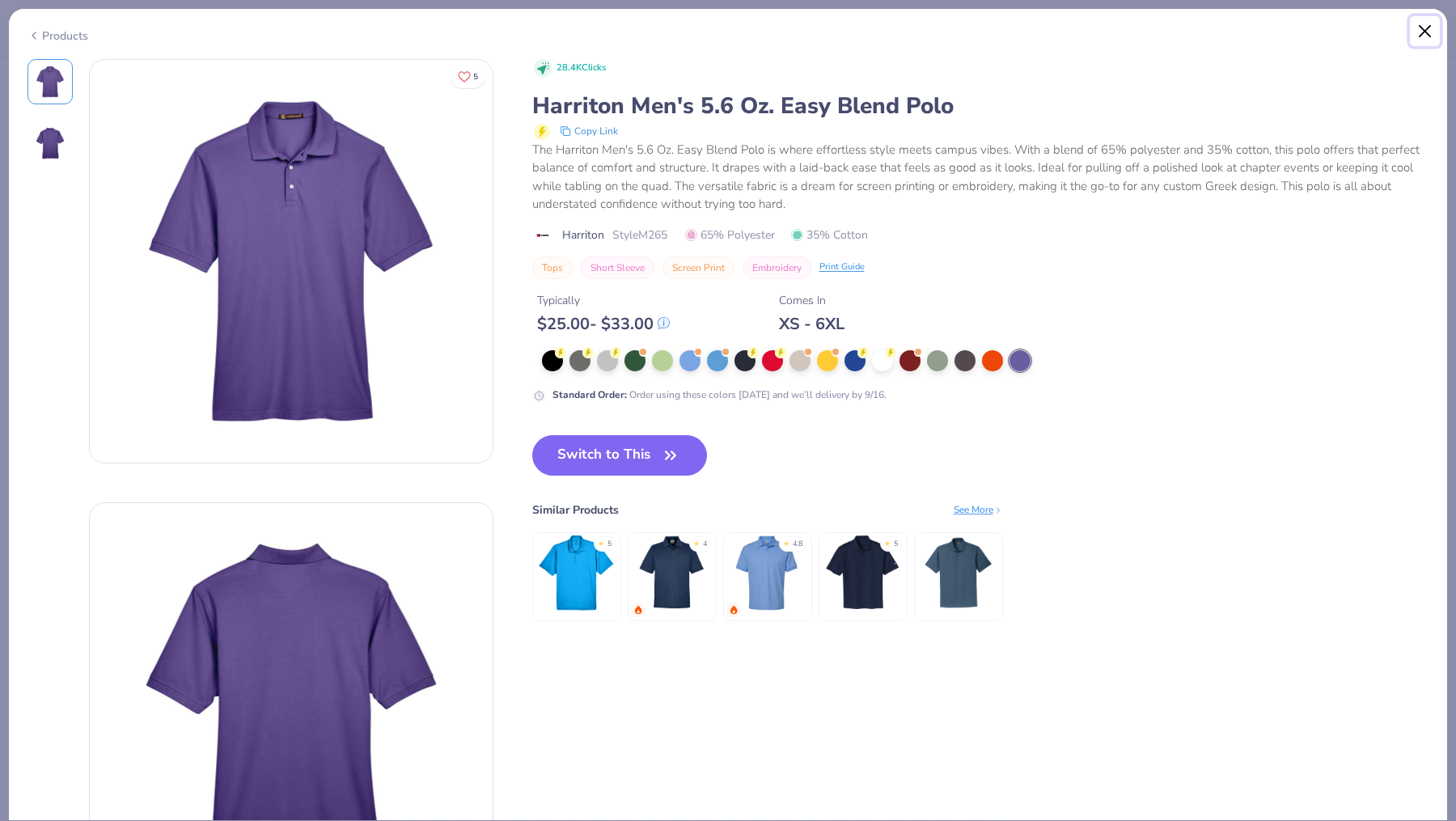
click at [1427, 20] on button "Close" at bounding box center [1425, 31] width 31 height 31
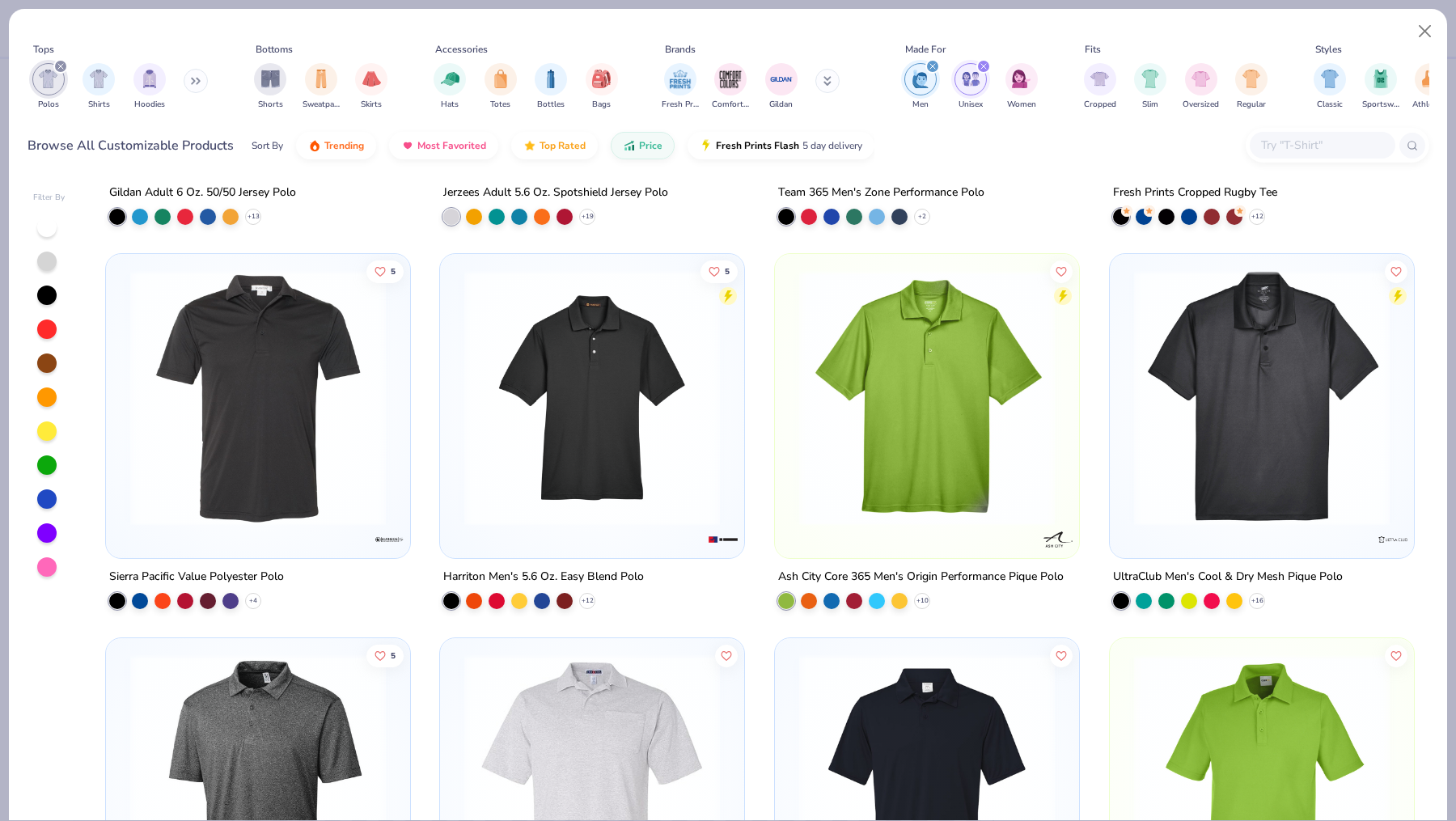
scroll to position [317, 0]
click at [952, 435] on img at bounding box center [927, 399] width 272 height 256
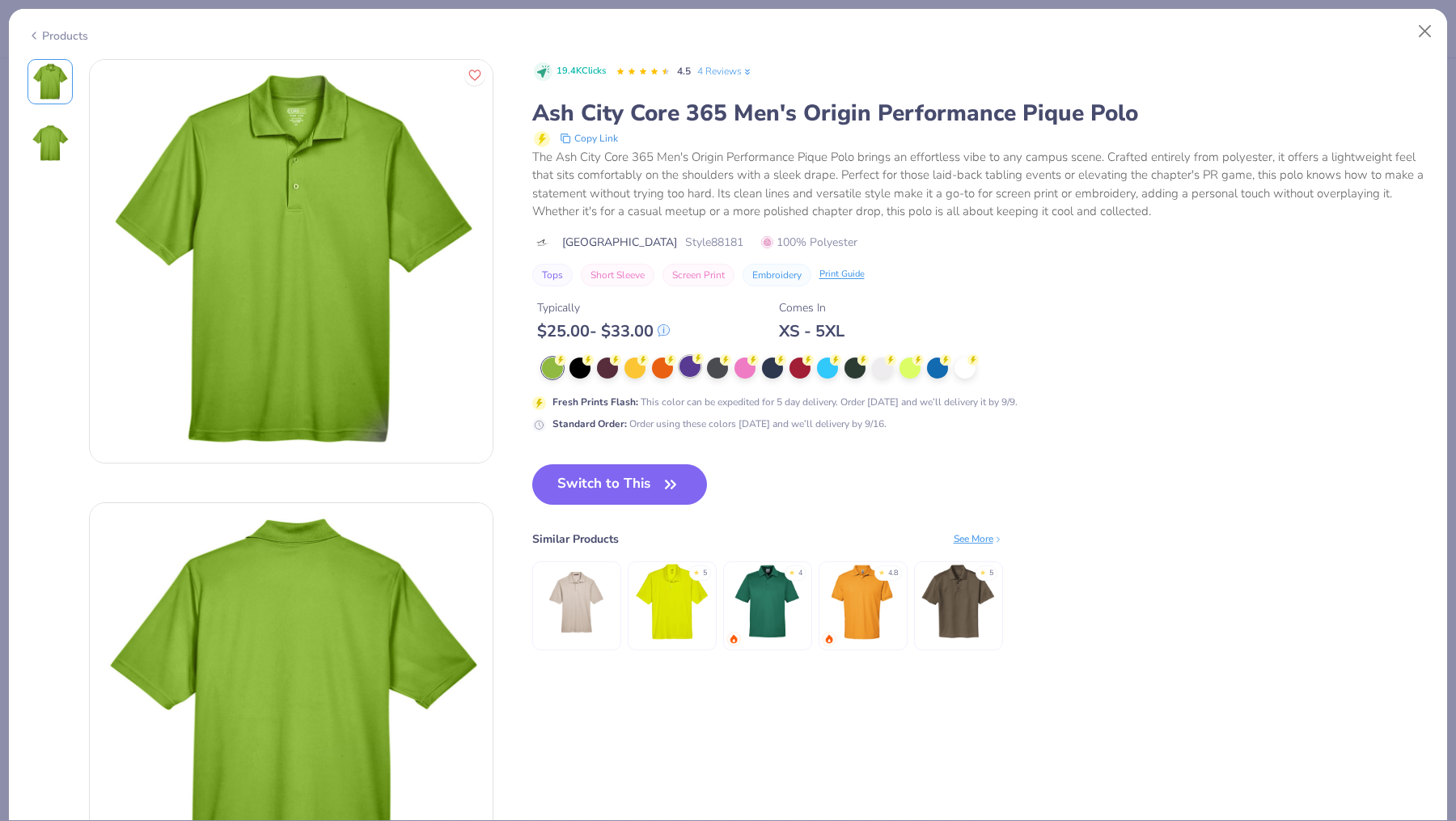
click at [688, 369] on div at bounding box center [690, 366] width 21 height 21
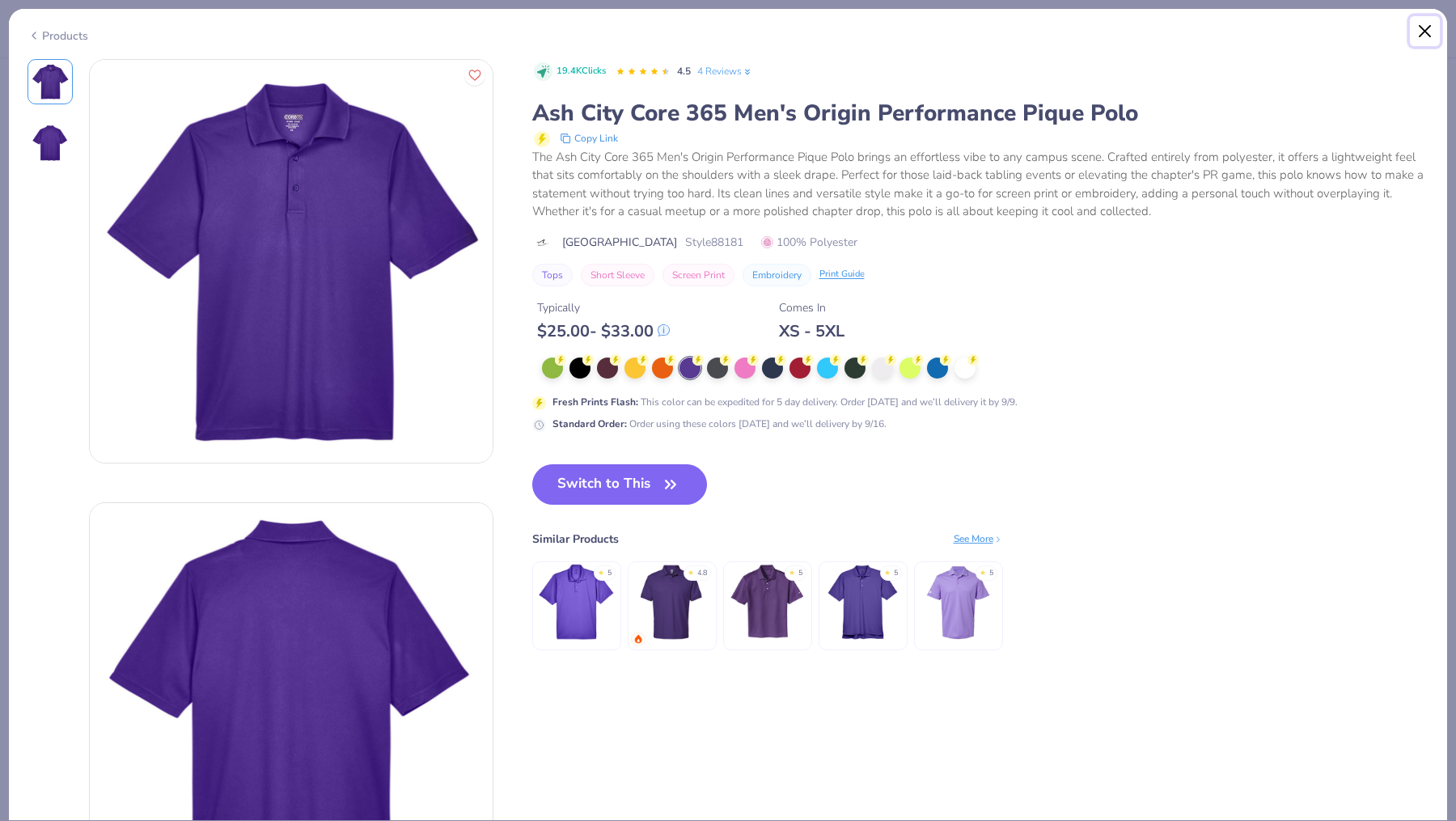
click at [1425, 35] on button "Close" at bounding box center [1425, 31] width 31 height 31
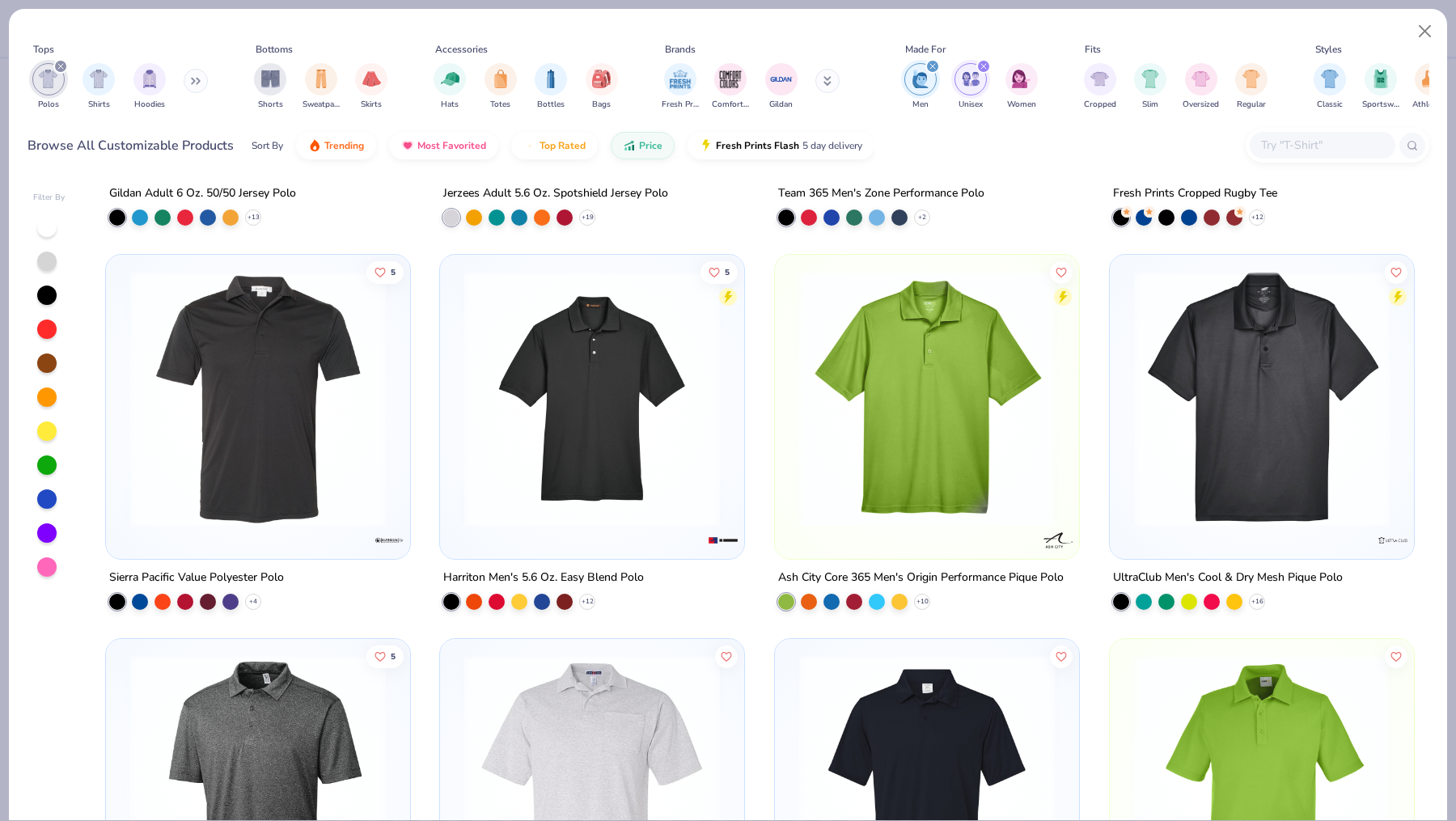
click at [970, 377] on img at bounding box center [927, 399] width 272 height 256
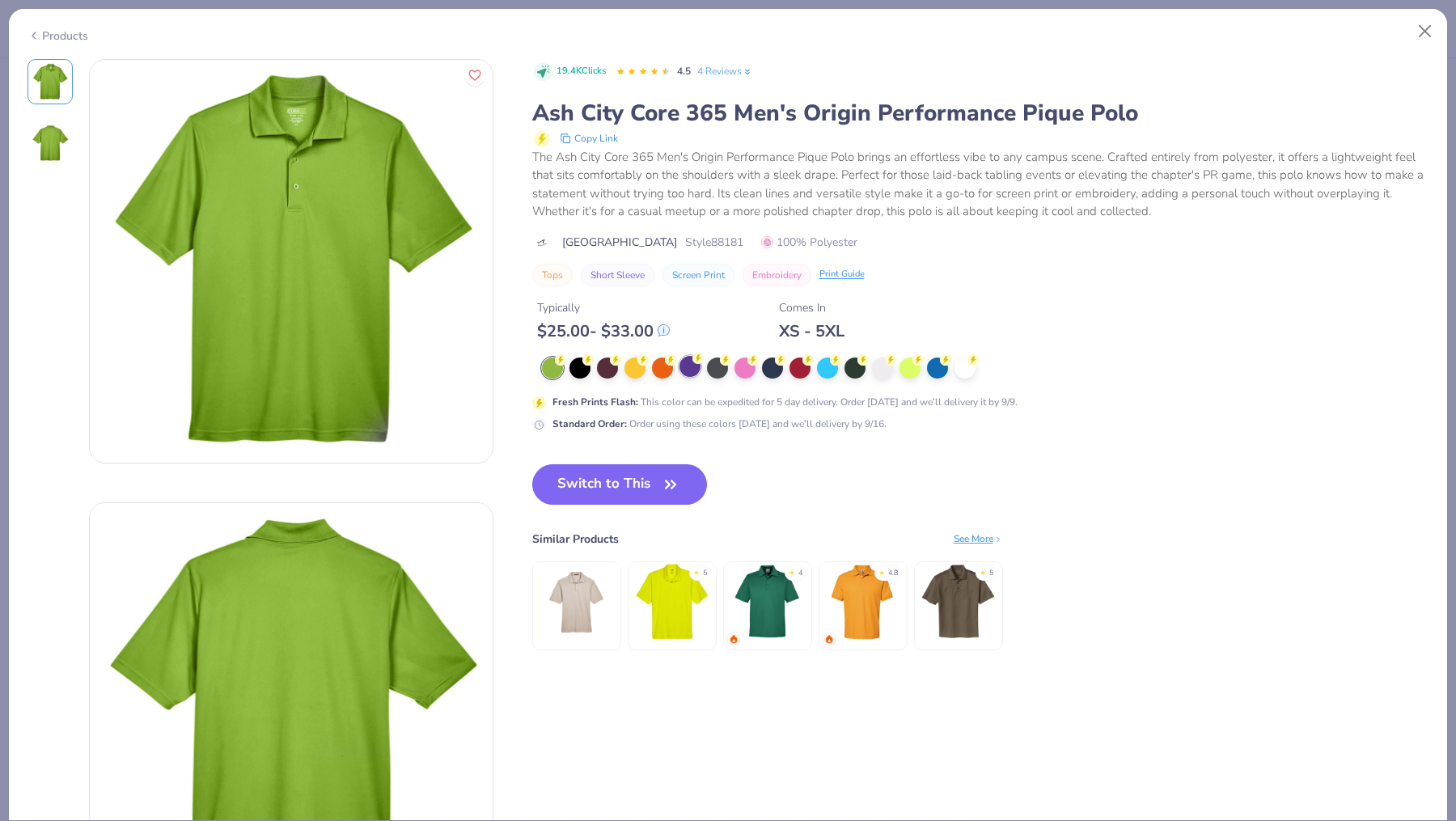
click at [692, 369] on div at bounding box center [690, 366] width 21 height 21
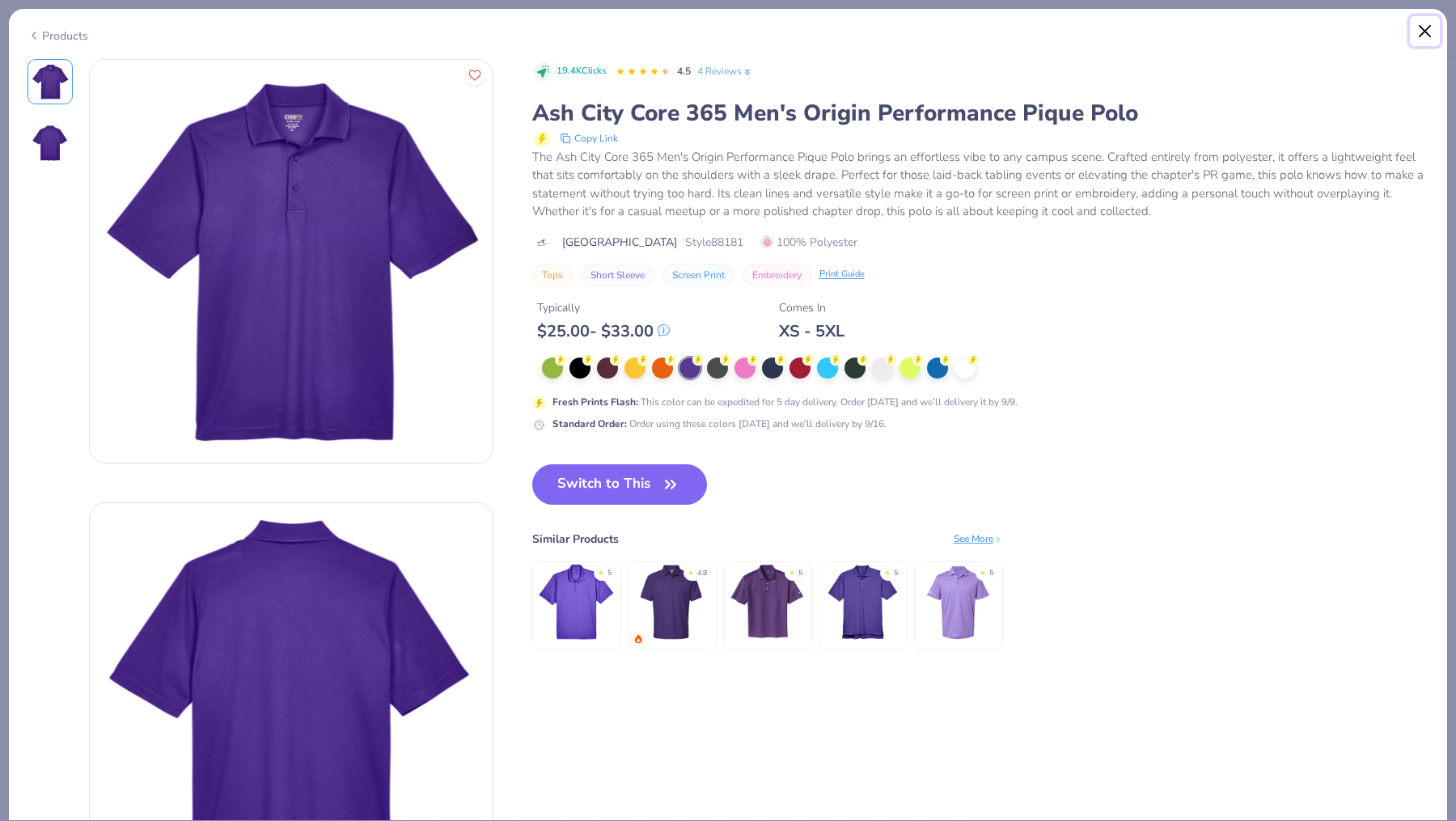
click at [1425, 29] on button "Close" at bounding box center [1425, 31] width 31 height 31
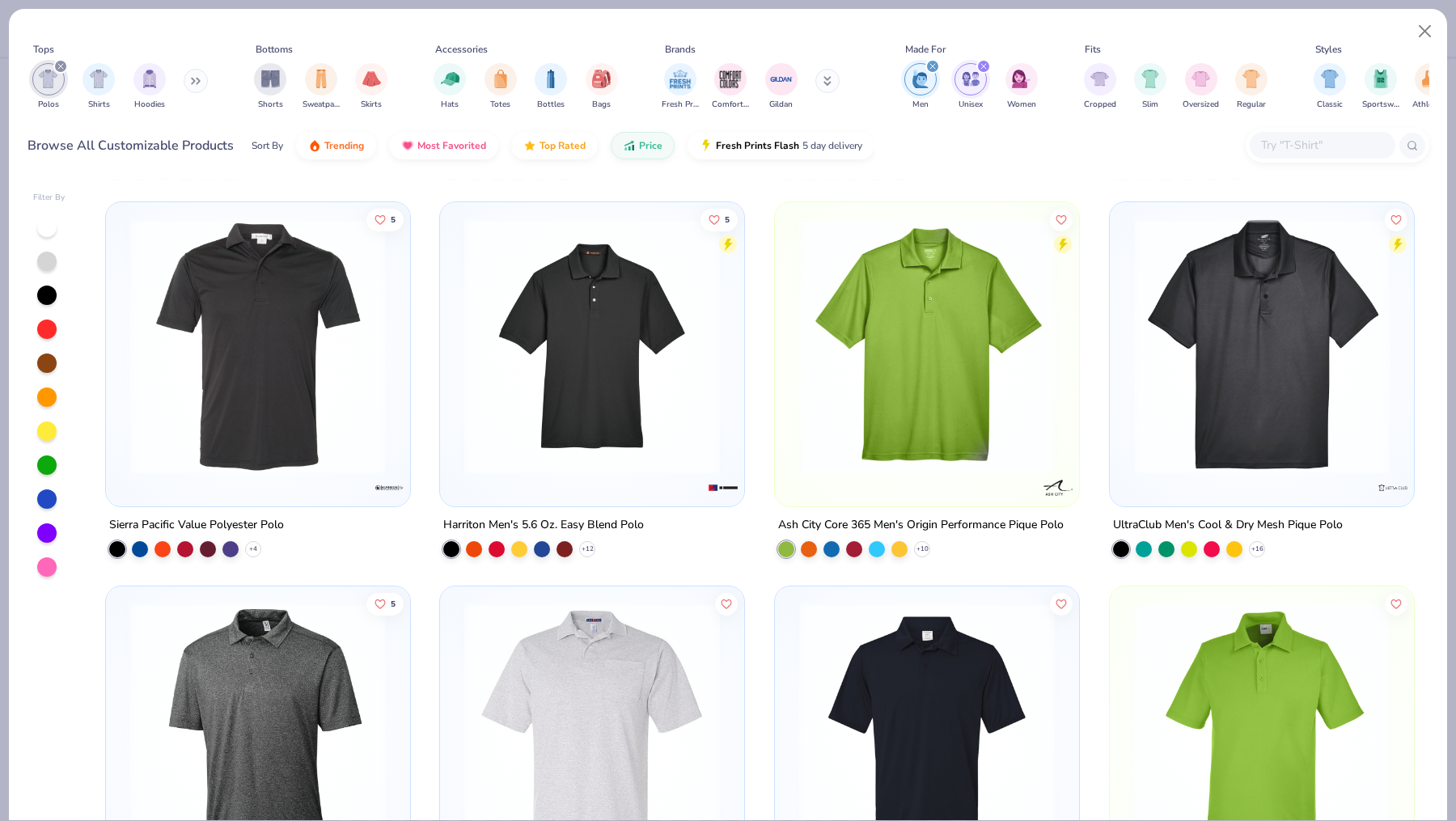
scroll to position [380, 0]
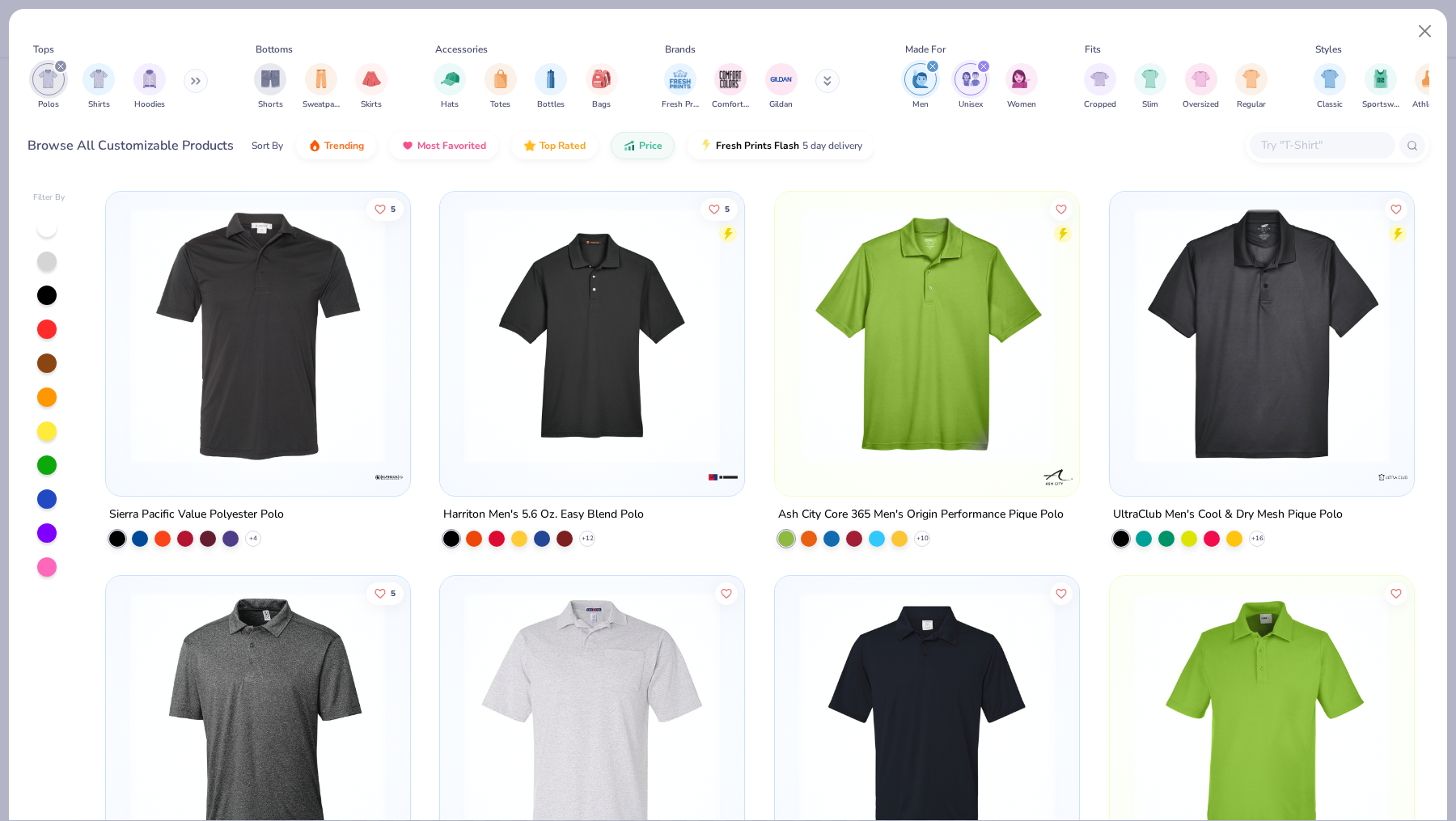
click at [1231, 395] on img at bounding box center [1262, 336] width 272 height 256
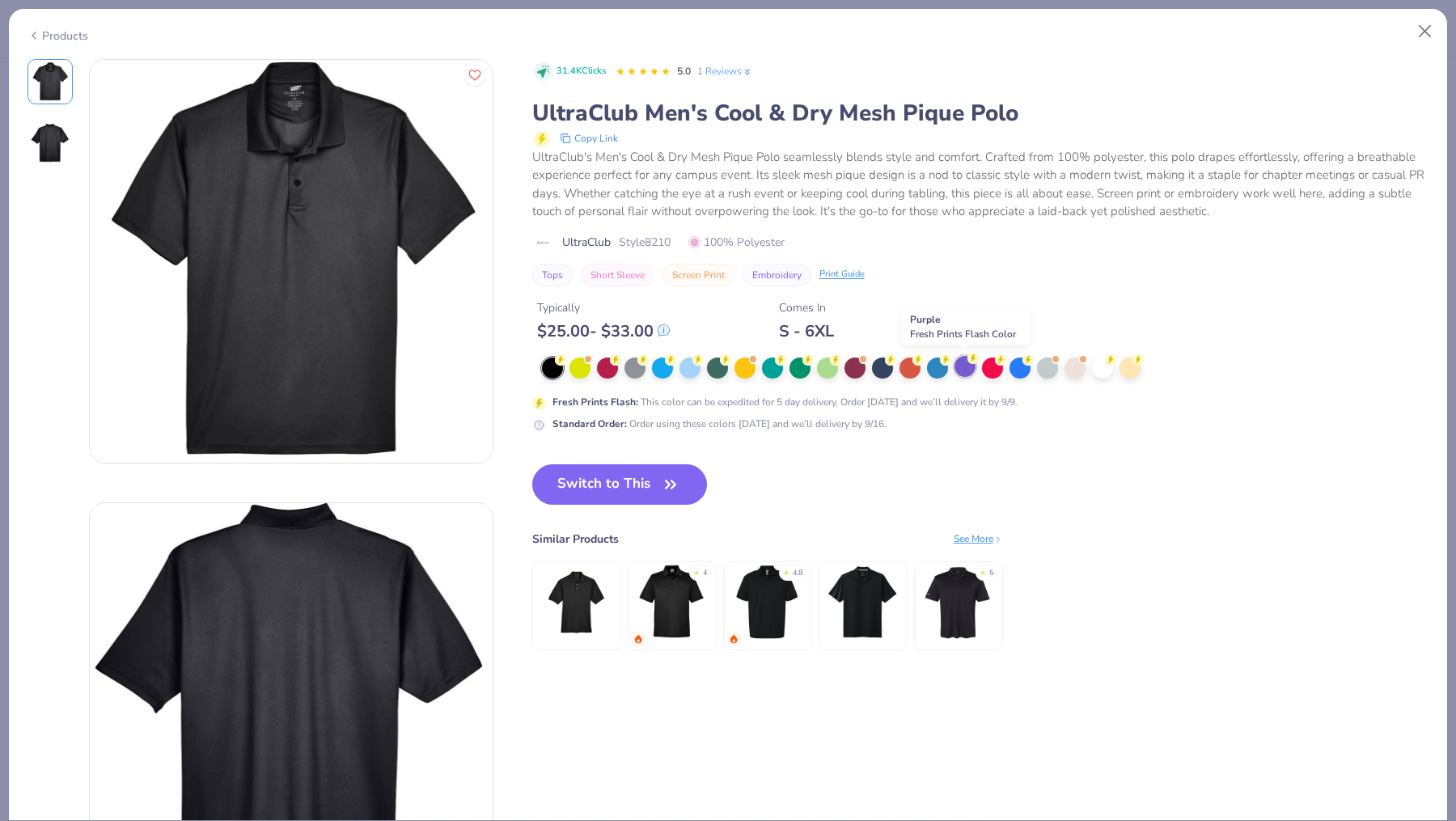
click at [964, 364] on div at bounding box center [964, 366] width 21 height 21
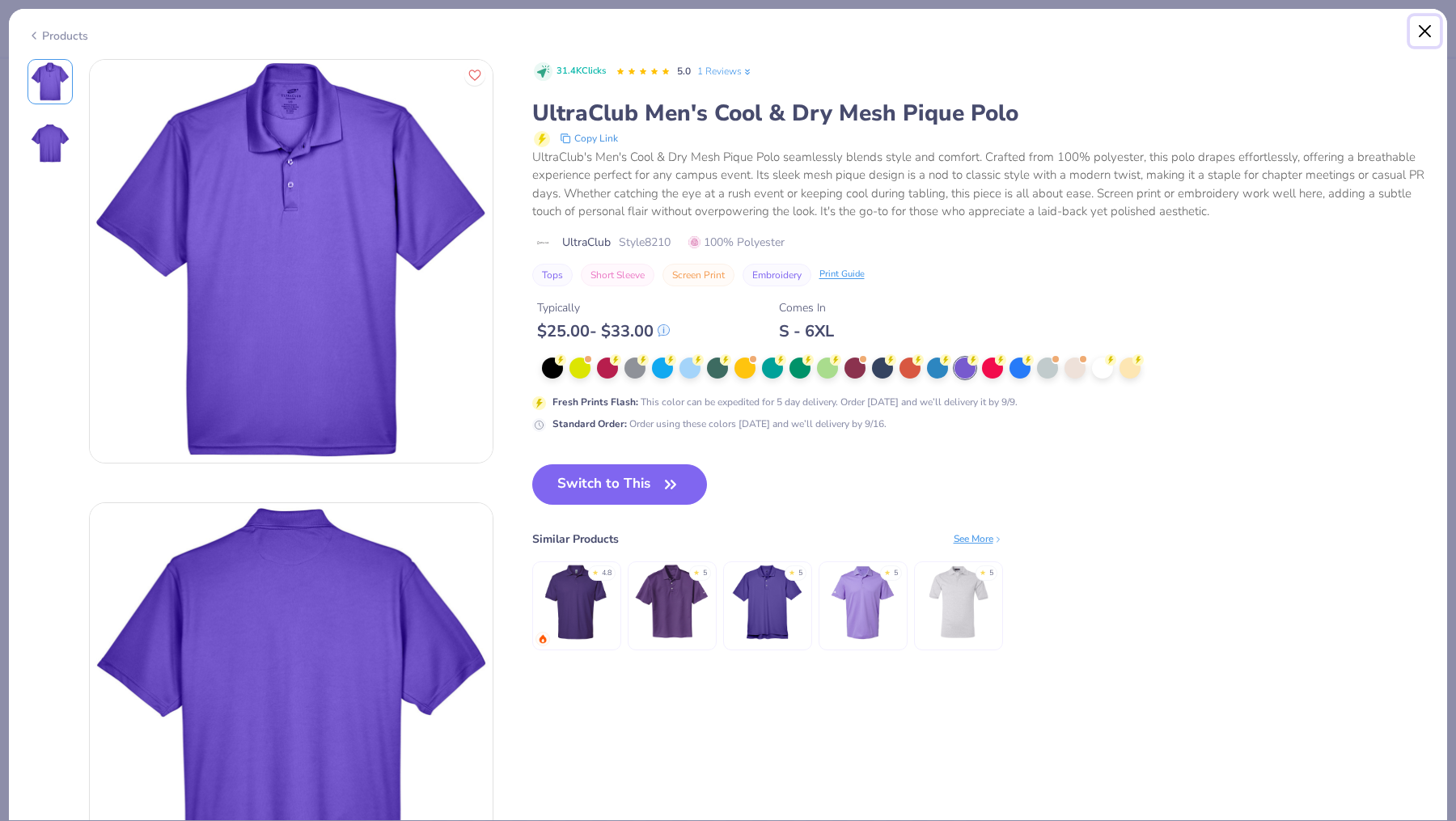
click at [1419, 36] on button "Close" at bounding box center [1425, 31] width 31 height 31
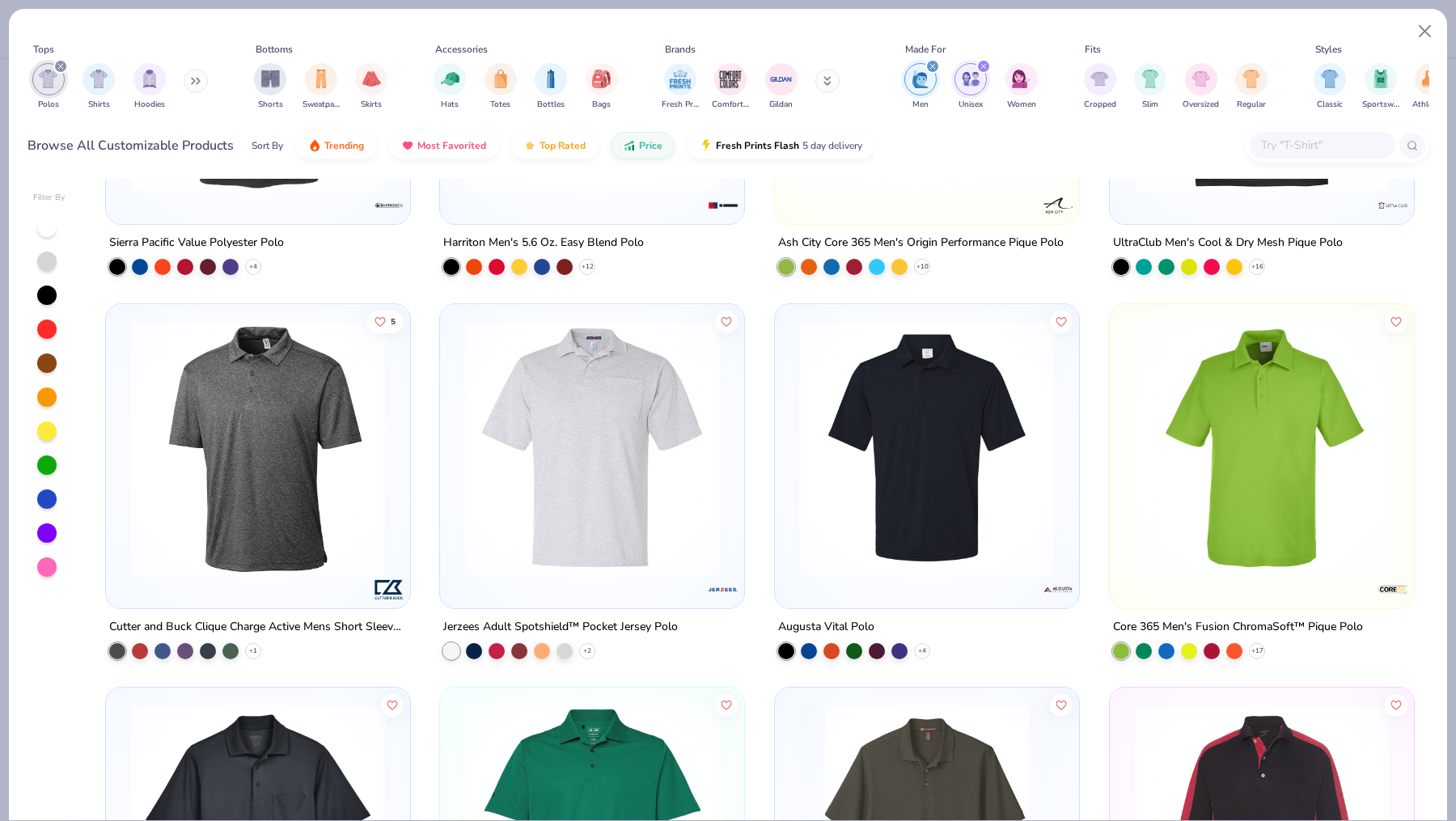
scroll to position [652, 0]
click at [254, 652] on icon at bounding box center [253, 650] width 13 height 13
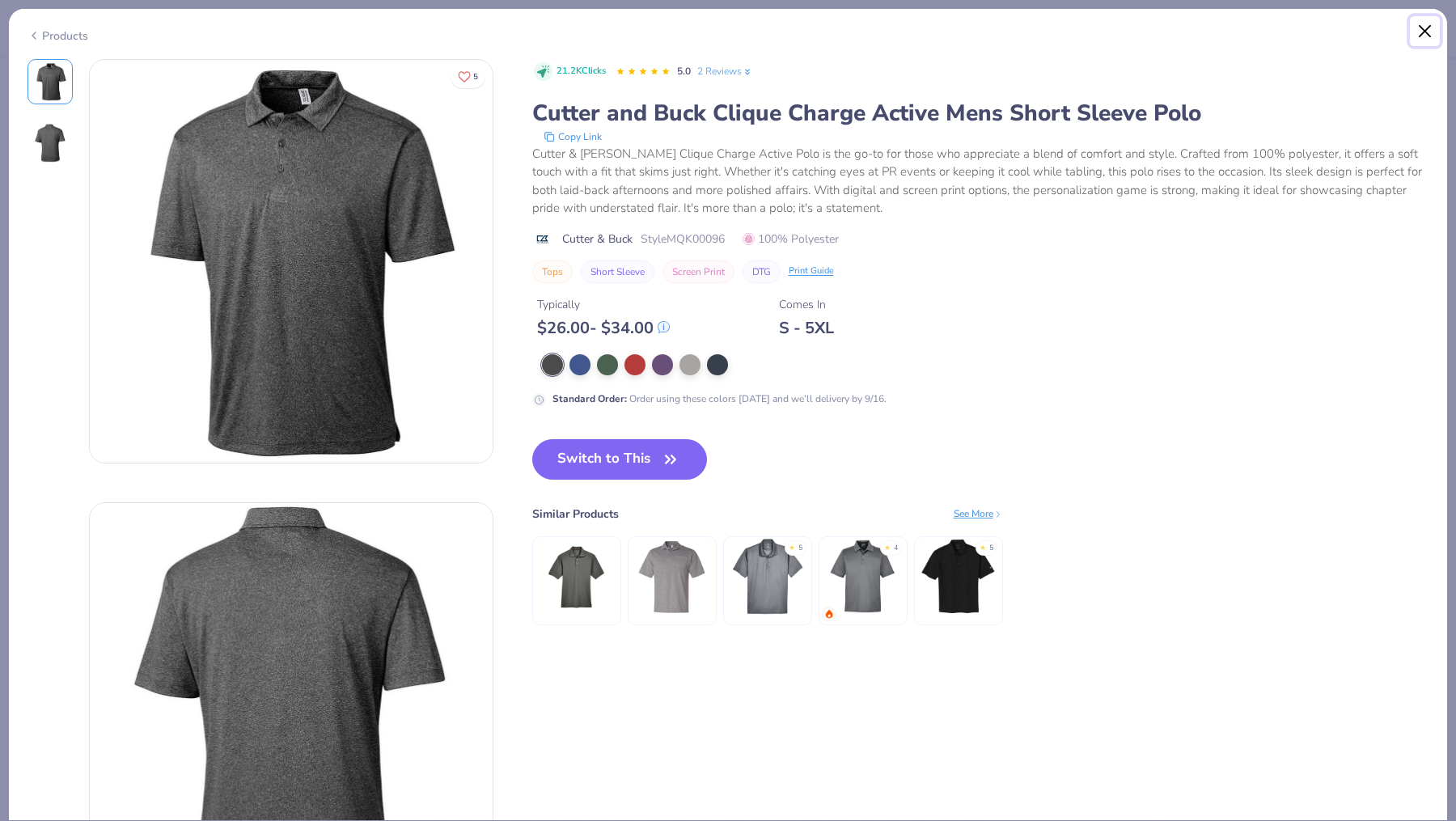
click at [1432, 31] on button "Close" at bounding box center [1425, 31] width 31 height 31
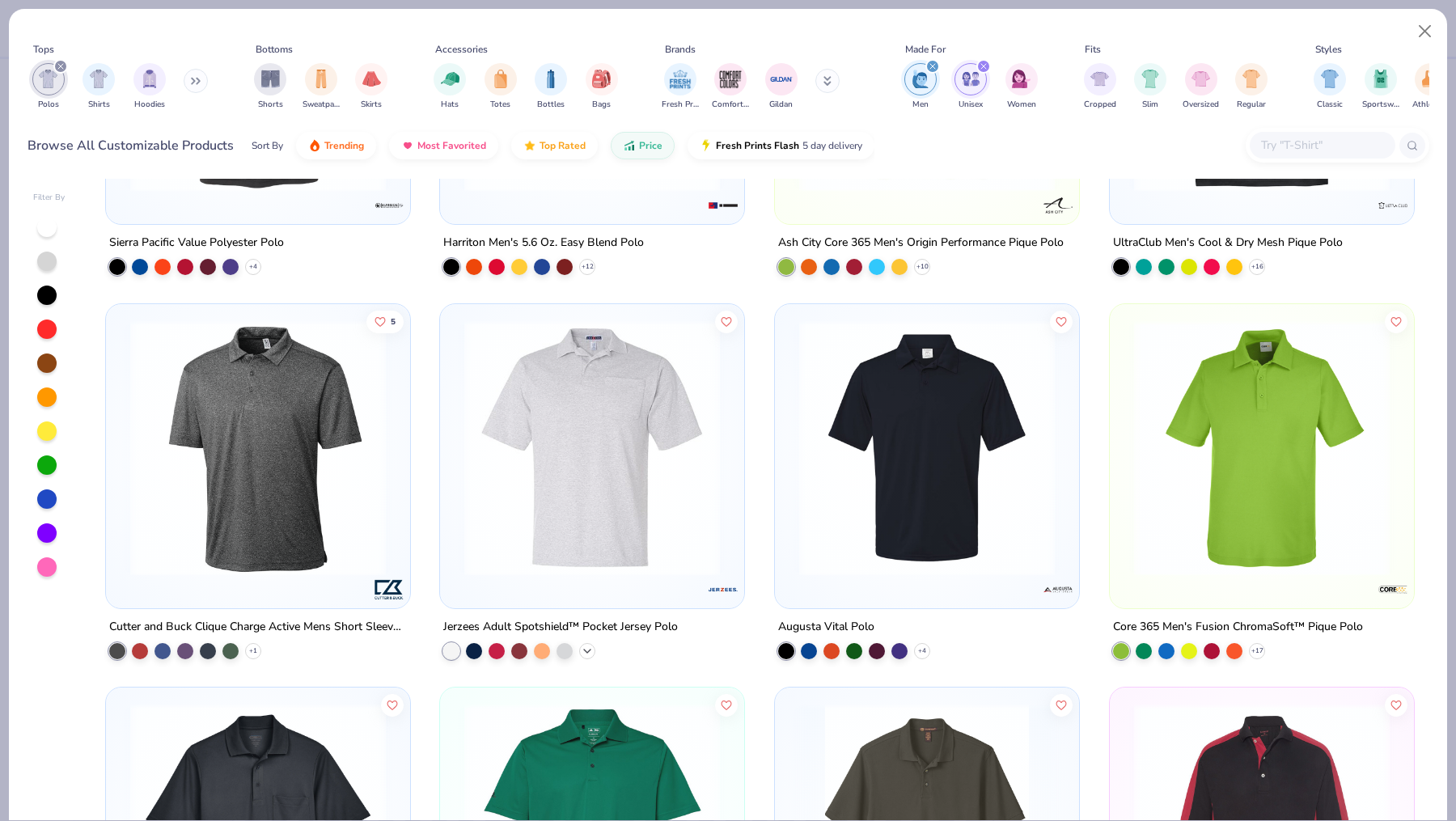
click at [587, 646] on icon at bounding box center [586, 650] width 13 height 13
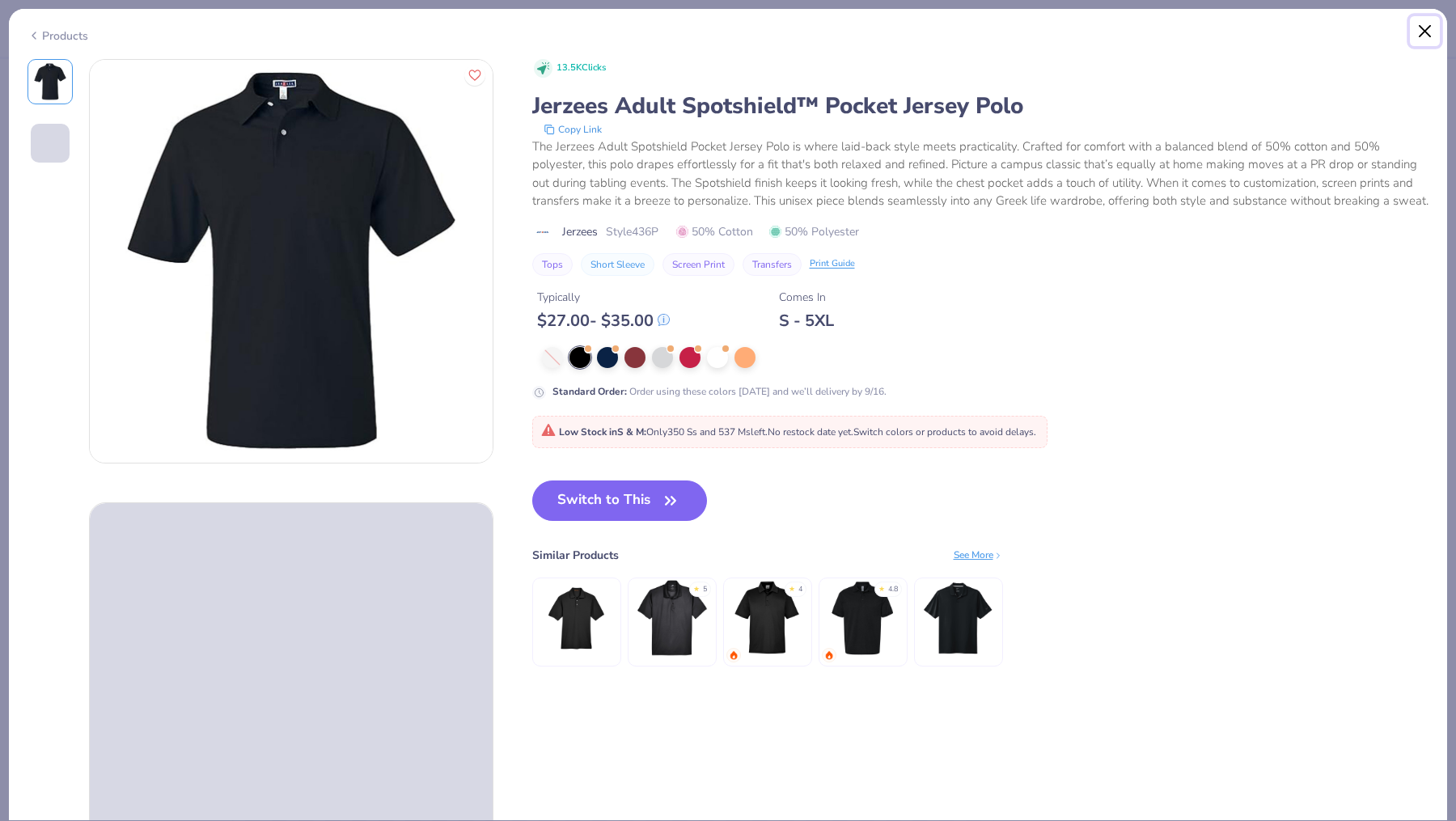
click at [1429, 33] on button "Close" at bounding box center [1425, 31] width 31 height 31
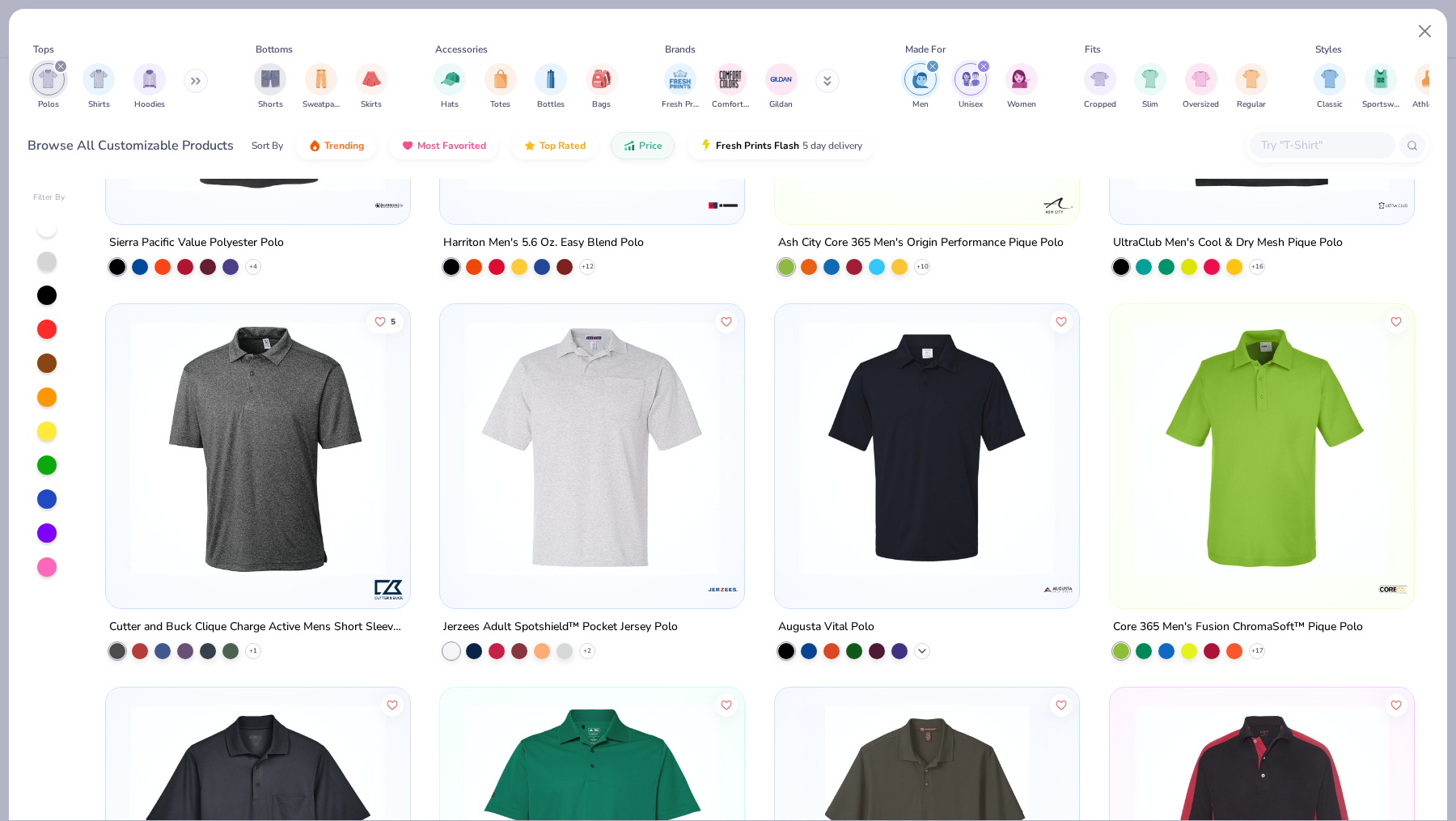
click at [923, 649] on polyline at bounding box center [922, 651] width 7 height 3
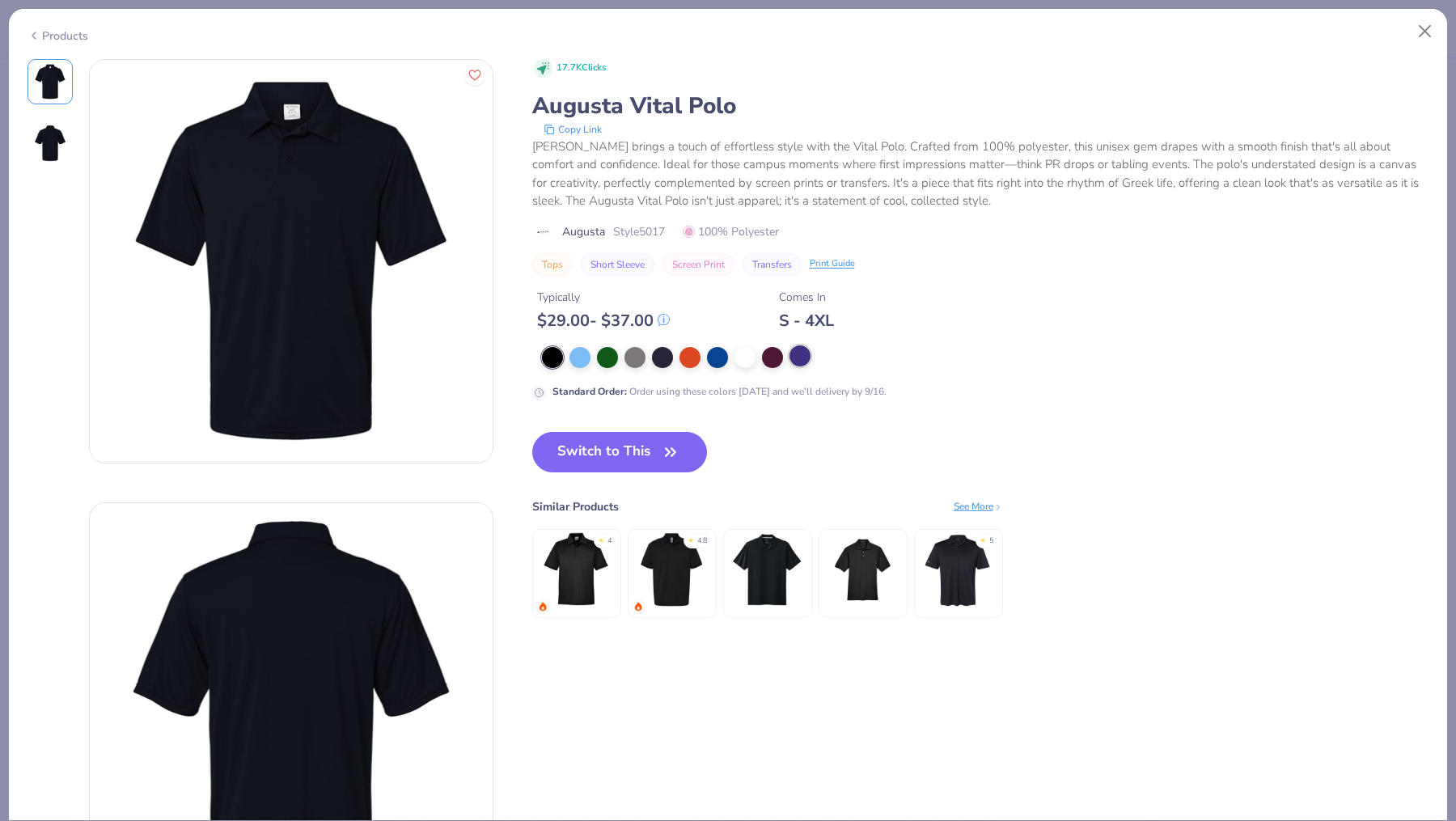
click at [806, 362] on div at bounding box center [800, 356] width 21 height 21
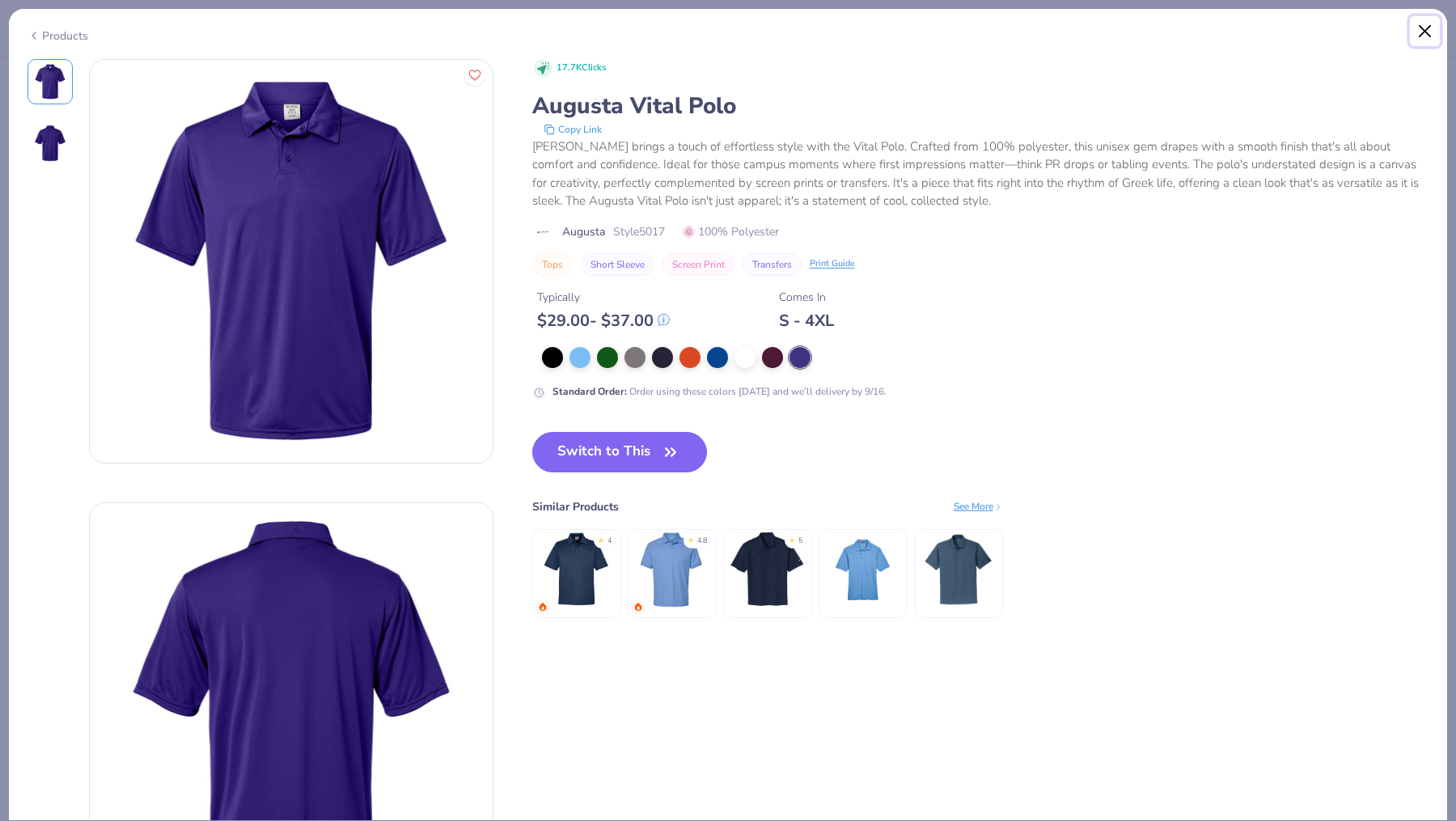
click at [1428, 36] on button "Close" at bounding box center [1425, 31] width 31 height 31
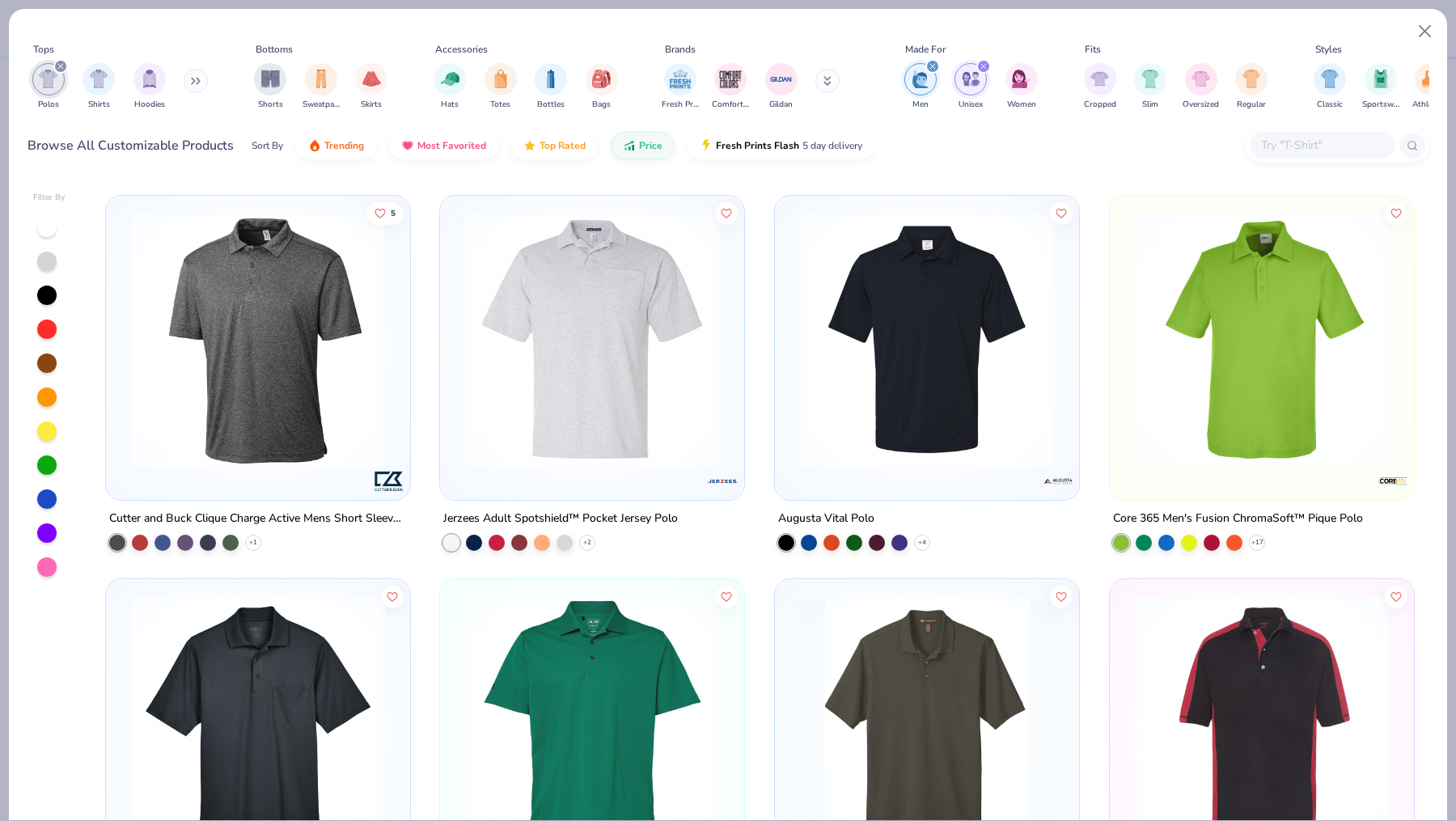
scroll to position [774, 0]
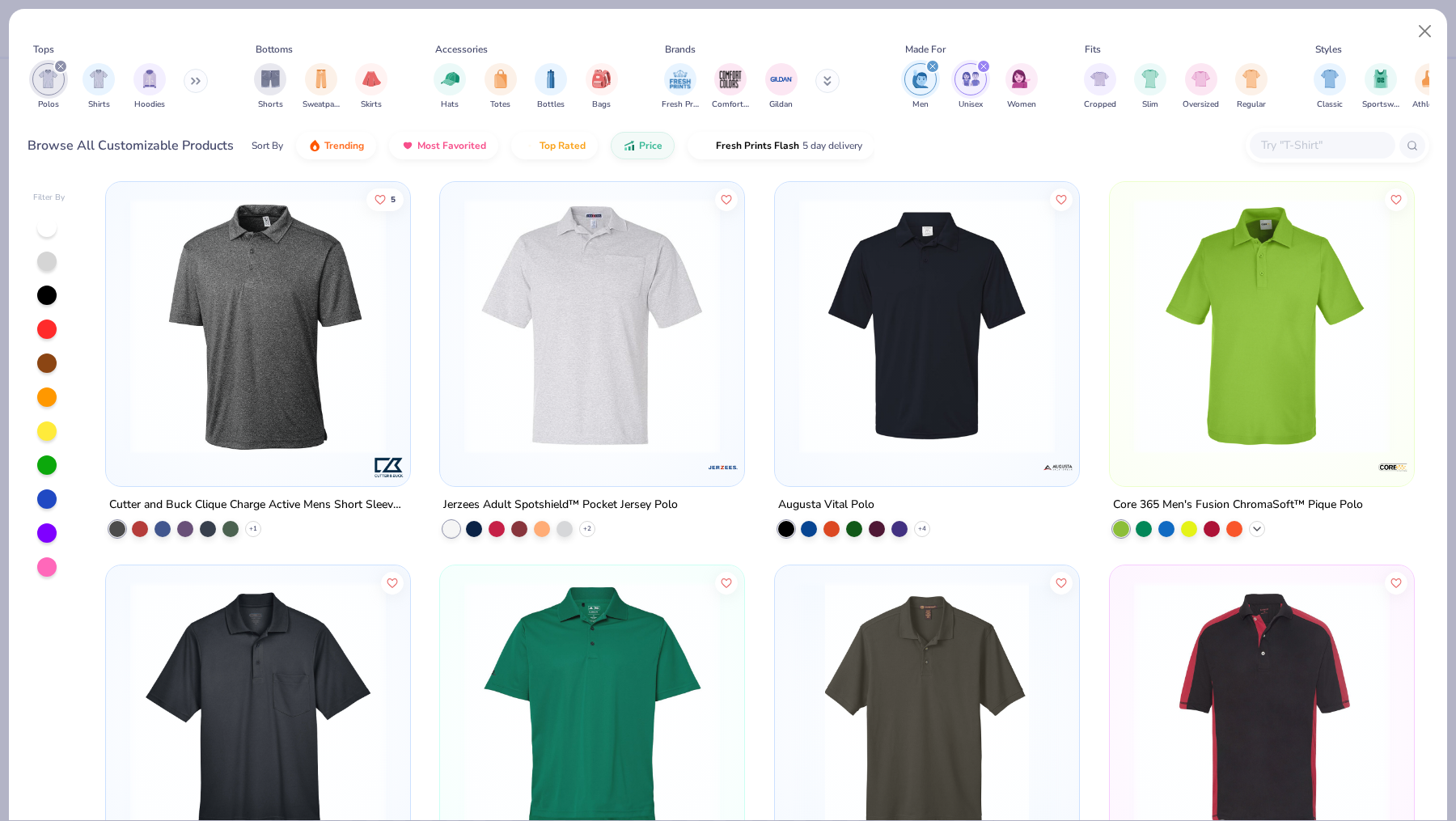
click at [1254, 526] on icon at bounding box center [1257, 528] width 13 height 13
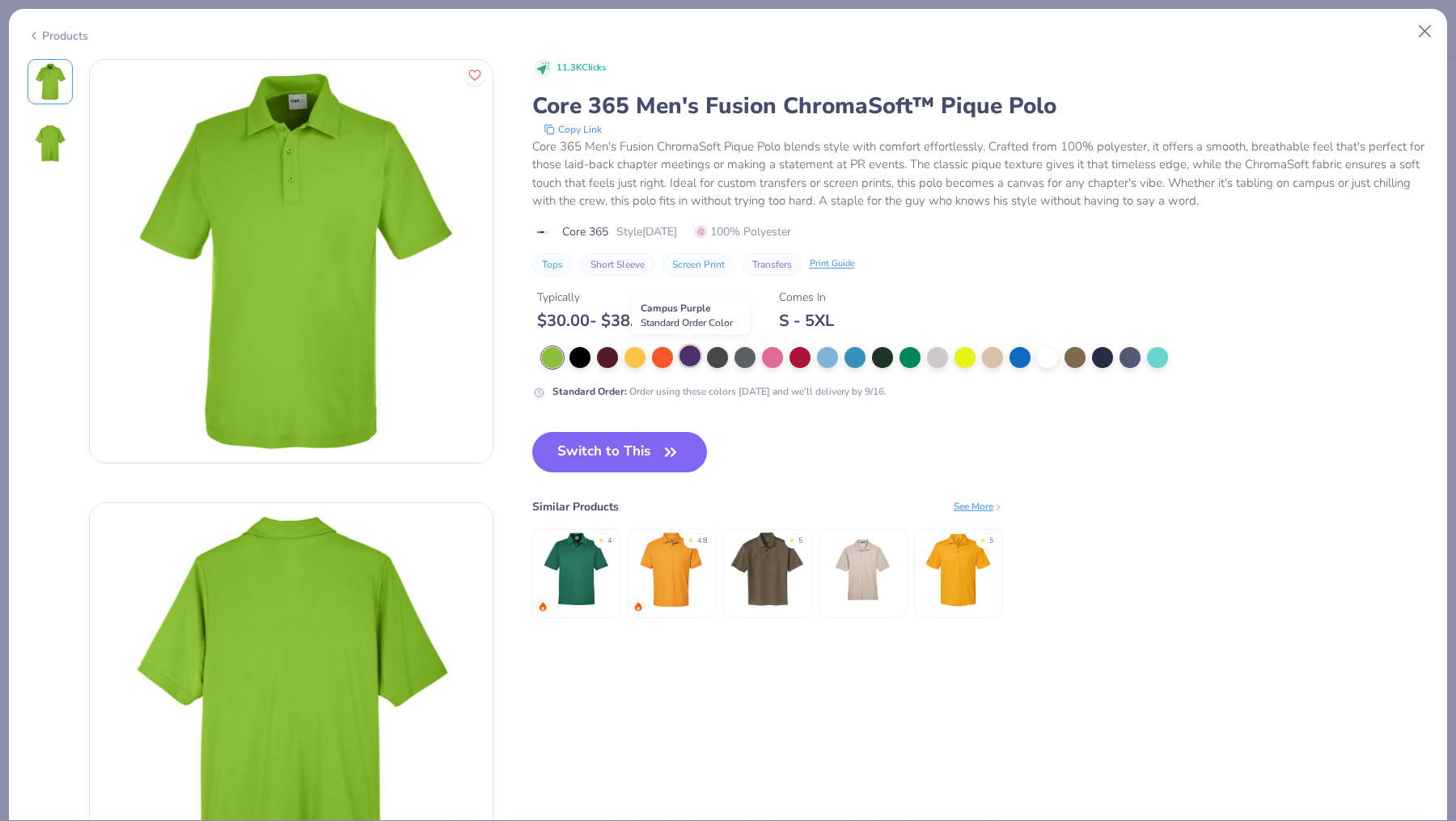
click at [691, 355] on div at bounding box center [690, 356] width 21 height 21
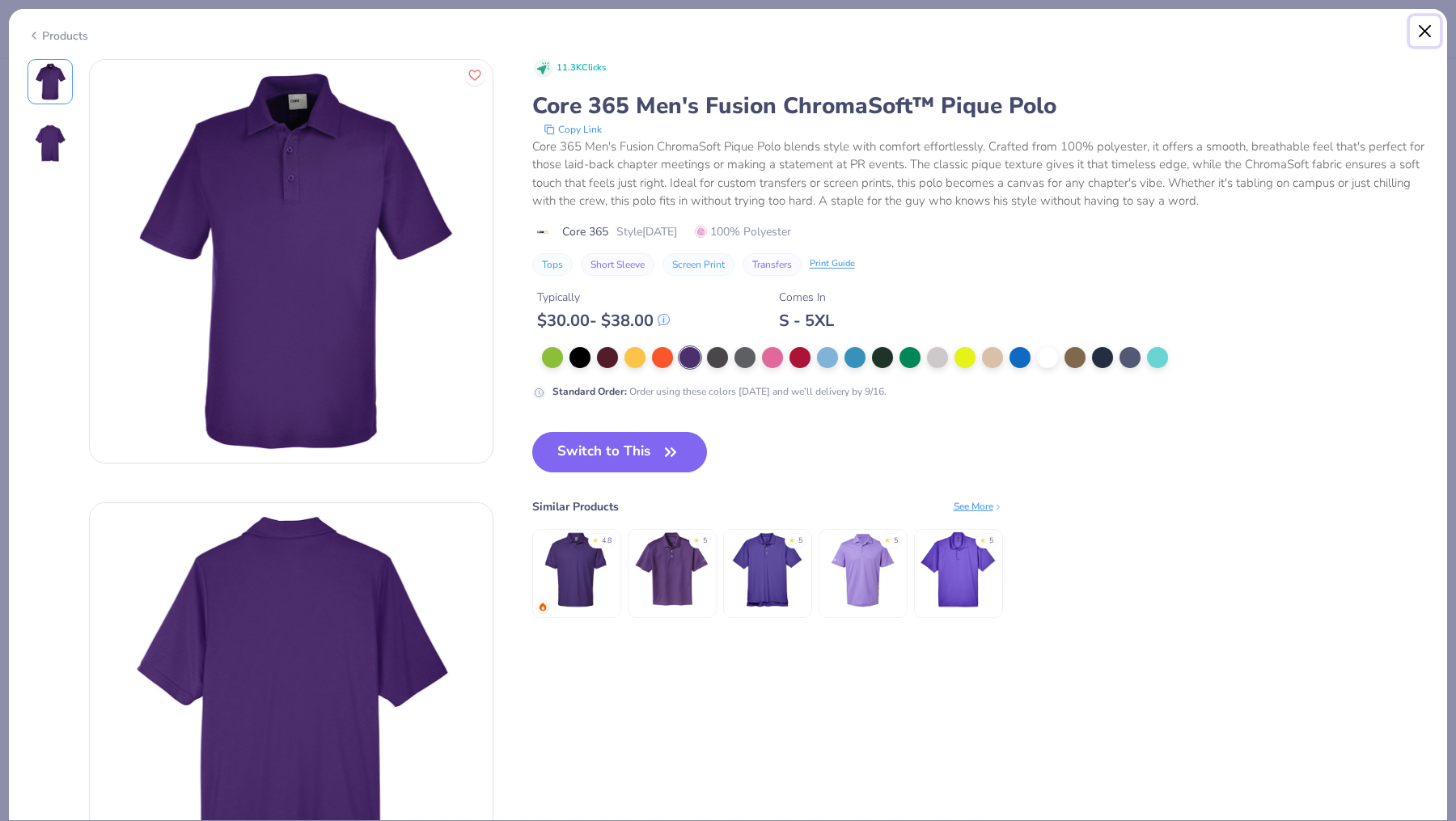
click at [1432, 36] on button "Close" at bounding box center [1425, 31] width 31 height 31
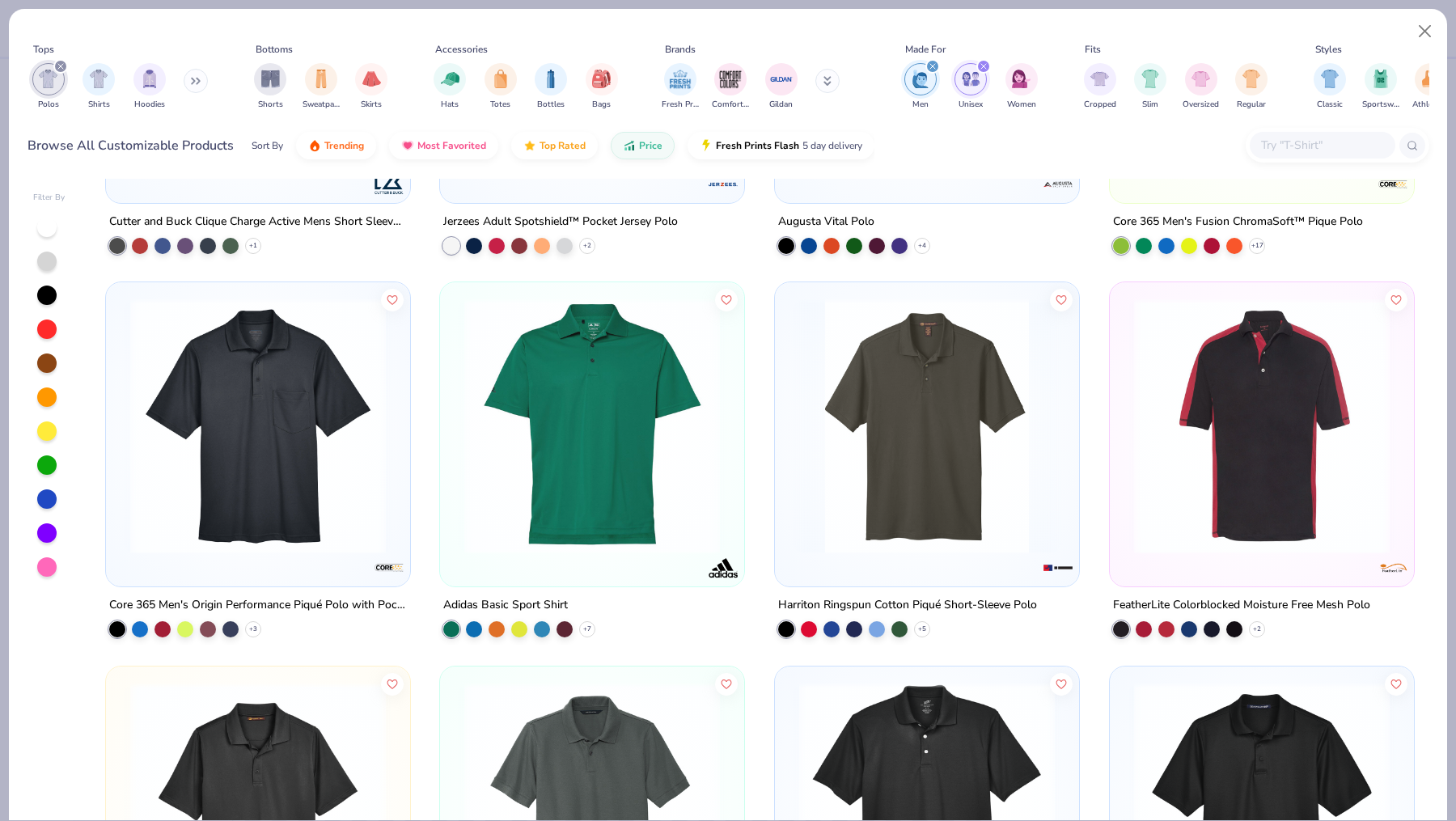
scroll to position [1058, 0]
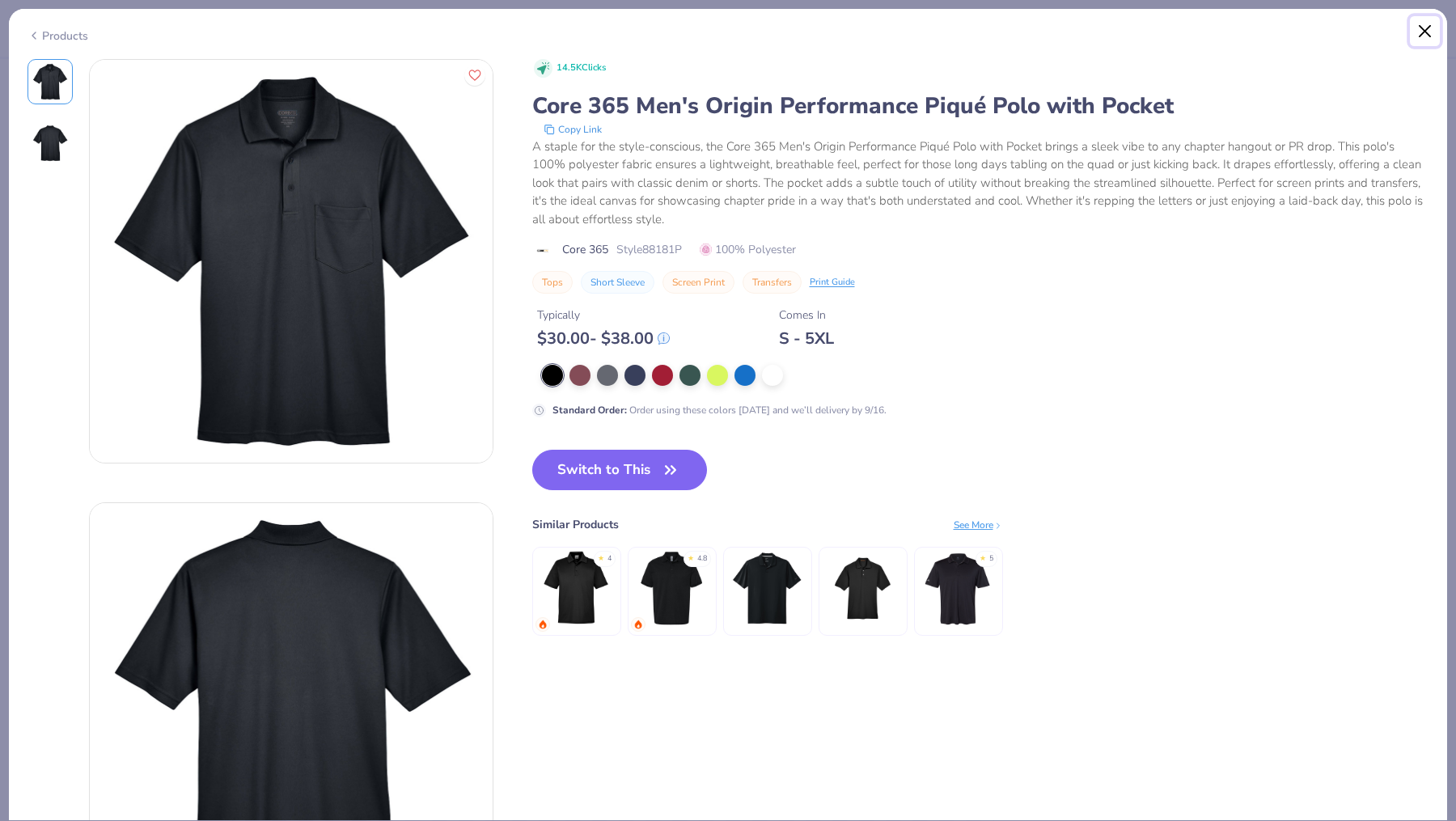
click at [1417, 37] on button "Close" at bounding box center [1425, 31] width 31 height 31
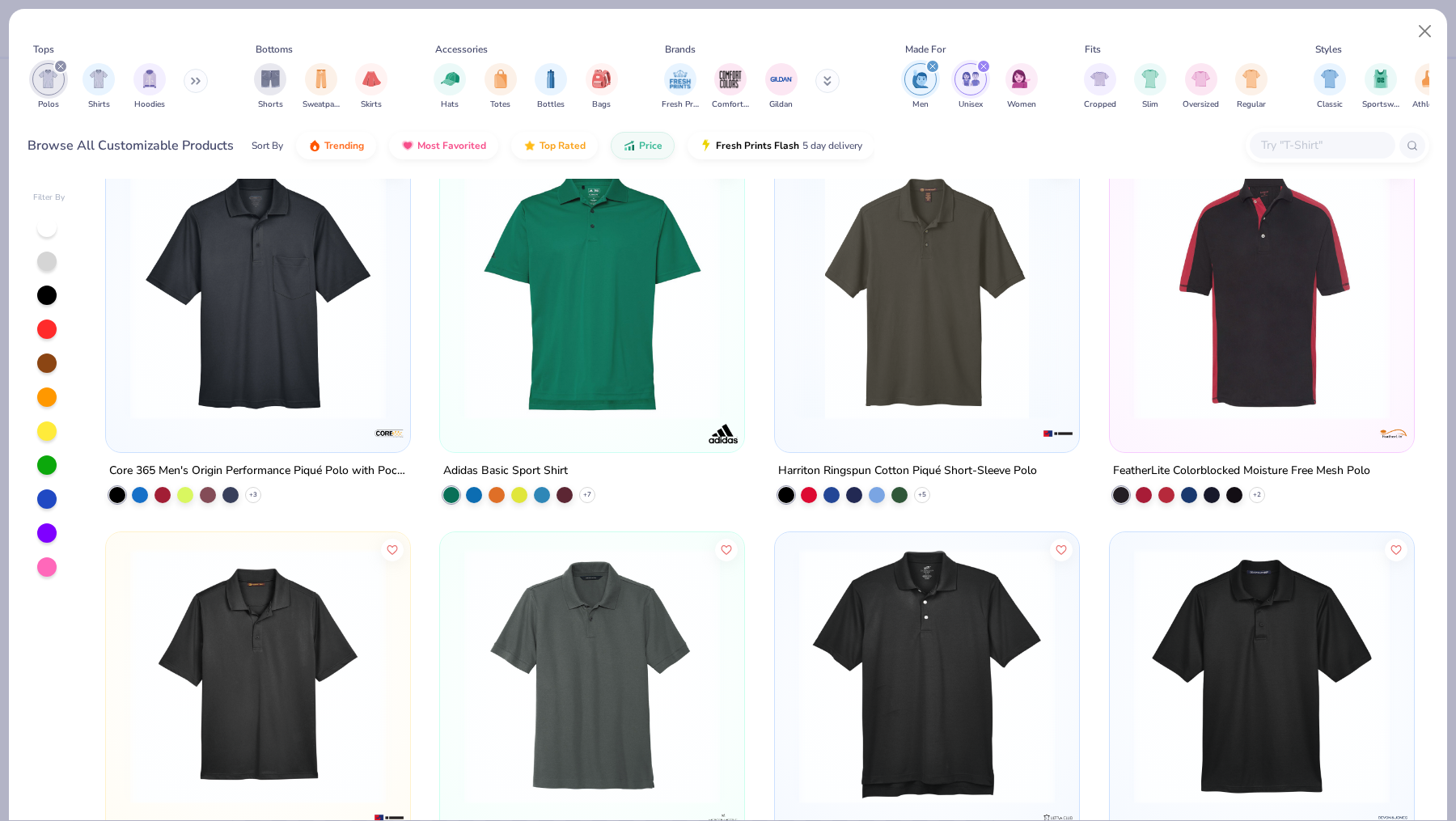
scroll to position [1190, 0]
click at [970, 366] on img at bounding box center [927, 293] width 272 height 256
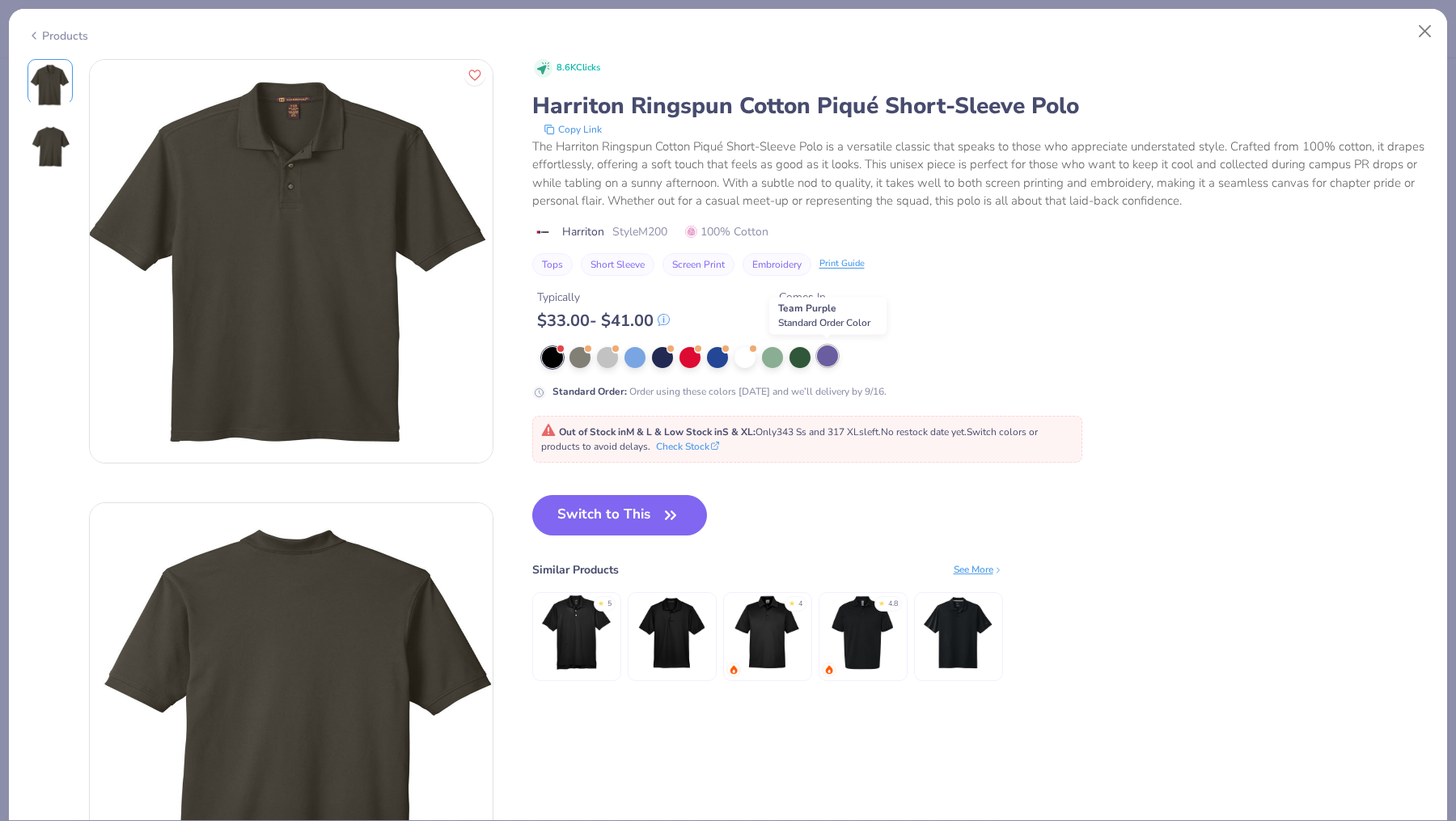
click at [821, 358] on div at bounding box center [827, 356] width 21 height 21
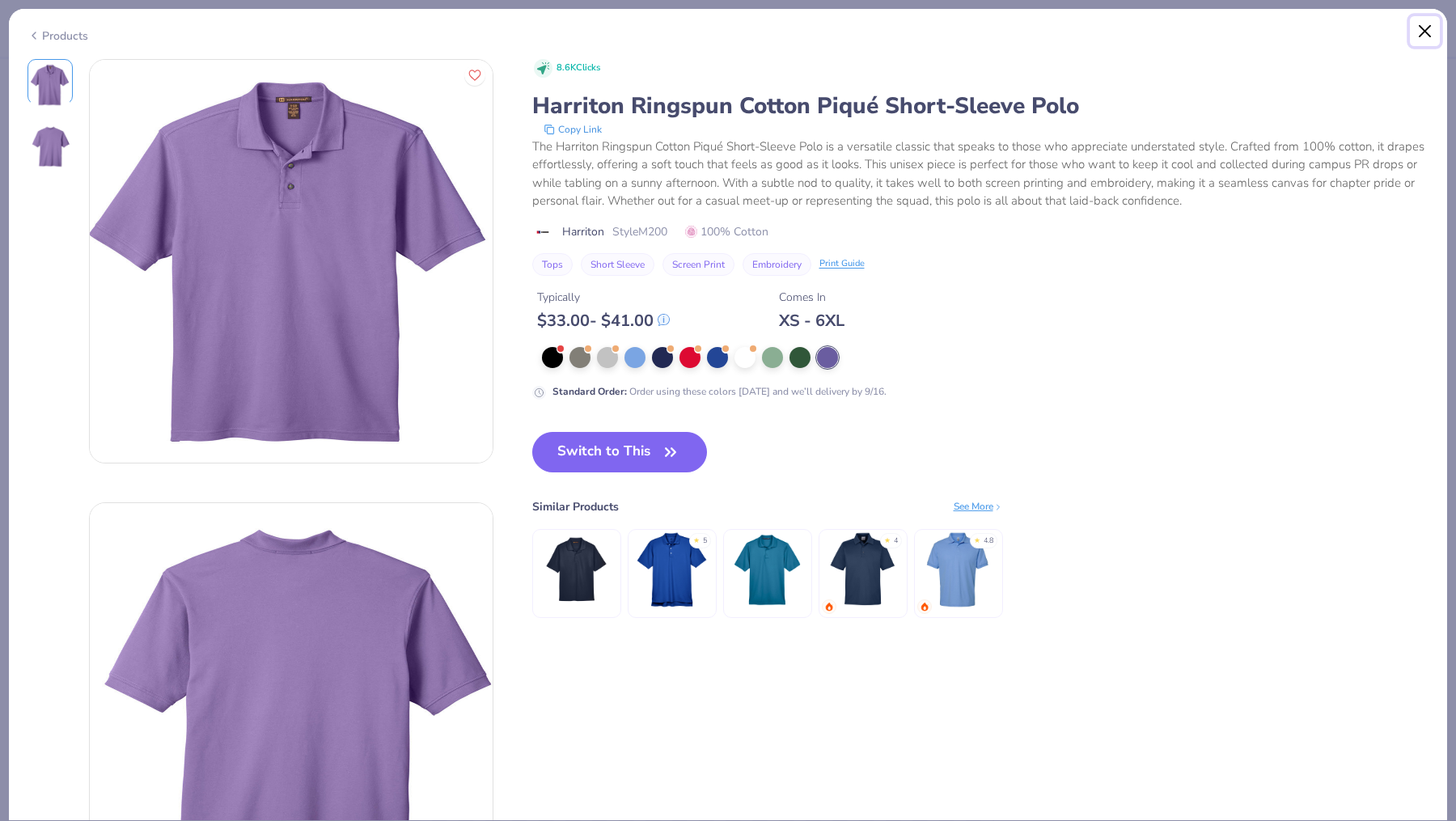
click at [1437, 35] on button "Close" at bounding box center [1425, 31] width 31 height 31
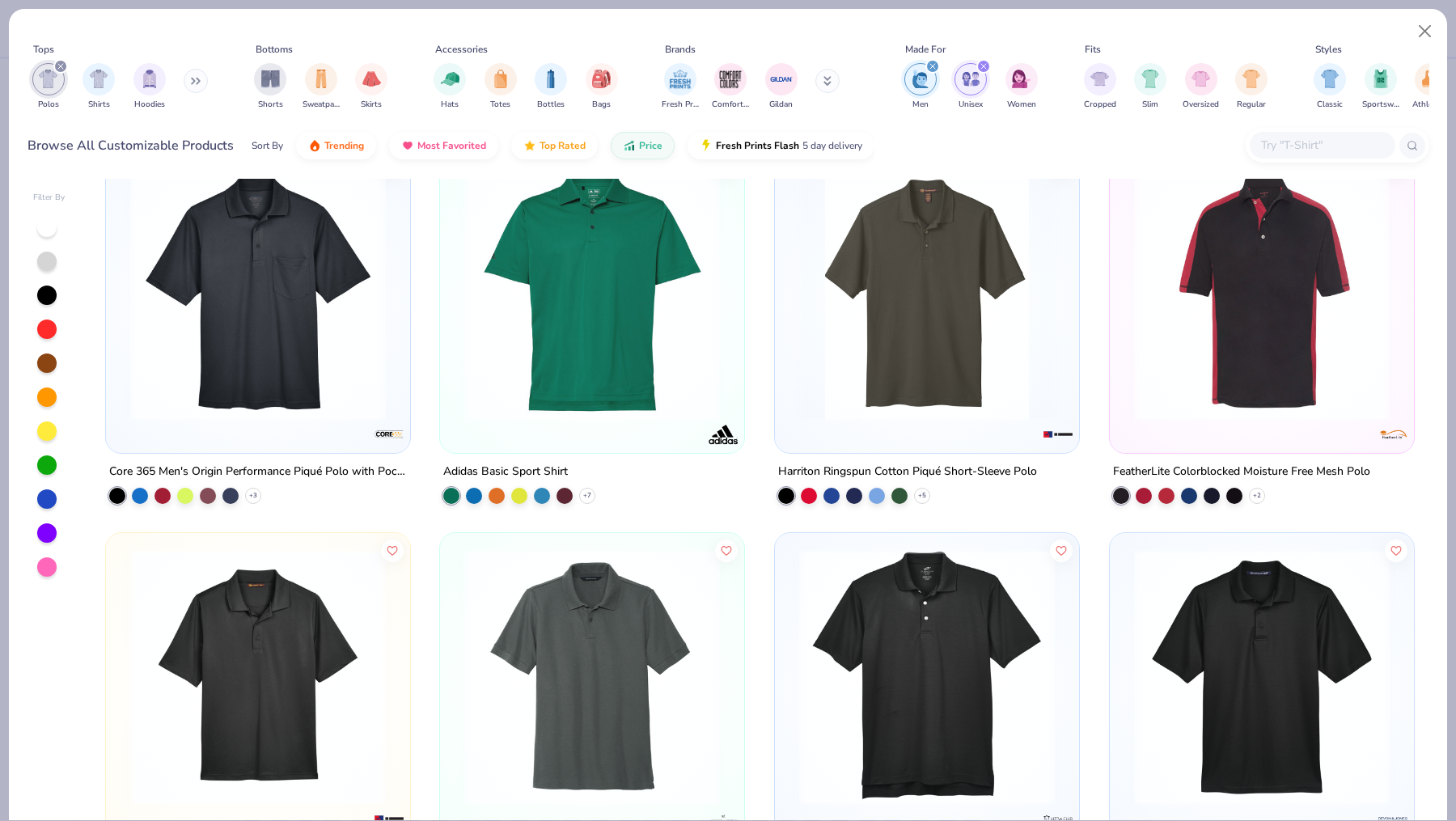
click at [639, 330] on img at bounding box center [592, 293] width 272 height 256
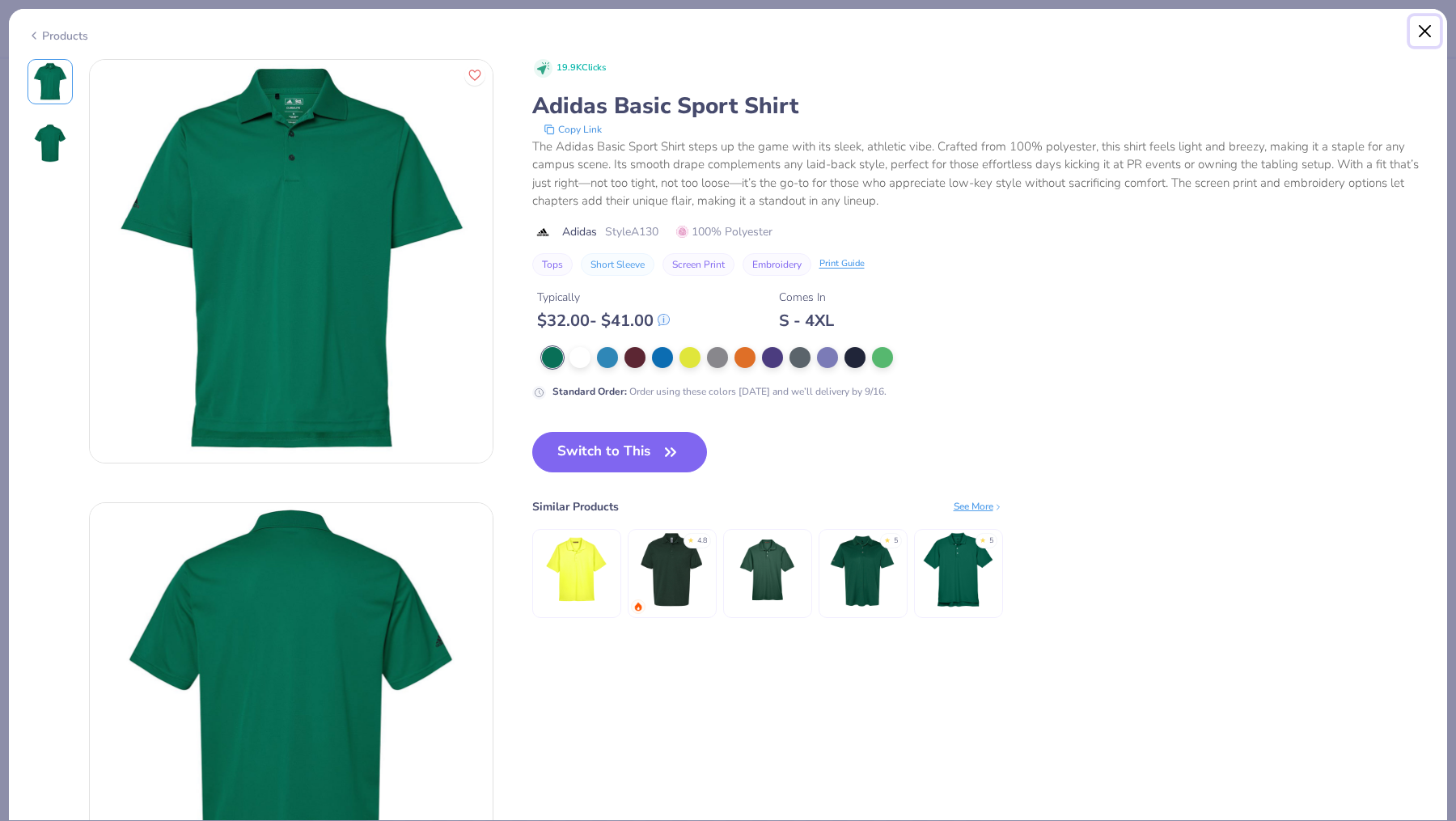
click at [1424, 31] on button "Close" at bounding box center [1425, 31] width 31 height 31
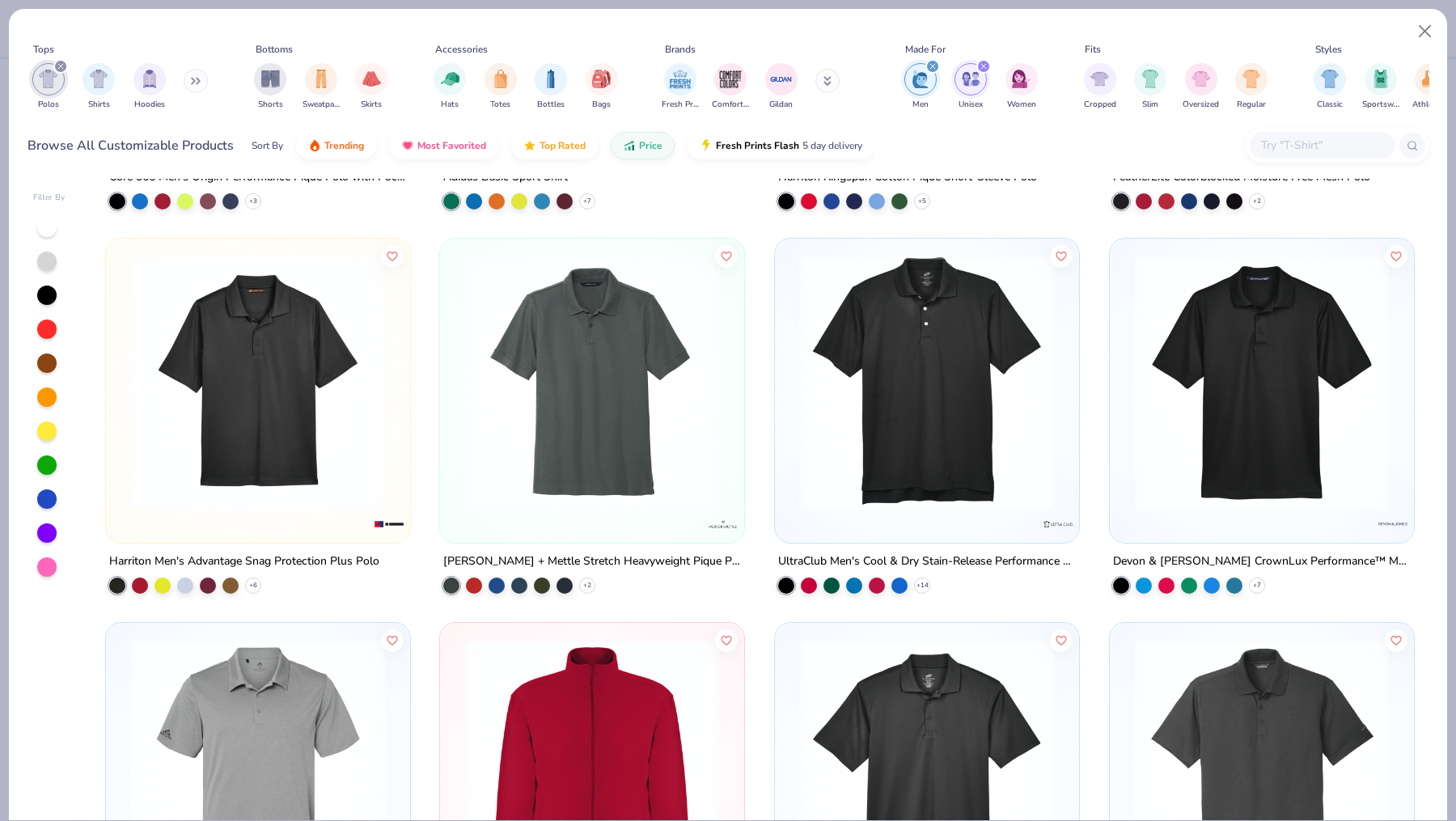
scroll to position [1497, 0]
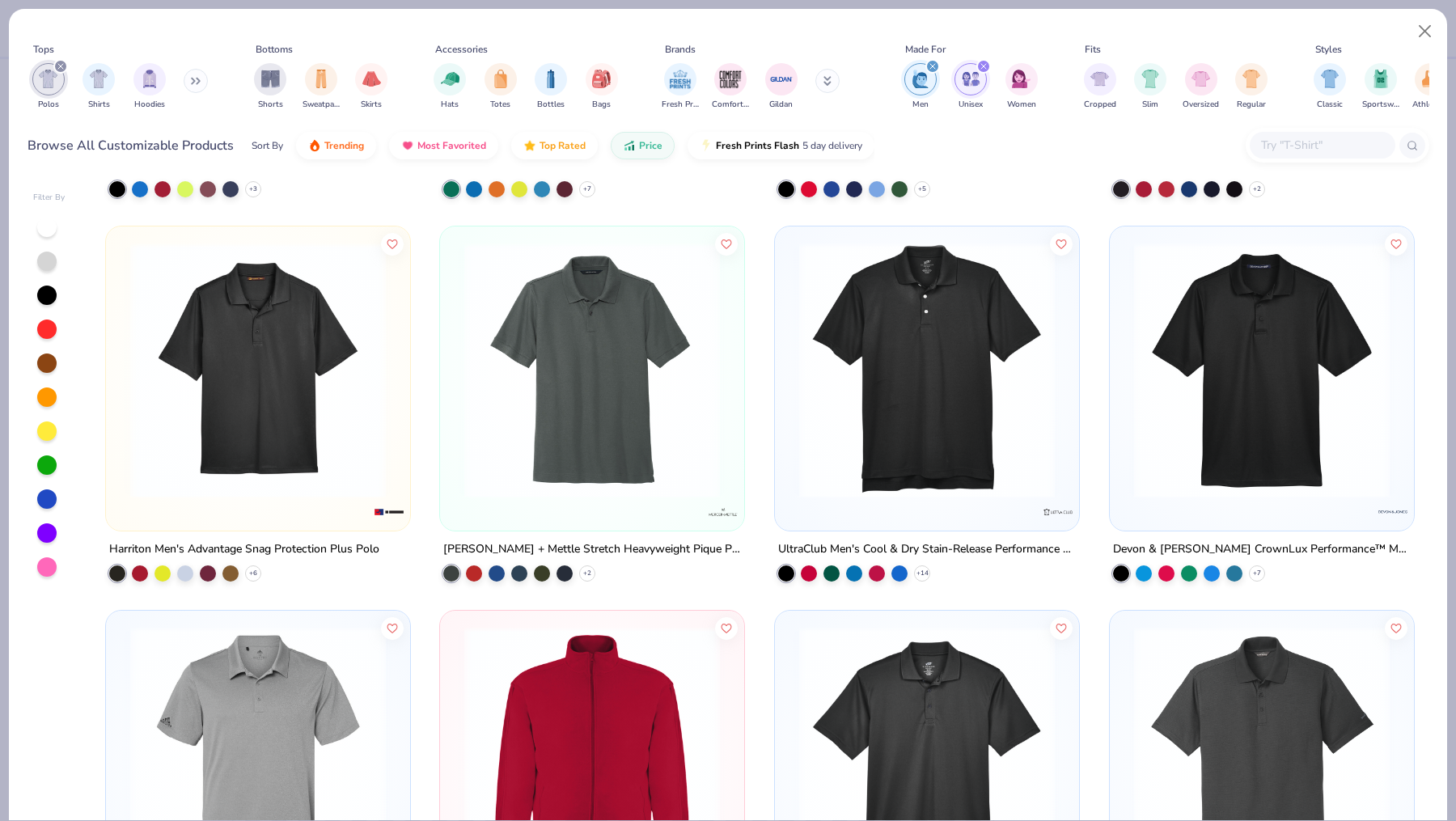
click at [317, 483] on img at bounding box center [258, 370] width 272 height 256
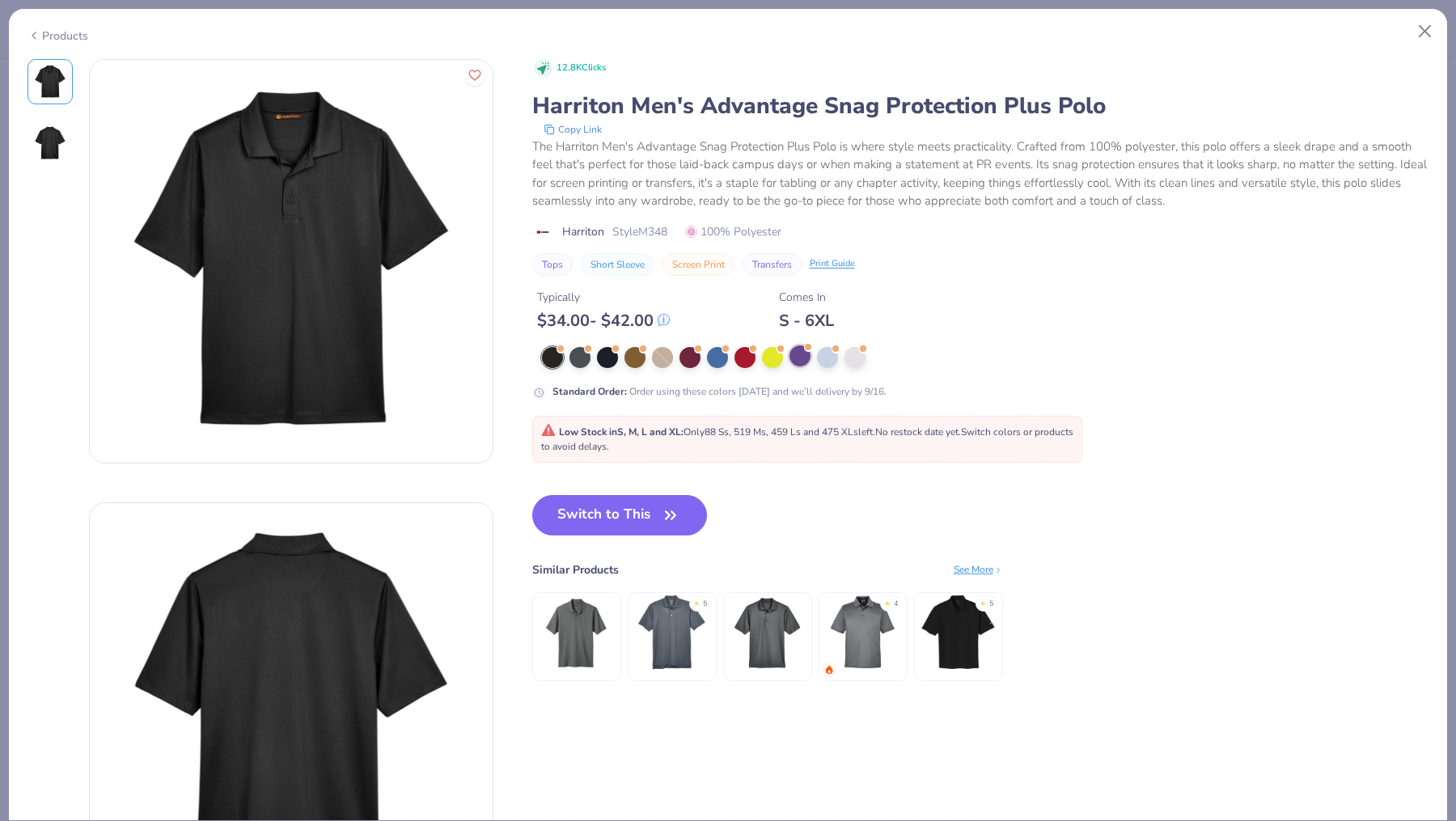
click at [799, 358] on div at bounding box center [800, 356] width 21 height 21
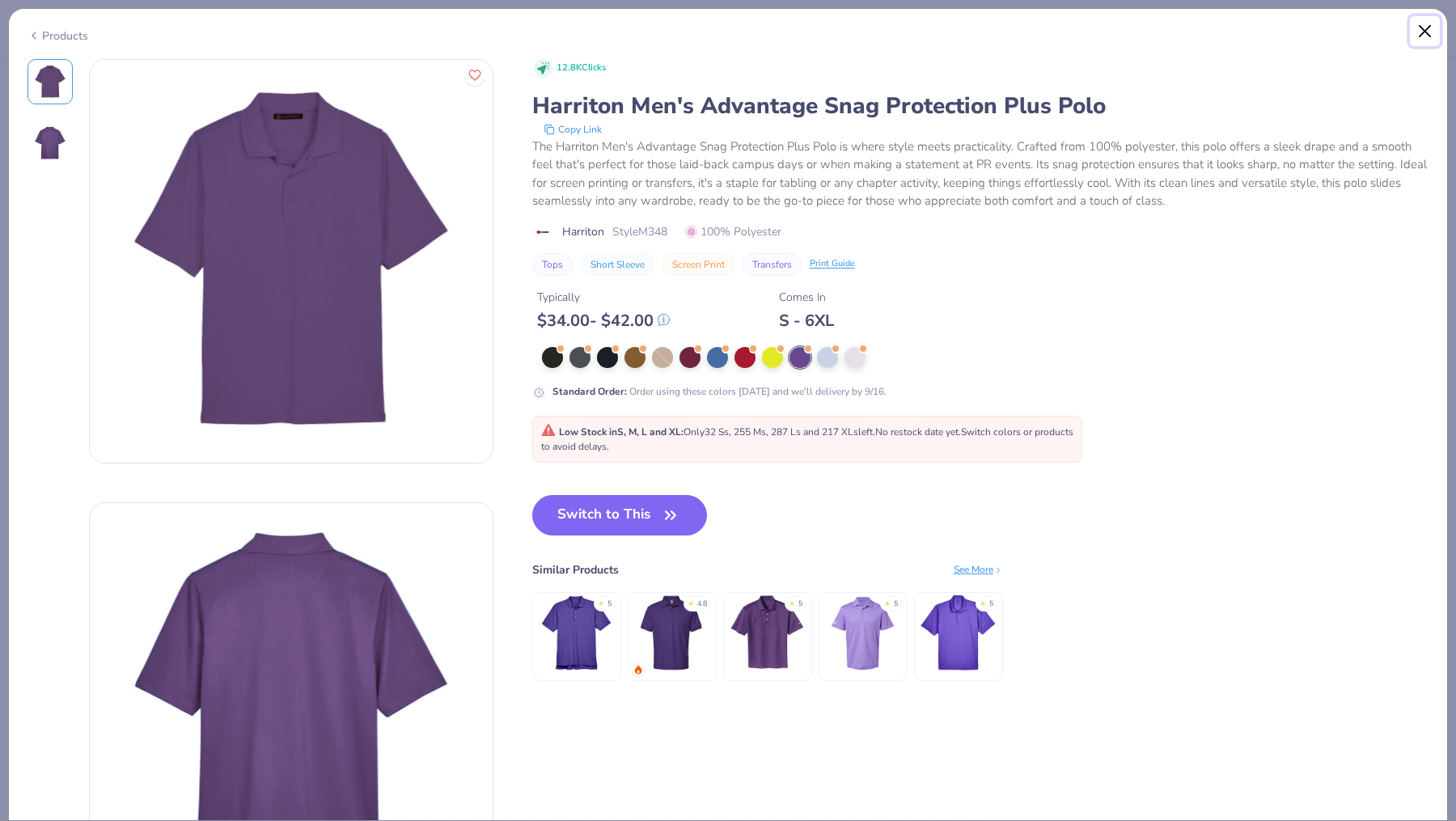
click at [1427, 39] on button "Close" at bounding box center [1425, 31] width 31 height 31
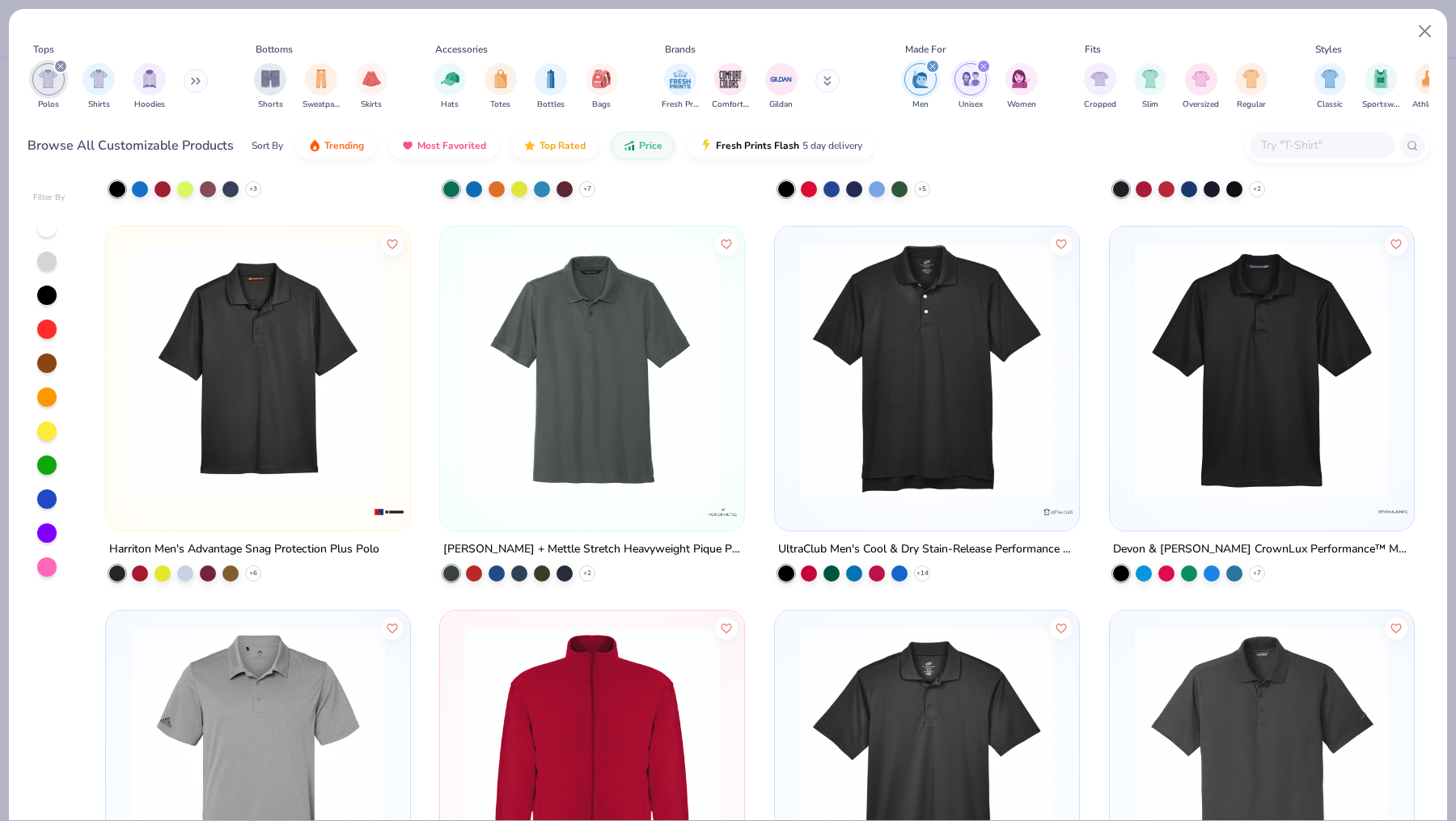
click at [611, 452] on img at bounding box center [592, 370] width 272 height 256
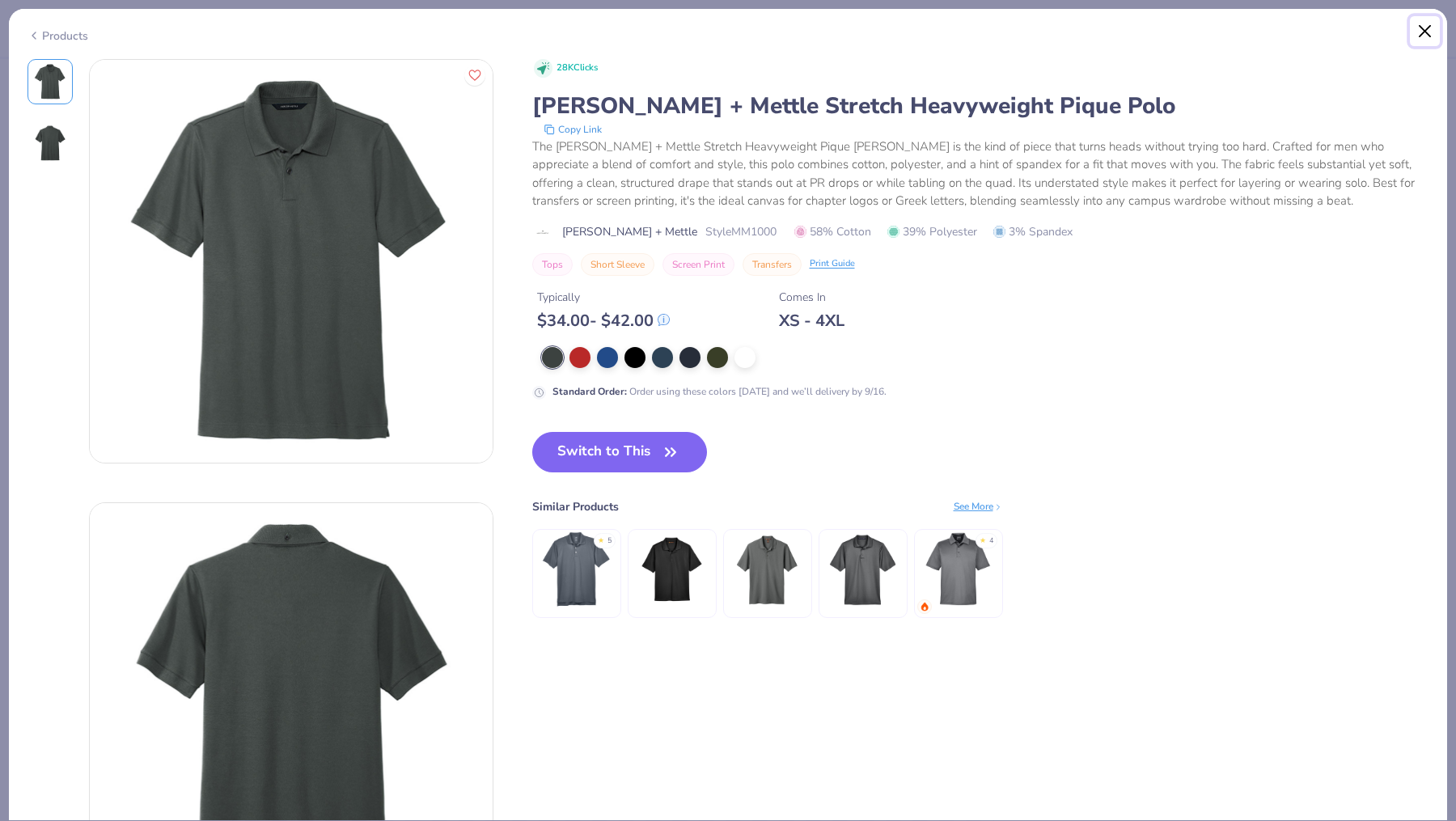
click at [1420, 29] on button "Close" at bounding box center [1425, 31] width 31 height 31
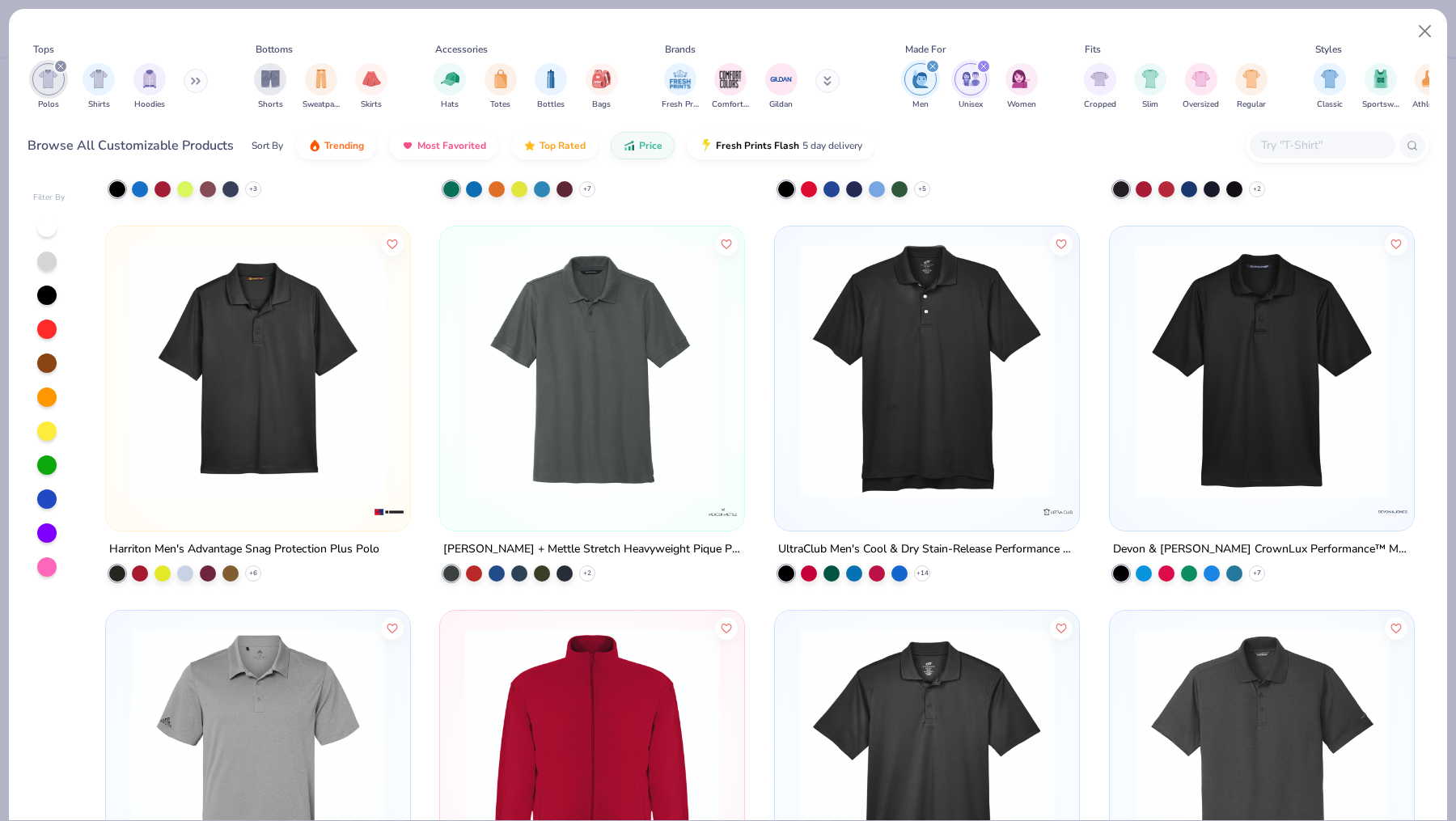
click at [932, 404] on img at bounding box center [927, 370] width 272 height 256
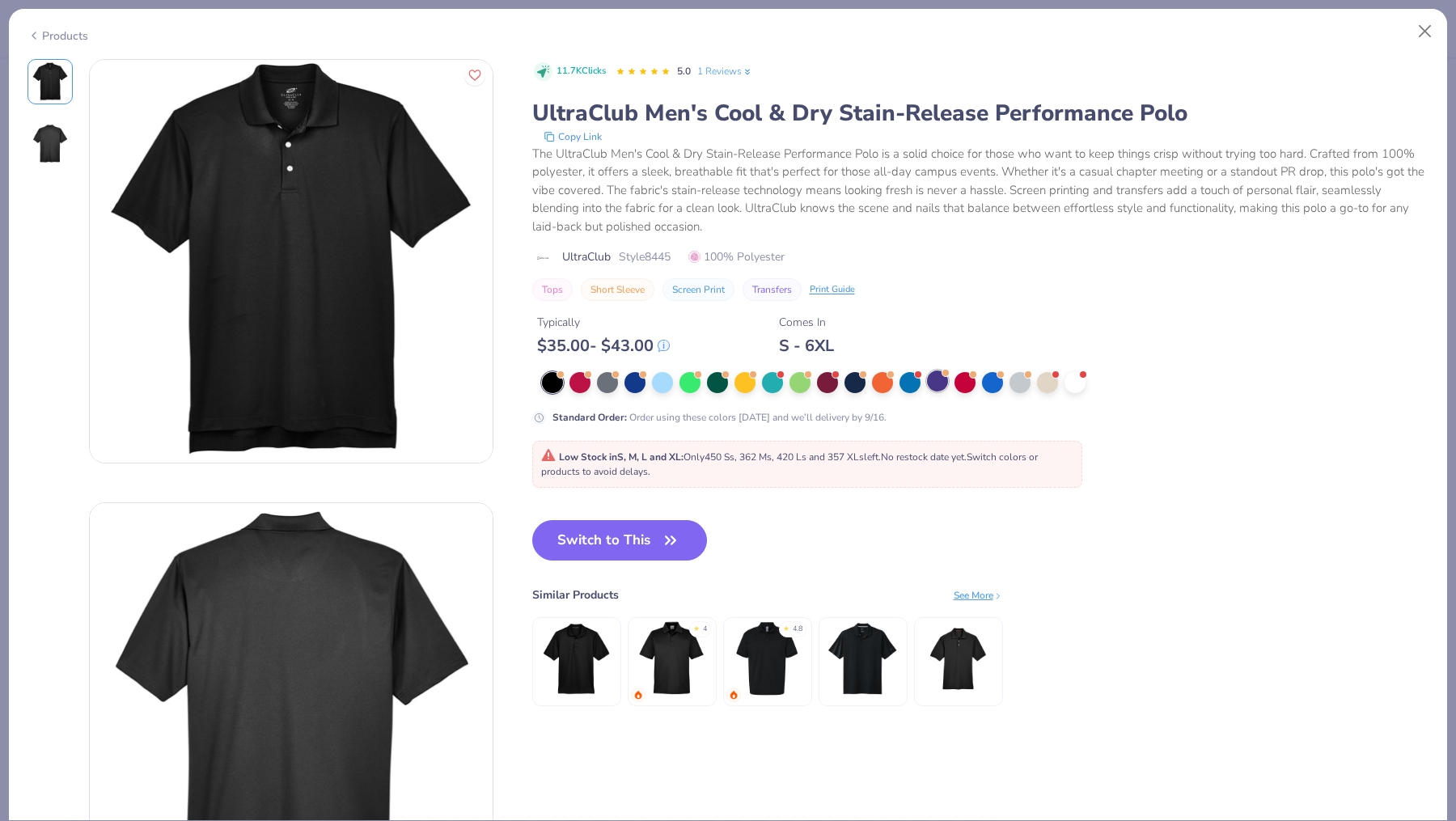
click at [939, 386] on div at bounding box center [937, 380] width 21 height 21
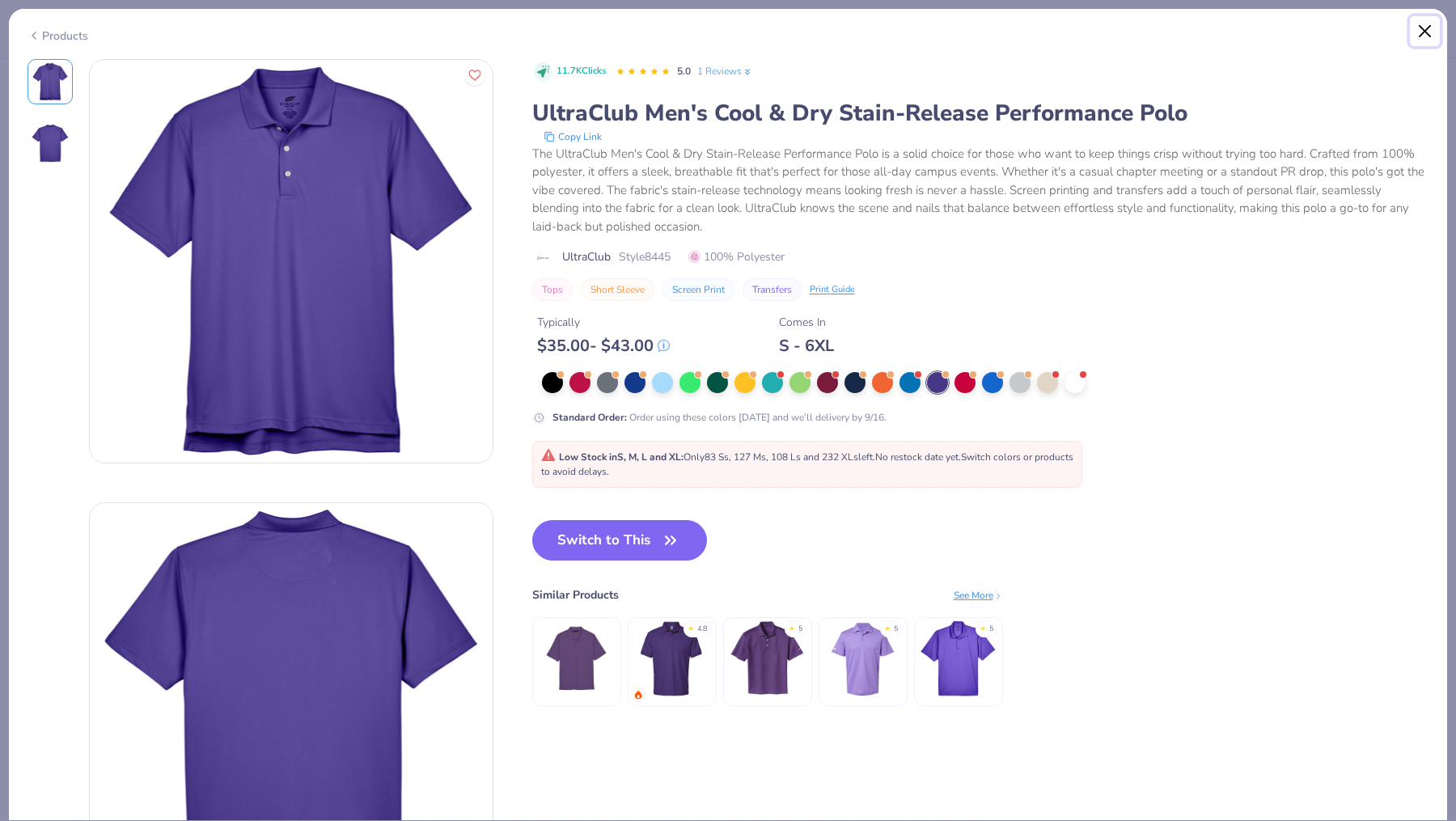
click at [1426, 42] on button "Close" at bounding box center [1425, 31] width 31 height 31
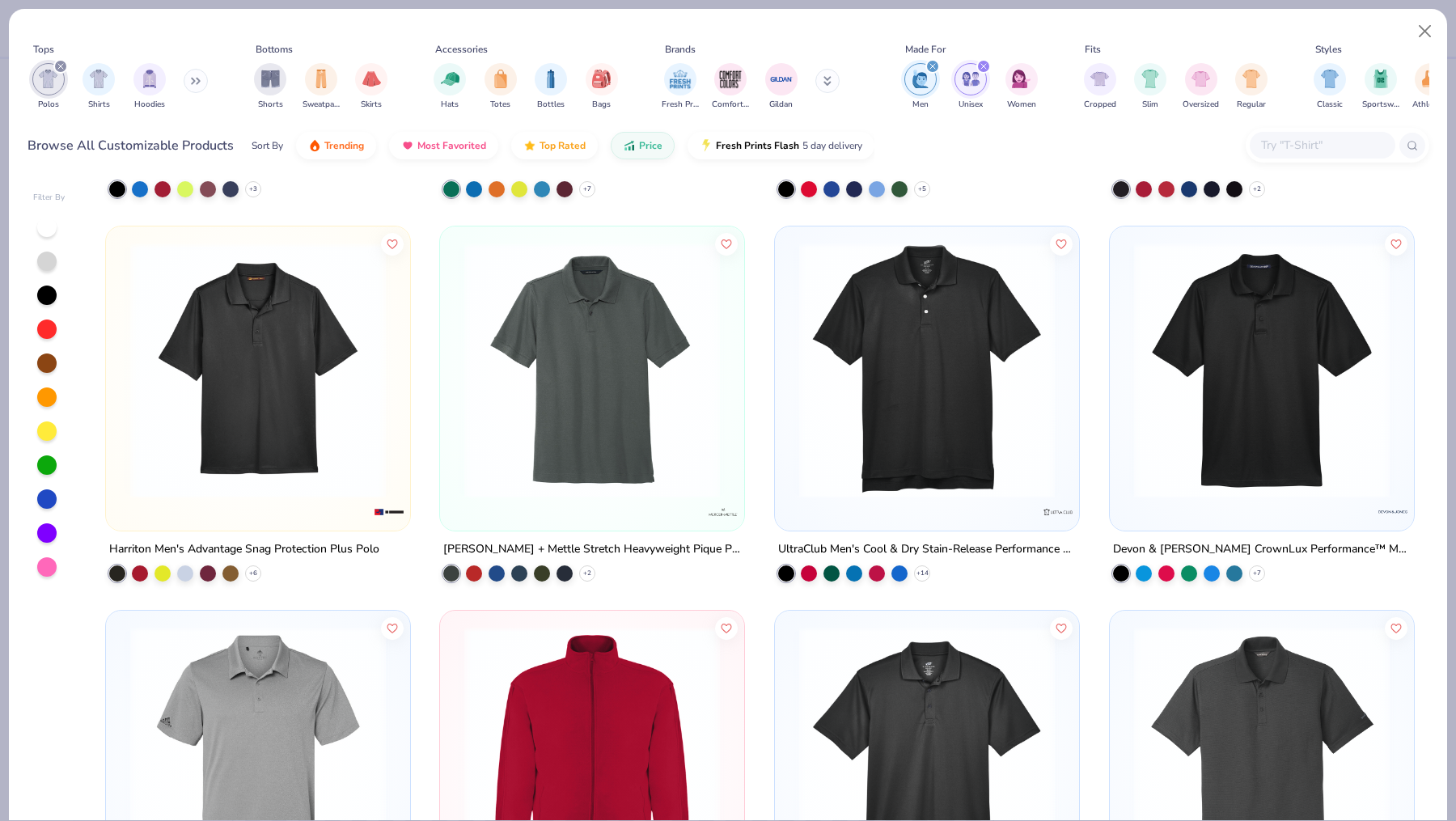
click at [1214, 440] on img at bounding box center [1262, 370] width 272 height 256
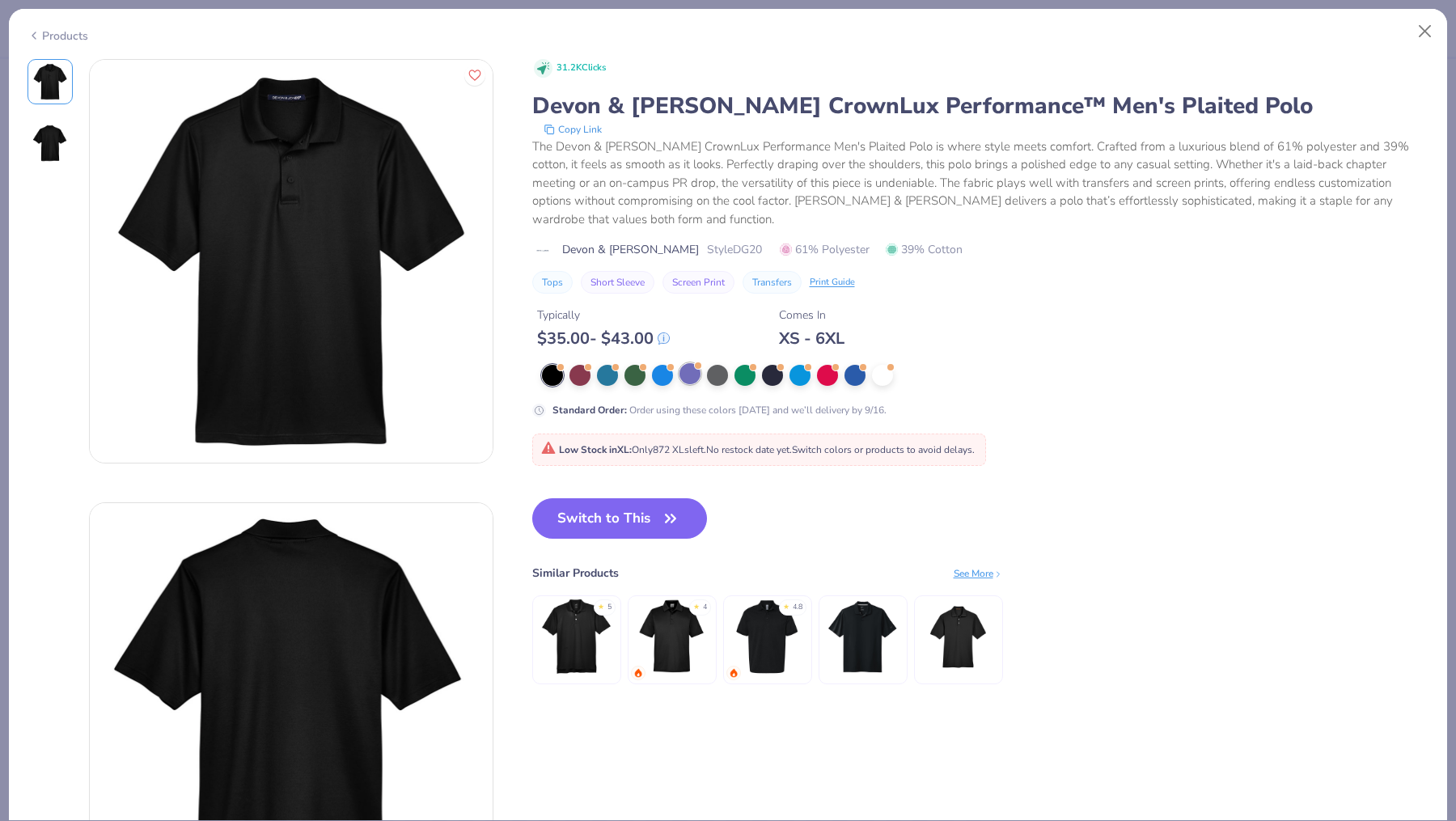
click at [686, 363] on div at bounding box center [690, 374] width 21 height 21
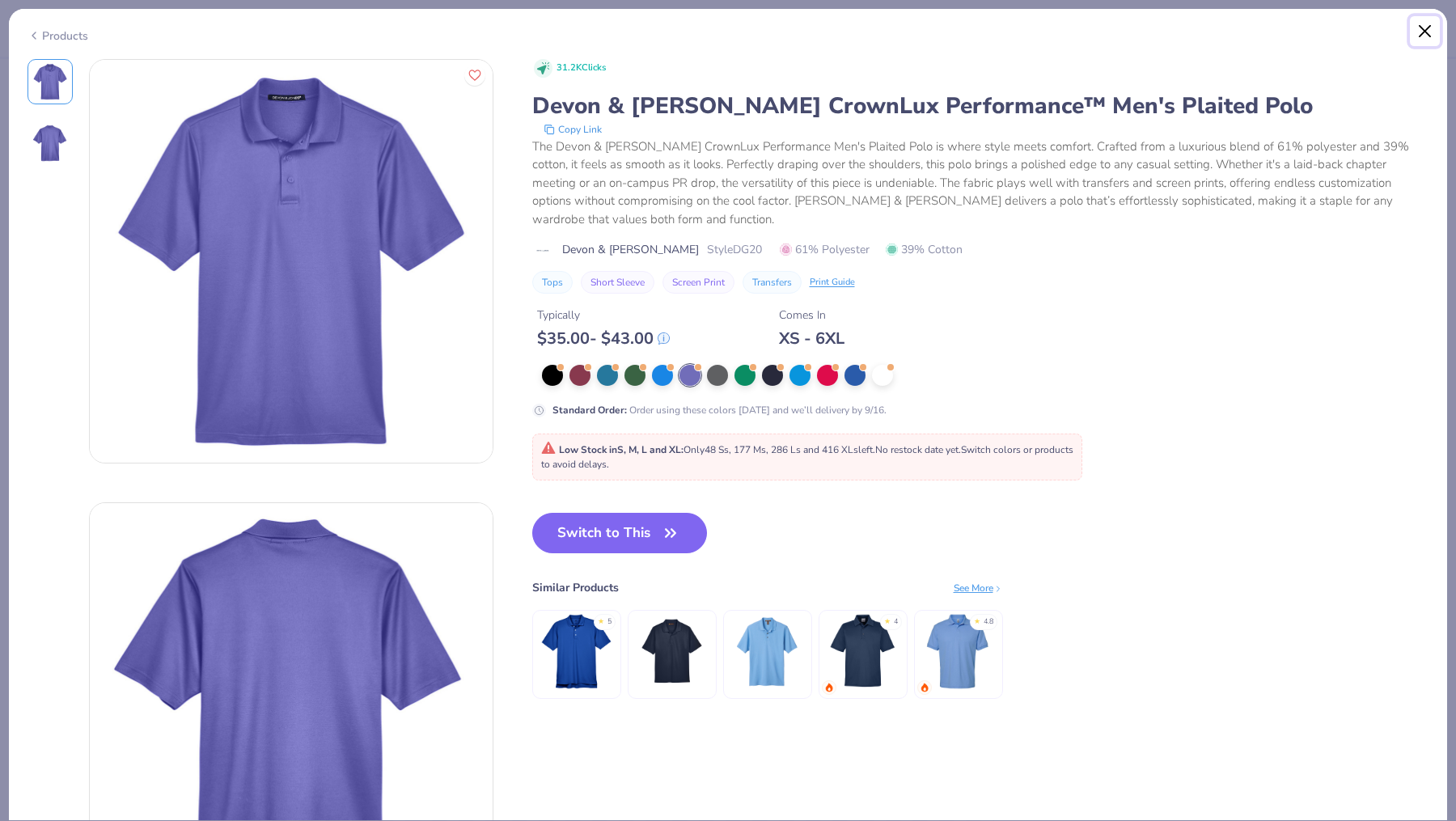
click at [1432, 42] on button "Close" at bounding box center [1425, 31] width 31 height 31
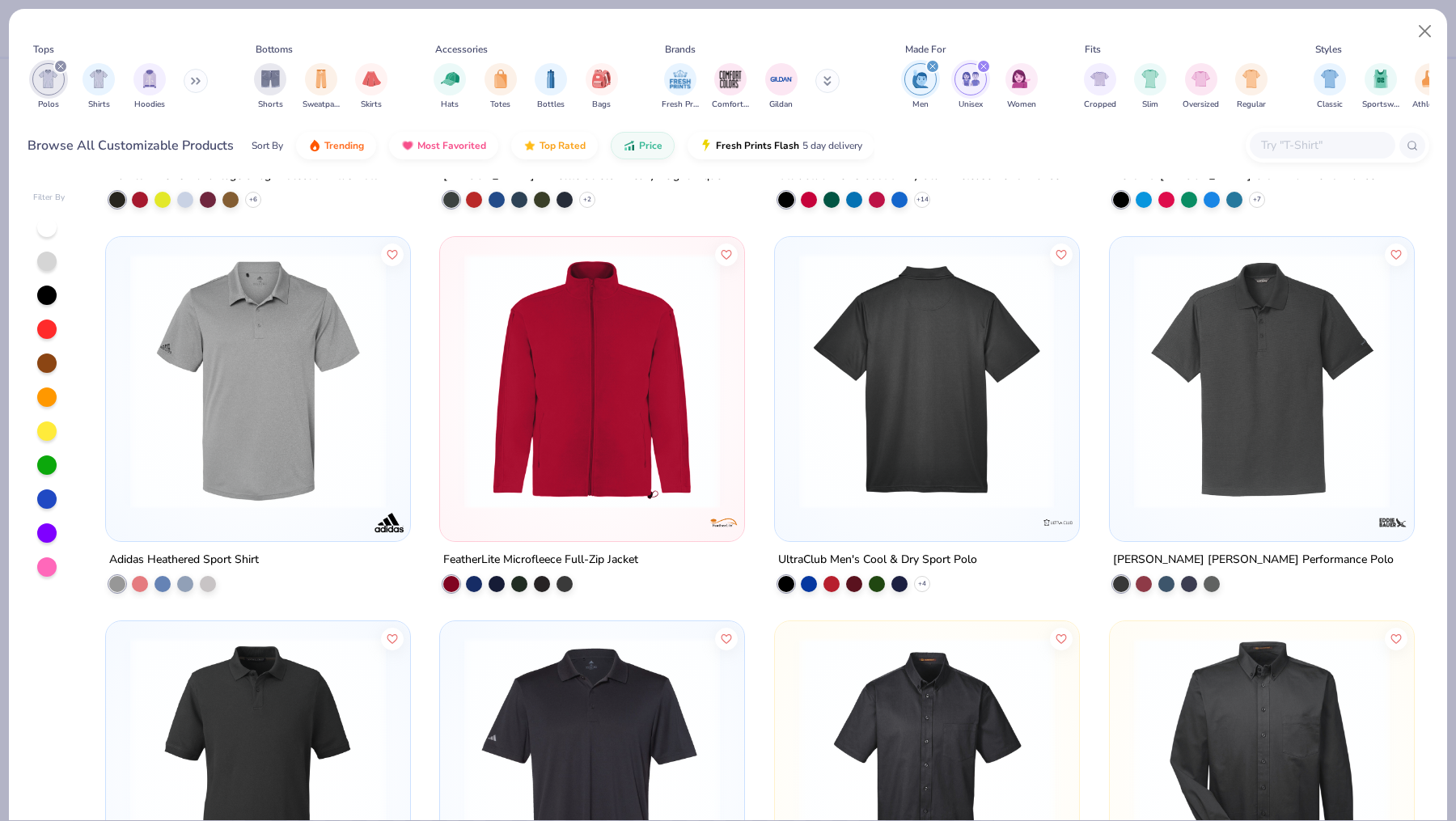
scroll to position [1882, 0]
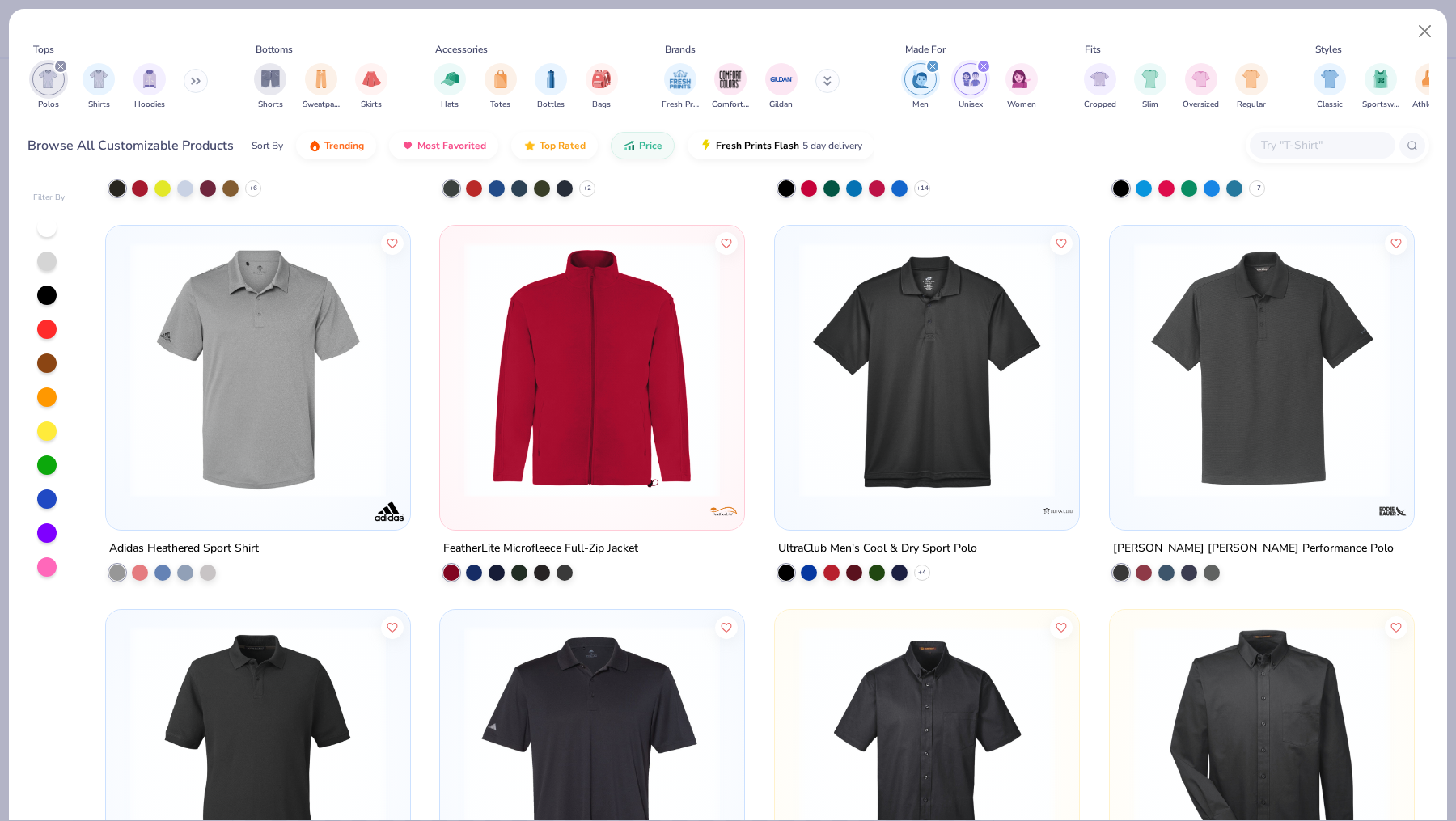
click at [953, 439] on img at bounding box center [927, 369] width 272 height 256
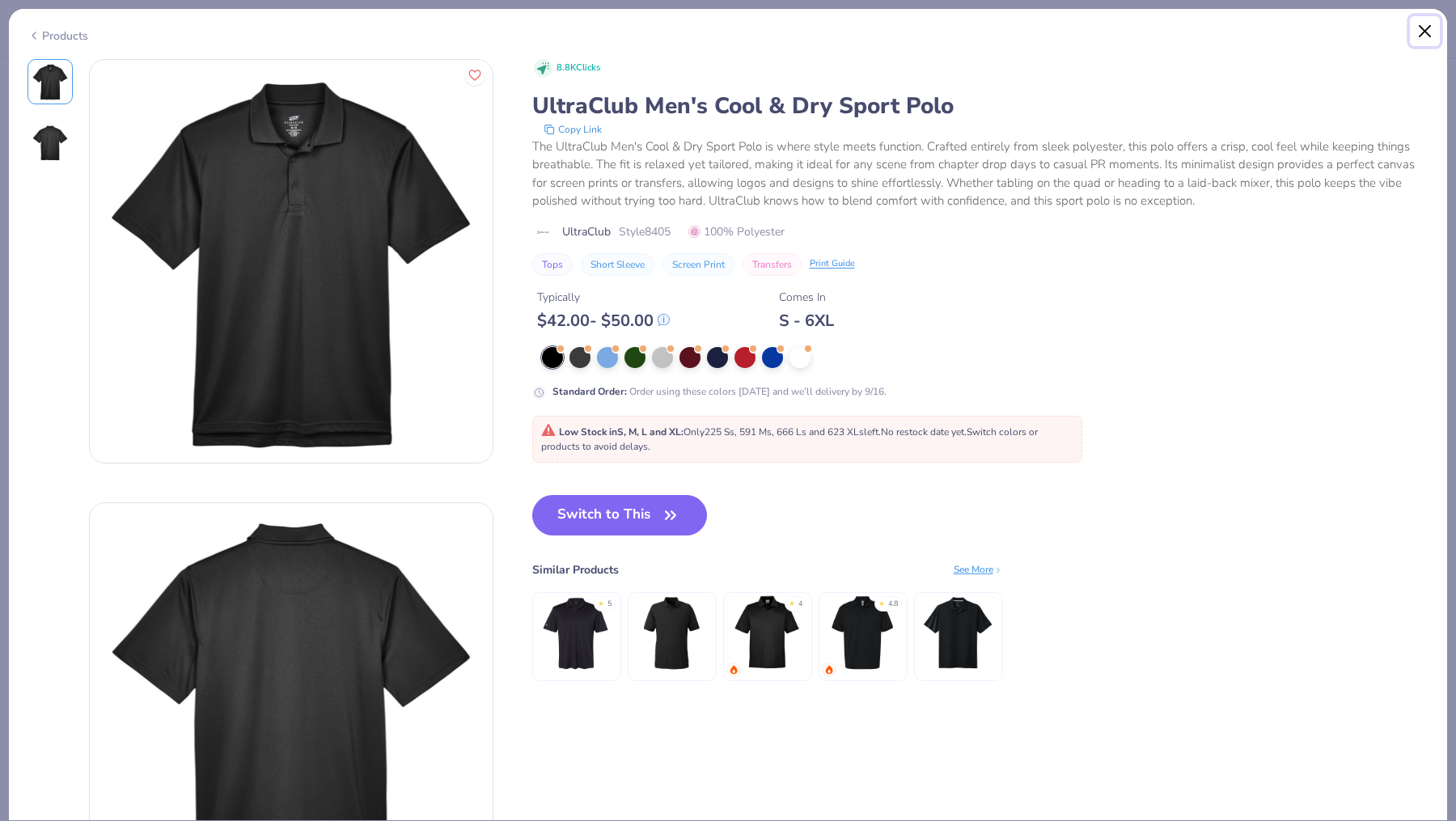
click at [1420, 26] on button "Close" at bounding box center [1425, 31] width 31 height 31
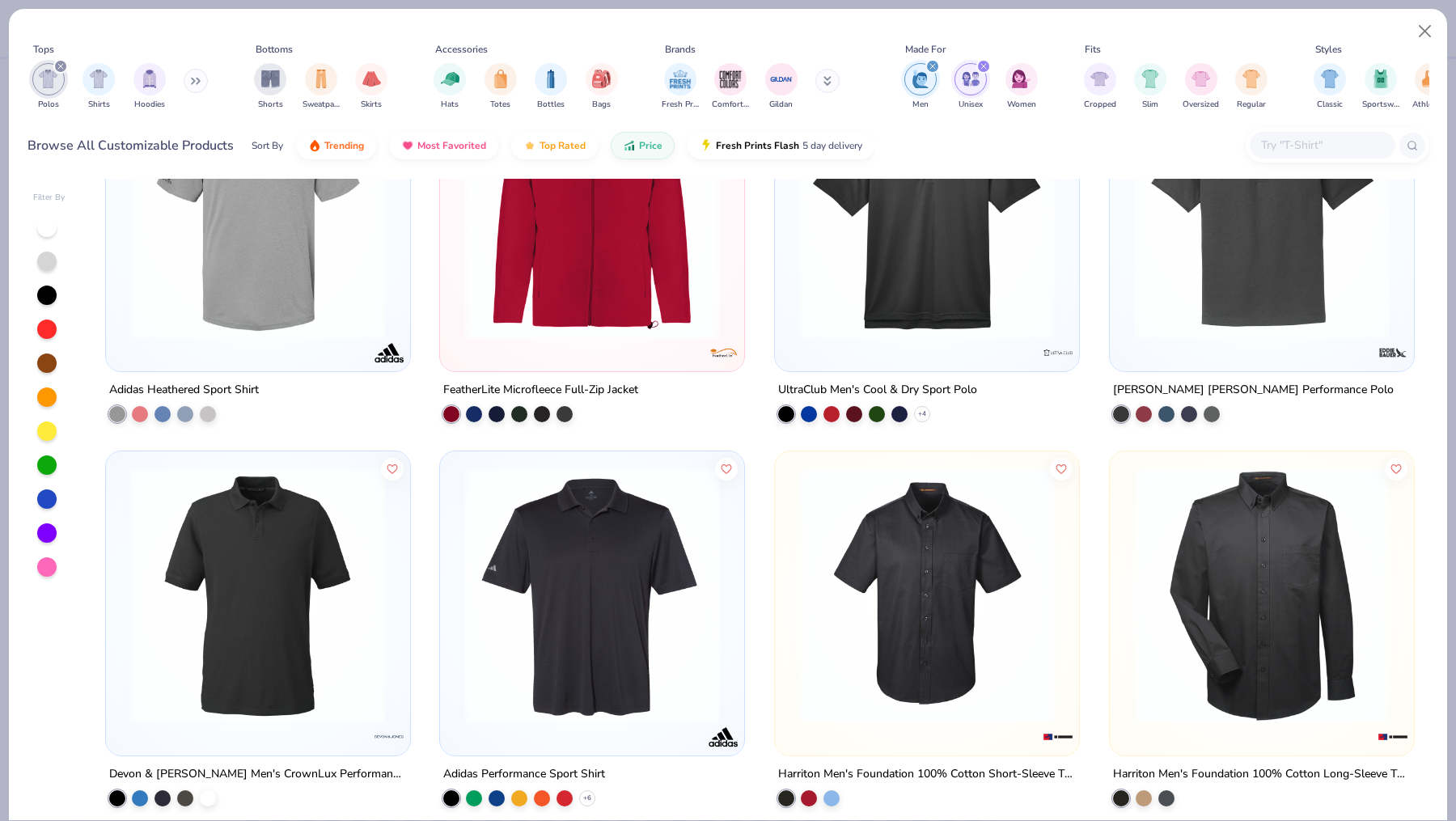
scroll to position [2126, 0]
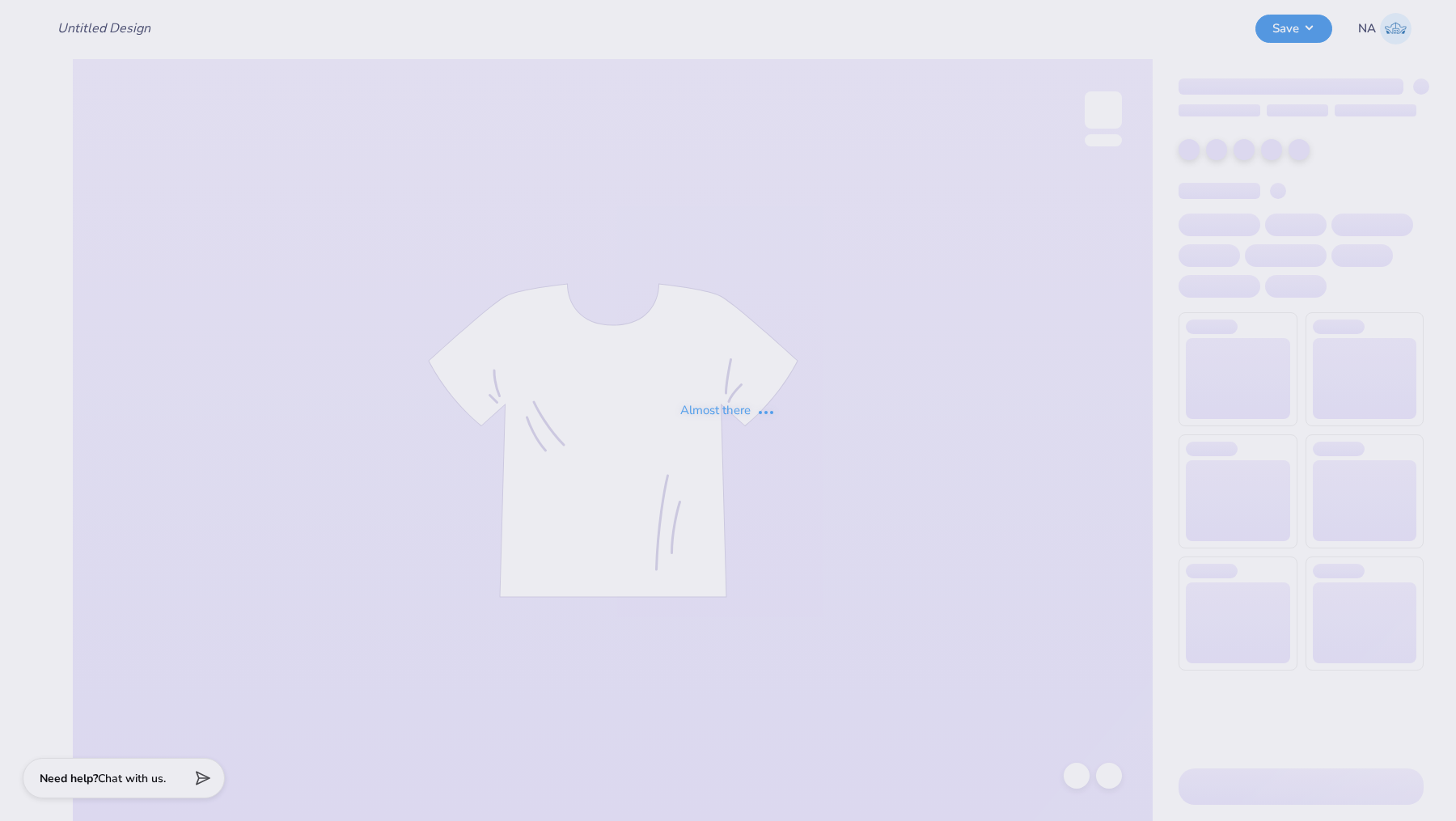
type input "Sigep Polos"
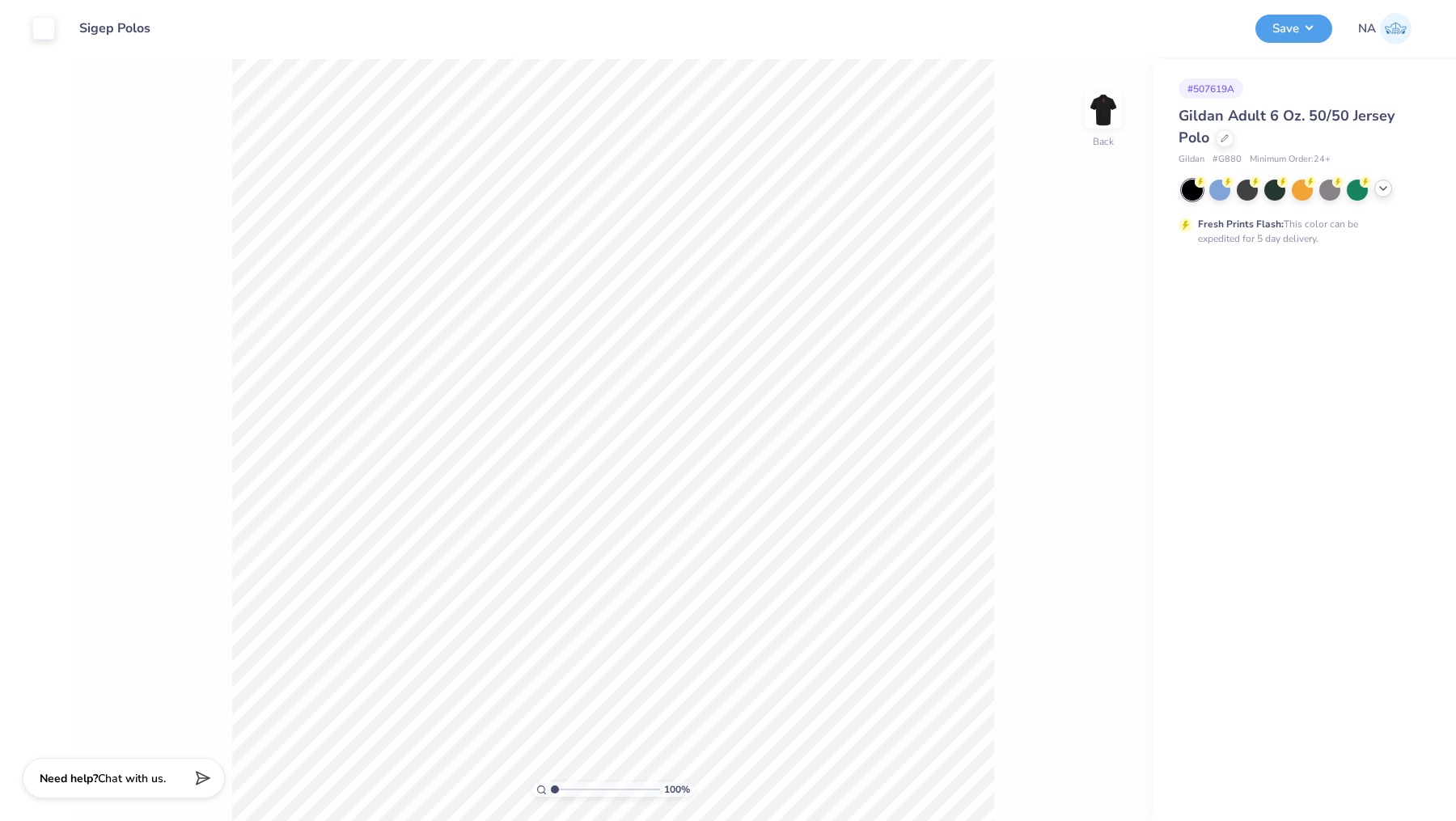
click at [1384, 188] on polyline at bounding box center [1383, 188] width 7 height 3
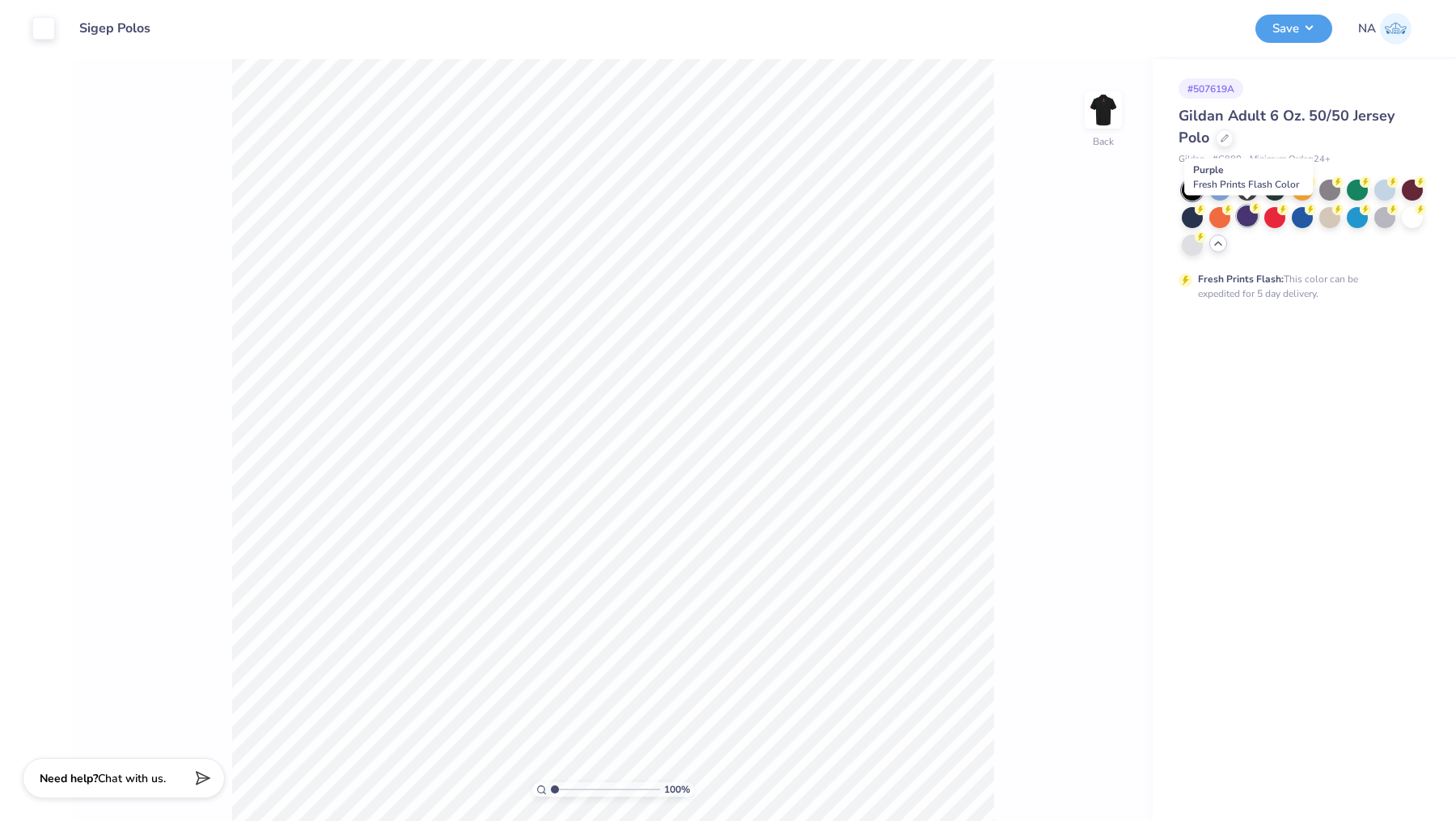
click at [1250, 215] on div at bounding box center [1247, 215] width 21 height 21
click at [1109, 118] on img at bounding box center [1103, 110] width 64 height 64
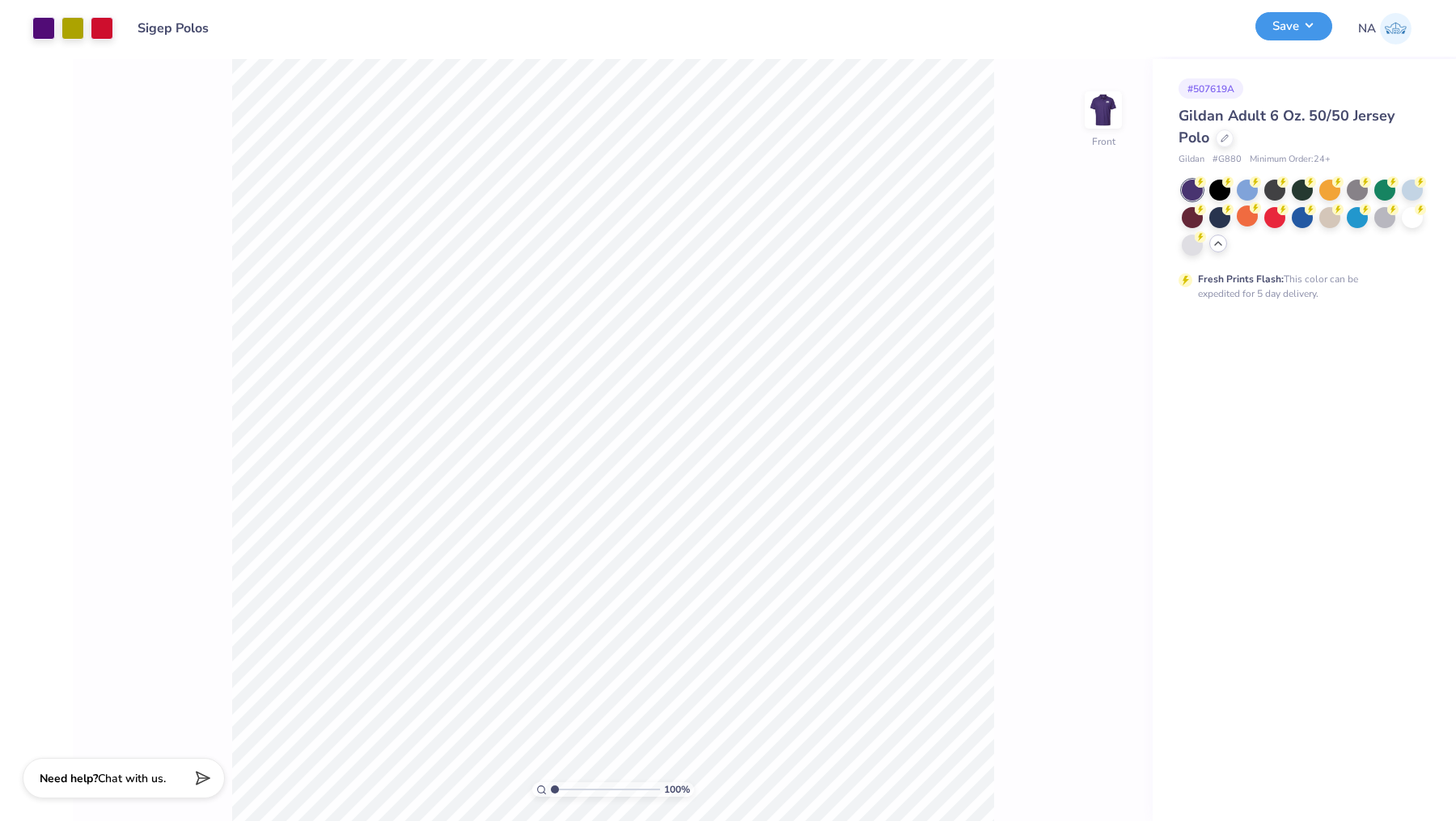
click at [1300, 19] on button "Save" at bounding box center [1293, 25] width 77 height 28
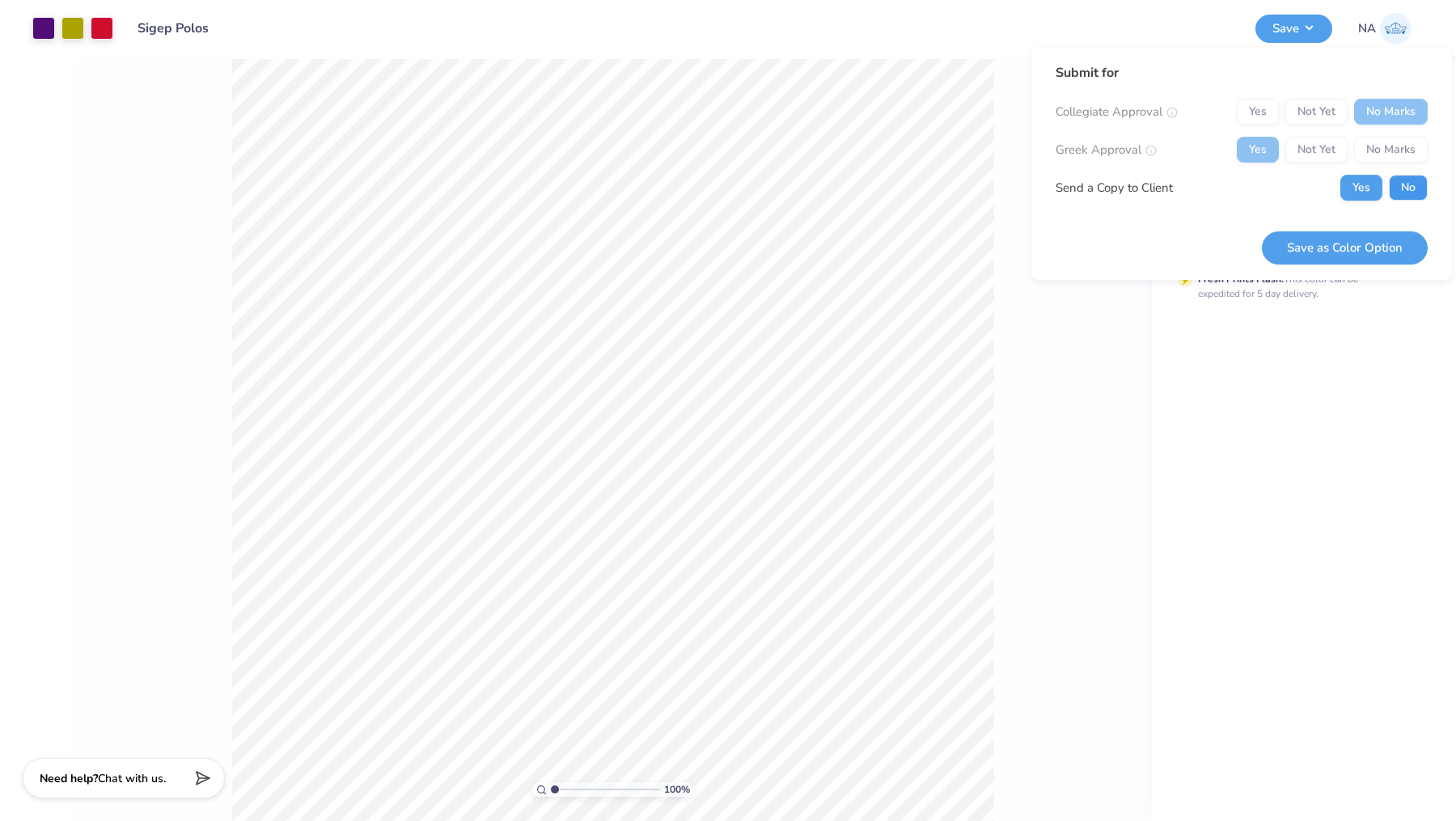
click at [1414, 183] on button "No" at bounding box center [1409, 187] width 39 height 26
click at [1330, 237] on button "Save as Color Option" at bounding box center [1345, 247] width 166 height 33
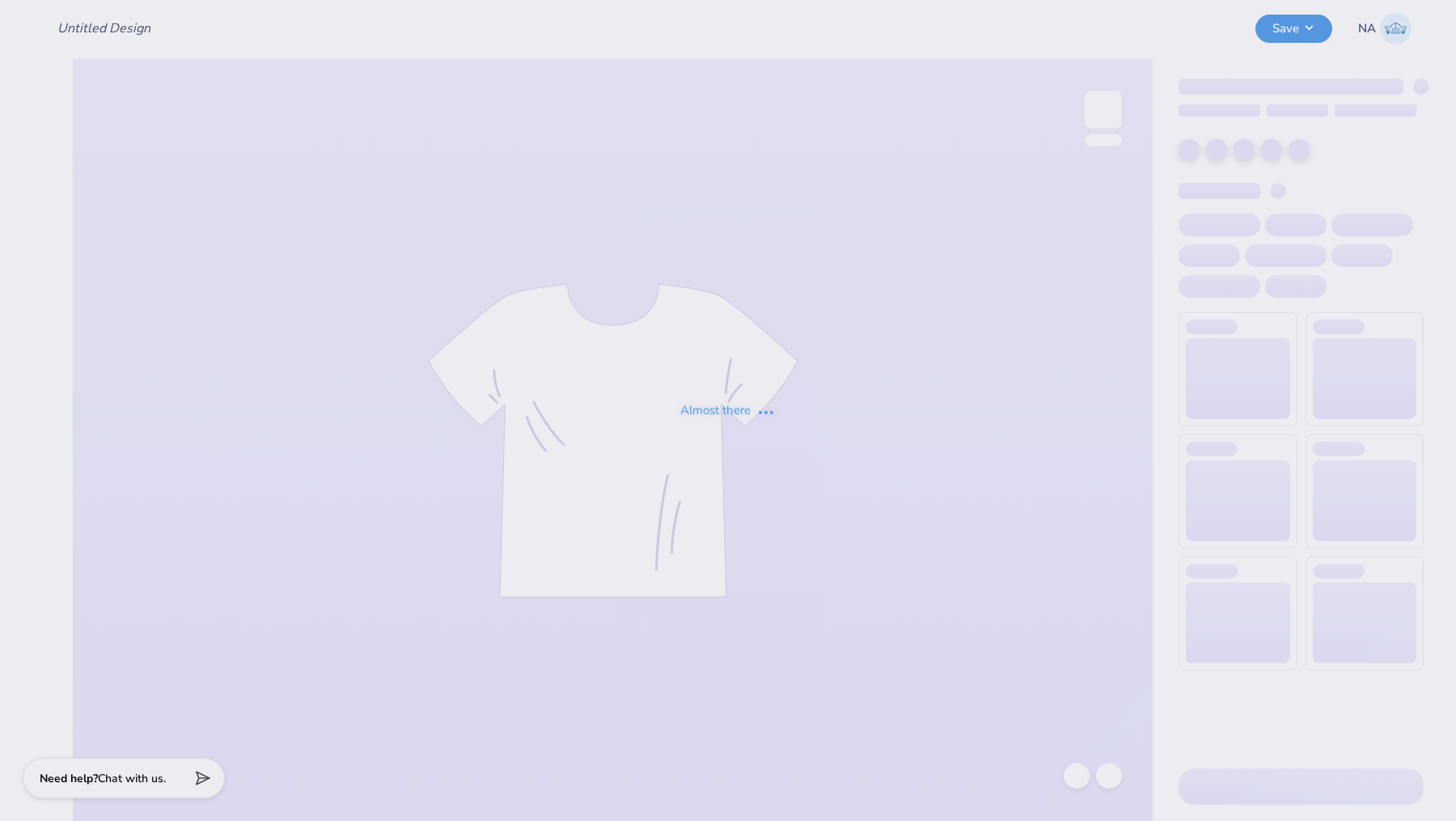
type input "Sigep Polos"
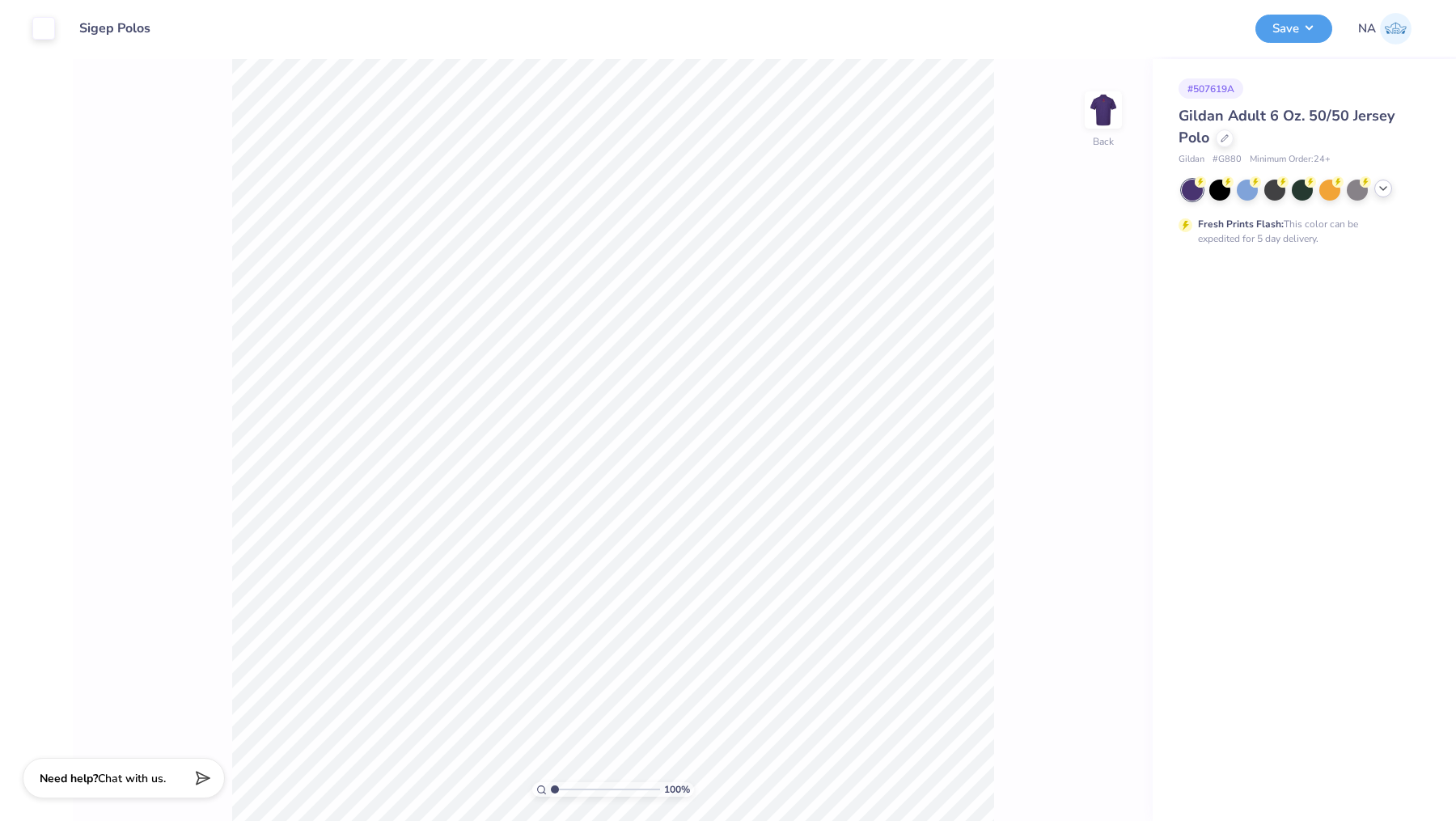
click at [1380, 186] on icon at bounding box center [1383, 188] width 13 height 13
click at [1414, 221] on div at bounding box center [1412, 215] width 21 height 21
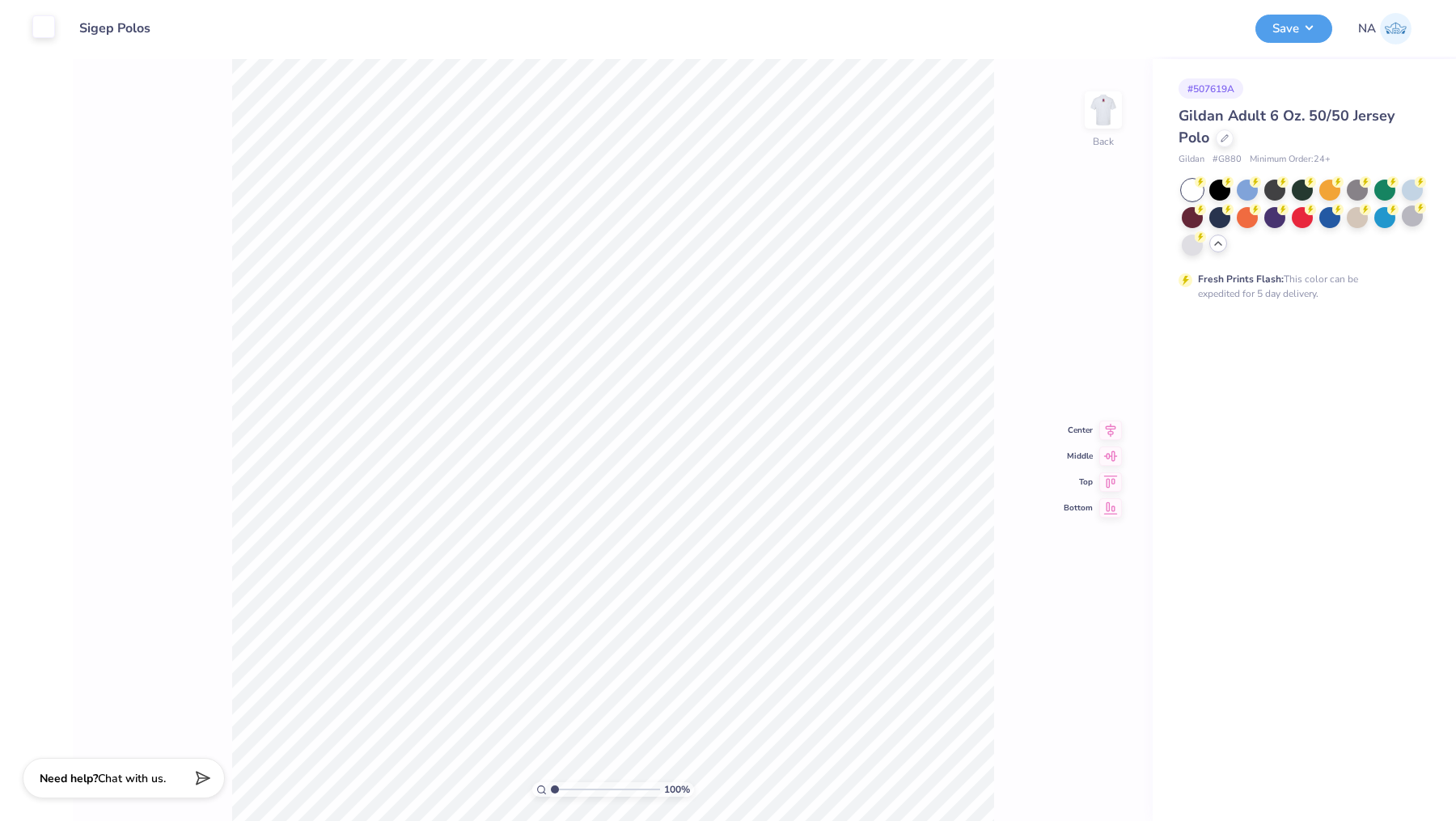
click at [51, 29] on div at bounding box center [43, 26] width 23 height 23
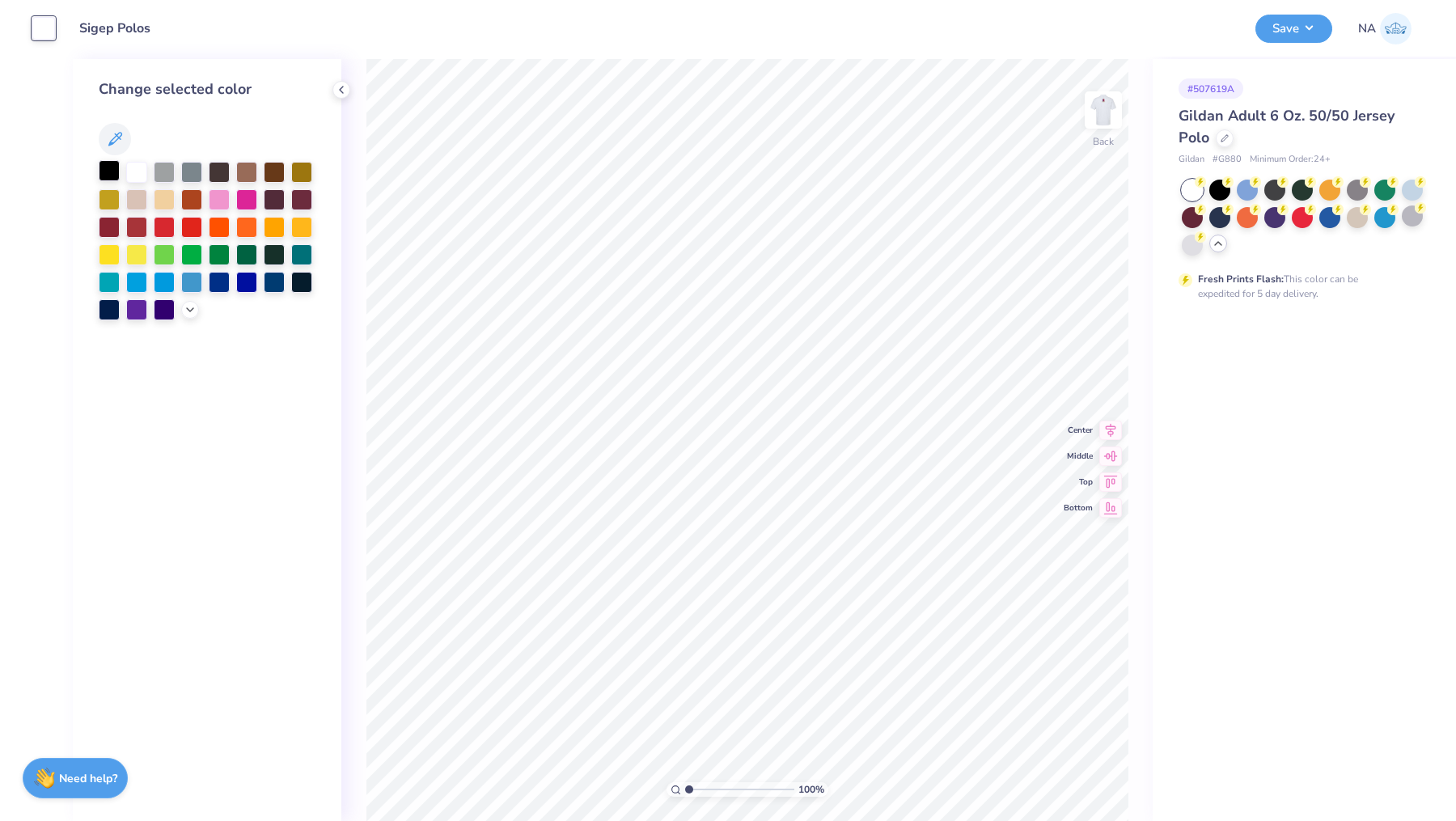
click at [111, 170] on div at bounding box center [108, 170] width 21 height 21
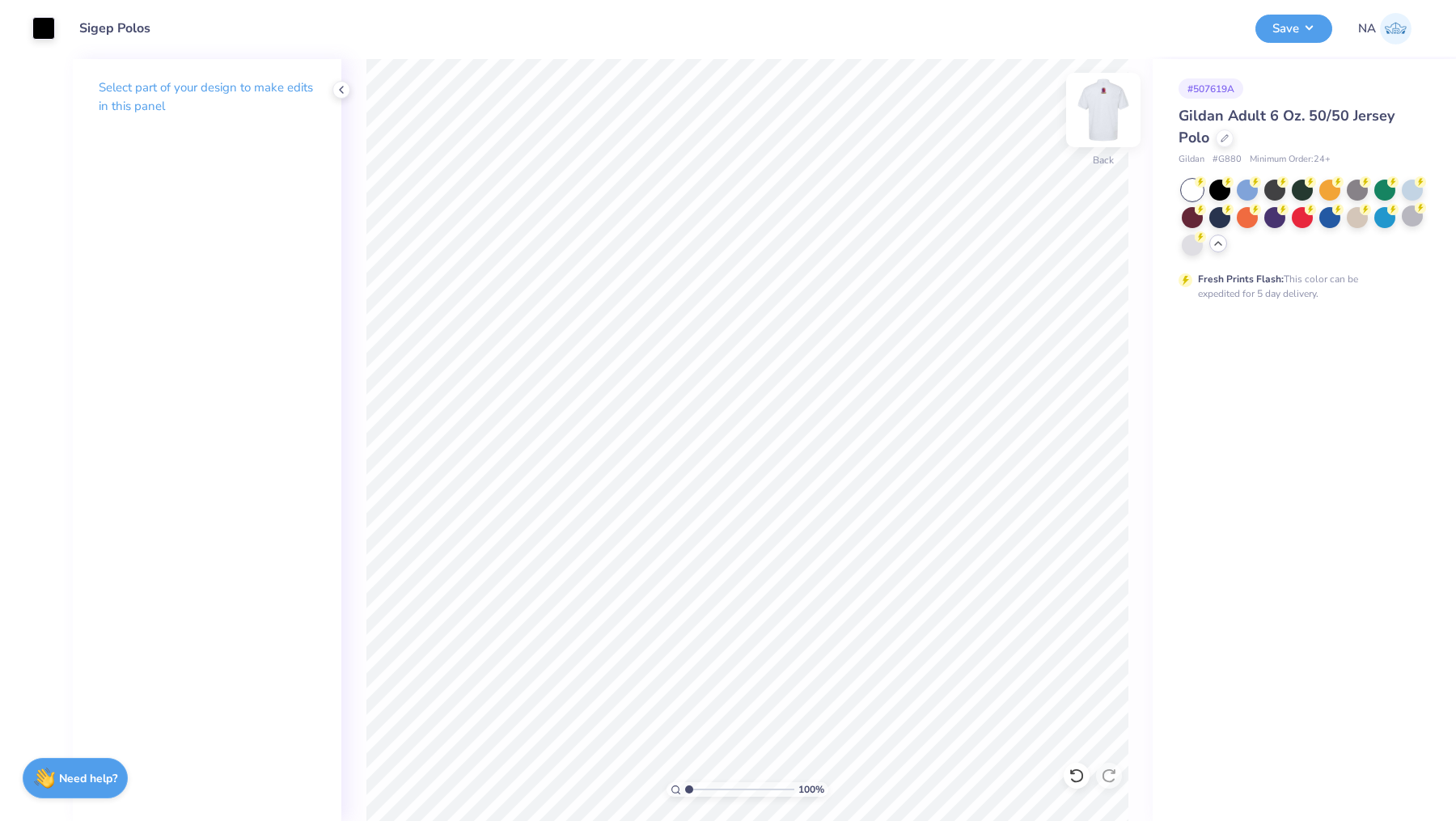
click at [1111, 119] on img at bounding box center [1103, 110] width 64 height 64
click at [1112, 426] on icon at bounding box center [1111, 427] width 10 height 14
click at [1275, 35] on button "Save" at bounding box center [1293, 25] width 77 height 28
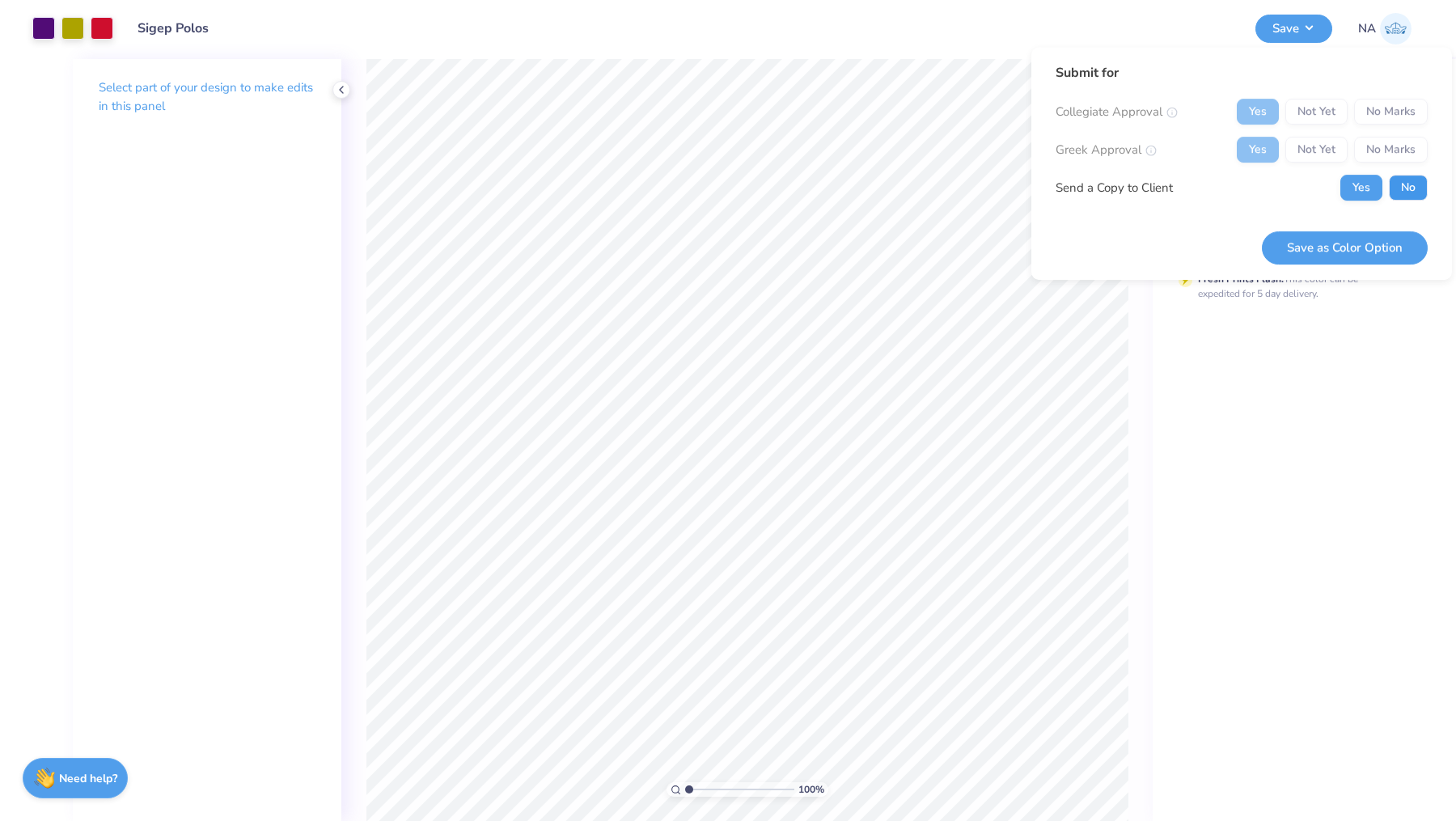
click at [1416, 193] on button "No" at bounding box center [1409, 187] width 39 height 26
click at [1323, 243] on button "Save as Color Option" at bounding box center [1345, 247] width 166 height 33
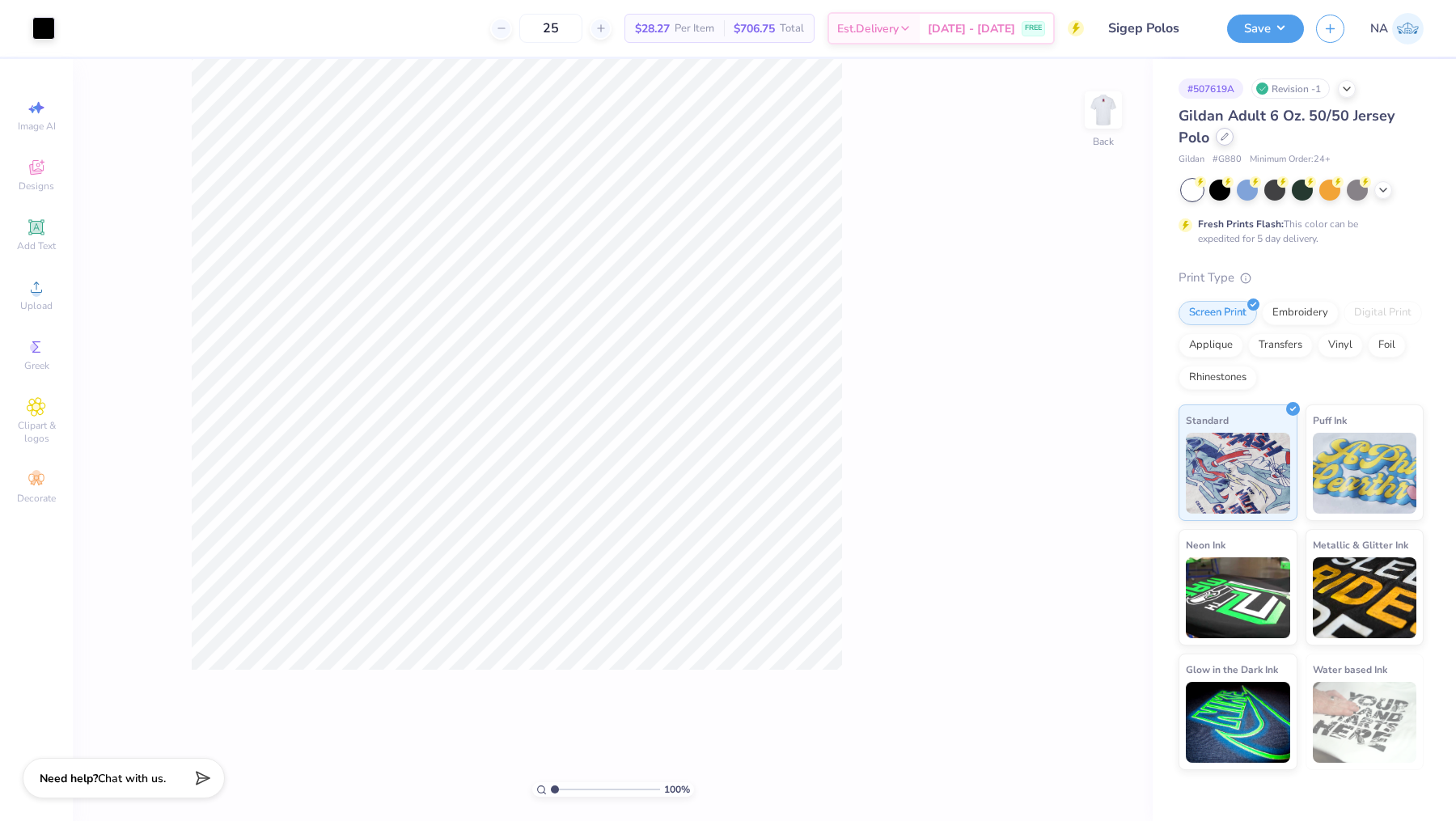
click at [1173, 139] on icon at bounding box center [1225, 137] width 8 height 8
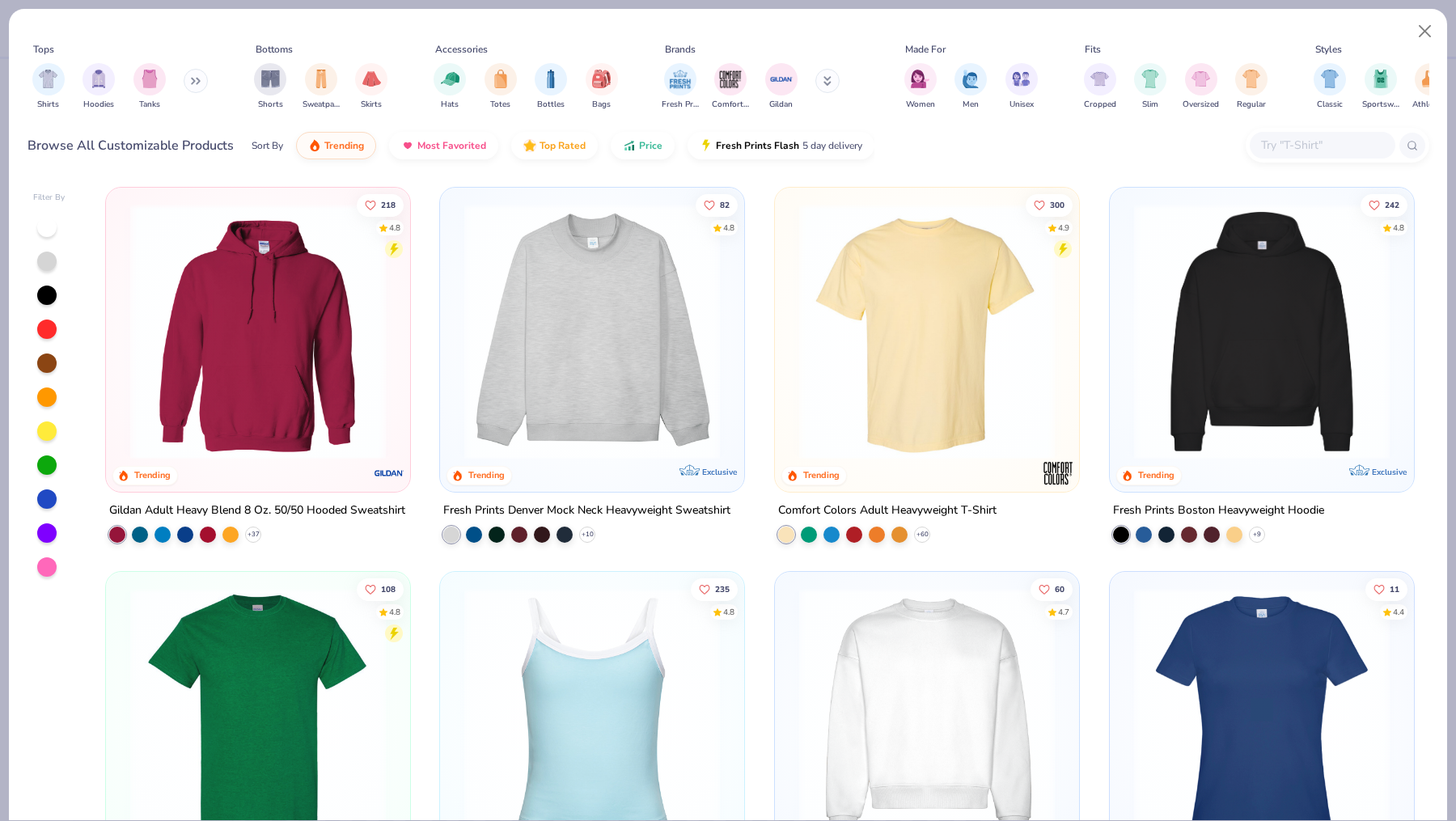
click at [1173, 148] on input "text" at bounding box center [1321, 145] width 125 height 19
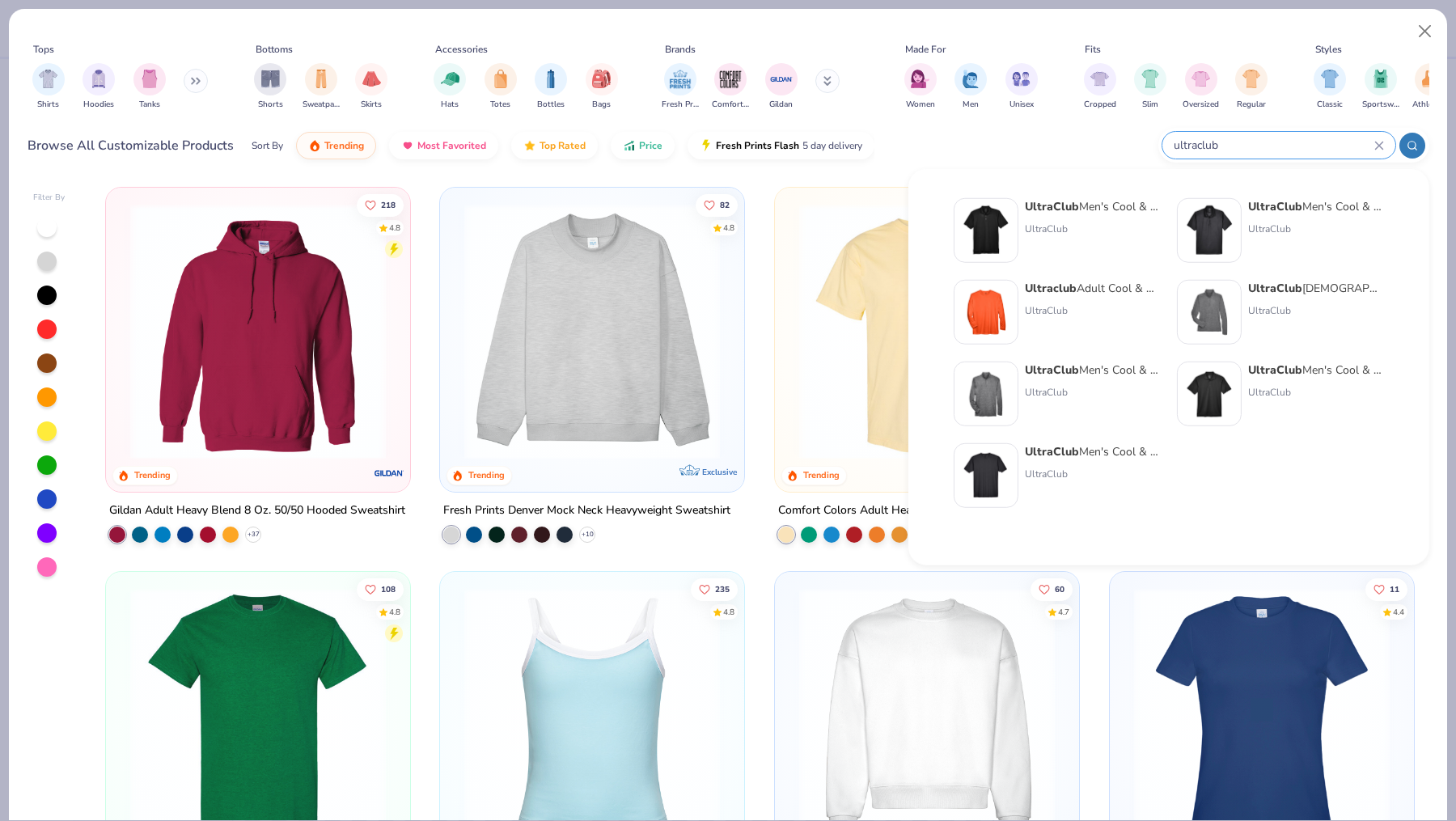
type input "ultraclub"
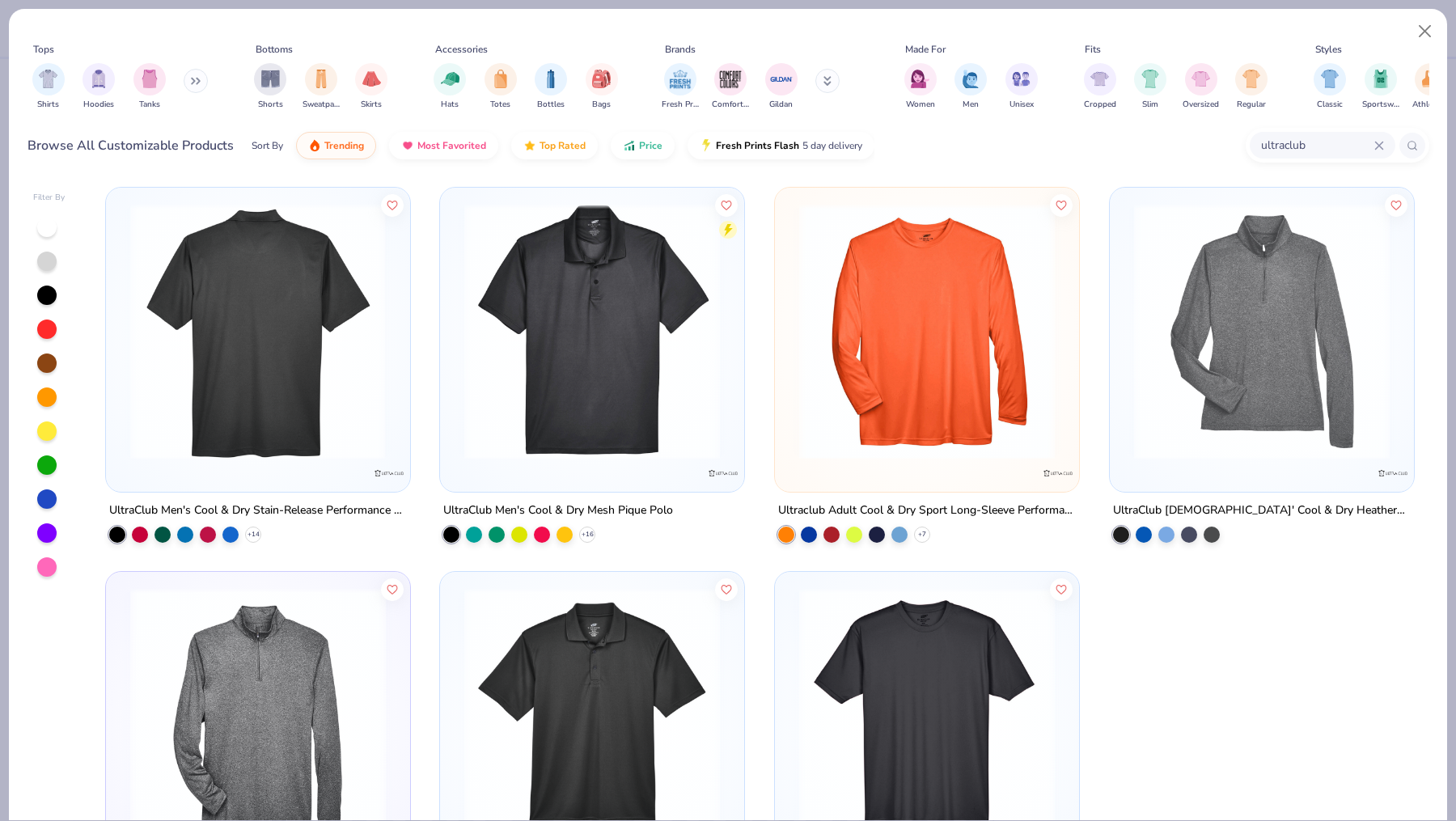
click at [654, 410] on img at bounding box center [592, 332] width 272 height 256
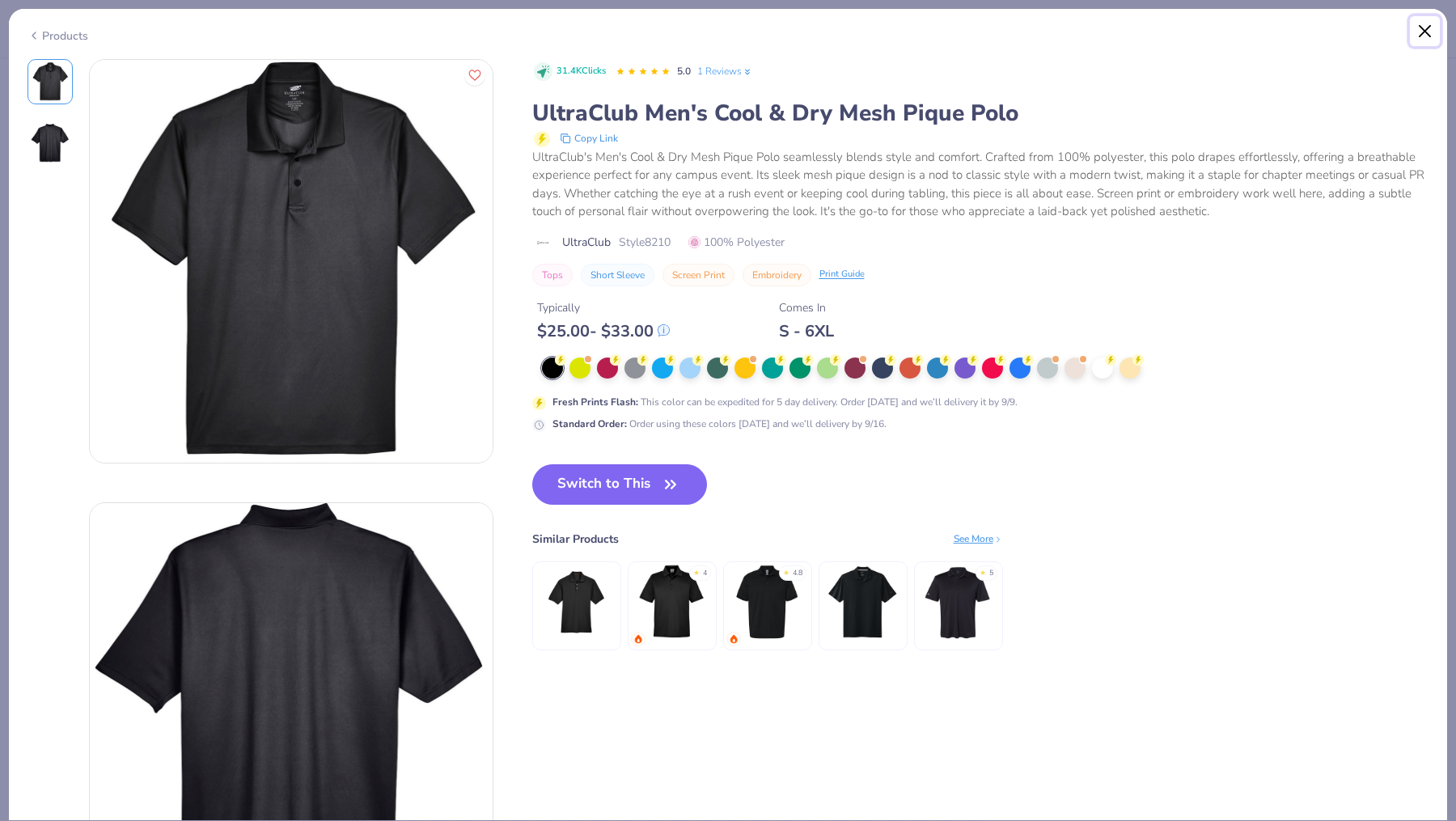
click at [1173, 28] on button "Close" at bounding box center [1425, 31] width 31 height 31
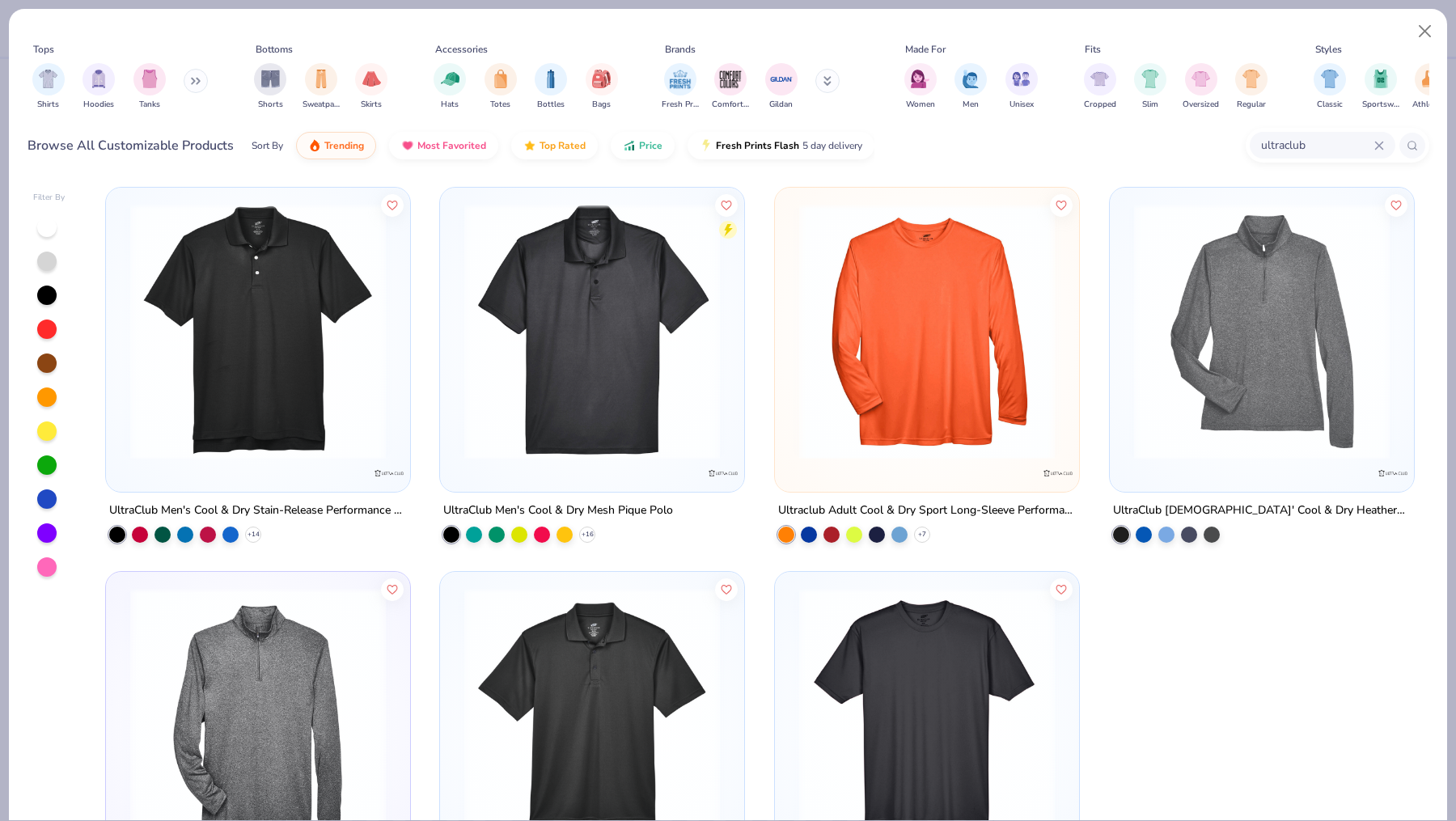
click at [303, 369] on img at bounding box center [258, 332] width 272 height 256
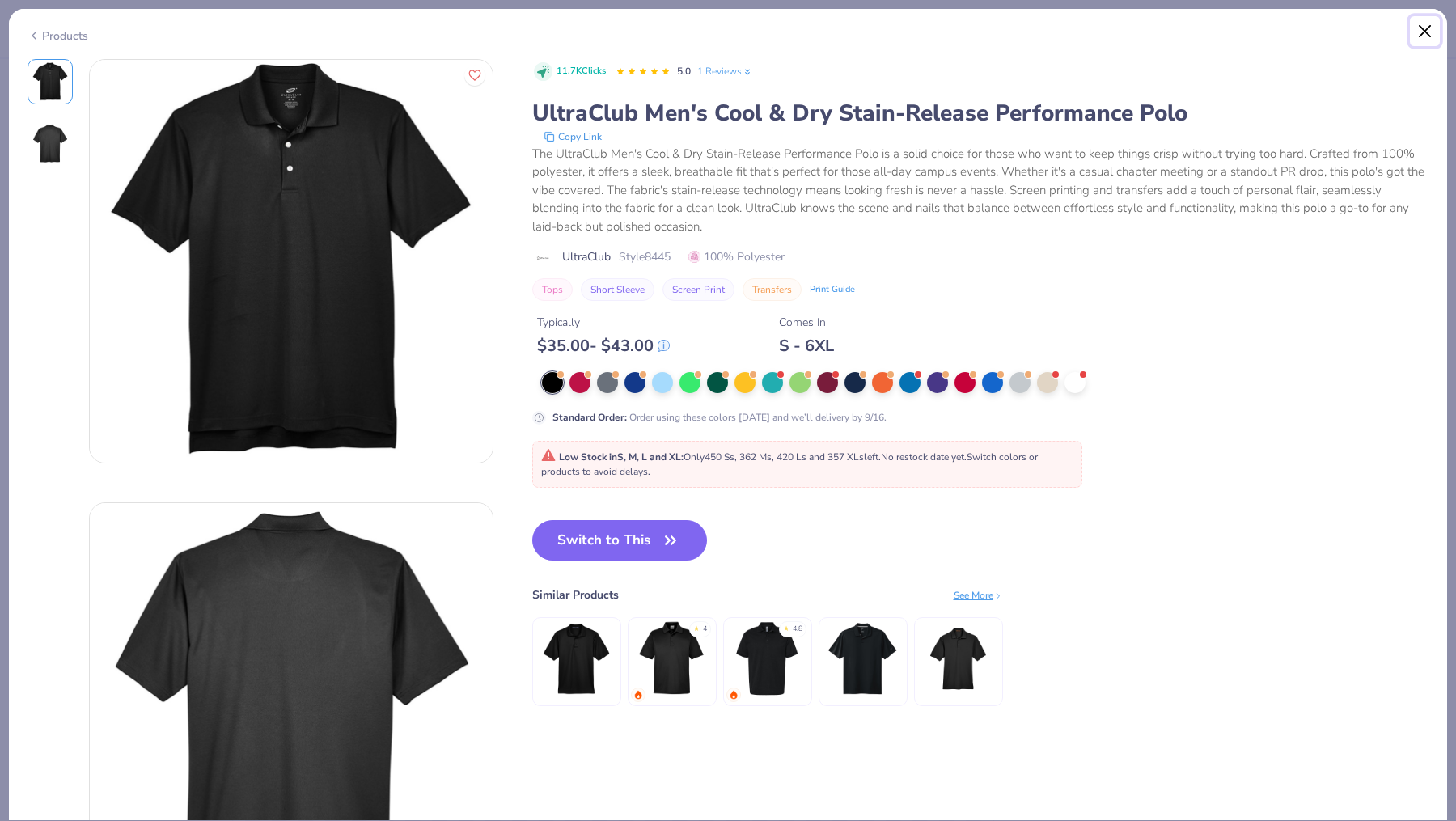
click at [1173, 25] on button "Close" at bounding box center [1425, 31] width 31 height 31
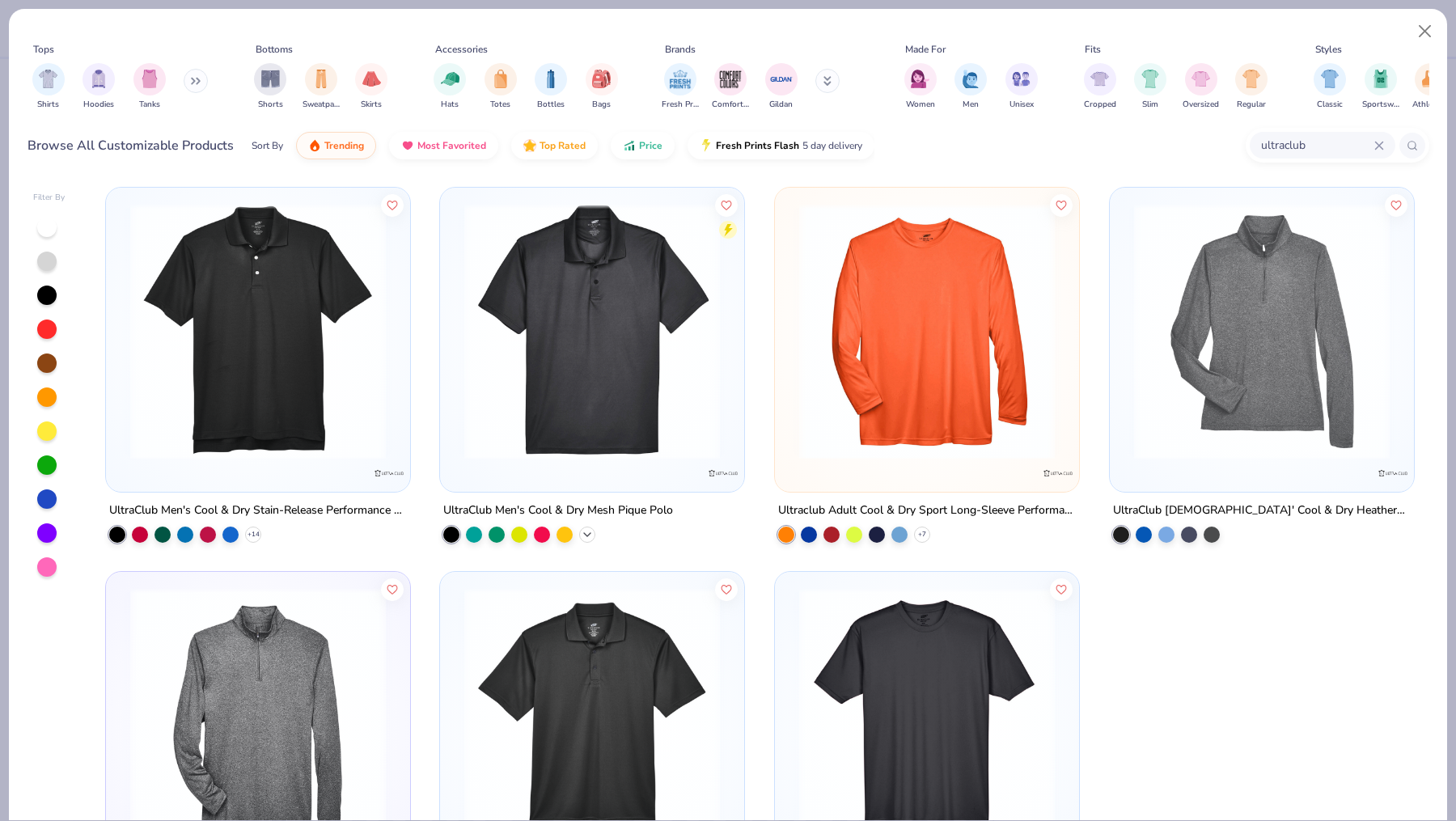
click at [592, 531] on icon at bounding box center [586, 534] width 13 height 13
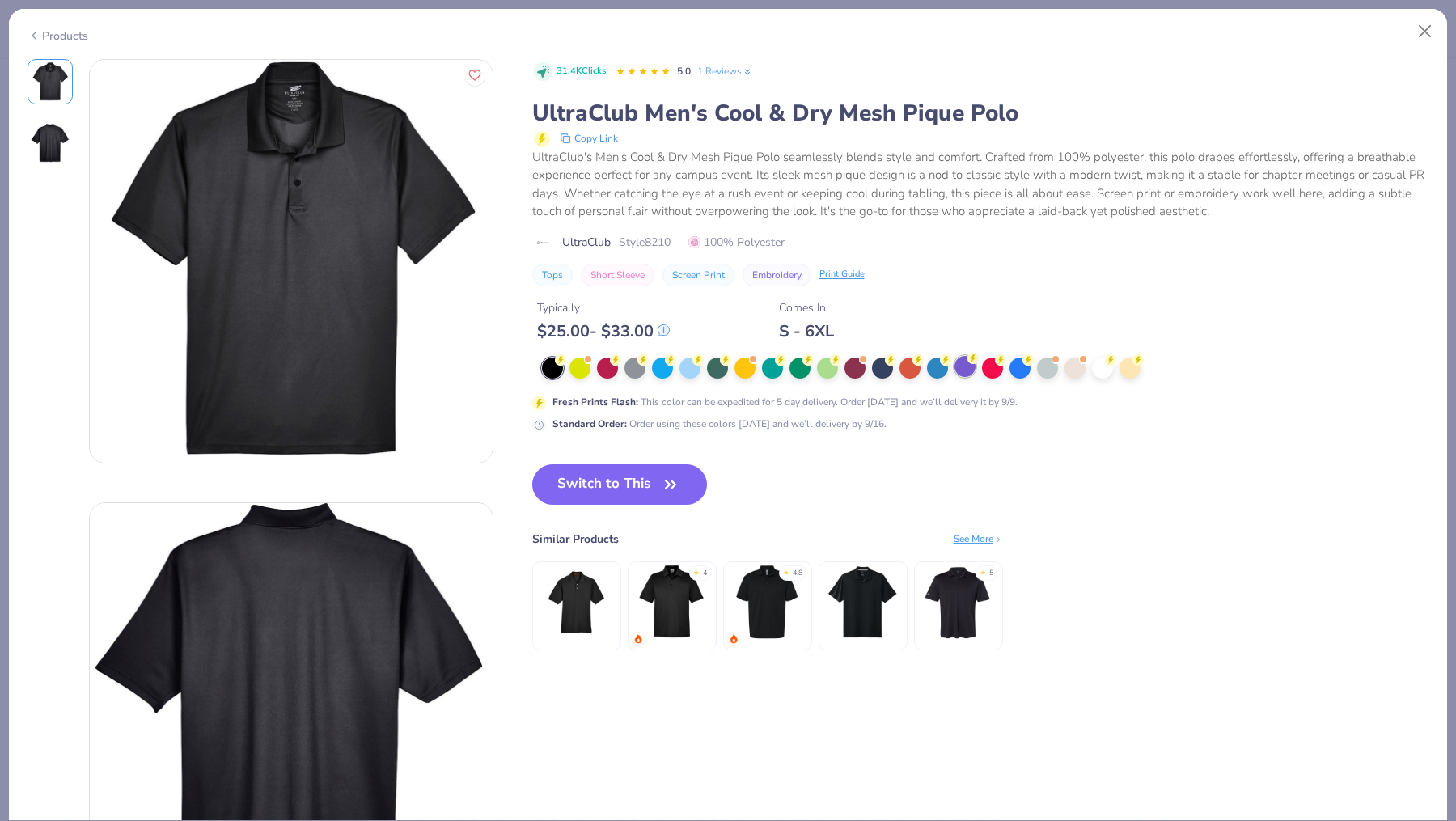
click at [970, 363] on div at bounding box center [964, 366] width 21 height 21
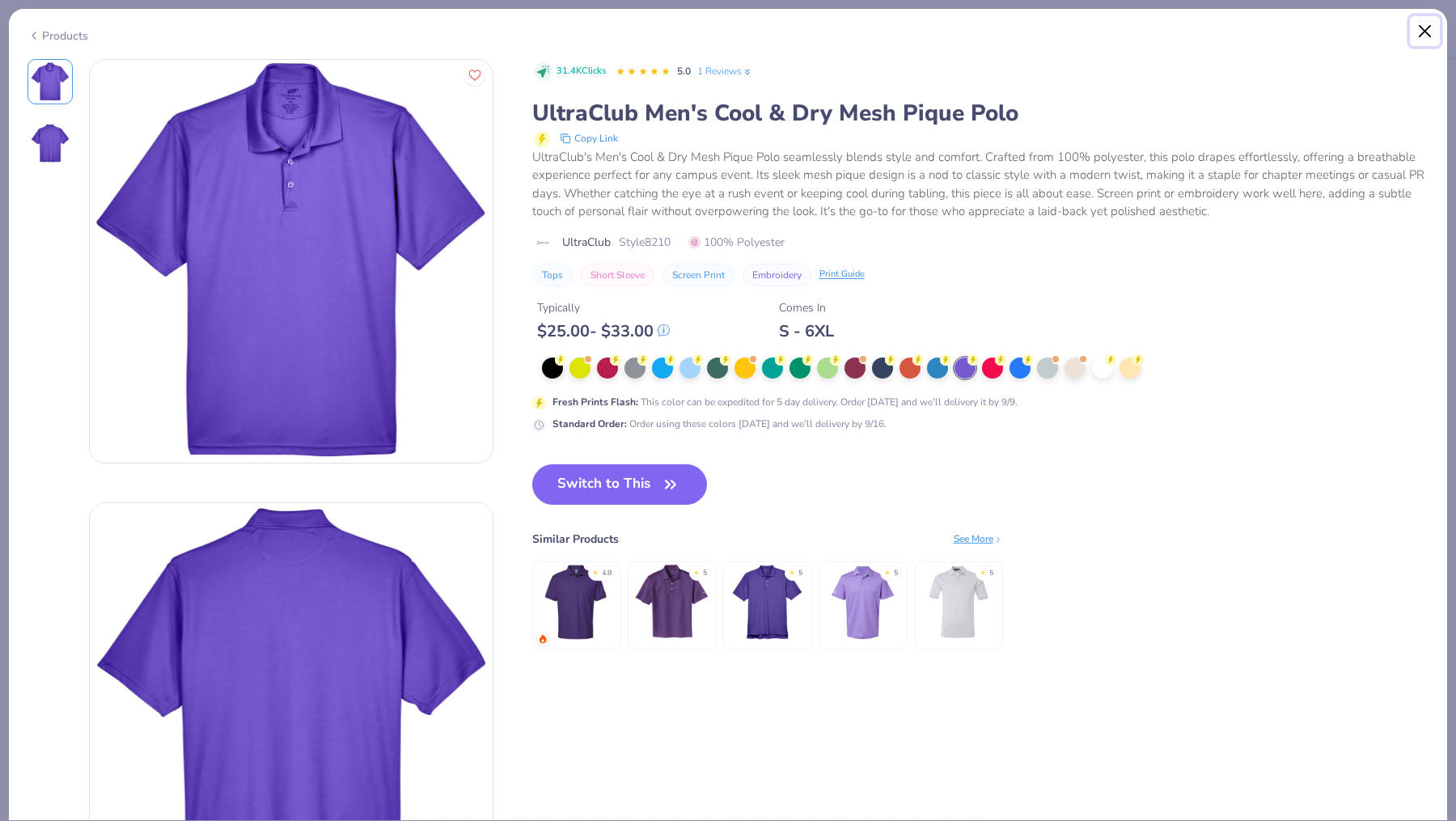
click at [1173, 29] on button "Close" at bounding box center [1425, 31] width 31 height 31
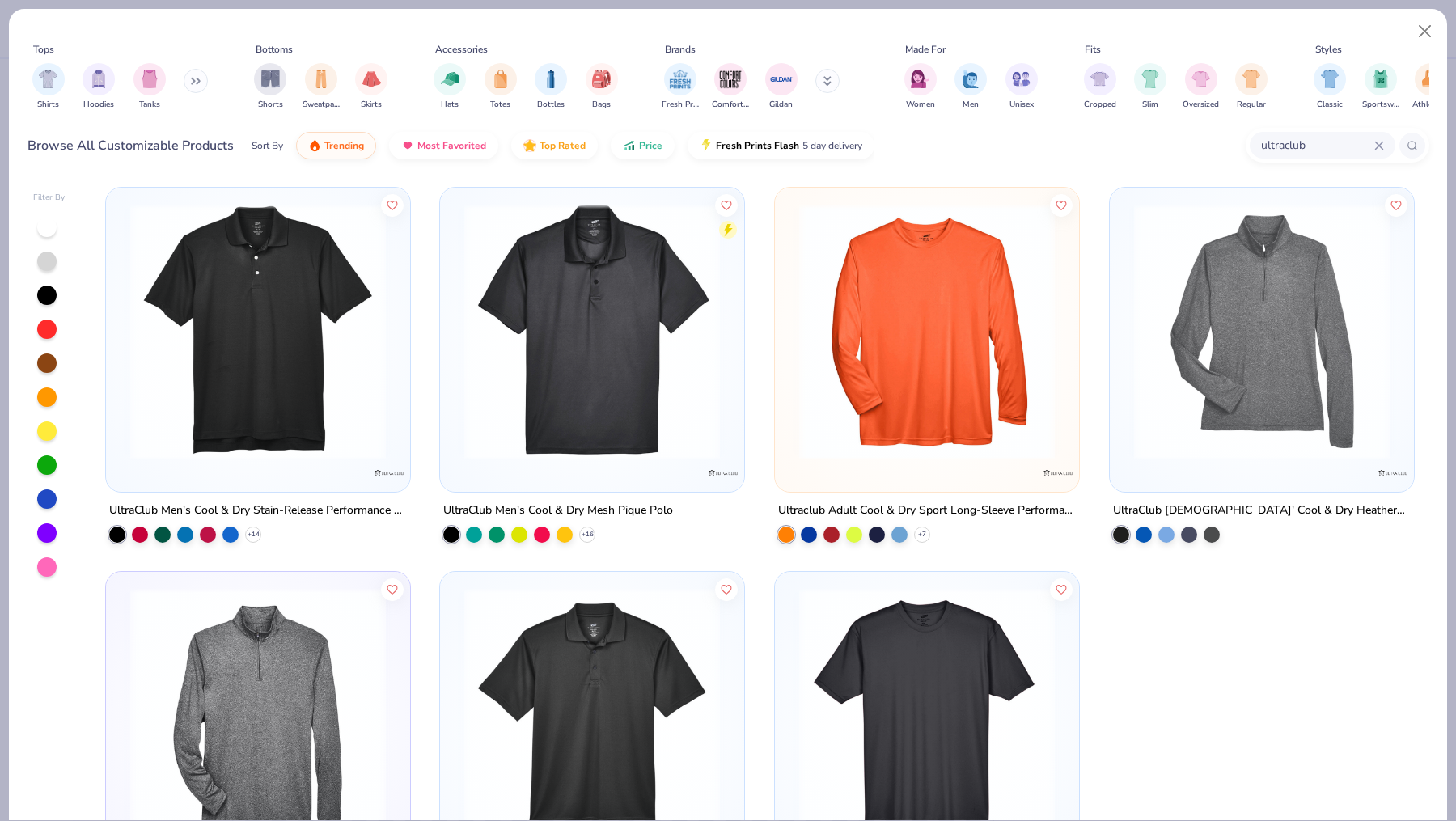
click at [278, 356] on img at bounding box center [258, 332] width 272 height 256
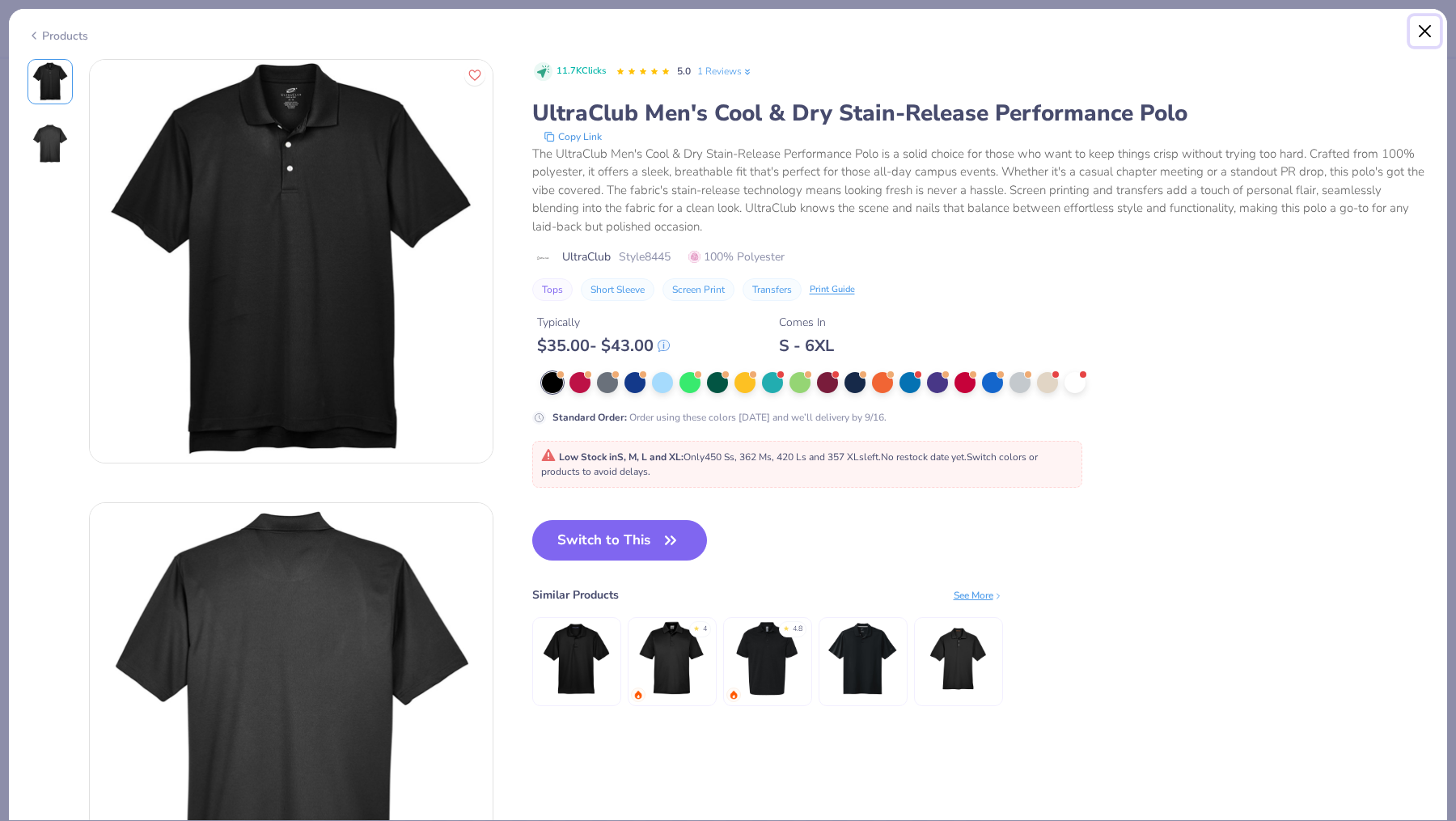
click at [1173, 30] on button "Close" at bounding box center [1425, 31] width 31 height 31
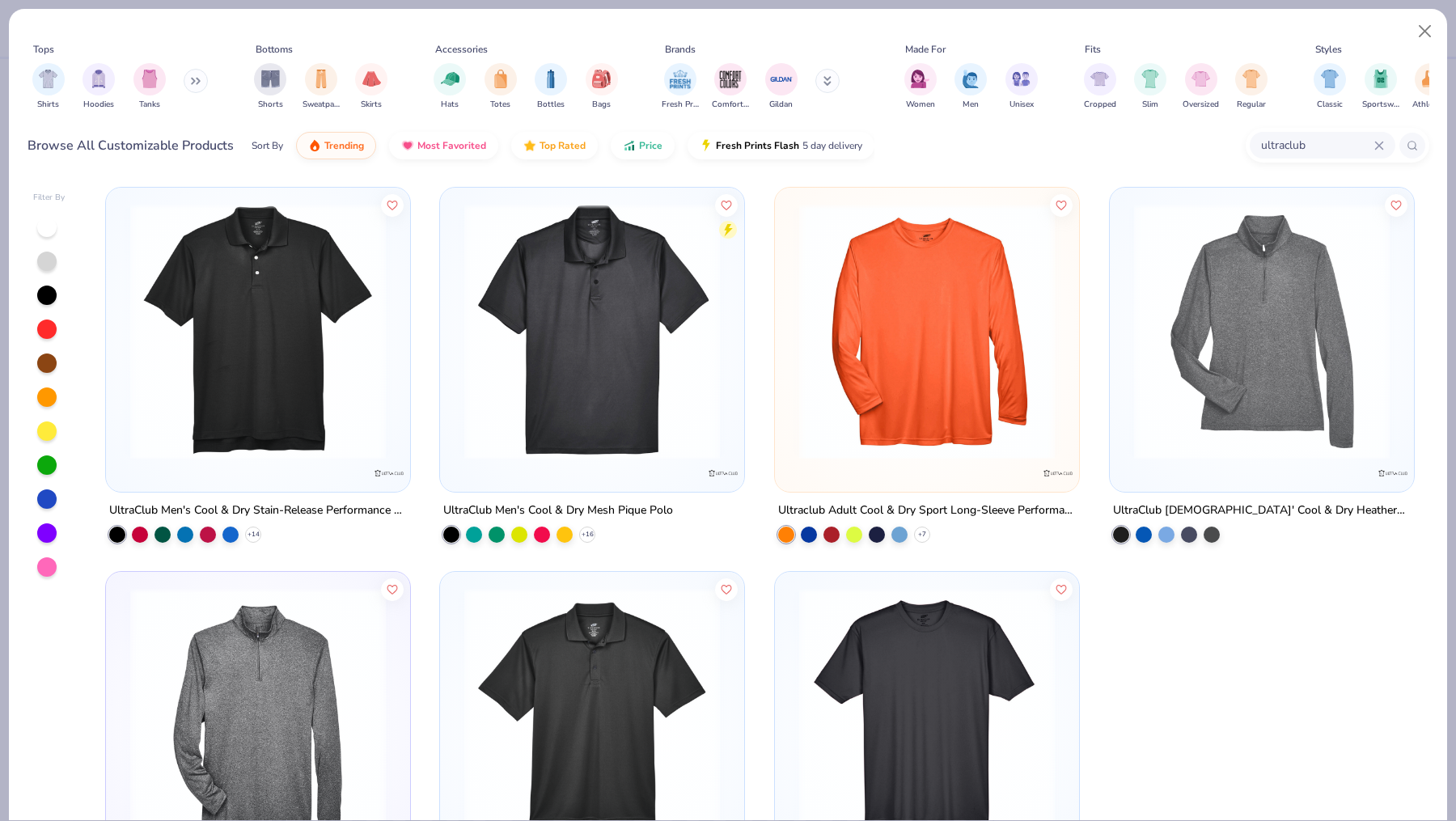
click at [687, 353] on img at bounding box center [592, 332] width 272 height 256
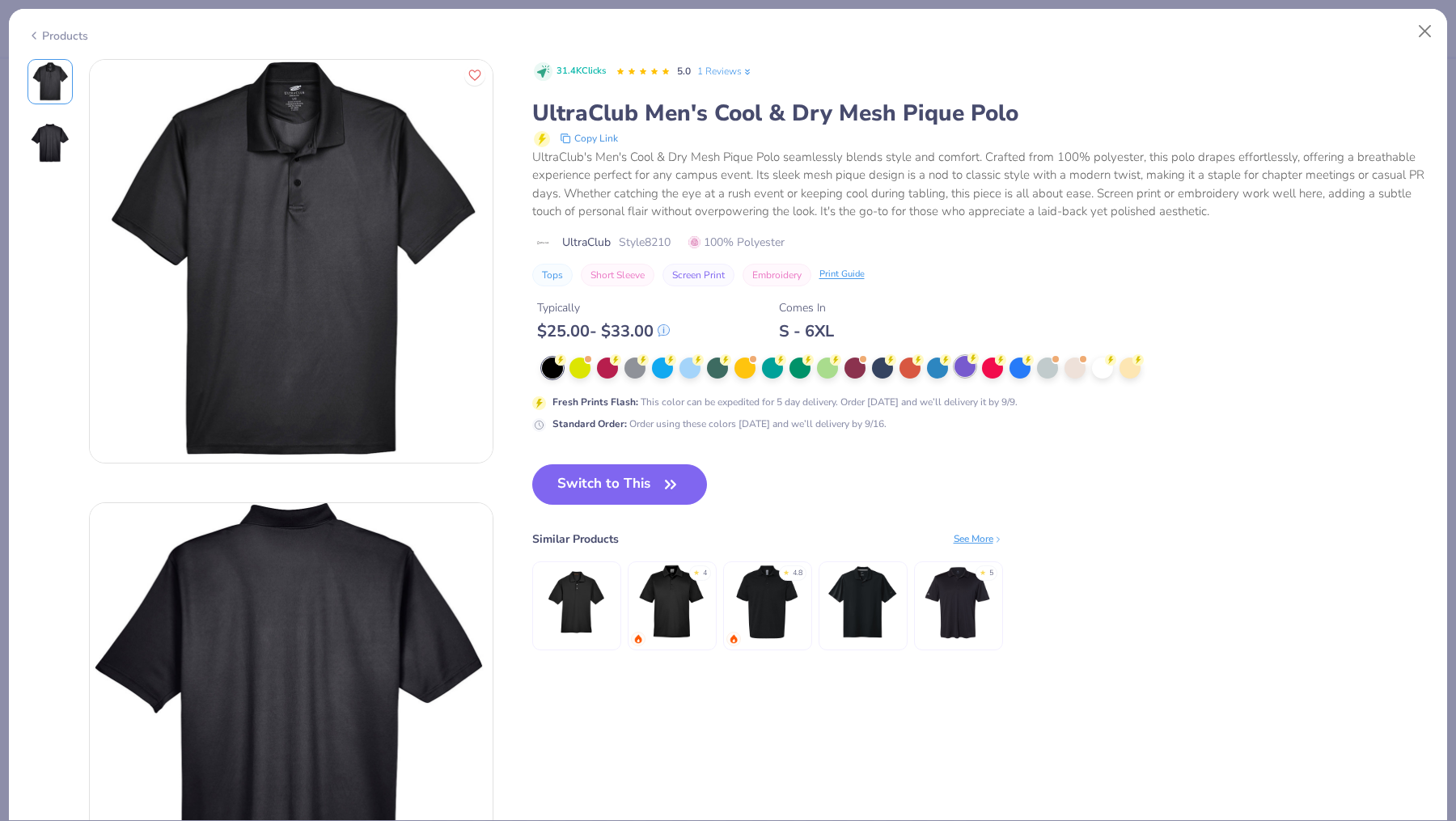
click at [968, 373] on div at bounding box center [964, 366] width 21 height 21
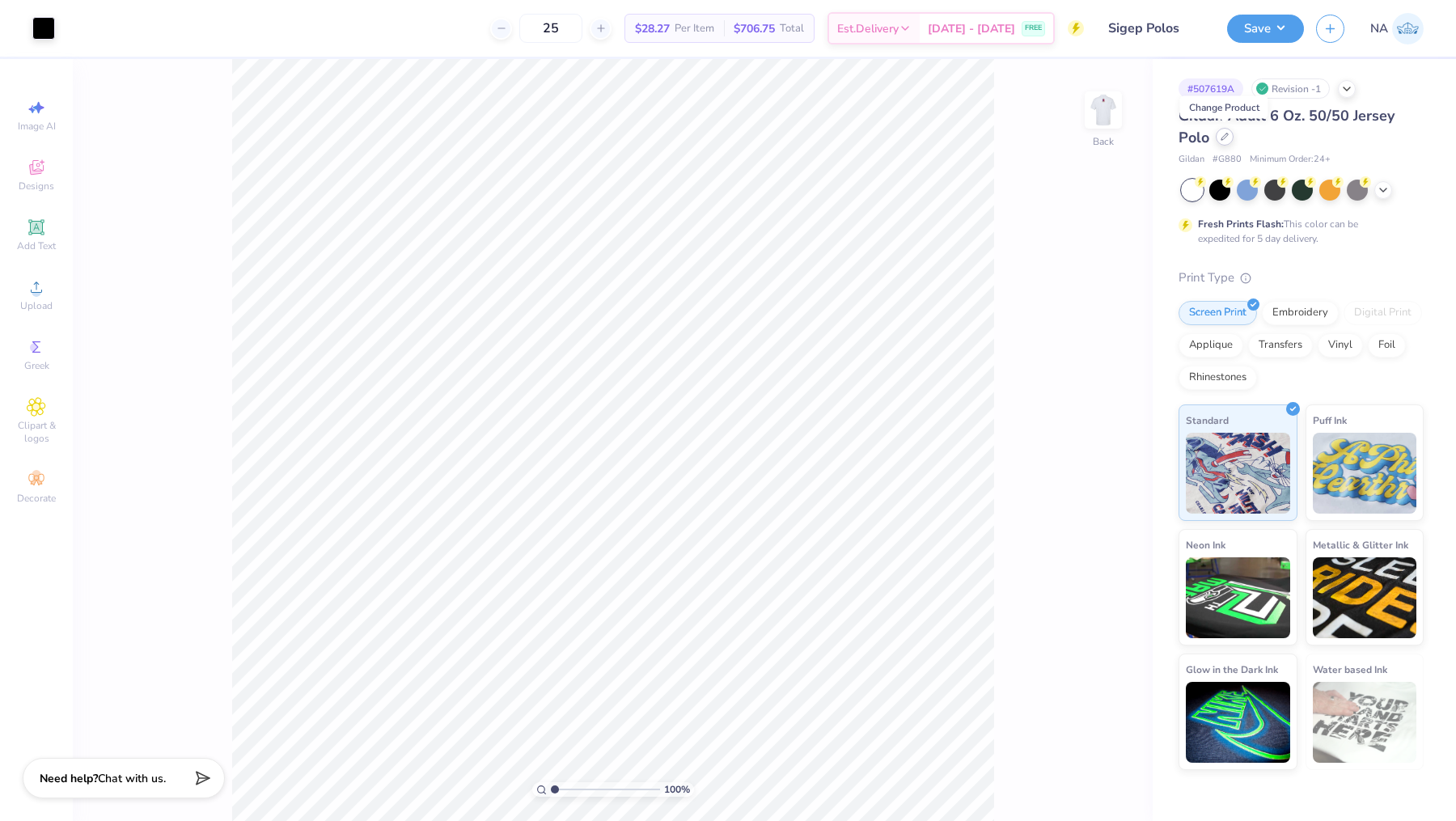
click at [1218, 143] on div at bounding box center [1225, 136] width 18 height 18
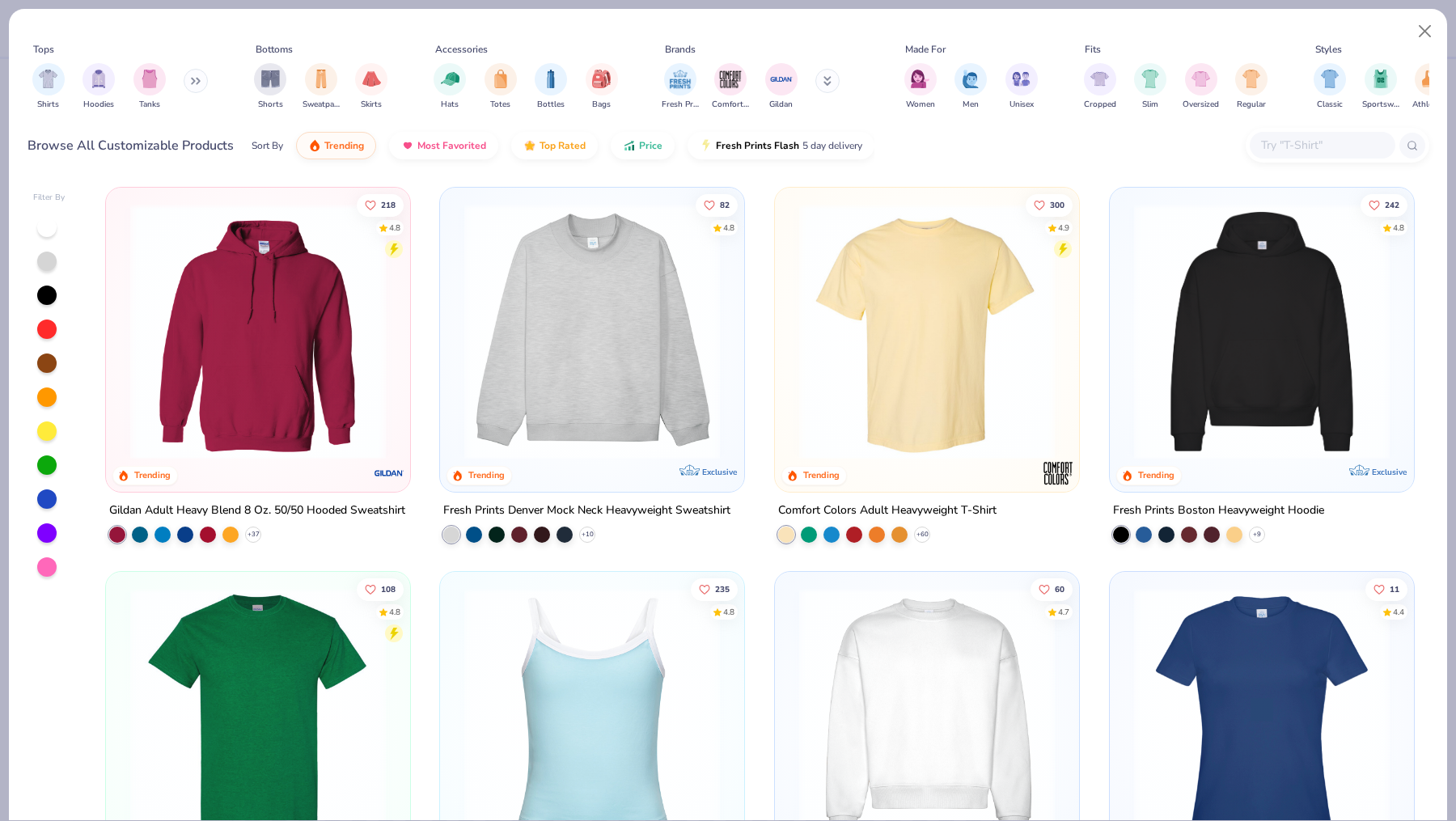
click at [1313, 147] on input "text" at bounding box center [1321, 145] width 125 height 19
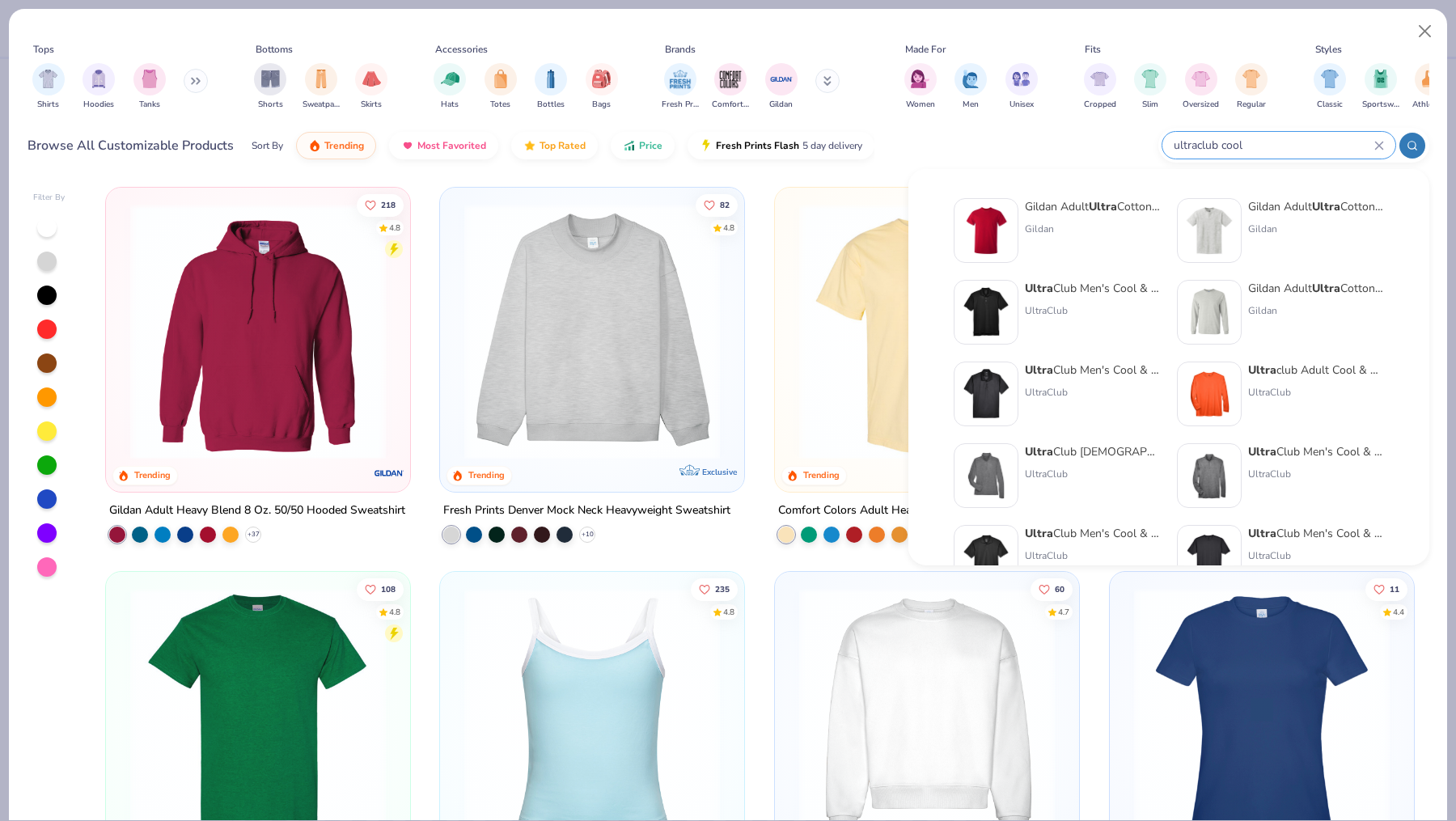
type input "ultraclub cool"
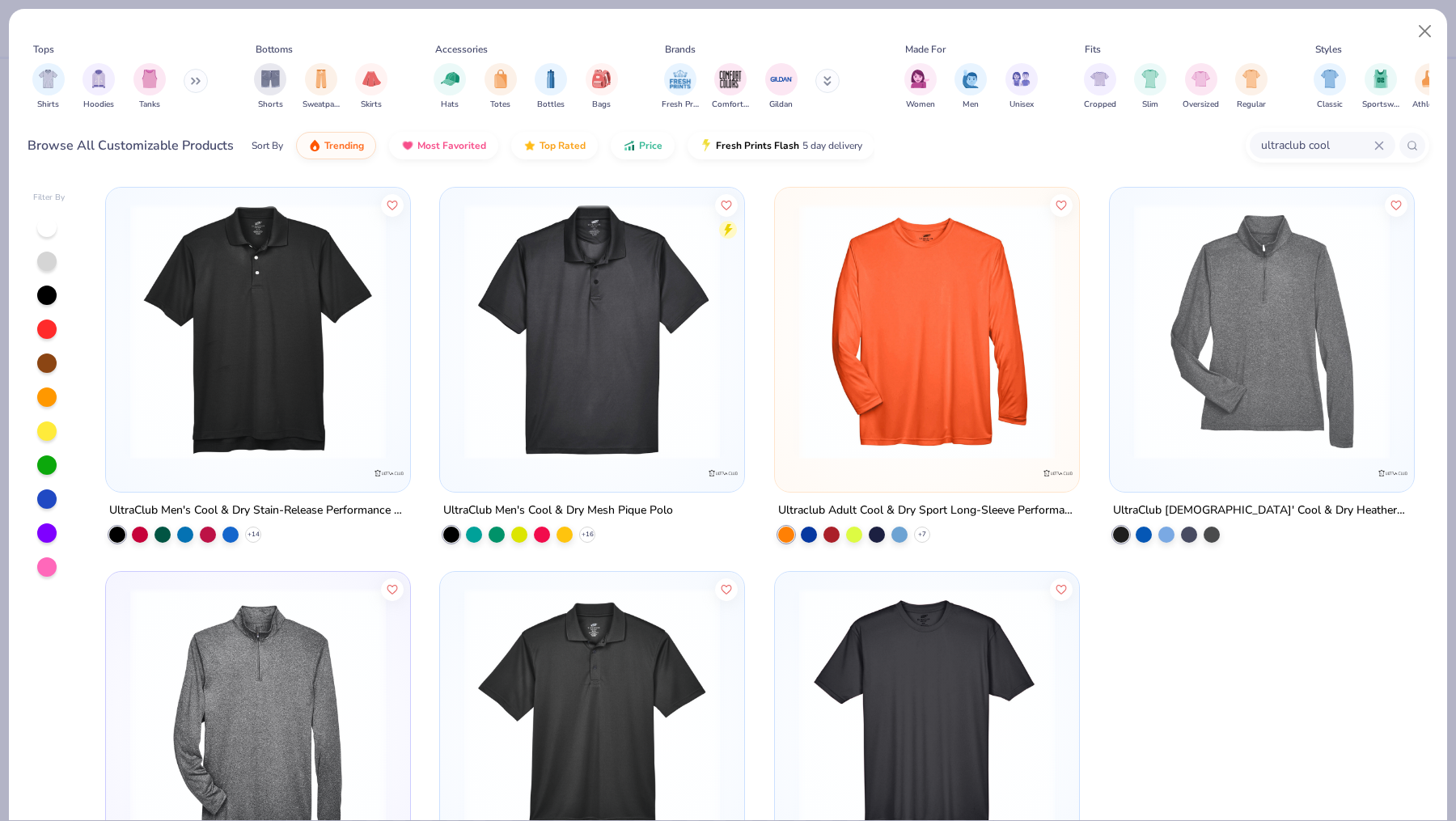
click at [283, 423] on img at bounding box center [258, 332] width 272 height 256
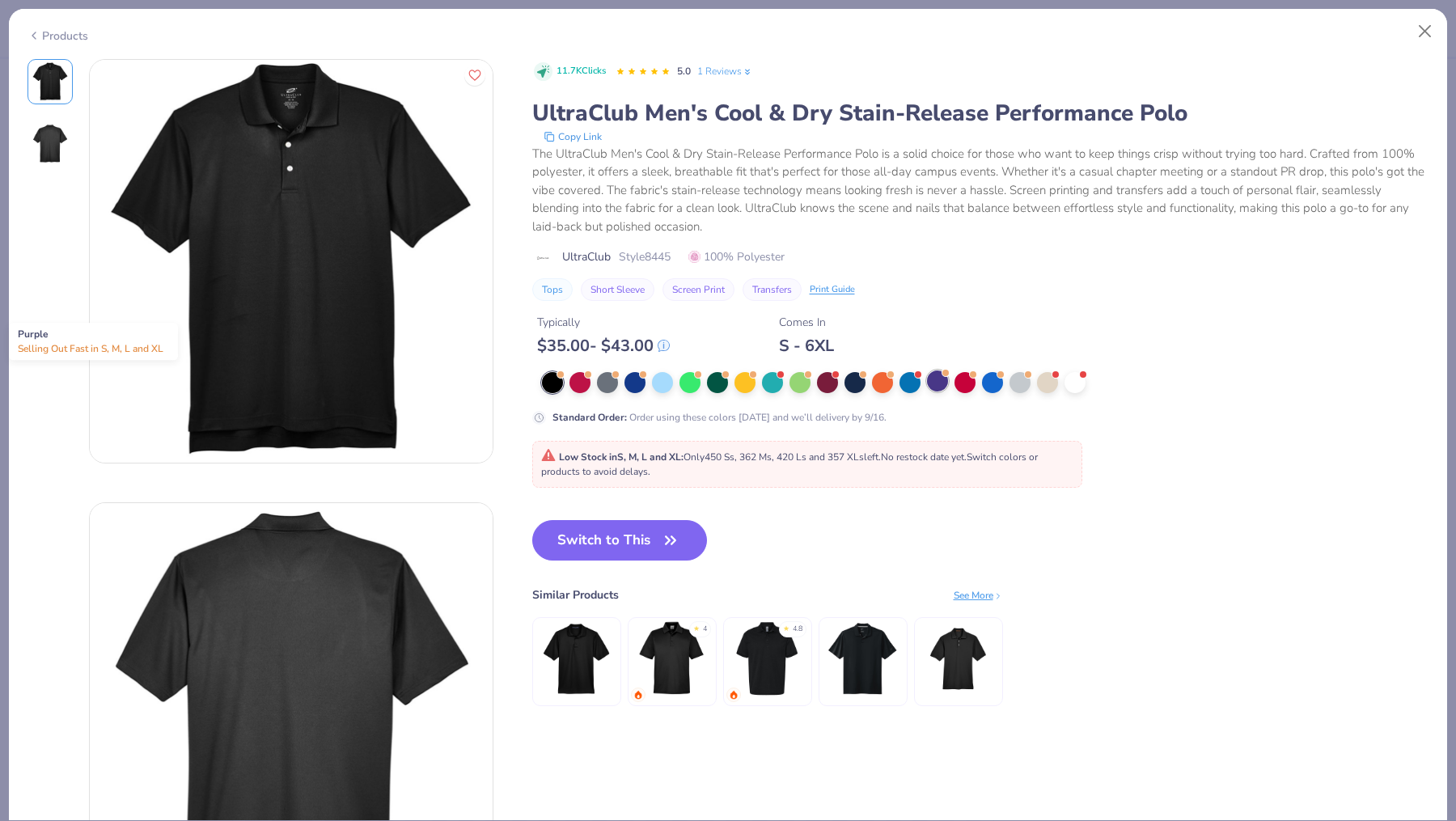
click at [930, 383] on div at bounding box center [937, 380] width 21 height 21
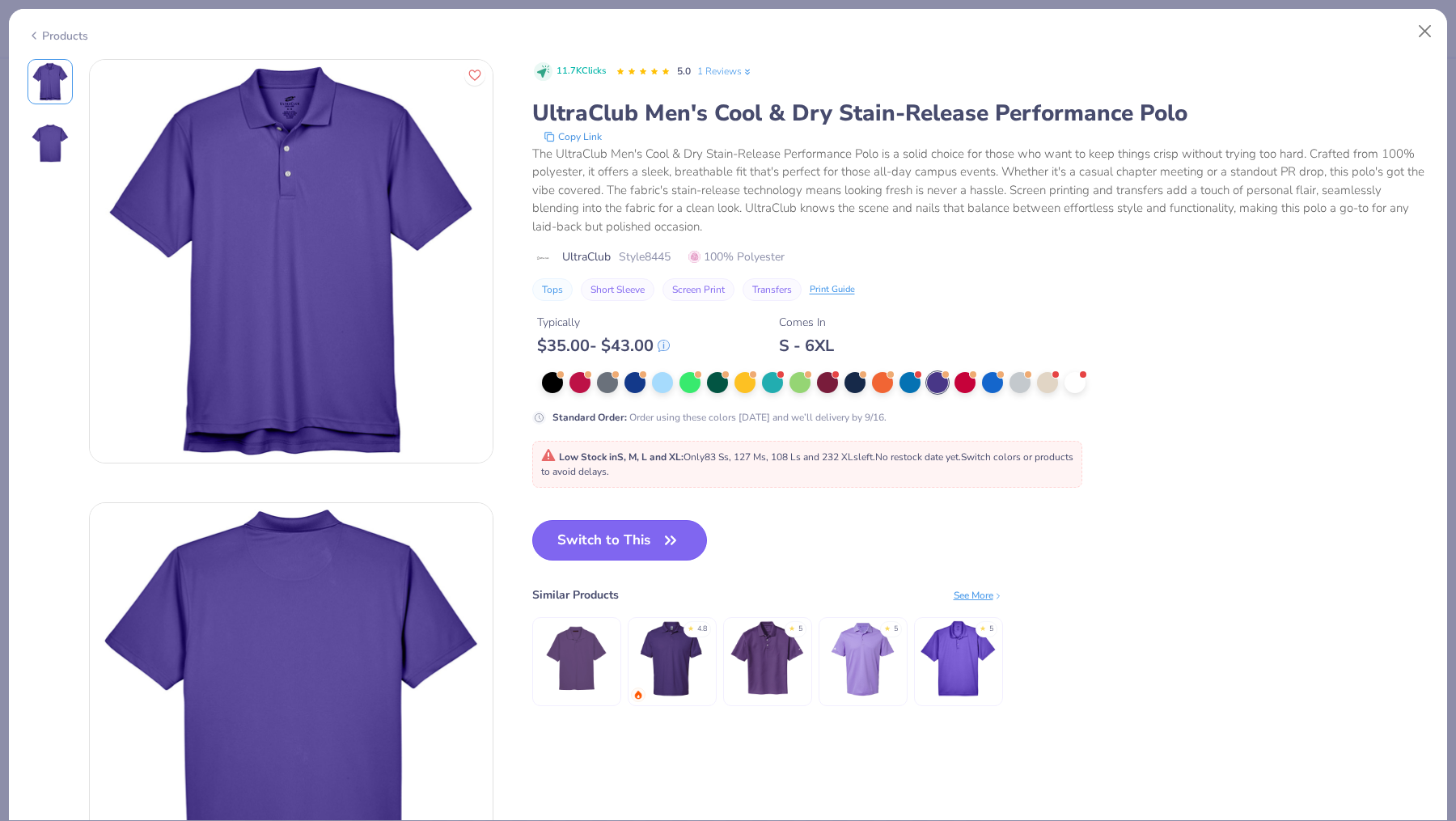
click at [614, 533] on button "Switch to This" at bounding box center [620, 541] width 175 height 41
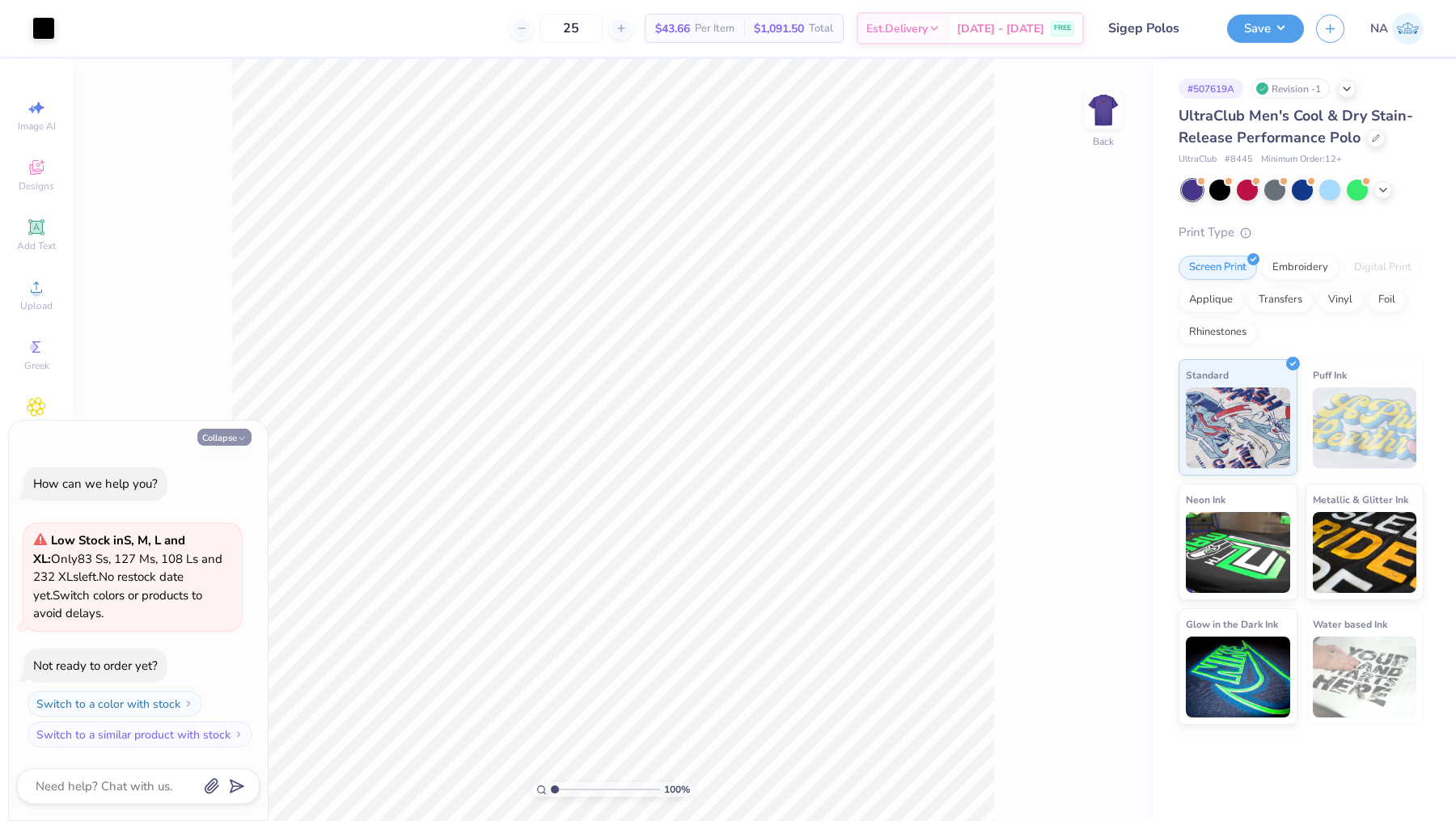
click at [227, 430] on button "Collapse" at bounding box center [225, 437] width 54 height 17
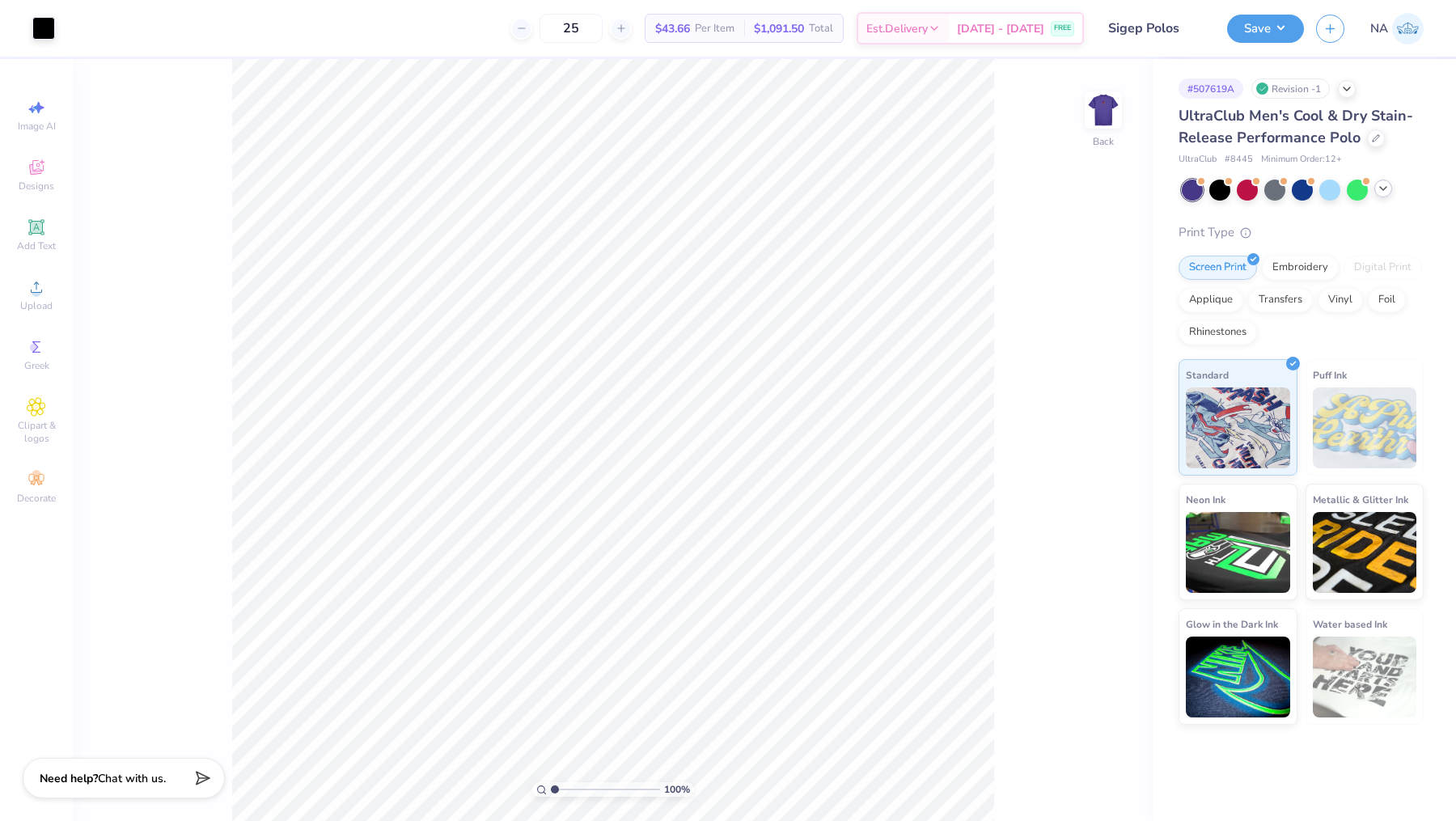
click at [1384, 186] on icon at bounding box center [1383, 188] width 13 height 13
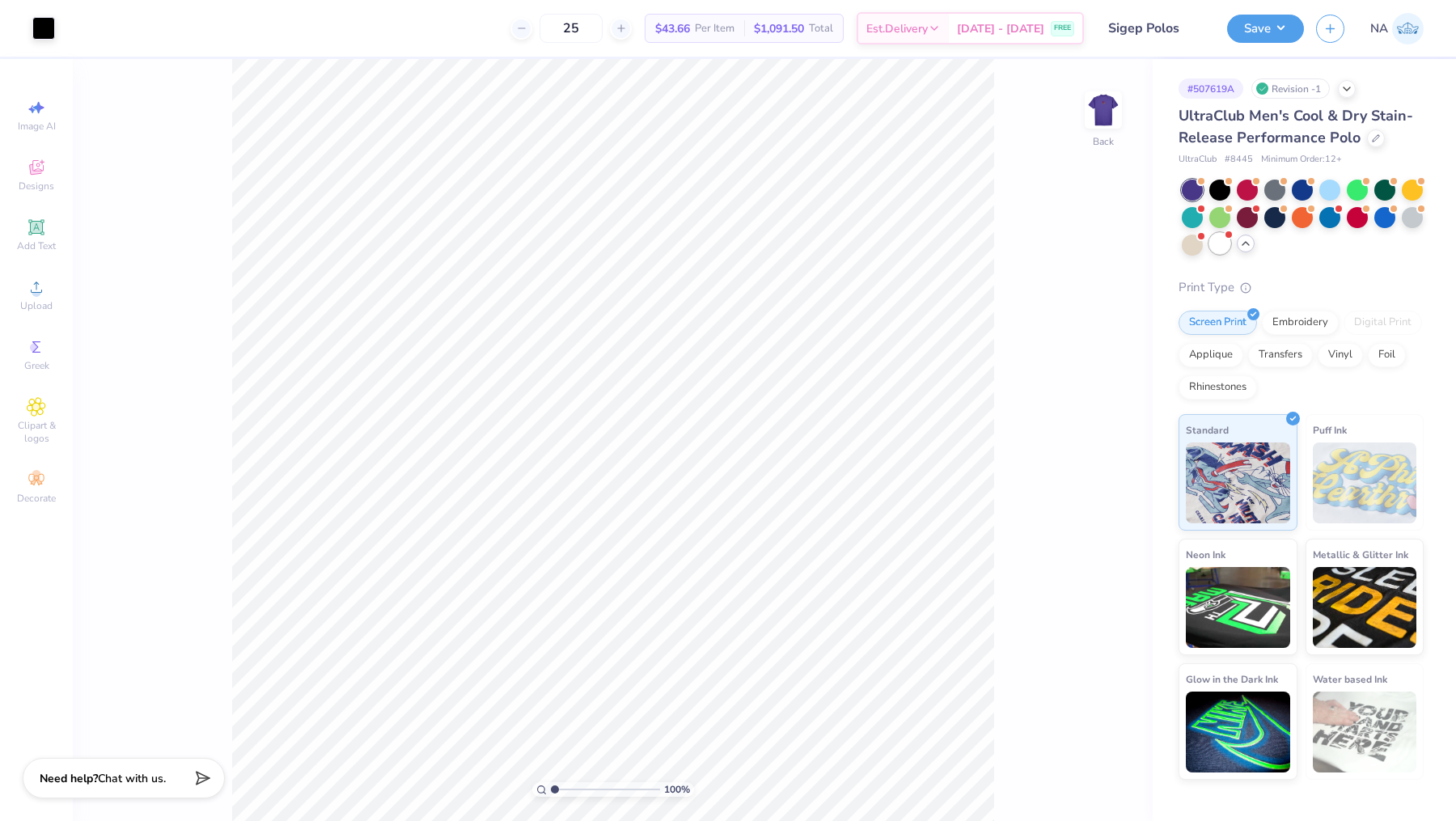
click at [1219, 250] on div at bounding box center [1220, 243] width 21 height 21
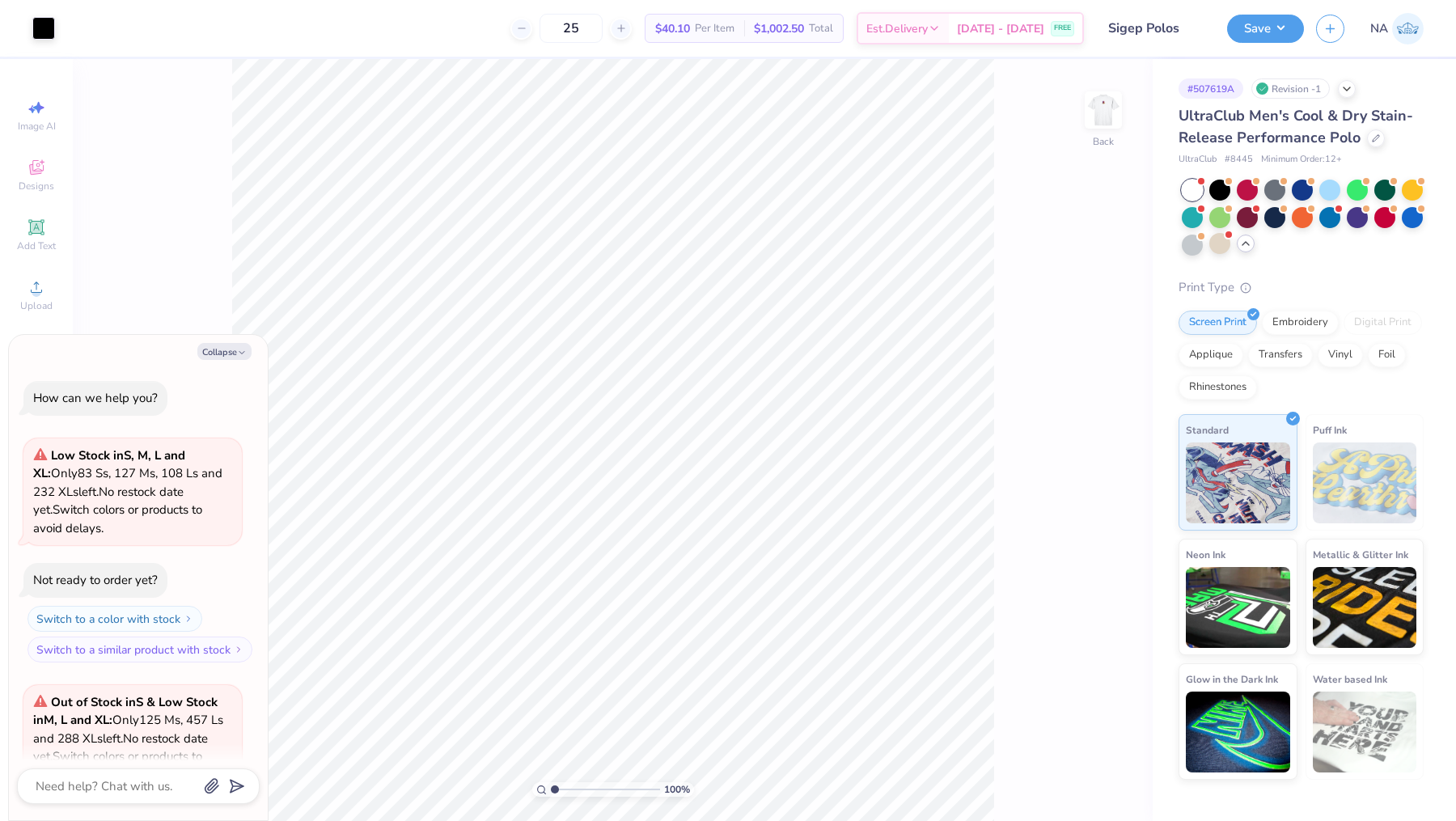
scroll to position [160, 0]
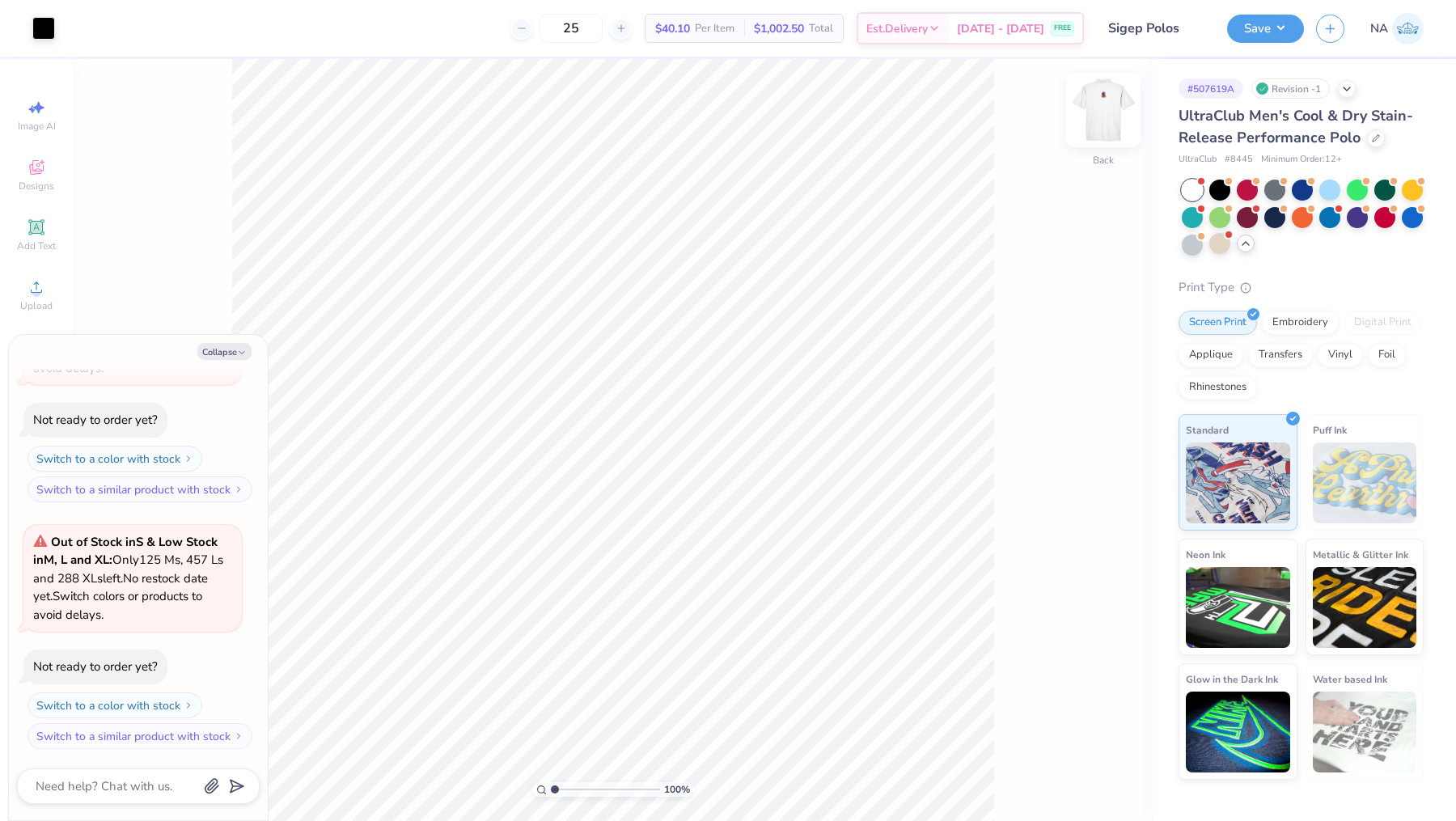
click at [1111, 115] on img at bounding box center [1103, 110] width 64 height 64
click at [234, 348] on button "Collapse" at bounding box center [225, 352] width 54 height 17
type textarea "x"
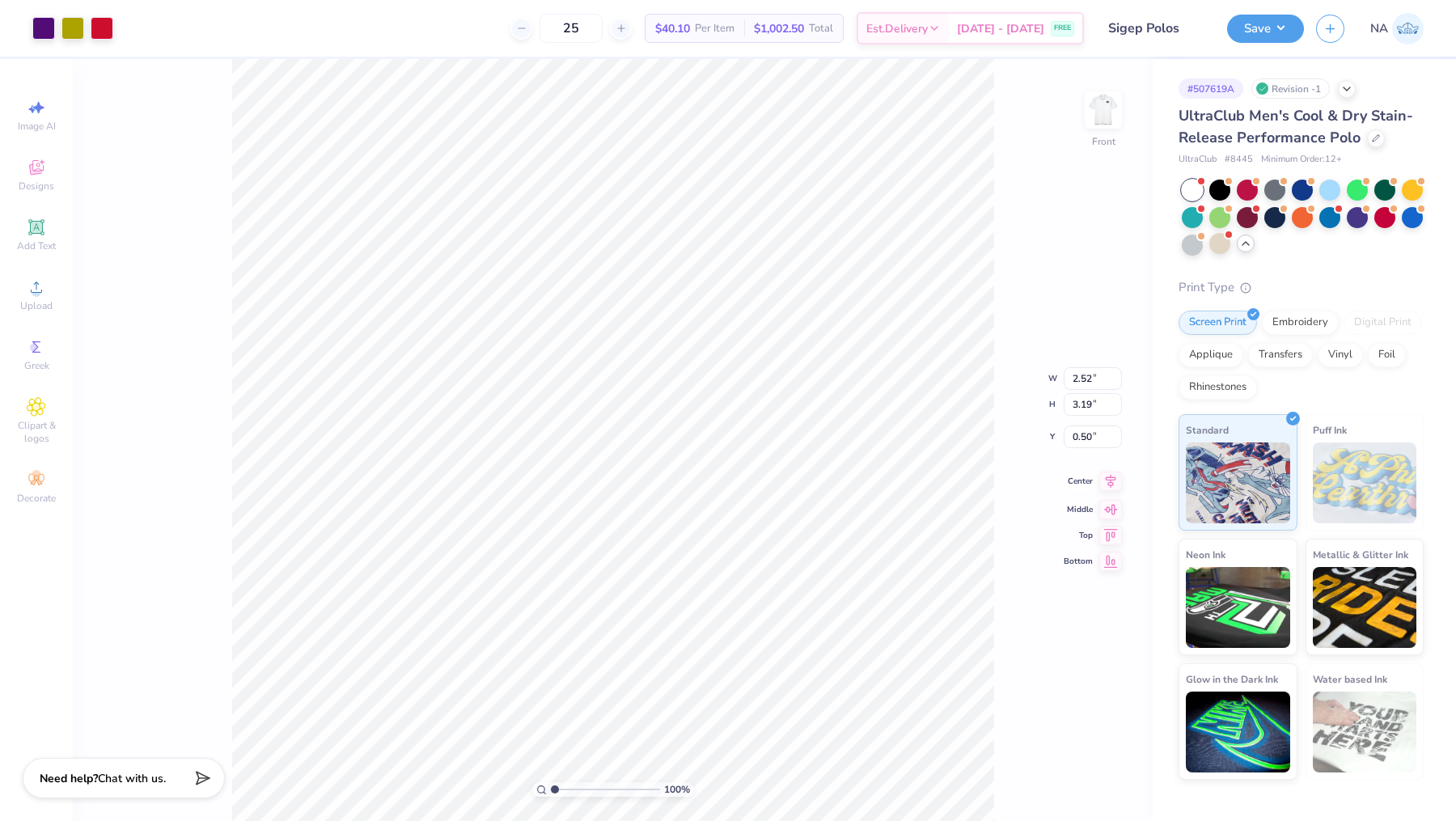
click at [1112, 479] on icon at bounding box center [1111, 480] width 10 height 14
click at [1112, 132] on img at bounding box center [1103, 110] width 64 height 64
click at [1112, 126] on img at bounding box center [1103, 110] width 32 height 32
click at [1265, 19] on button "Save" at bounding box center [1265, 25] width 77 height 28
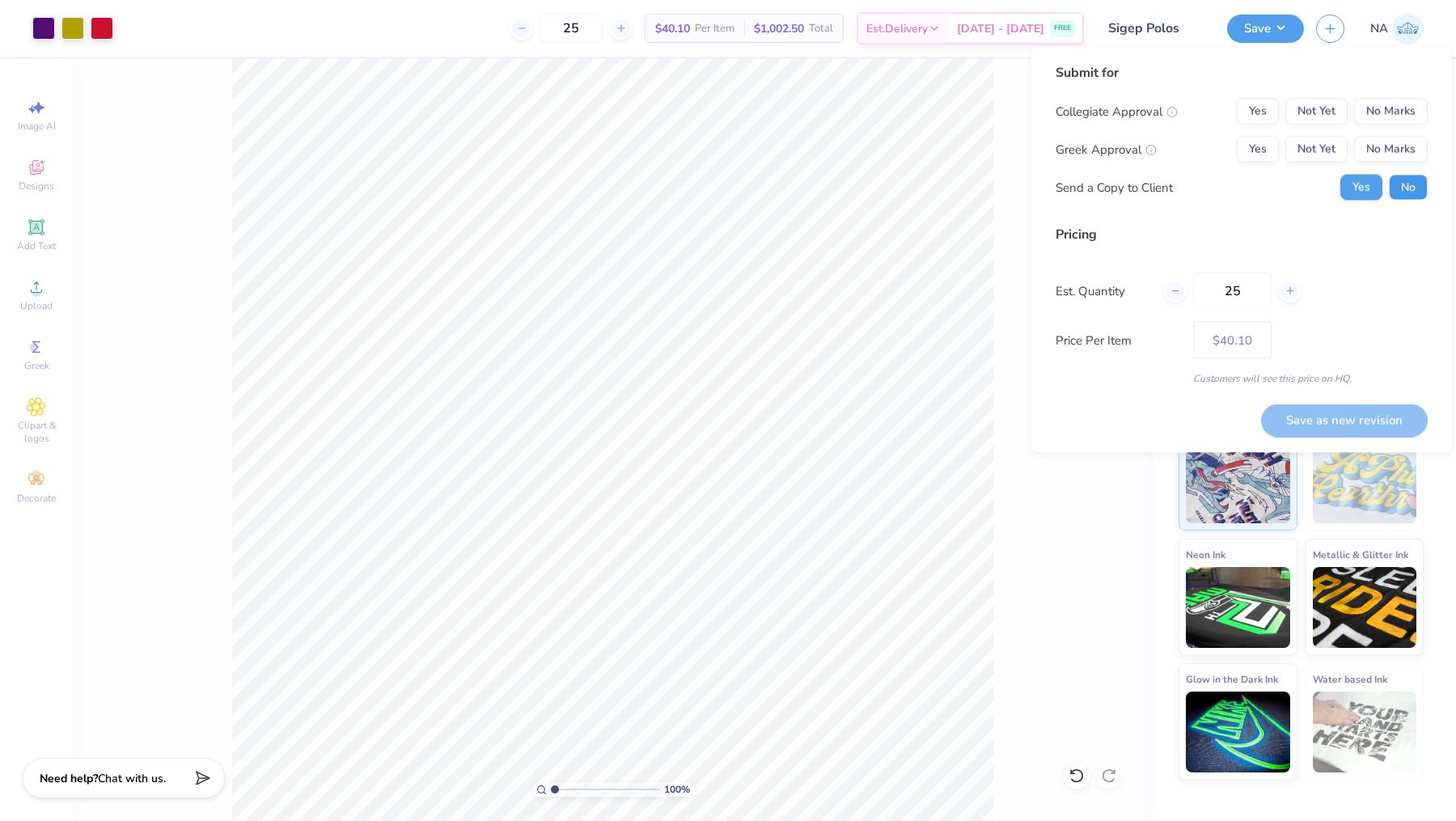
click at [1412, 188] on button "No" at bounding box center [1409, 187] width 39 height 26
click at [1390, 123] on button "No Marks" at bounding box center [1391, 111] width 74 height 26
click at [1242, 156] on button "Yes" at bounding box center [1258, 149] width 42 height 26
click at [1346, 414] on button "Save as new revision" at bounding box center [1344, 419] width 167 height 33
type input "– –"
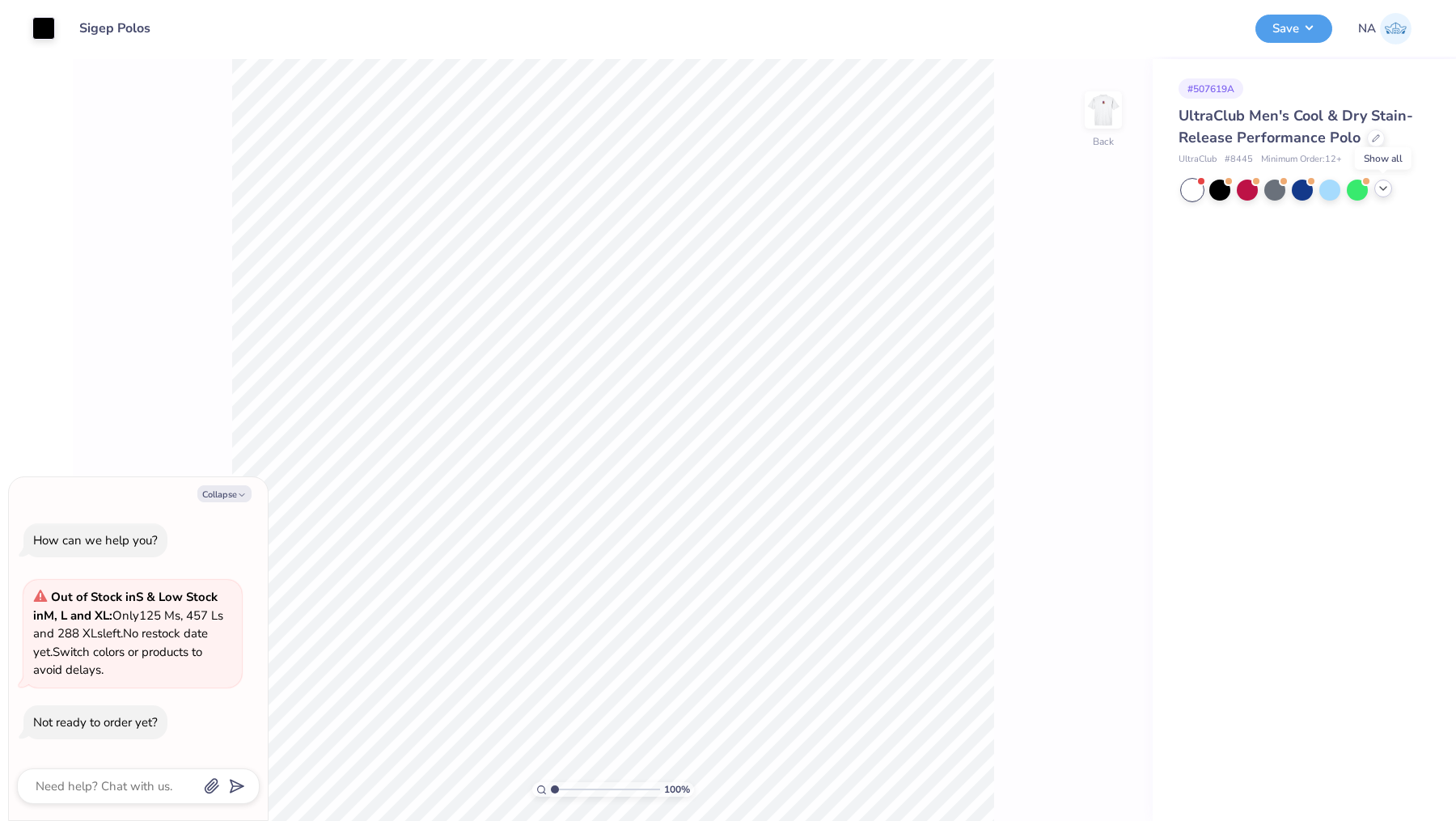
click at [1379, 188] on icon at bounding box center [1383, 188] width 13 height 13
click at [1219, 189] on div at bounding box center [1220, 188] width 21 height 21
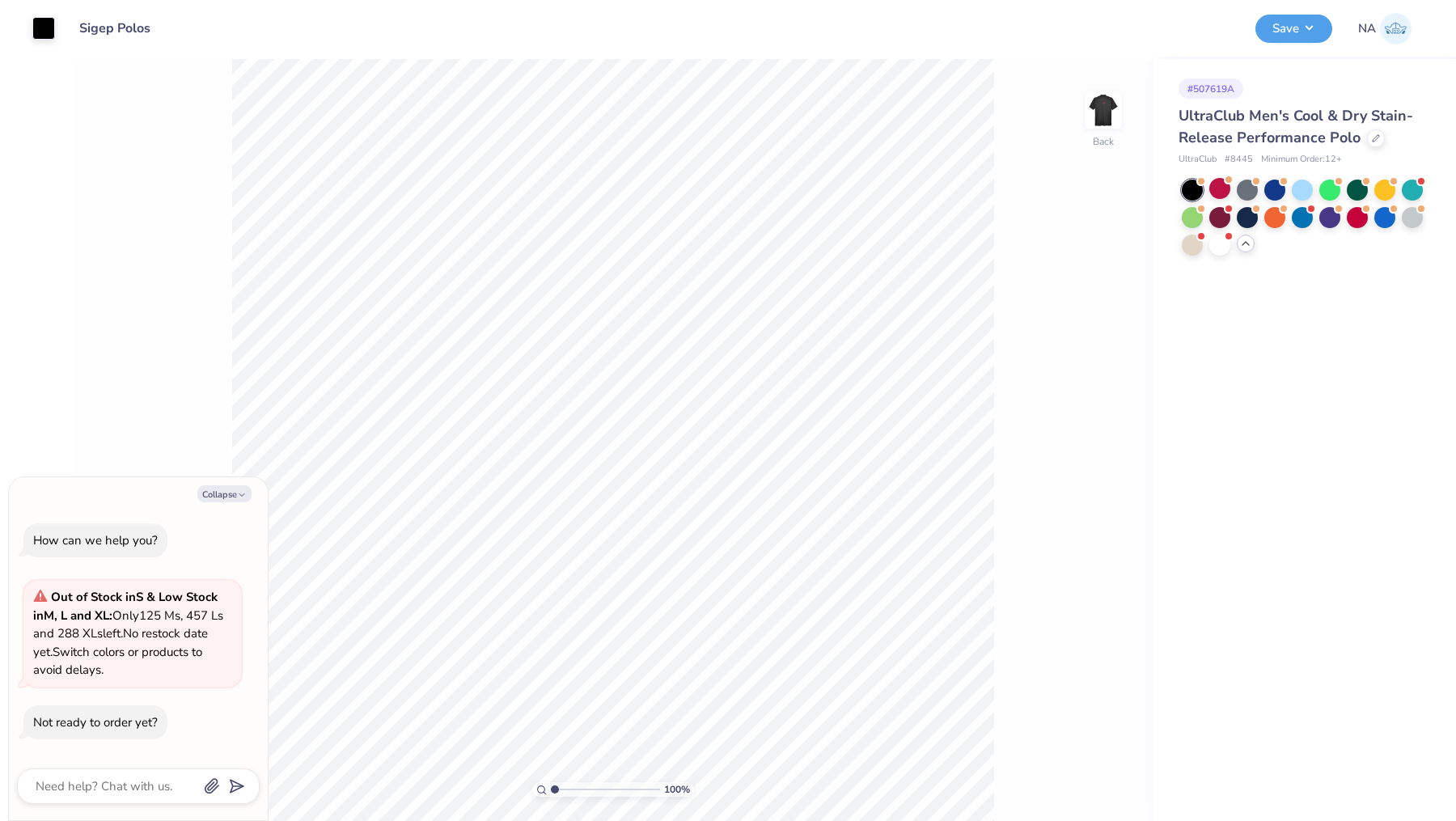
scroll to position [47, 0]
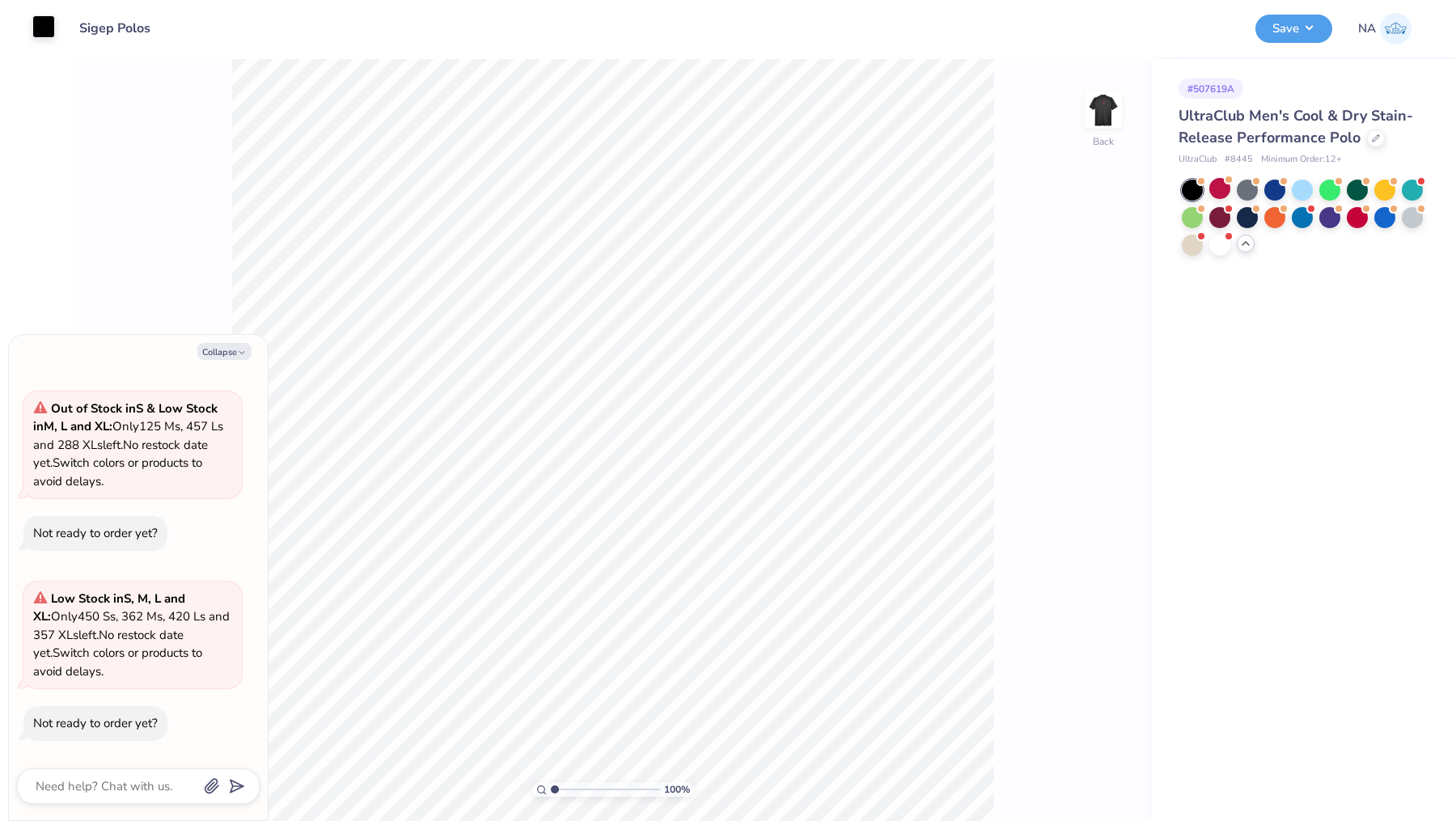
click at [44, 29] on div at bounding box center [43, 26] width 23 height 23
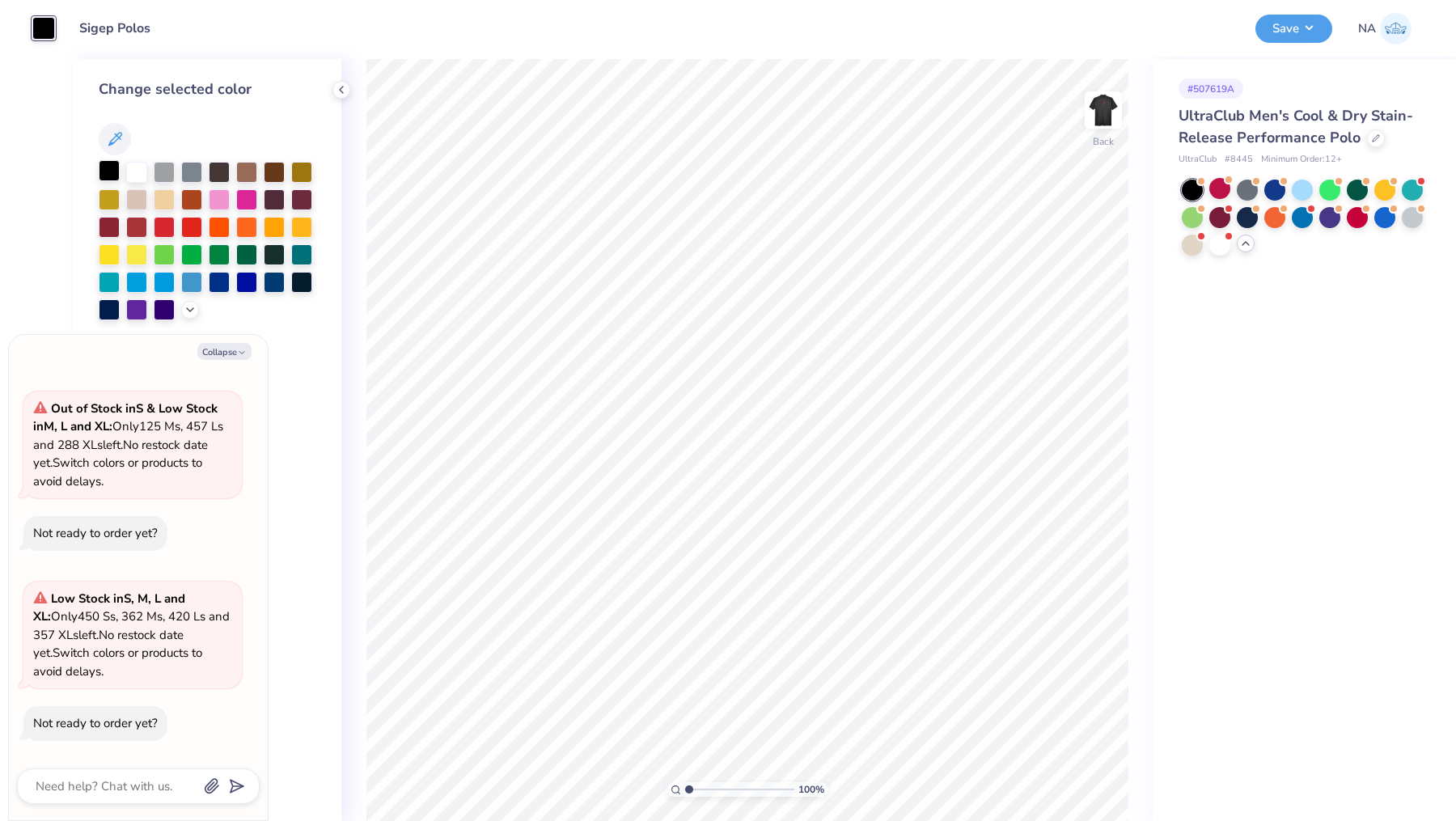
click at [105, 170] on div at bounding box center [108, 170] width 21 height 21
click at [217, 354] on button "Collapse" at bounding box center [225, 352] width 54 height 17
type textarea "x"
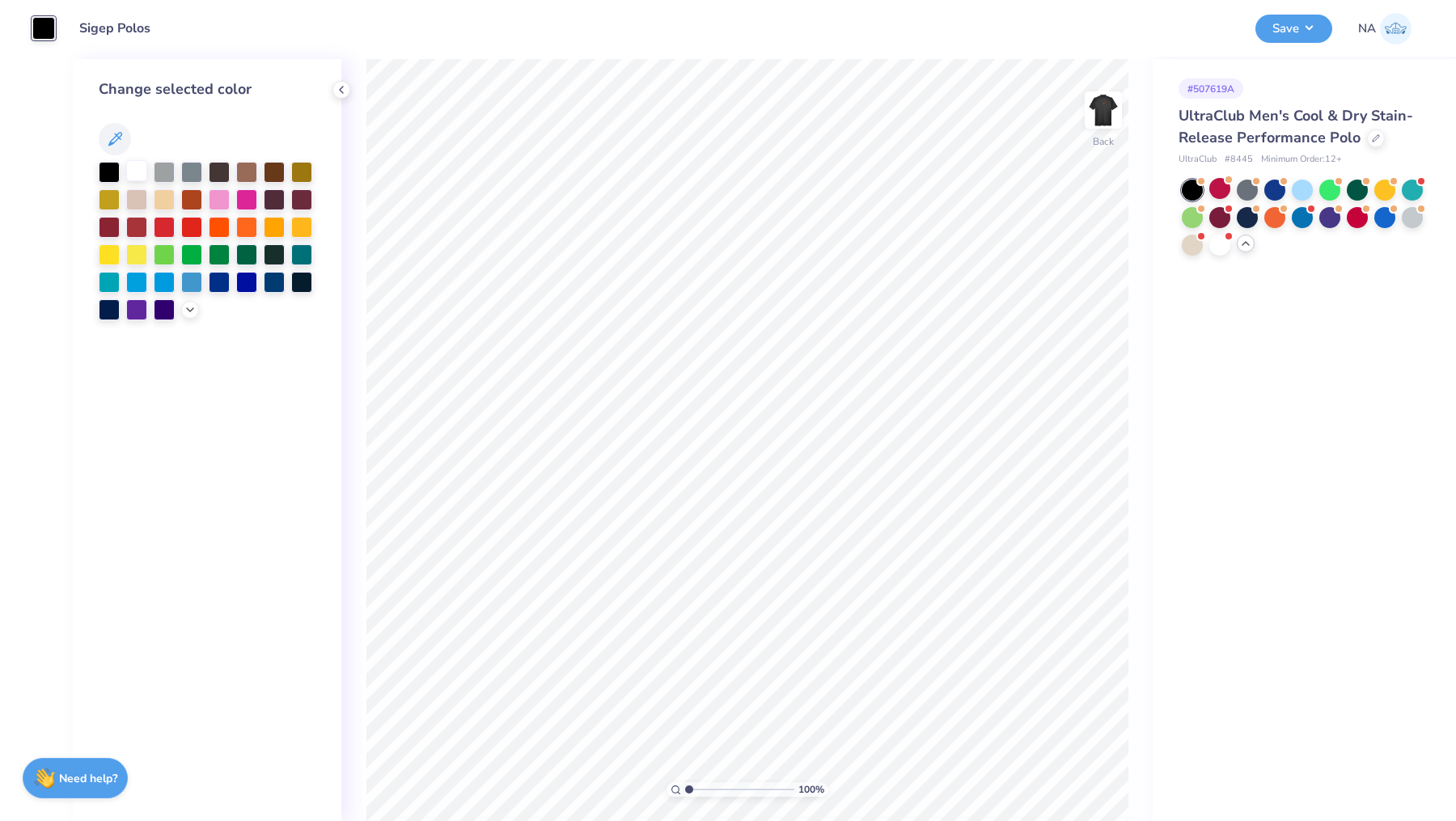
click at [142, 178] on div at bounding box center [136, 170] width 21 height 21
click at [1115, 130] on img at bounding box center [1103, 110] width 64 height 64
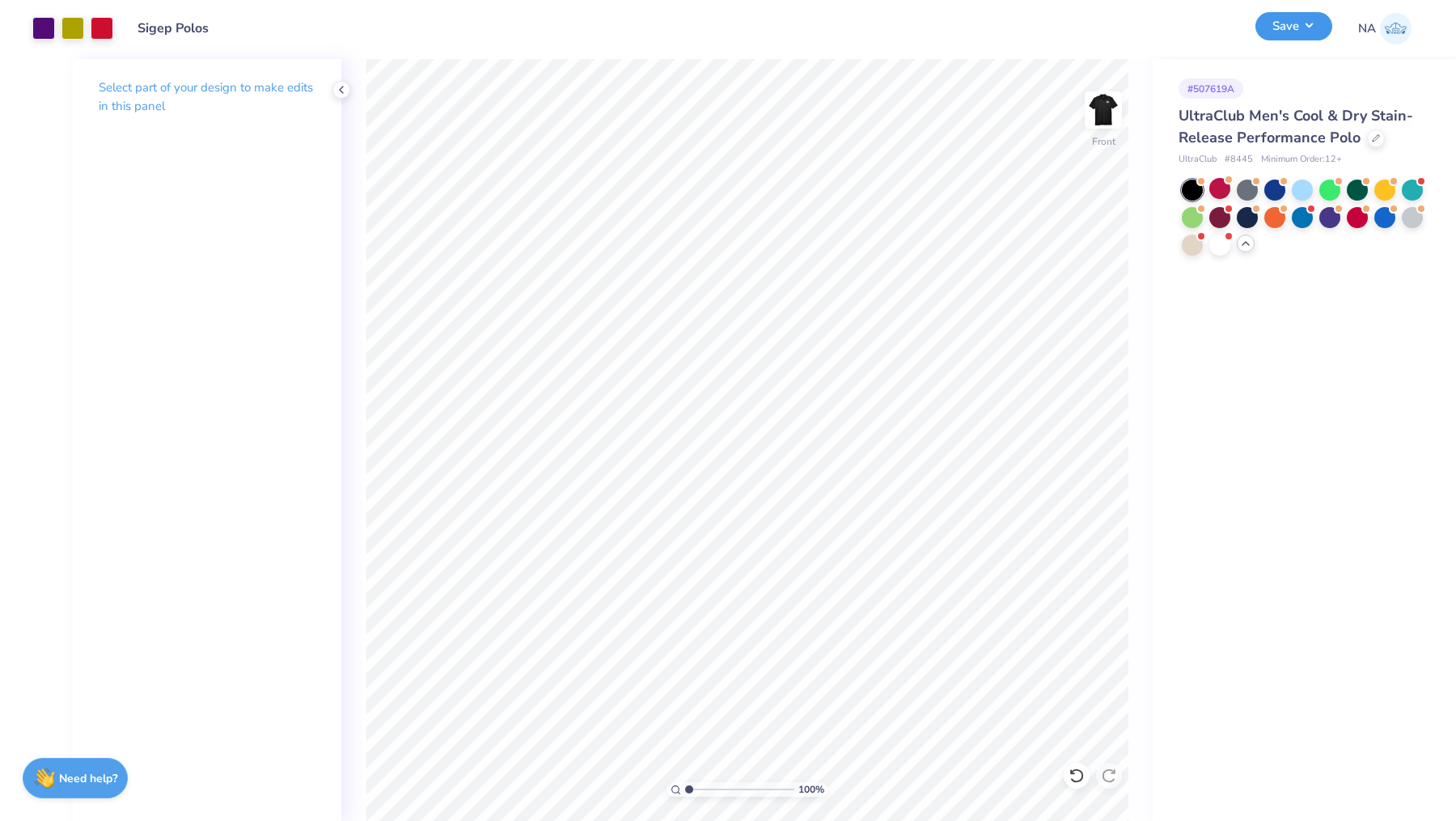
click at [1300, 28] on button "Save" at bounding box center [1293, 25] width 77 height 28
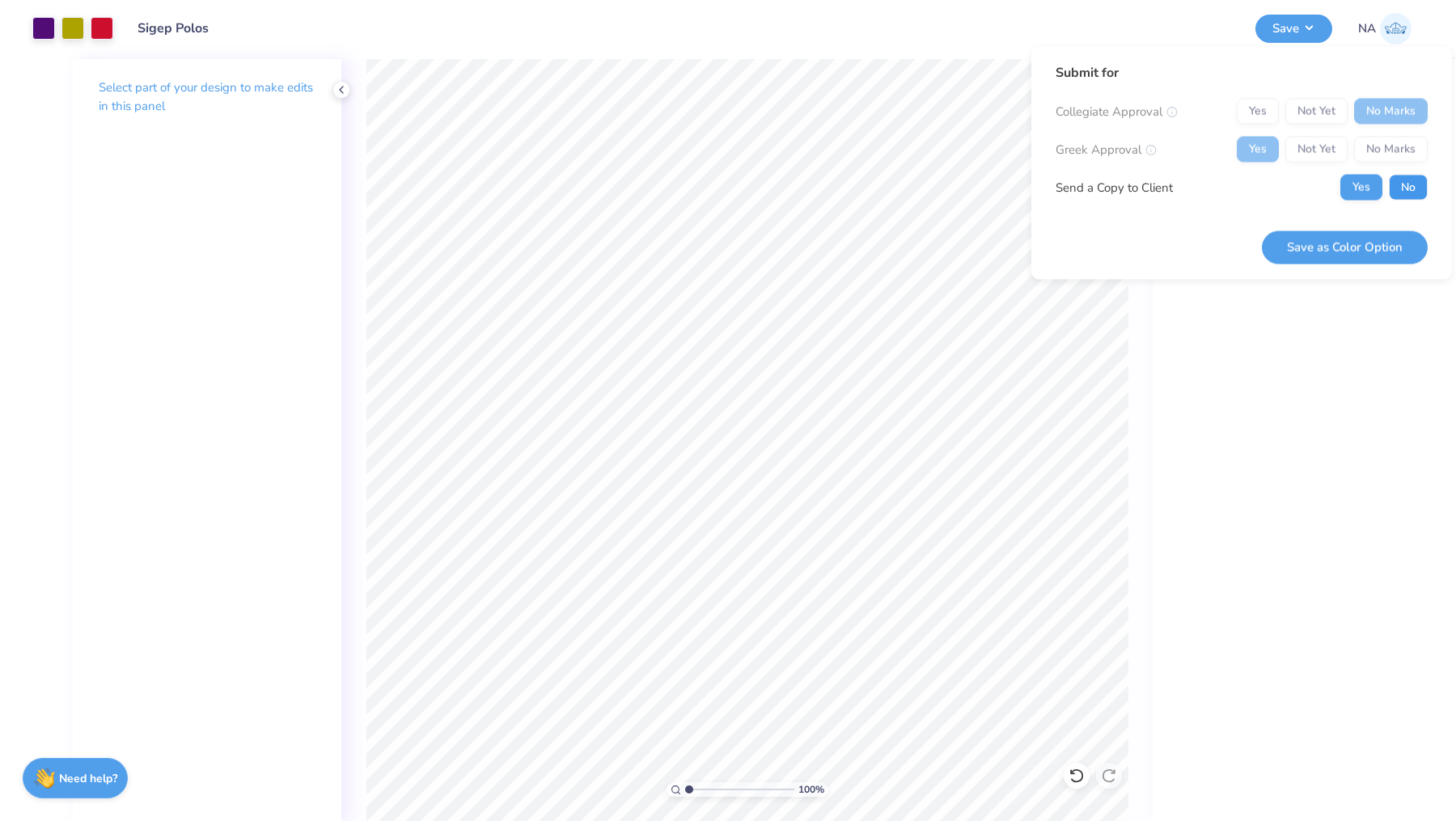
click at [1403, 191] on button "No" at bounding box center [1409, 187] width 39 height 26
click at [1347, 236] on button "Save as Color Option" at bounding box center [1345, 247] width 166 height 33
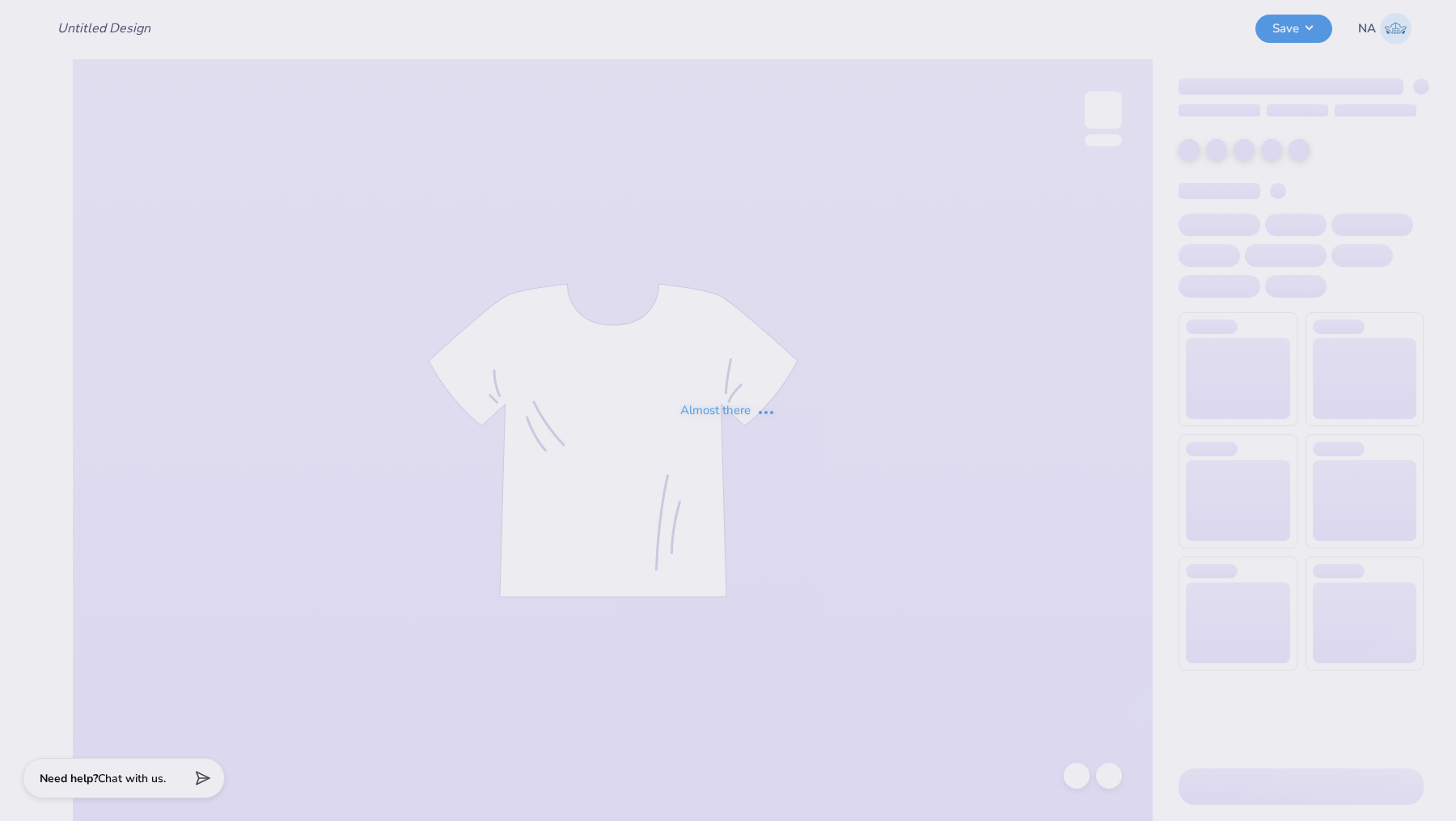
type input "Sigep Polos"
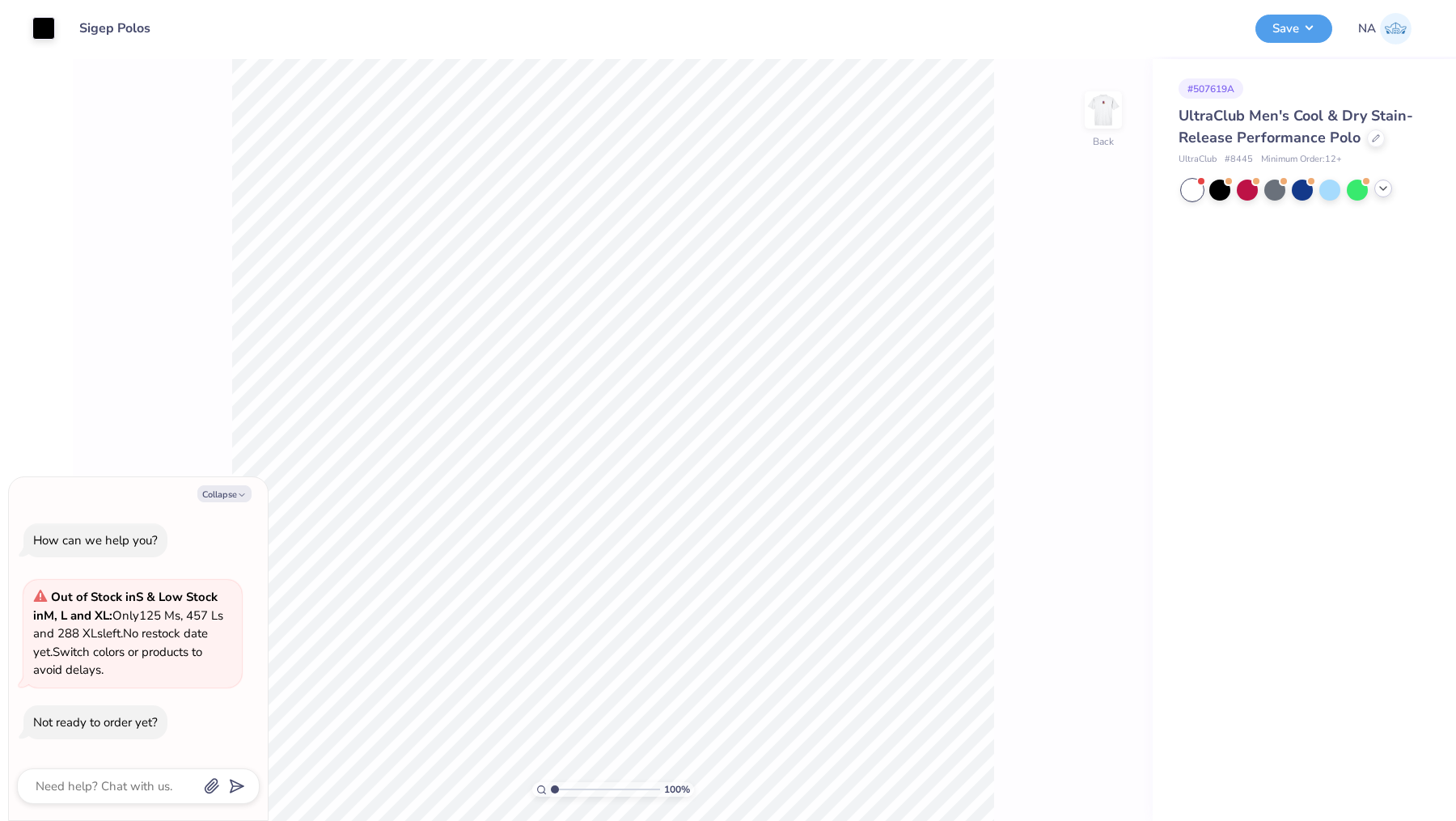
click at [1377, 194] on icon at bounding box center [1383, 188] width 13 height 13
click at [1366, 219] on div at bounding box center [1357, 215] width 21 height 21
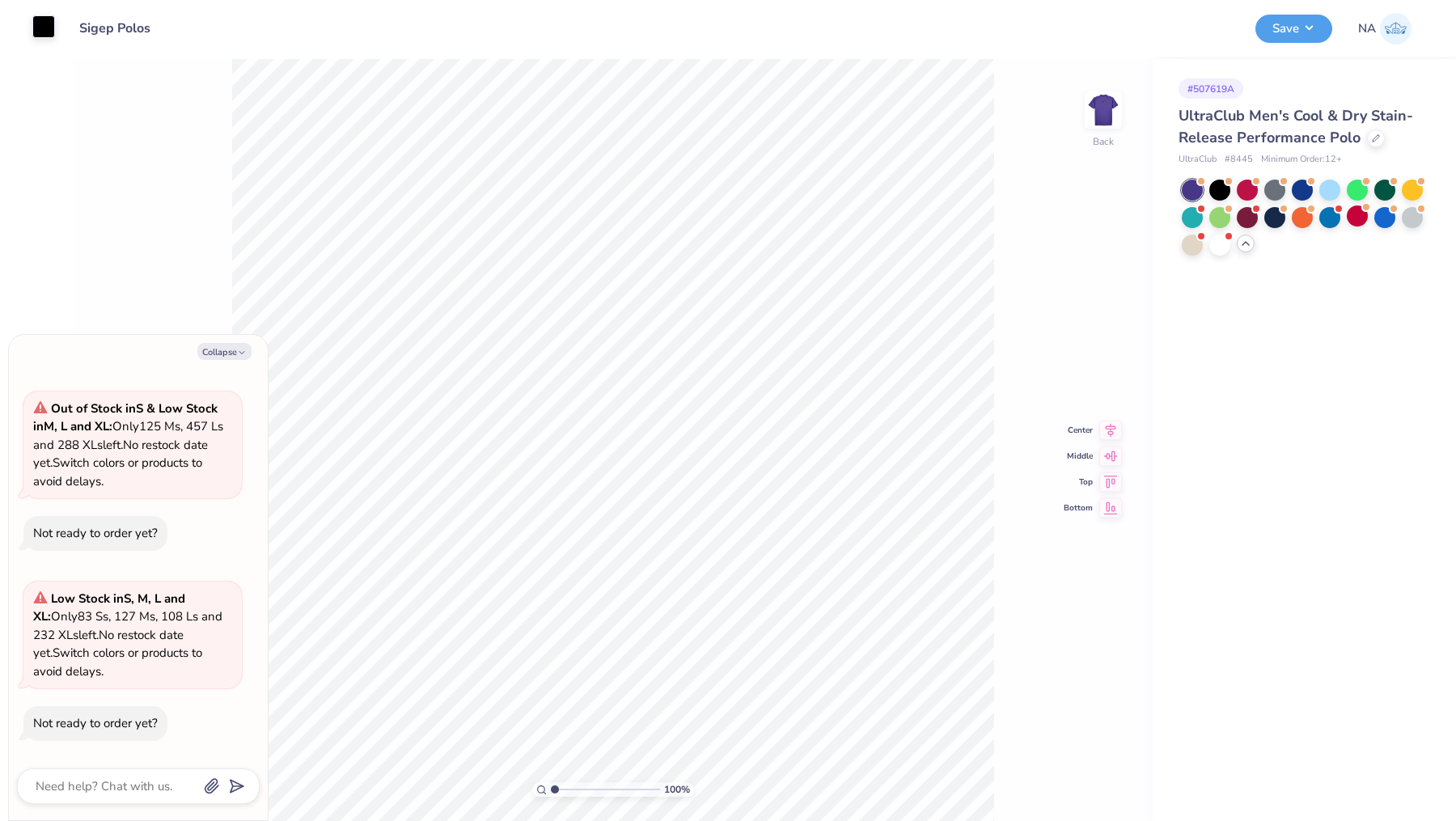
click at [47, 31] on div at bounding box center [43, 26] width 23 height 23
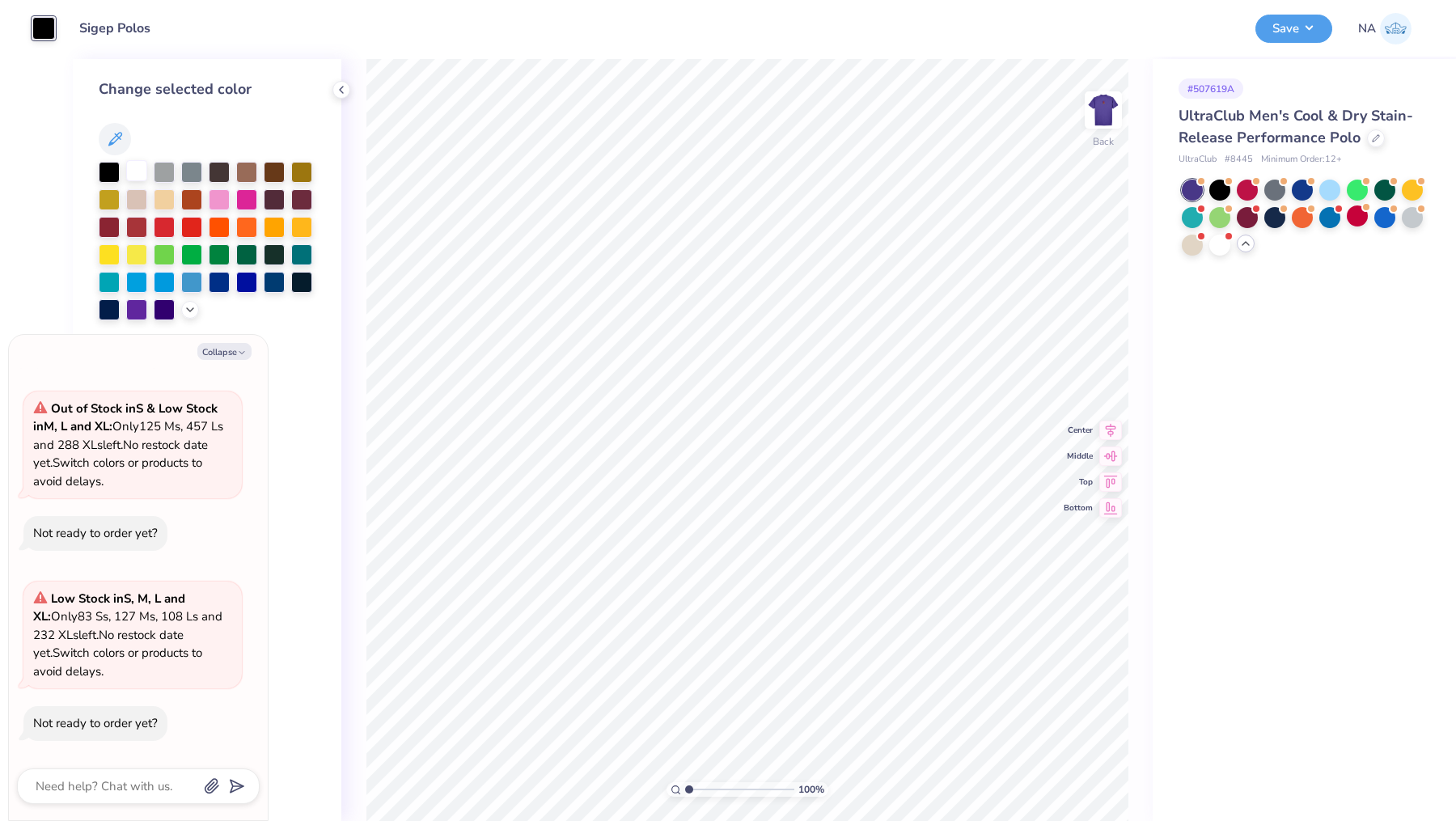
click at [138, 169] on div at bounding box center [136, 170] width 21 height 21
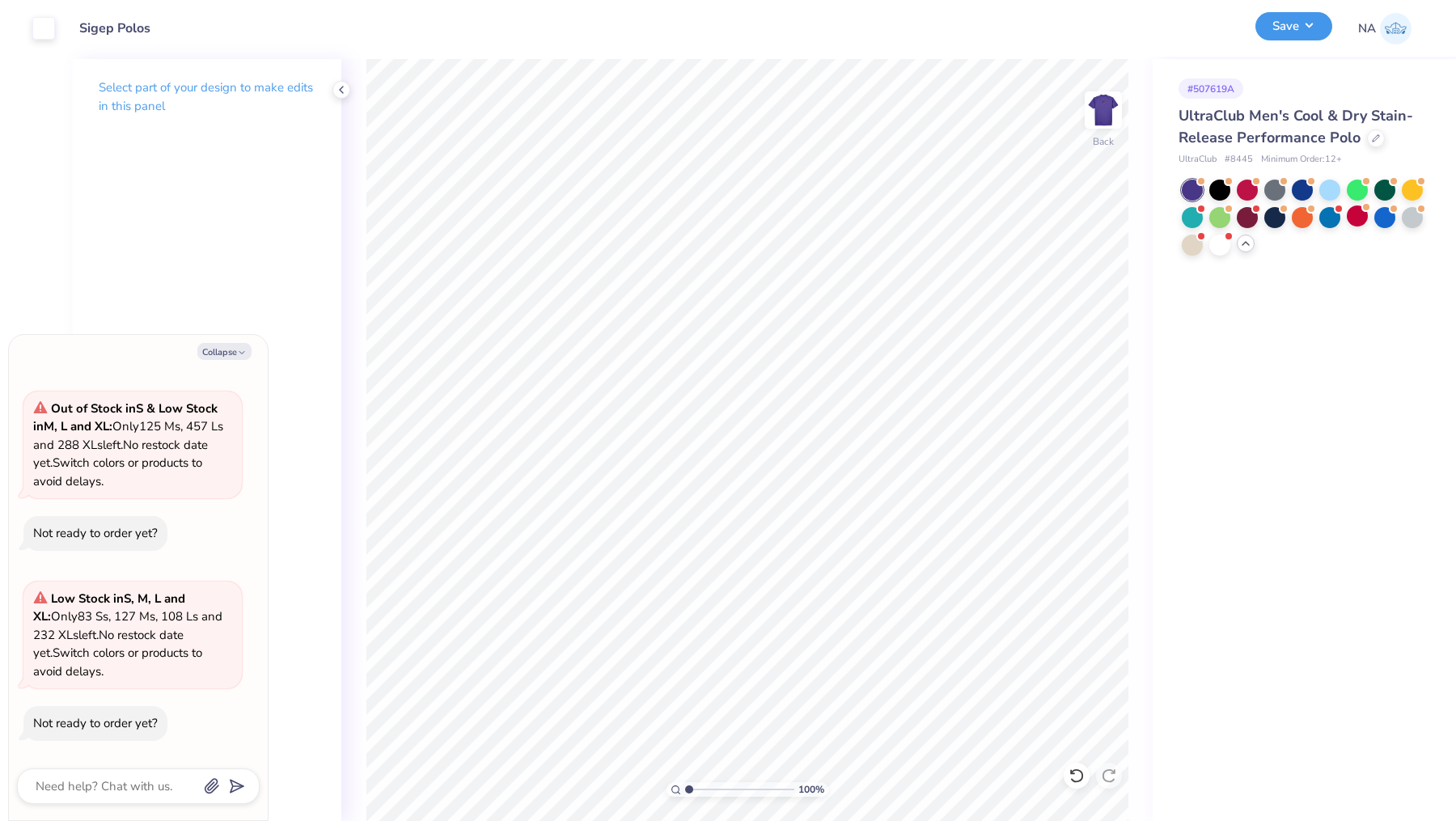
click at [1309, 28] on button "Save" at bounding box center [1293, 25] width 77 height 28
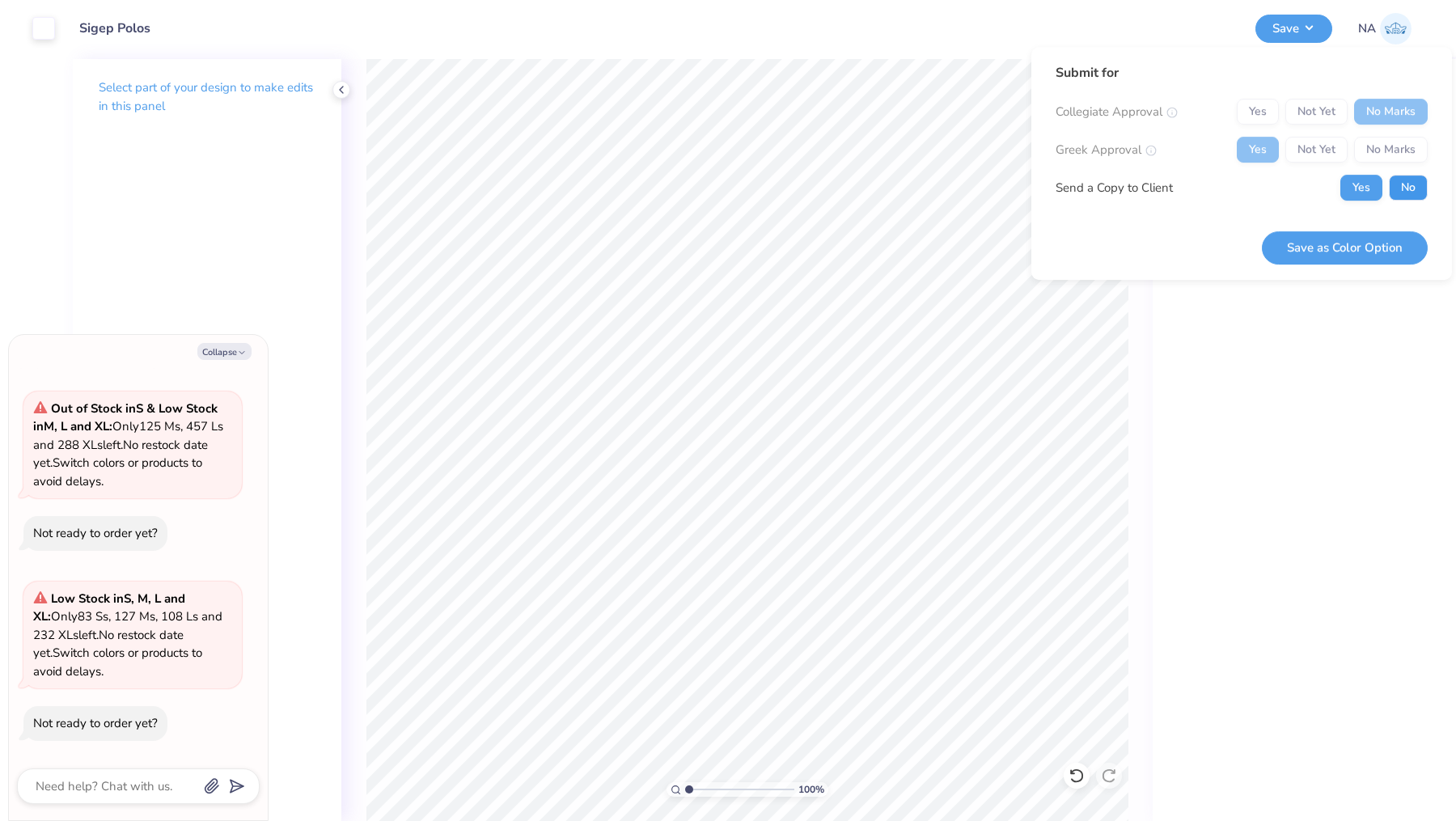
click at [1403, 195] on button "No" at bounding box center [1409, 187] width 39 height 26
click at [1353, 240] on button "Save as Color Option" at bounding box center [1345, 247] width 166 height 33
type textarea "x"
